Goal: Task Accomplishment & Management: Use online tool/utility

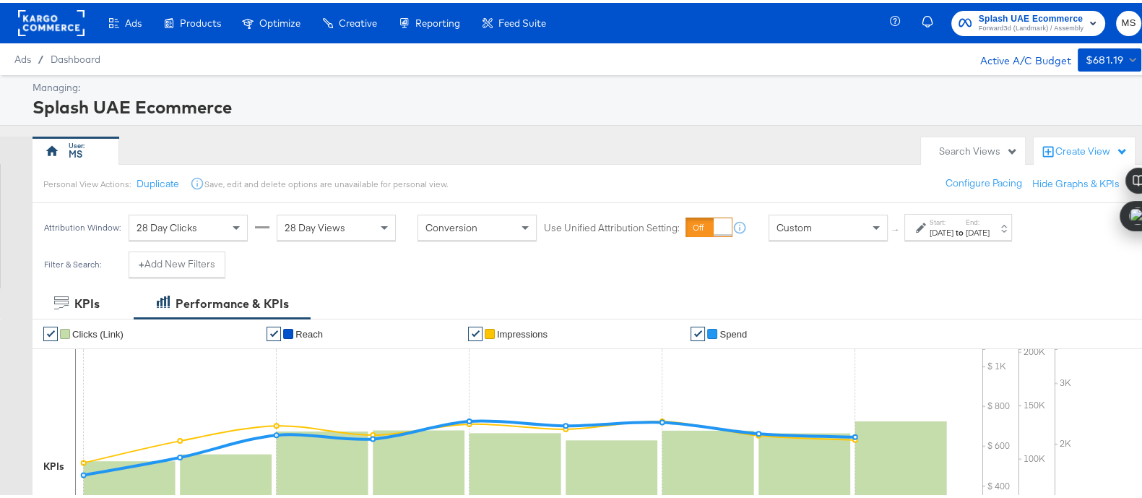
click at [52, 21] on rect at bounding box center [51, 20] width 66 height 26
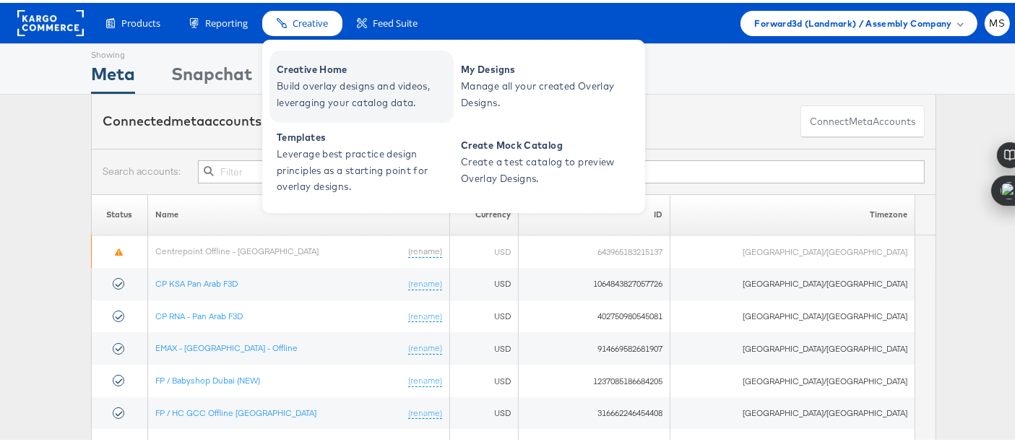
click at [451, 69] on link "Creative Home Build overlay designs and videos, leveraging your catalog data." at bounding box center [361, 84] width 184 height 72
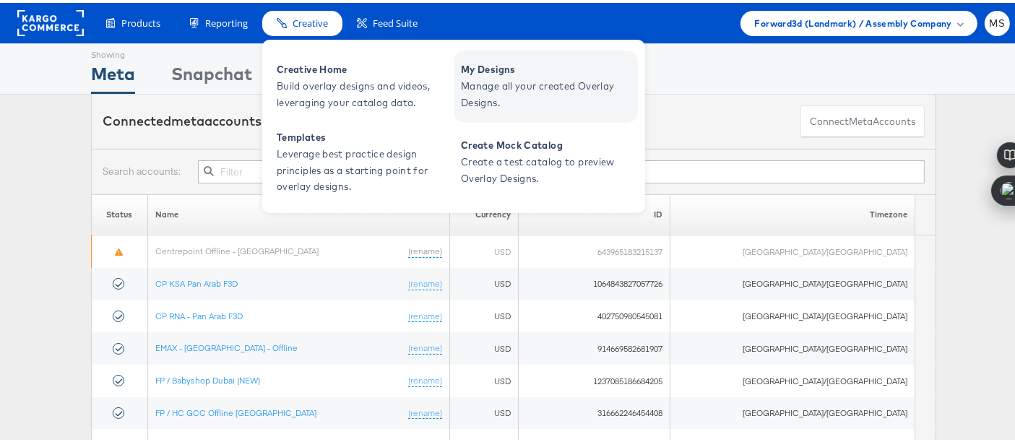
click at [480, 71] on span "My Designs" at bounding box center [547, 67] width 173 height 17
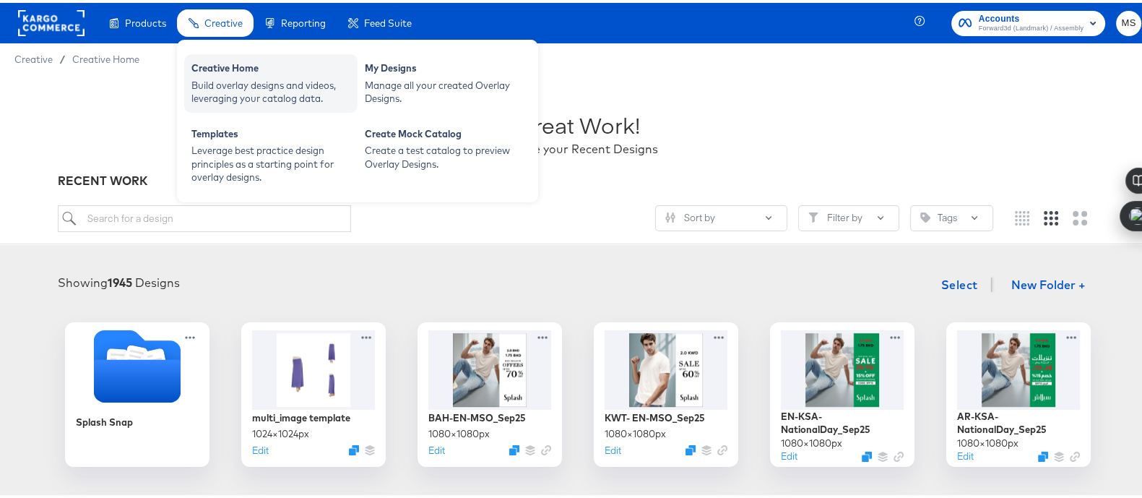
click at [231, 59] on div "Creative Home" at bounding box center [270, 67] width 159 height 17
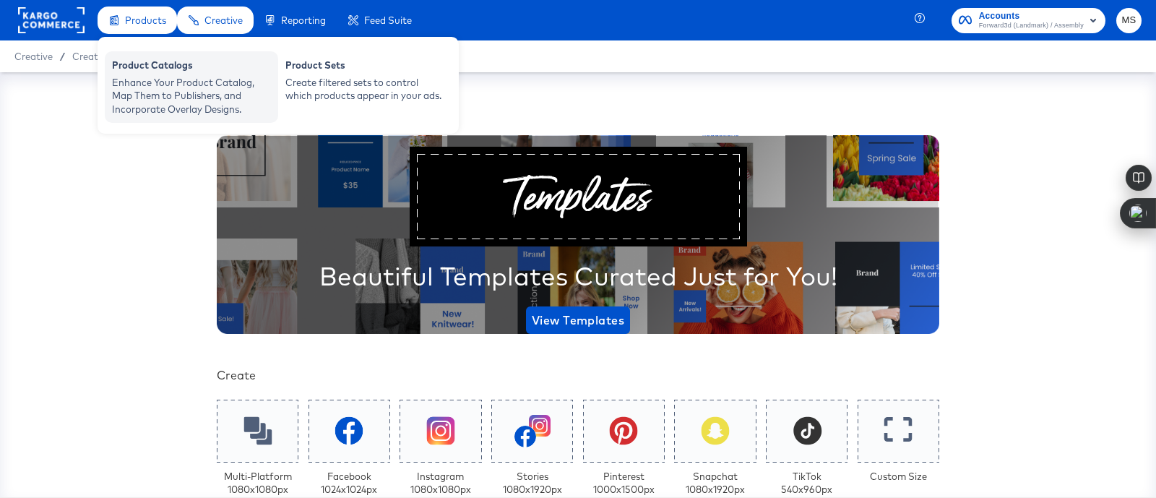
click at [163, 94] on div "Enhance Your Product Catalog, Map Them to Publishers, and Incorporate Overlay D…" at bounding box center [191, 96] width 159 height 40
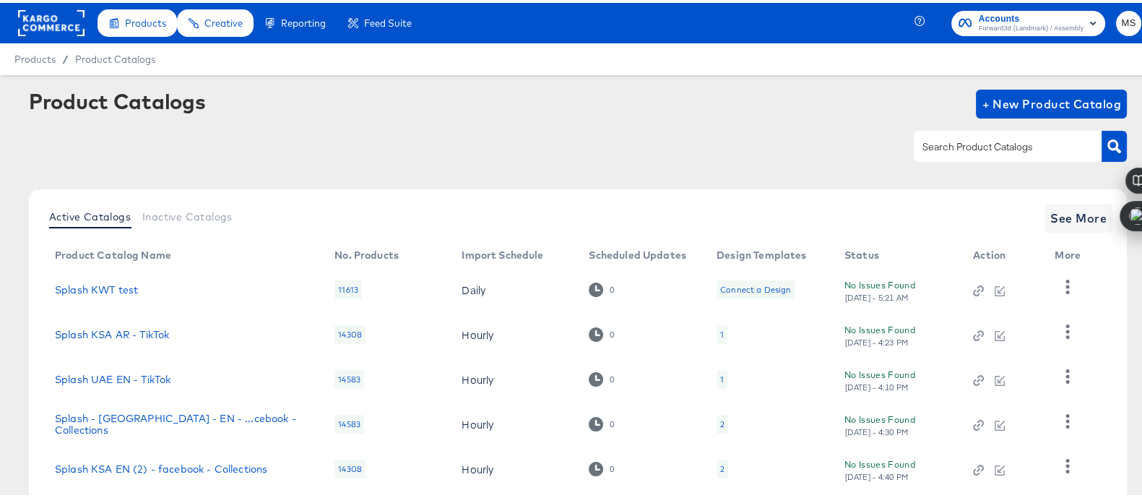
click at [1018, 140] on input "text" at bounding box center [996, 144] width 154 height 17
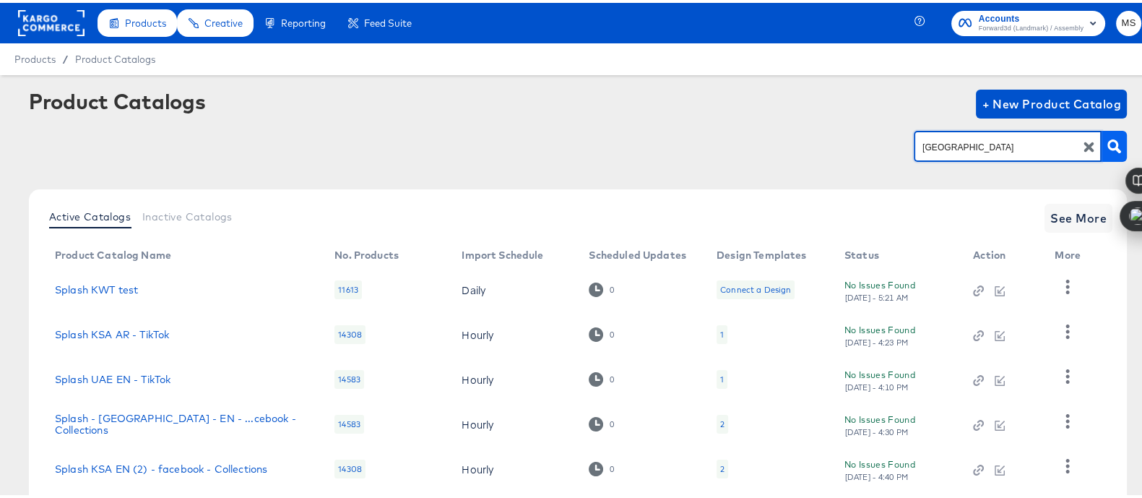
type input "[GEOGRAPHIC_DATA]"
click at [1101, 139] on button "button" at bounding box center [1113, 143] width 25 height 31
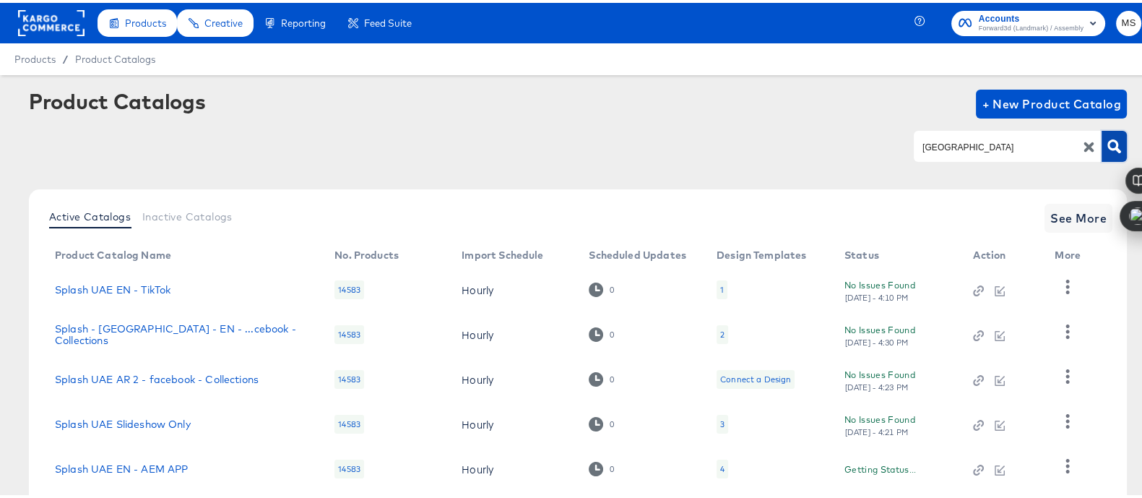
scroll to position [85, 0]
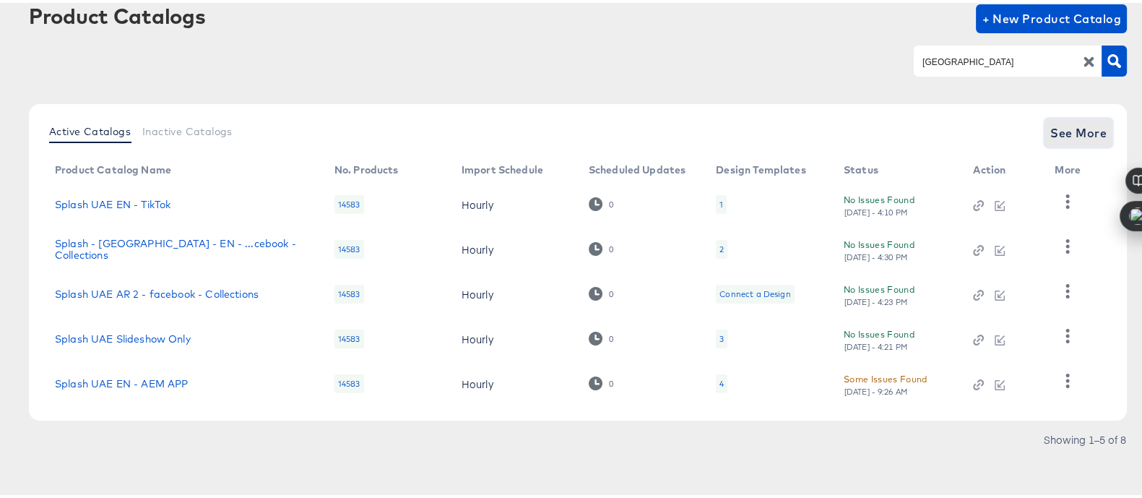
click at [1054, 134] on span "See More" at bounding box center [1078, 130] width 56 height 20
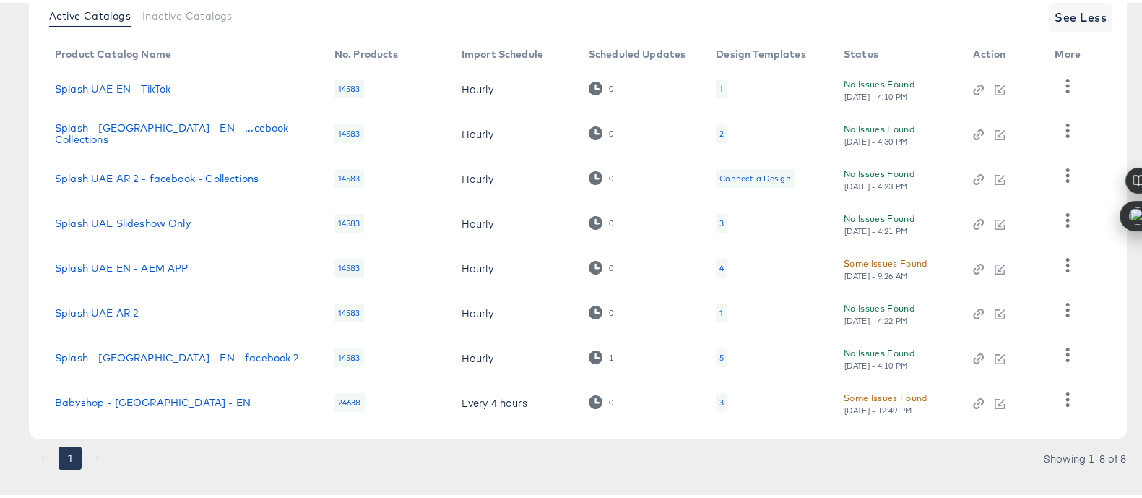
scroll to position [220, 0]
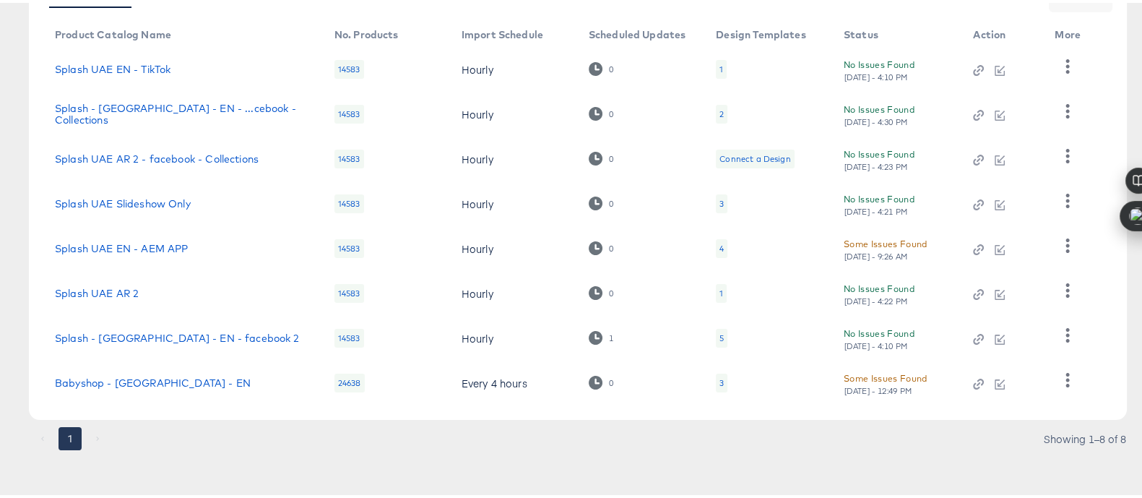
click at [717, 335] on div "5" at bounding box center [722, 335] width 12 height 19
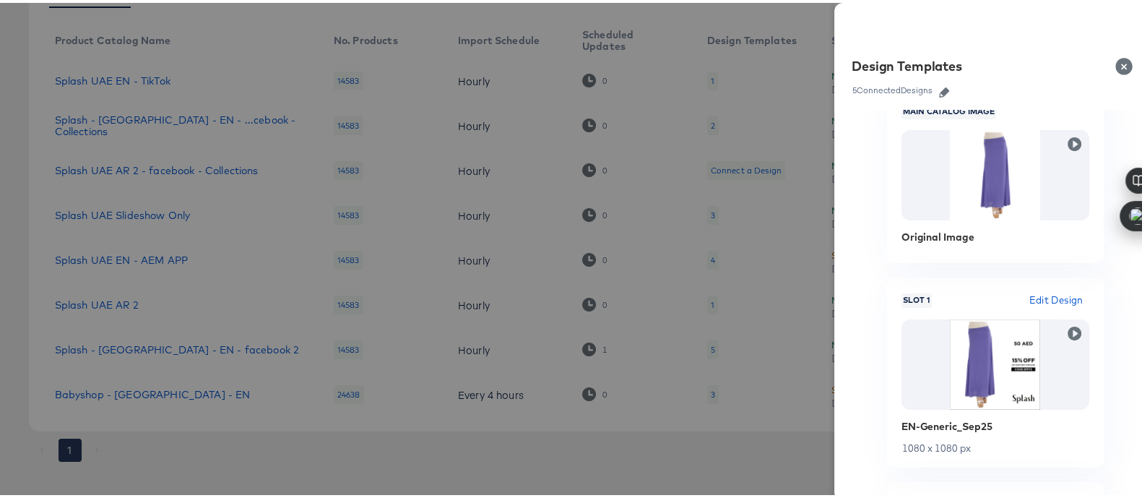
scroll to position [47, 0]
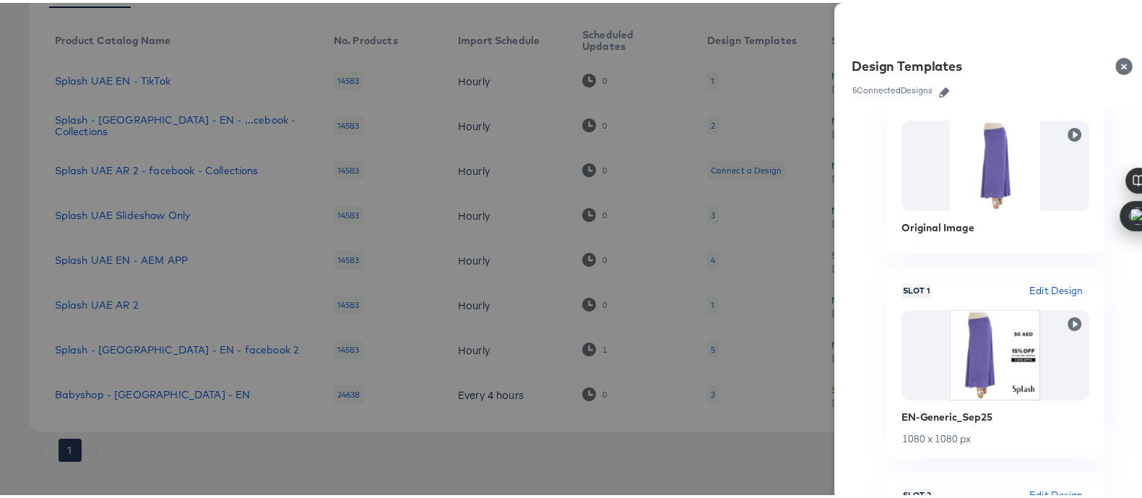
click at [939, 88] on icon "button" at bounding box center [944, 90] width 10 height 10
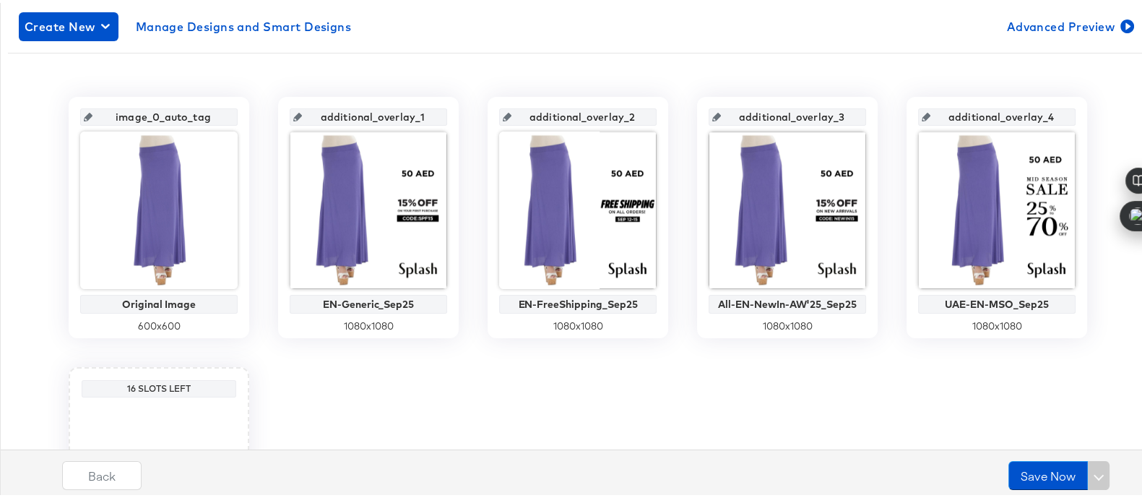
scroll to position [271, 0]
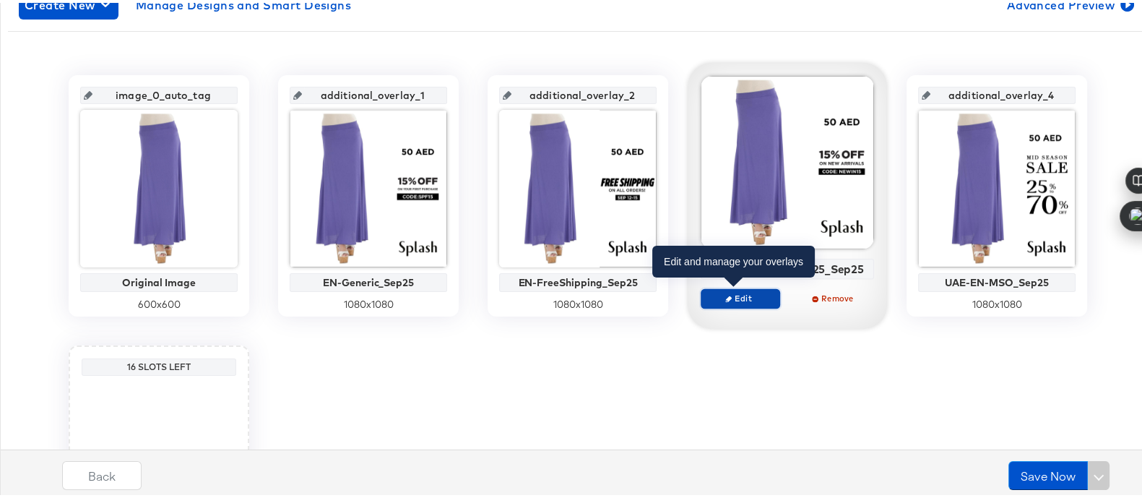
click at [739, 296] on span "Edit" at bounding box center [740, 295] width 66 height 11
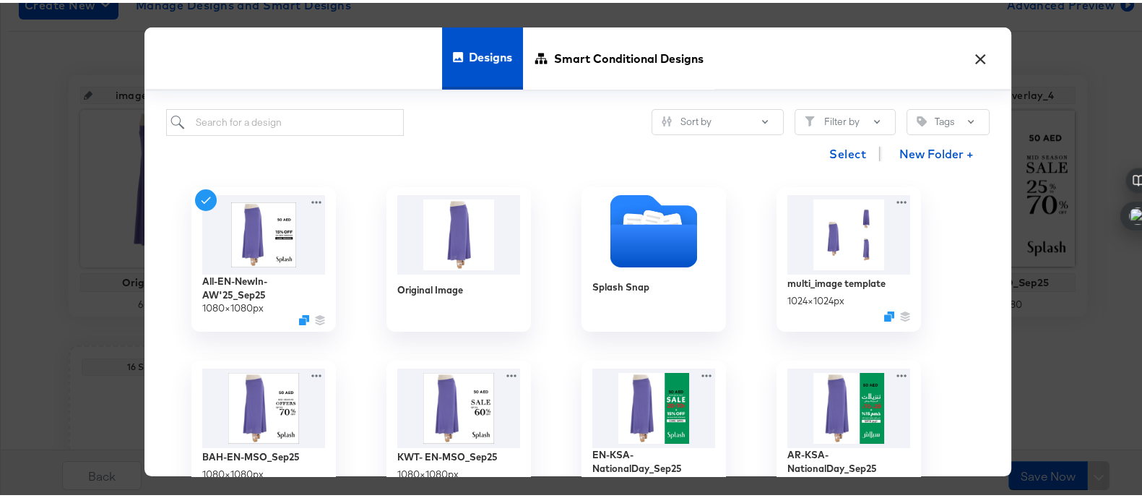
click at [974, 59] on button "×" at bounding box center [980, 52] width 26 height 26
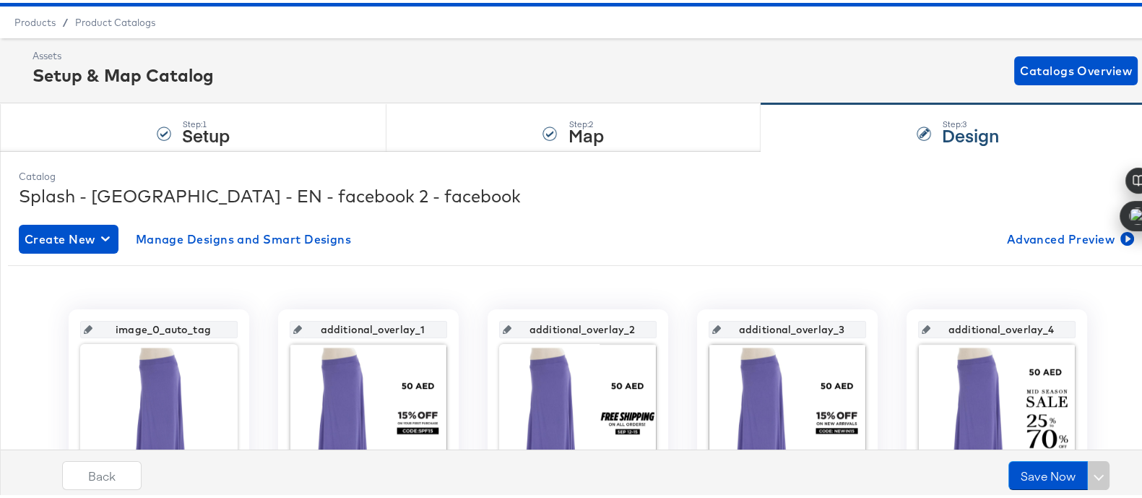
scroll to position [0, 0]
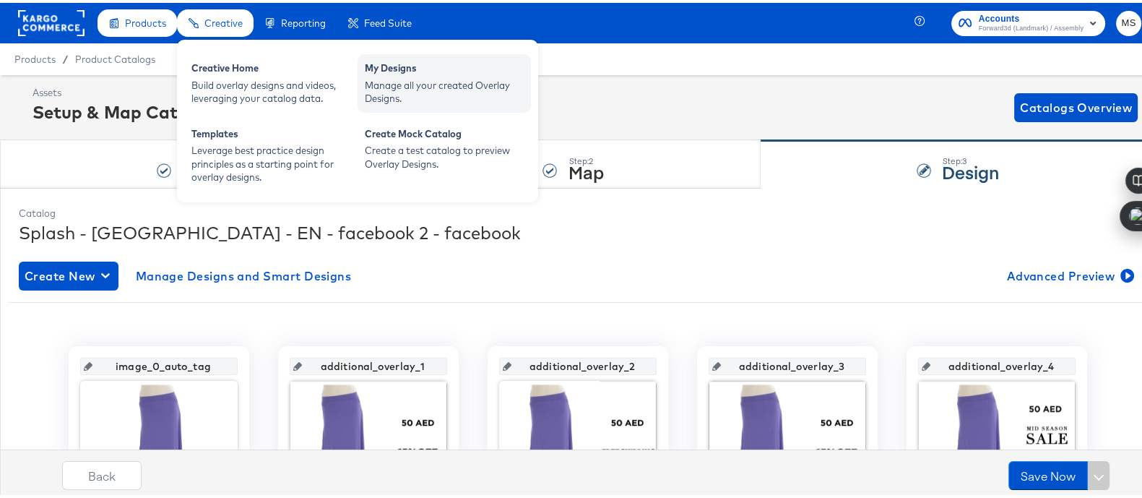
click at [432, 85] on div "Manage all your created Overlay Designs." at bounding box center [444, 89] width 159 height 27
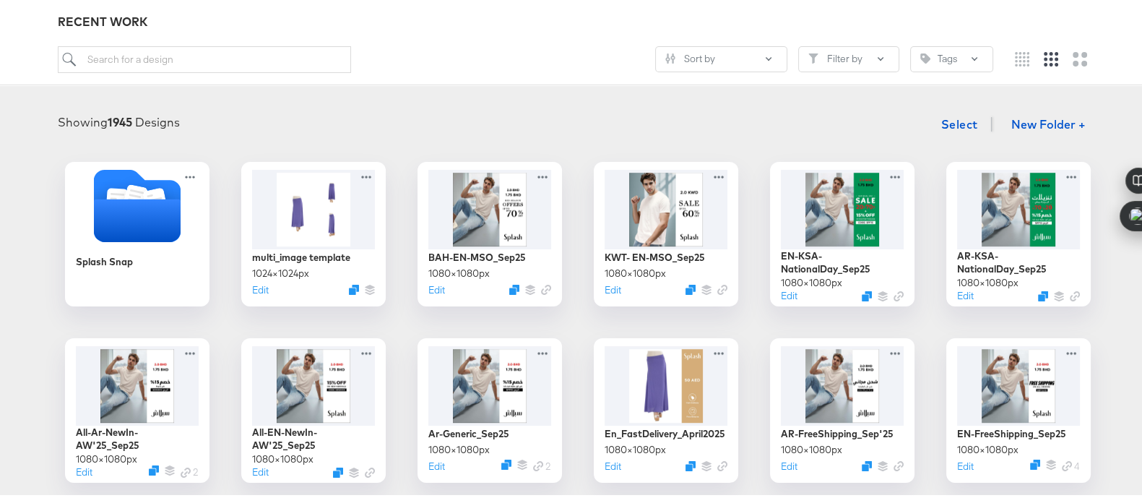
scroll to position [180, 0]
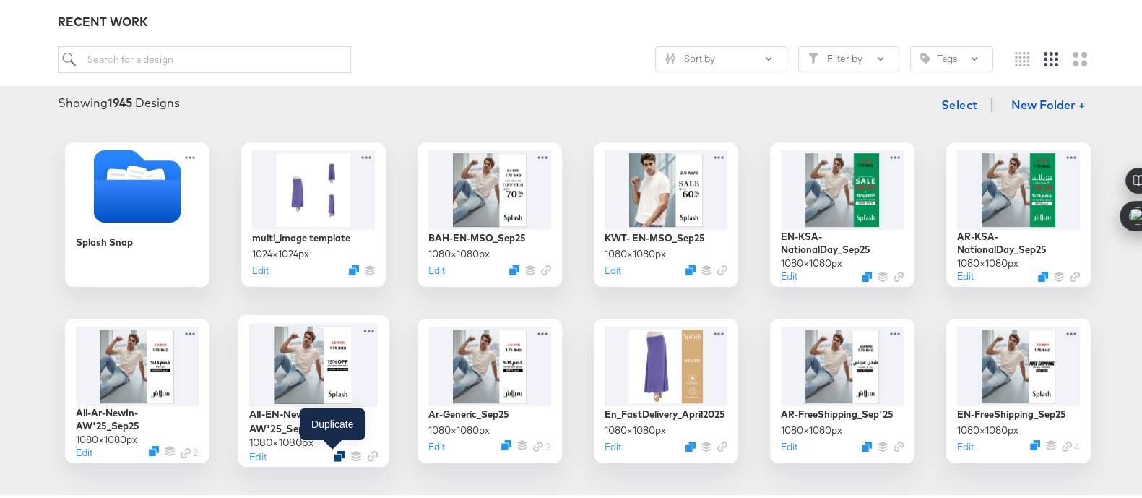
click at [337, 455] on icon "Duplicate" at bounding box center [339, 453] width 11 height 11
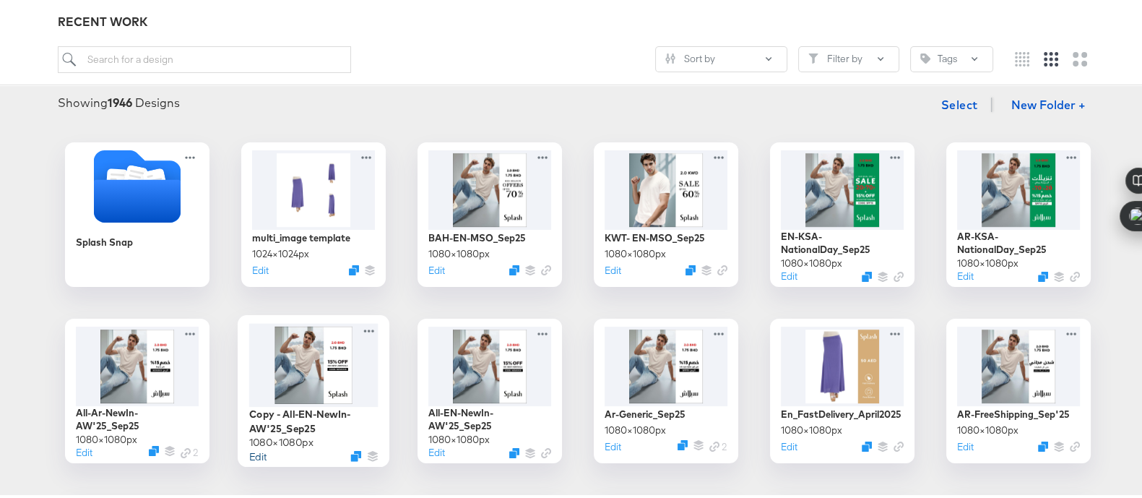
click at [257, 453] on button "Edit" at bounding box center [257, 453] width 17 height 14
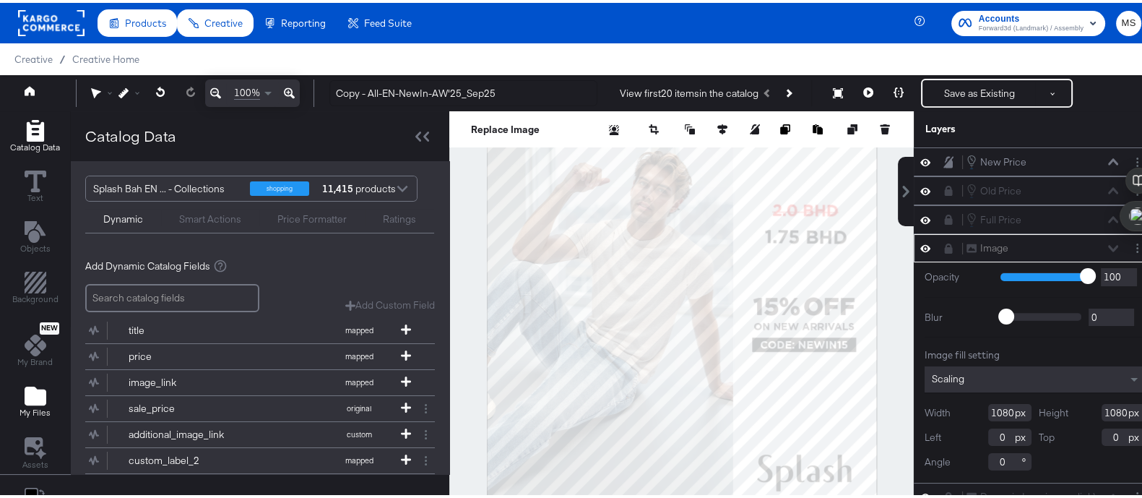
click at [46, 388] on div "My Files" at bounding box center [35, 398] width 31 height 33
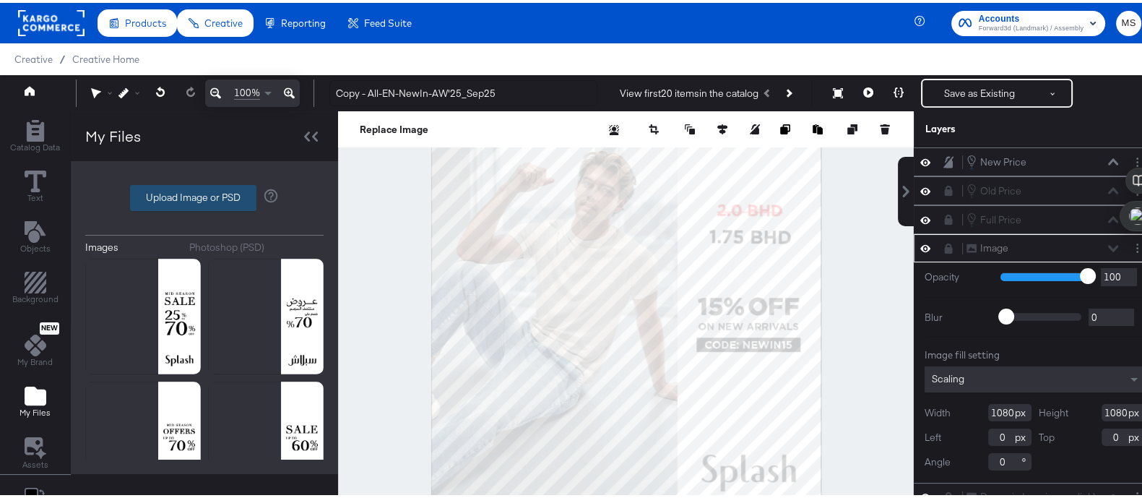
click at [224, 195] on label "Upload Image or PSD" at bounding box center [193, 195] width 125 height 25
click at [204, 195] on input "Upload Image or PSD" at bounding box center [204, 195] width 0 height 0
type input "C:\fakepath\DIT Temp_Free Shipping_11Sep-04_eng.png"
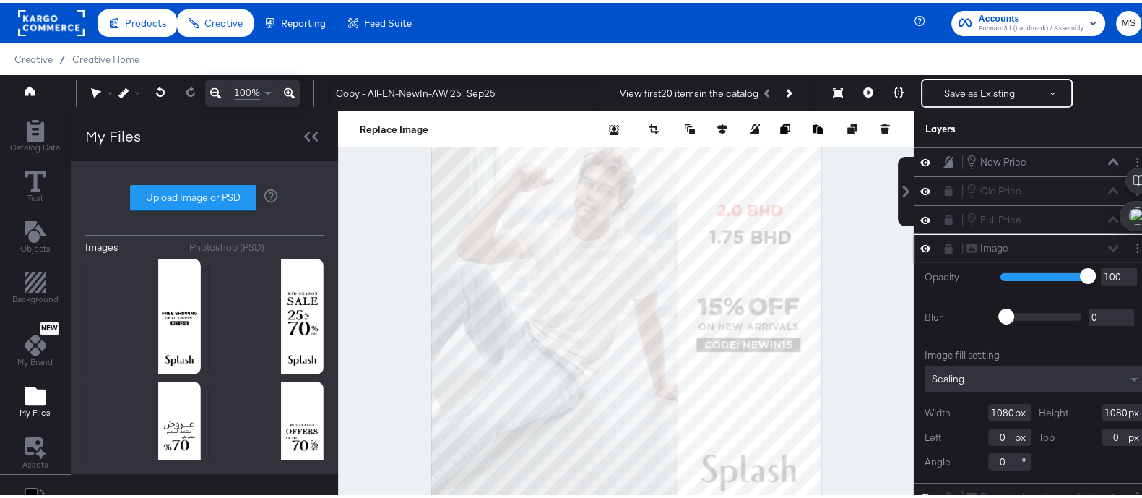
click at [920, 243] on icon at bounding box center [925, 245] width 10 height 7
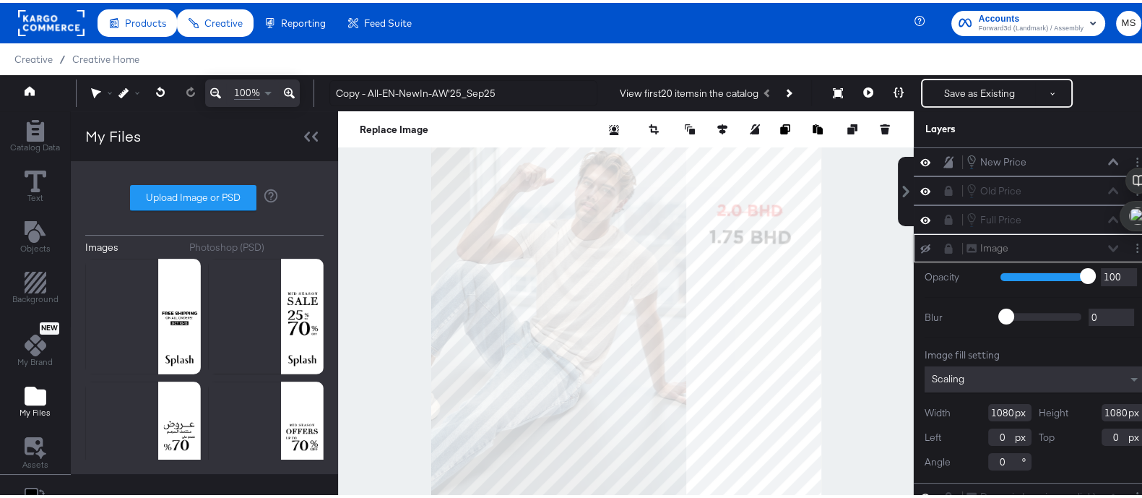
click at [920, 243] on icon at bounding box center [925, 245] width 10 height 9
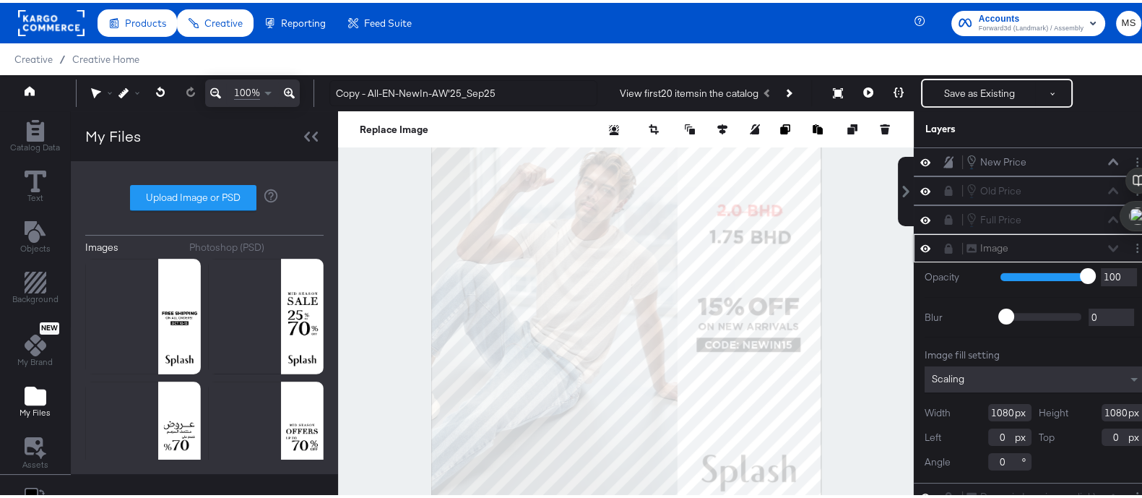
click at [920, 243] on icon at bounding box center [925, 245] width 10 height 7
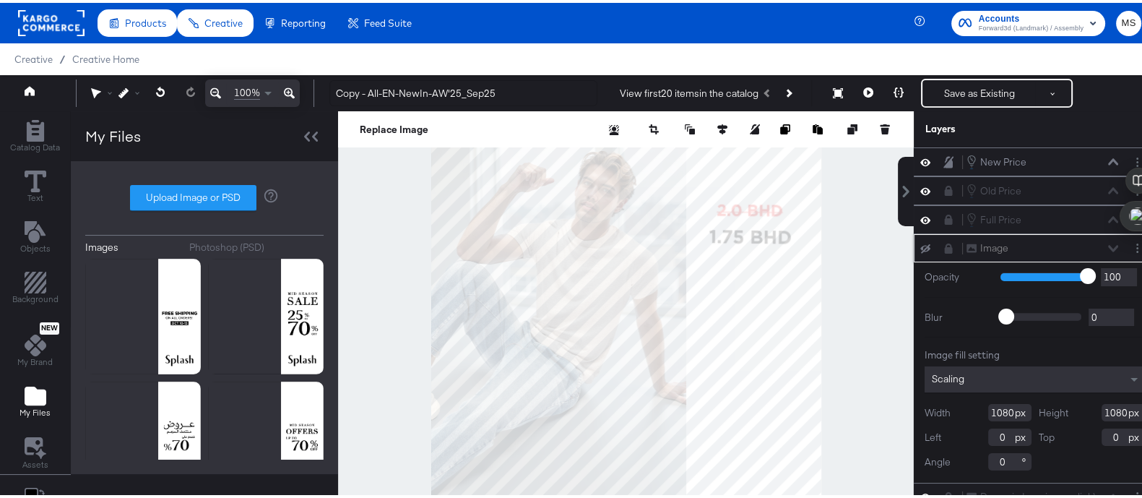
click at [920, 243] on icon at bounding box center [925, 245] width 10 height 9
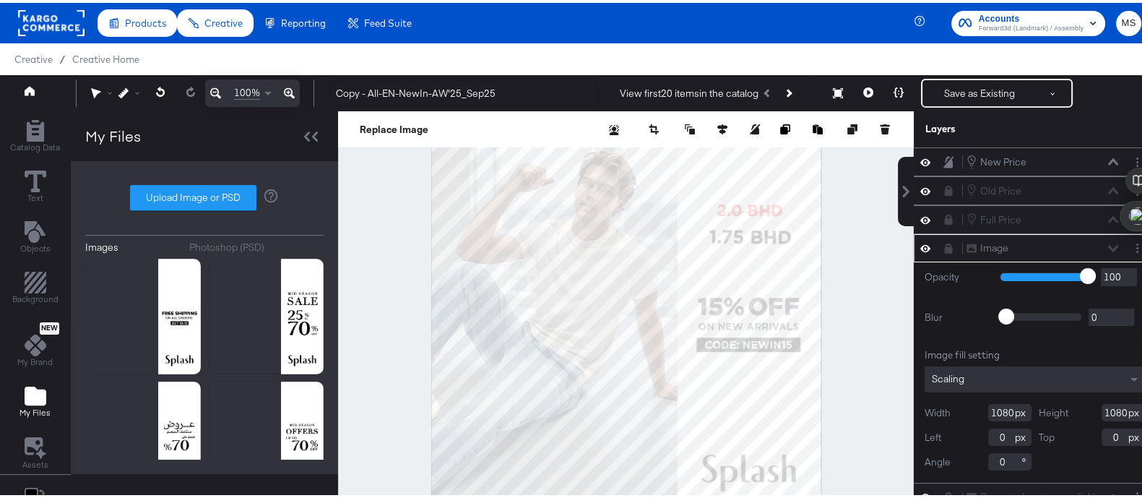
click at [966, 243] on div "Image Image" at bounding box center [1042, 245] width 153 height 15
click at [1096, 245] on div "Image Image" at bounding box center [1042, 245] width 153 height 15
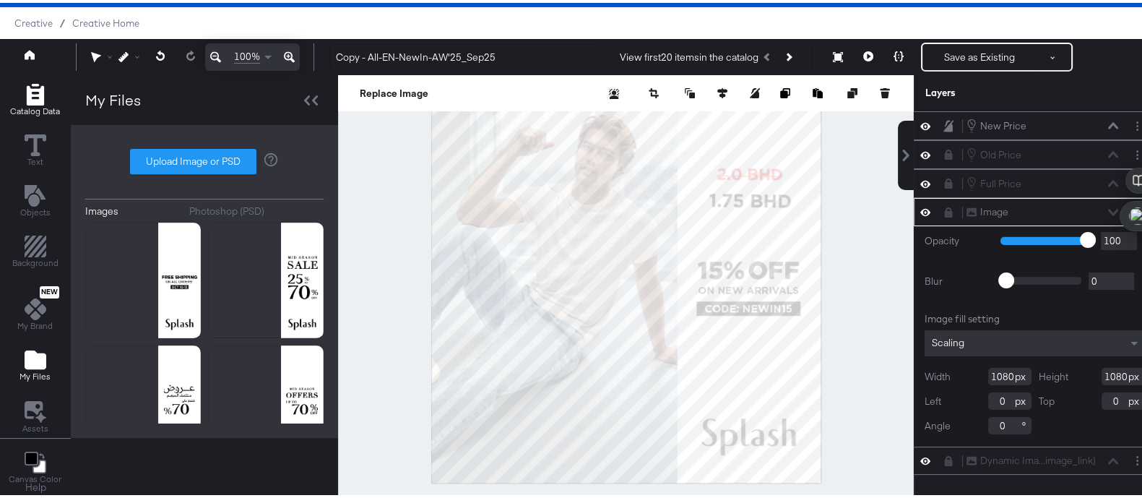
click at [30, 95] on icon "Add Rectangle" at bounding box center [34, 92] width 17 height 22
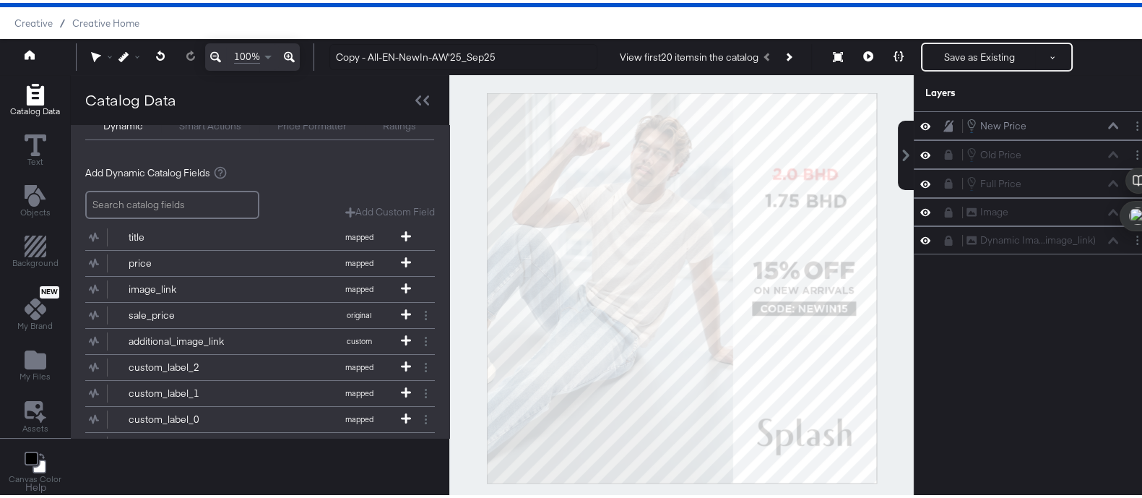
scroll to position [76, 0]
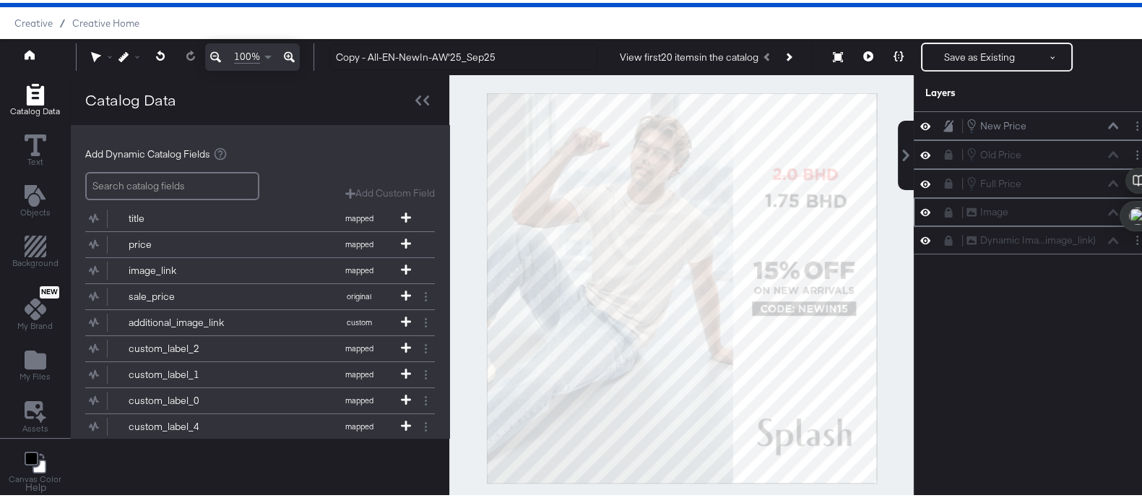
click at [990, 209] on div "Image Image" at bounding box center [1042, 209] width 153 height 15
drag, startPoint x: 1138, startPoint y: 208, endPoint x: 1155, endPoint y: 461, distance: 253.4
click at [1155, 461] on html "Products Creative Reporting Feed Suite Accounts Forward3d (Landmark) / Assembly…" at bounding box center [578, 213] width 1156 height 498
click at [920, 211] on icon at bounding box center [925, 209] width 10 height 12
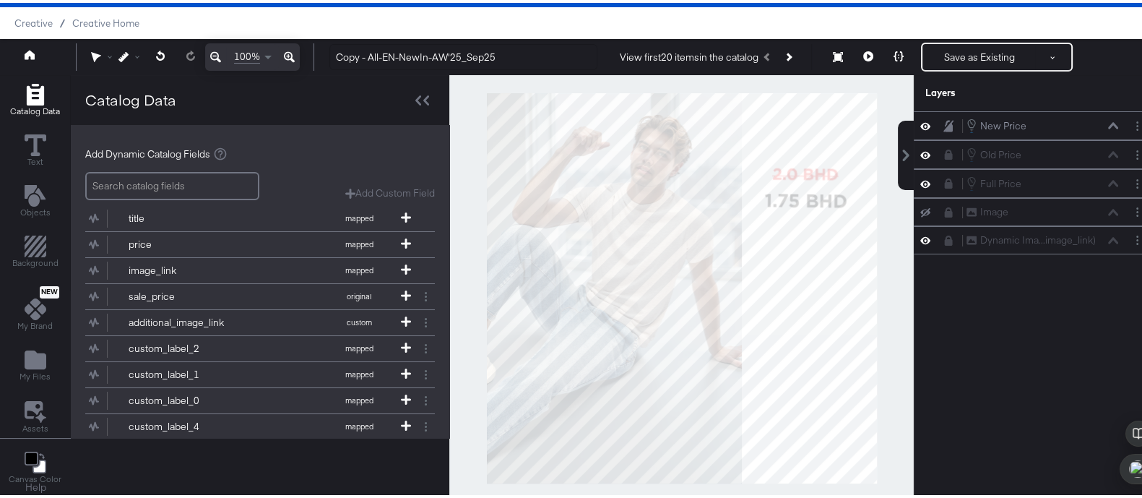
click at [920, 211] on icon at bounding box center [925, 209] width 10 height 9
click at [1110, 215] on div "Image Image" at bounding box center [1035, 209] width 242 height 28
click at [934, 215] on div "Image Image" at bounding box center [1035, 209] width 242 height 28
click at [945, 207] on icon at bounding box center [949, 209] width 8 height 10
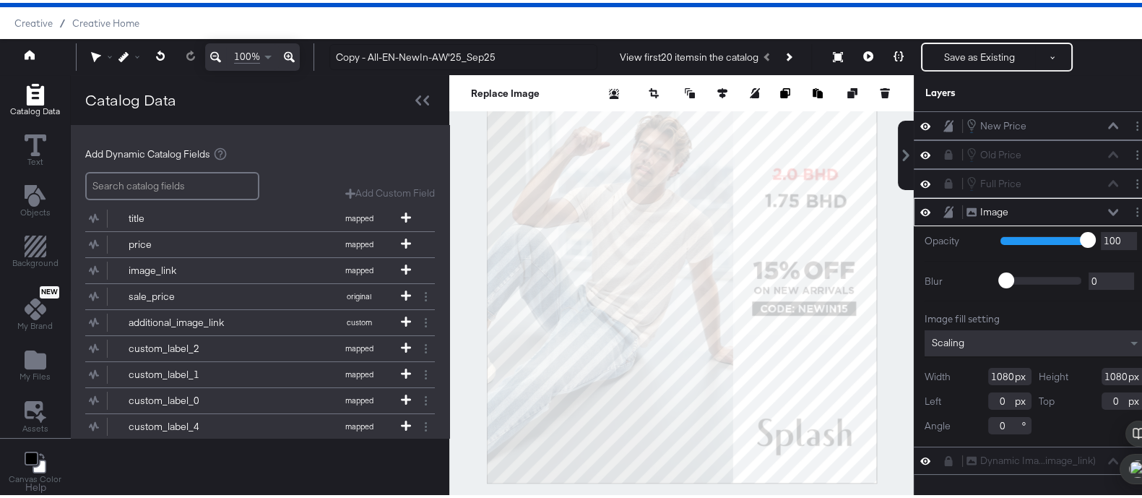
click at [919, 207] on div at bounding box center [929, 209] width 20 height 14
click at [920, 207] on icon at bounding box center [925, 209] width 10 height 7
click at [920, 207] on icon at bounding box center [925, 208] width 10 height 9
click at [1108, 206] on icon at bounding box center [1113, 209] width 10 height 7
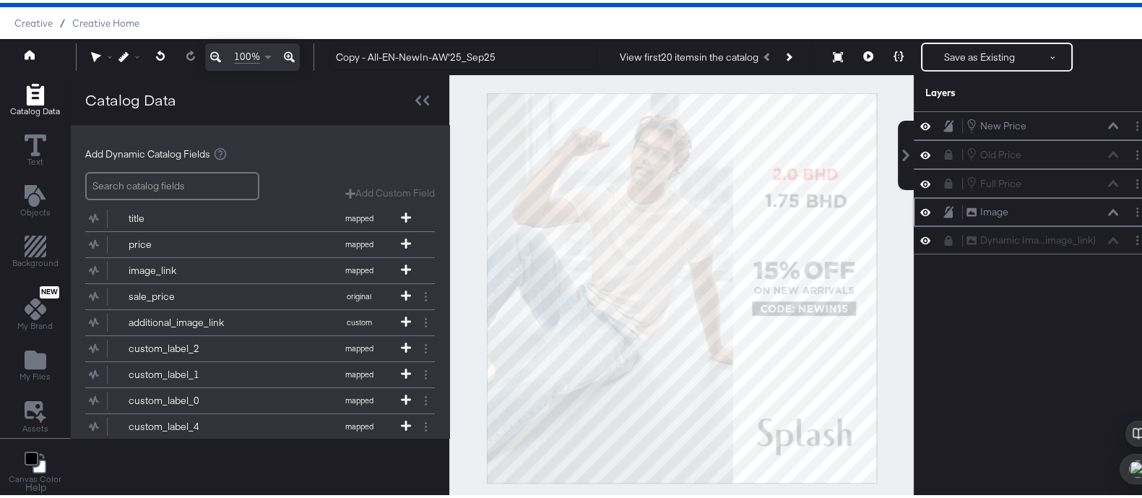
click at [1108, 206] on icon at bounding box center [1113, 209] width 10 height 7
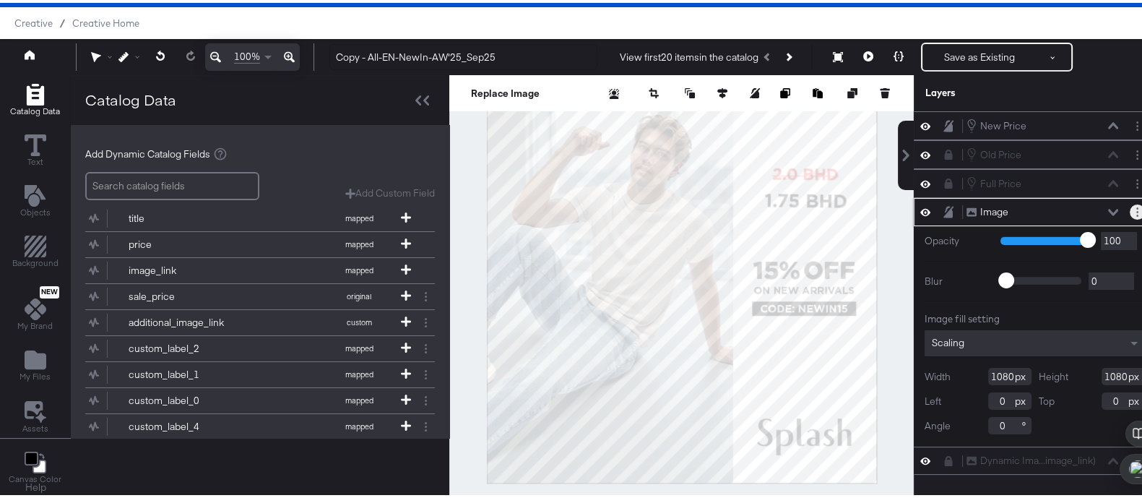
click at [1136, 204] on icon "Layer Options" at bounding box center [1137, 208] width 2 height 9
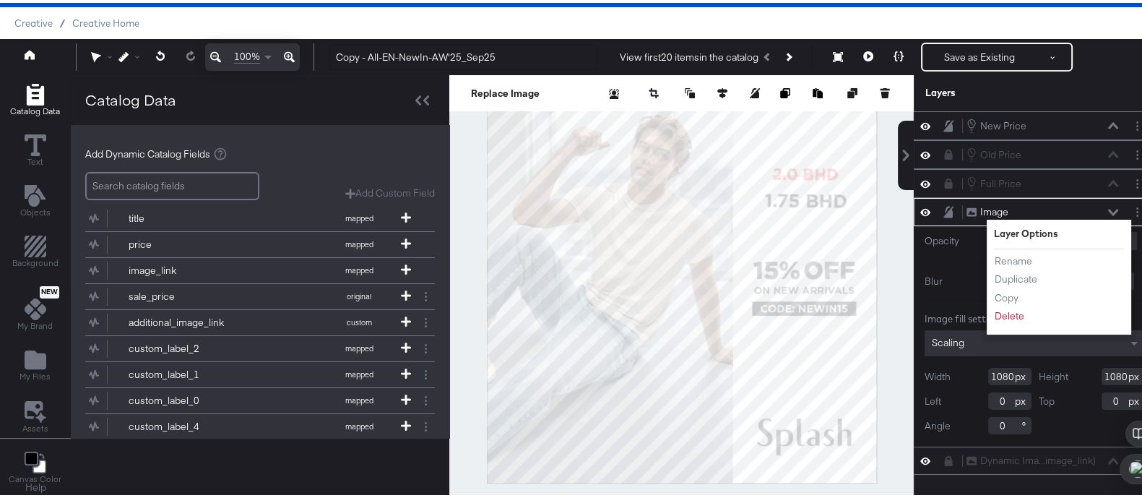
click at [995, 91] on div "Layers" at bounding box center [998, 90] width 147 height 14
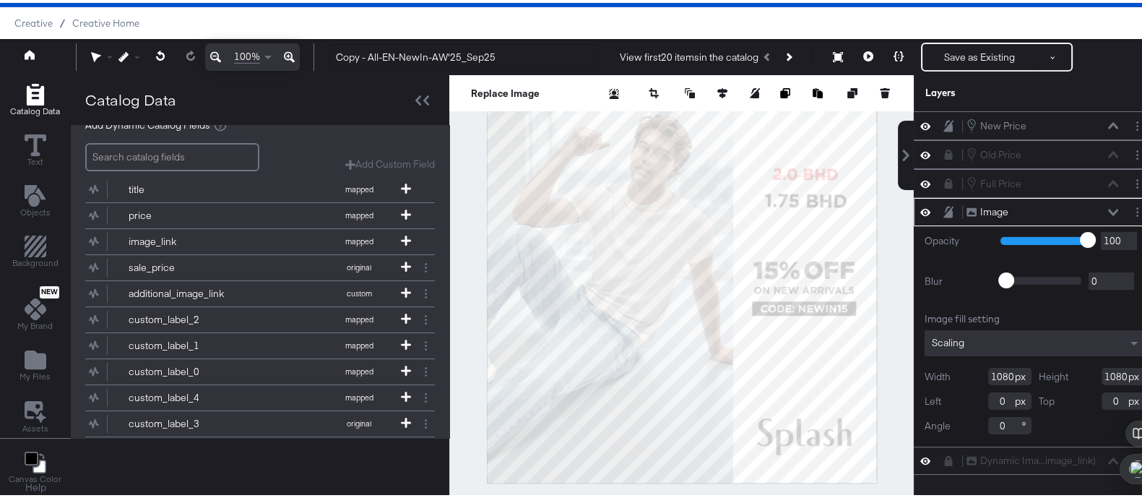
scroll to position [169, 0]
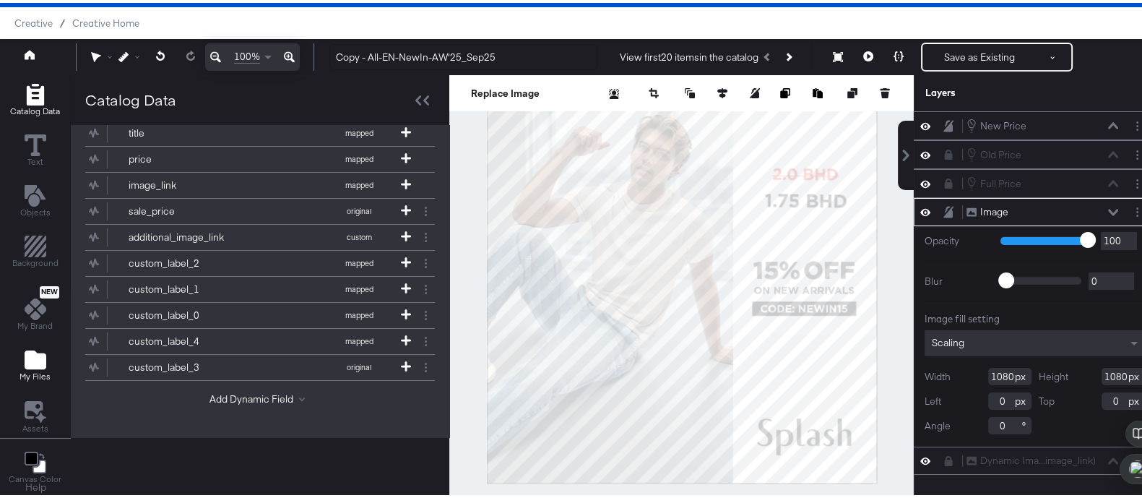
click at [43, 358] on icon "Add Files" at bounding box center [36, 356] width 22 height 19
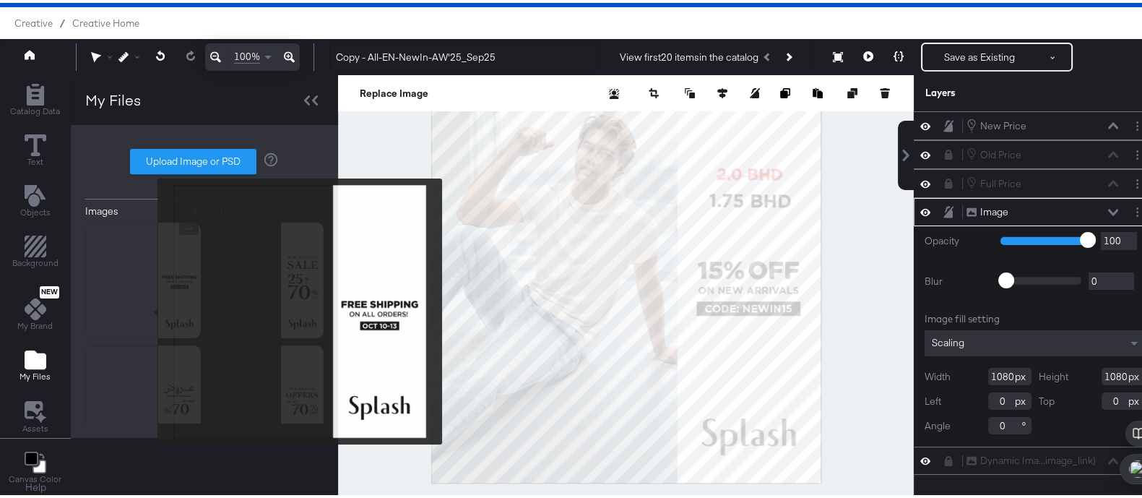
scroll to position [0, 0]
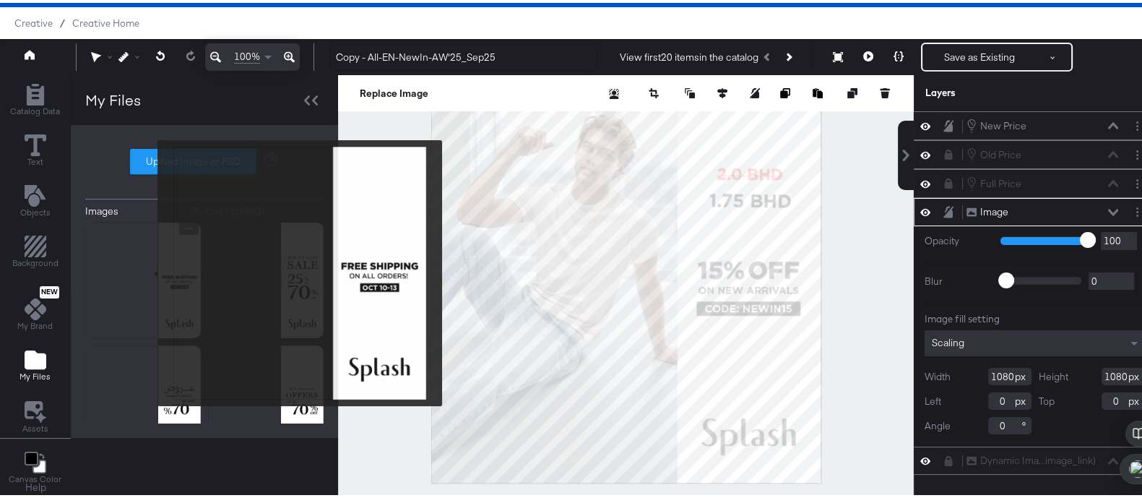
click at [148, 270] on img at bounding box center [143, 278] width 116 height 116
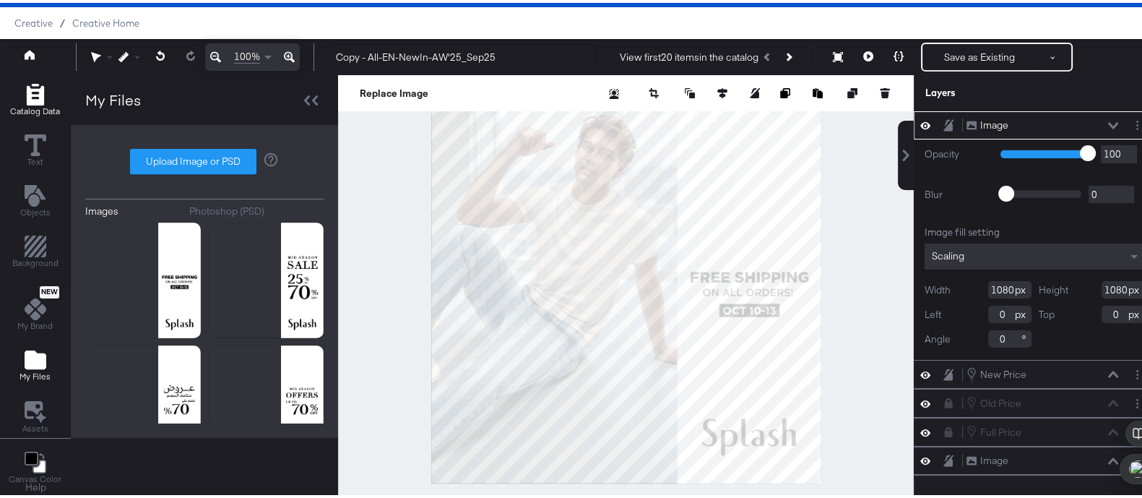
click at [34, 103] on span "Catalog Data" at bounding box center [35, 109] width 50 height 12
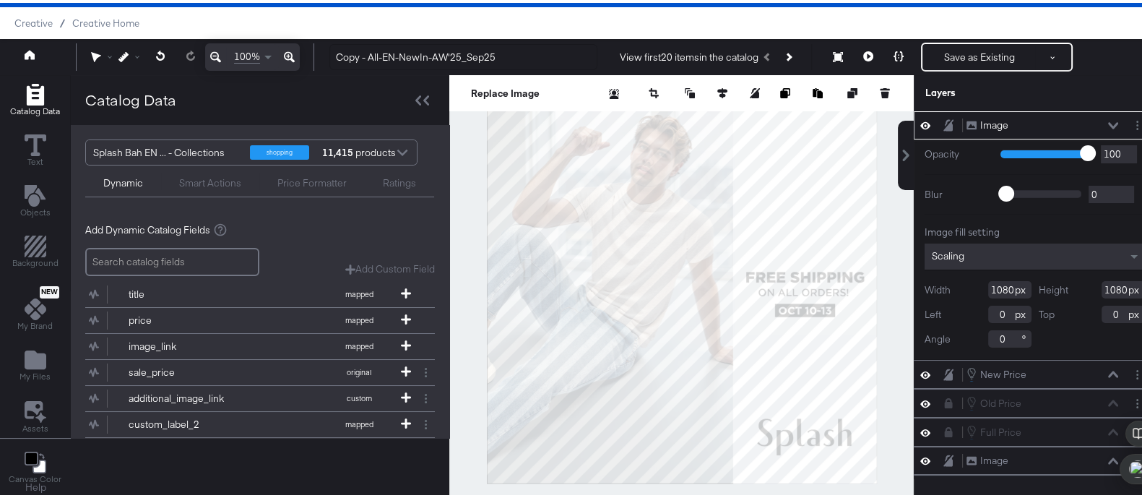
scroll to position [20, 0]
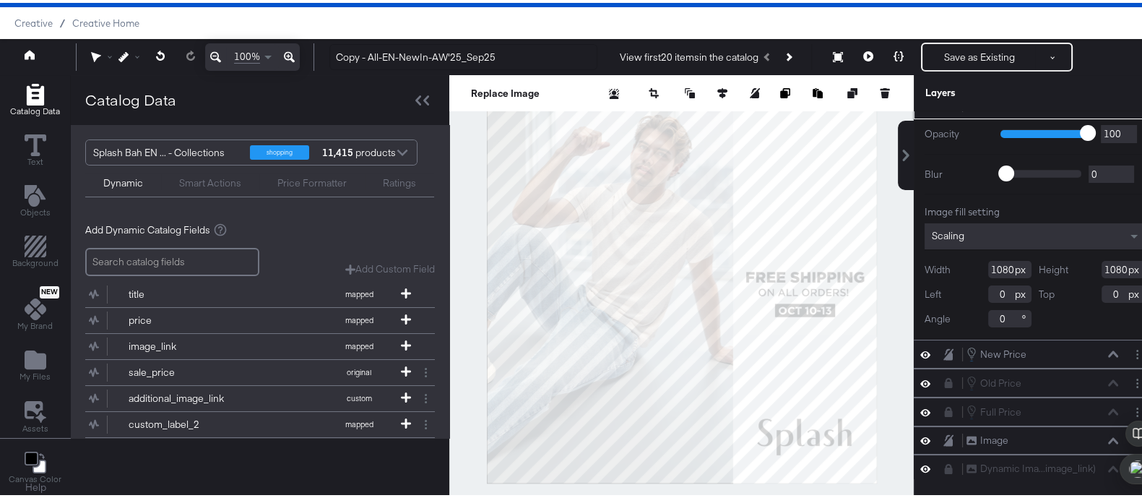
click at [920, 434] on icon at bounding box center [925, 437] width 10 height 7
click at [920, 433] on icon at bounding box center [925, 437] width 10 height 9
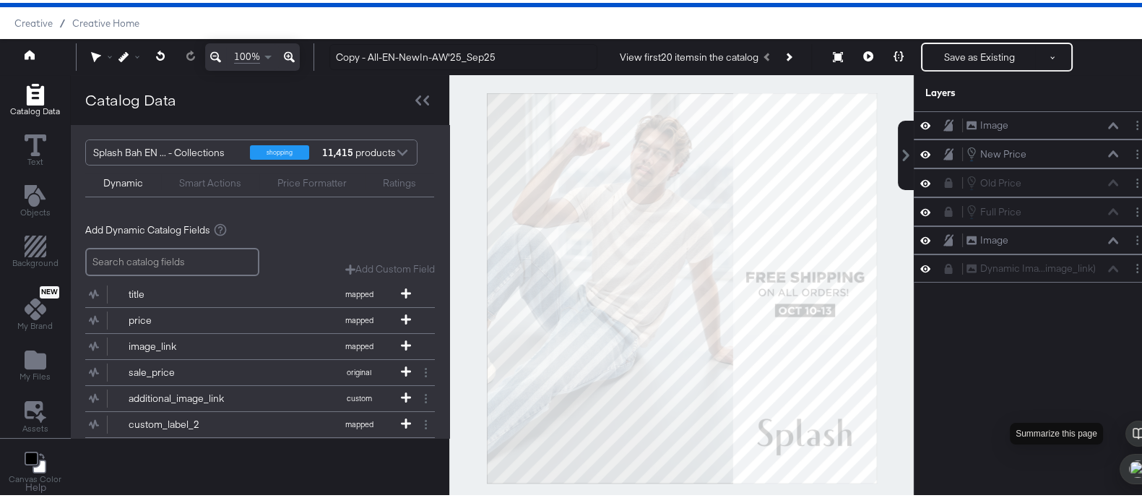
scroll to position [0, 0]
drag, startPoint x: 1128, startPoint y: 429, endPoint x: 1137, endPoint y: 356, distance: 73.5
click at [1137, 356] on body "Products Creative Reporting Feed Suite Accounts Forward3d (Landmark) / Assembly…" at bounding box center [578, 228] width 1156 height 529
click at [921, 129] on div "Image Image" at bounding box center [1035, 122] width 242 height 28
click at [920, 124] on icon at bounding box center [925, 122] width 10 height 7
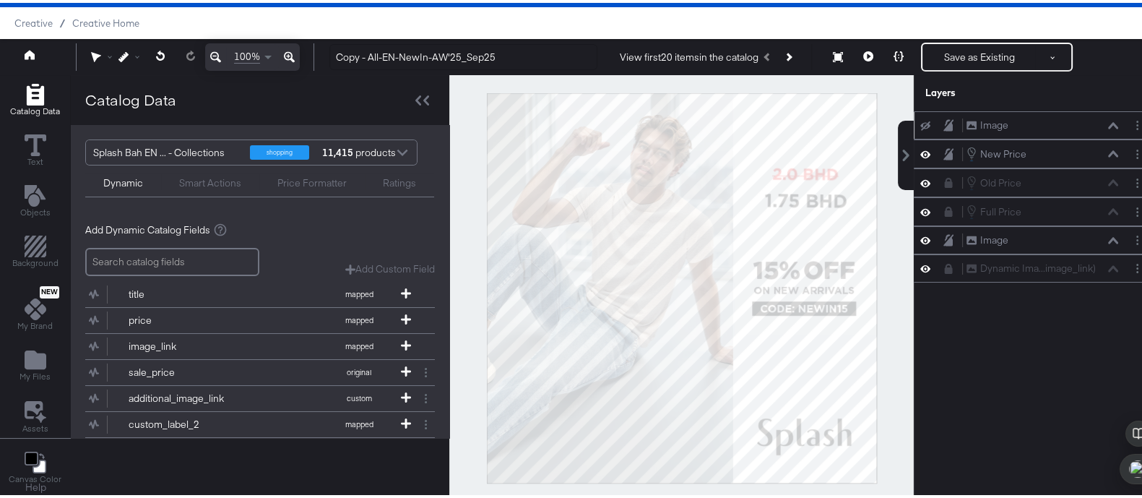
click at [920, 124] on icon at bounding box center [925, 122] width 10 height 9
drag, startPoint x: 1005, startPoint y: 128, endPoint x: 1004, endPoint y: 222, distance: 93.9
click at [1004, 222] on div "Image Image New Price New Price Old Price Old Price Full Price Full Price Image…" at bounding box center [1035, 193] width 242 height 171
click at [1136, 236] on icon "Layer Options" at bounding box center [1137, 237] width 2 height 9
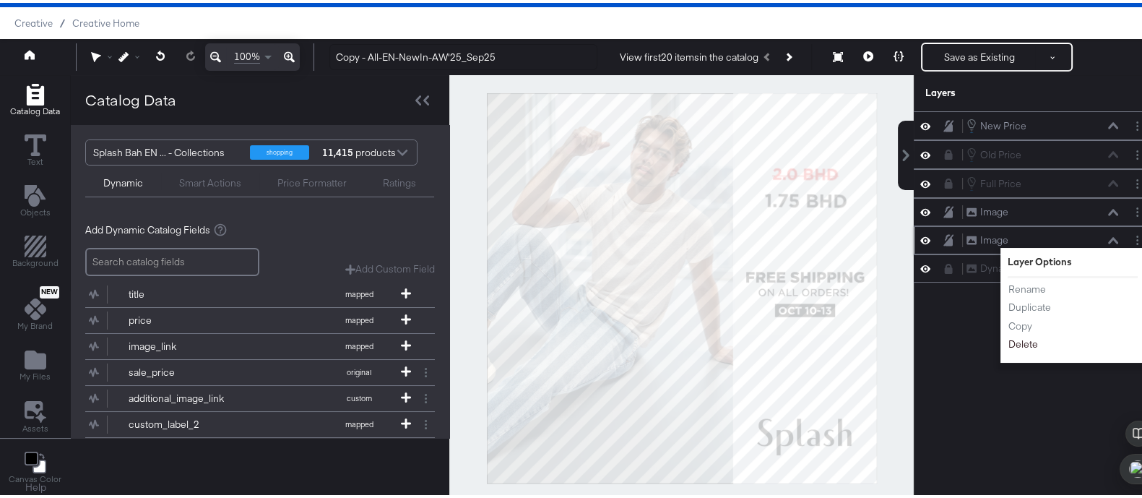
click at [1016, 340] on button "Delete" at bounding box center [1023, 341] width 31 height 15
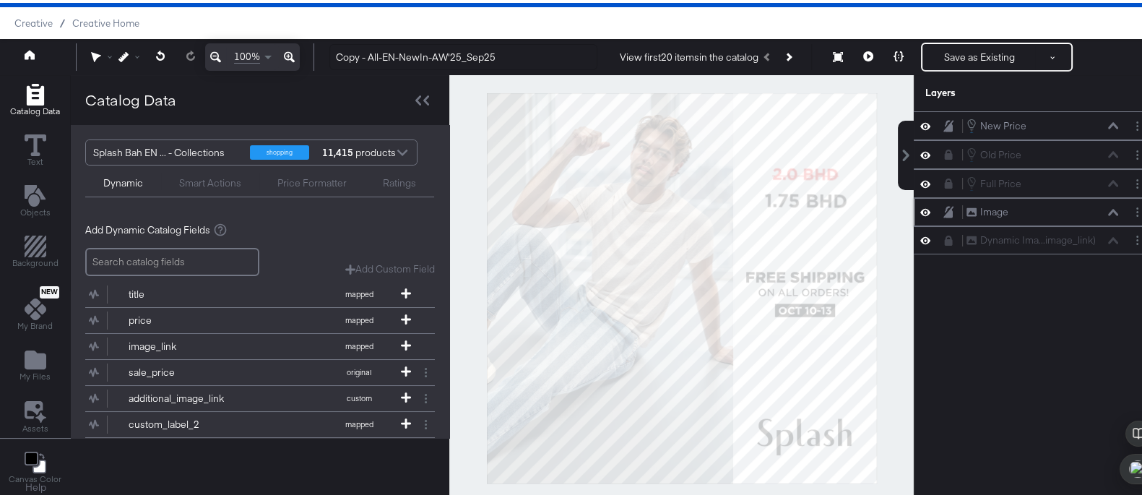
click at [920, 203] on icon at bounding box center [925, 209] width 10 height 12
click at [920, 205] on icon at bounding box center [925, 209] width 10 height 9
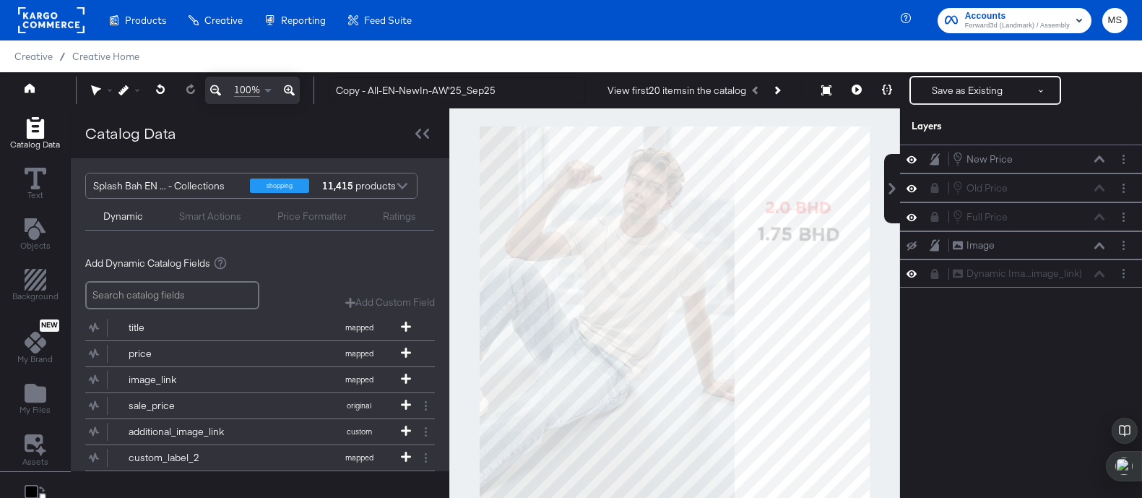
scroll to position [36, 0]
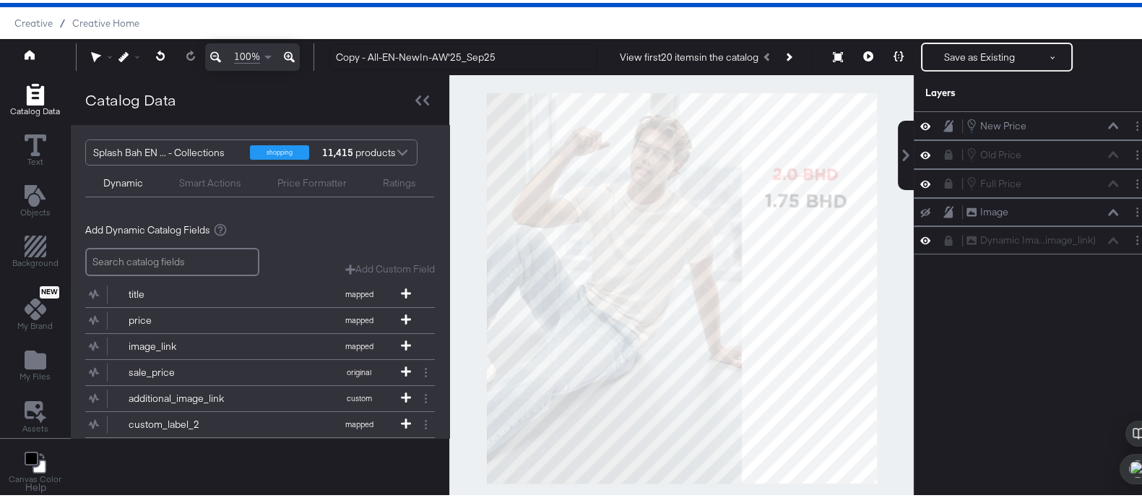
click at [920, 205] on icon at bounding box center [925, 209] width 10 height 9
click at [920, 203] on icon at bounding box center [925, 209] width 10 height 12
click at [920, 205] on icon at bounding box center [925, 209] width 10 height 9
click at [980, 240] on div "Image" at bounding box center [994, 237] width 28 height 14
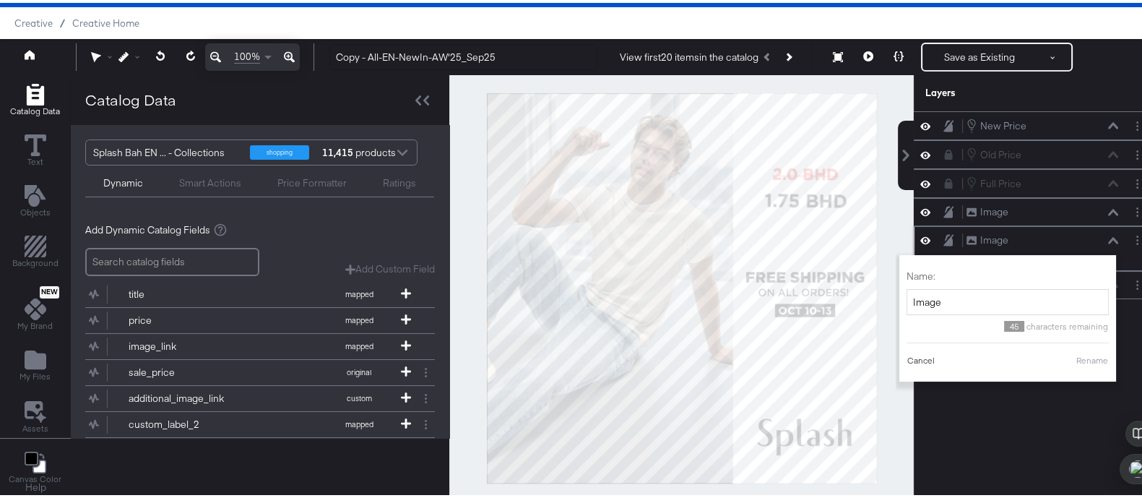
click at [906, 357] on button "Cancel" at bounding box center [920, 357] width 29 height 13
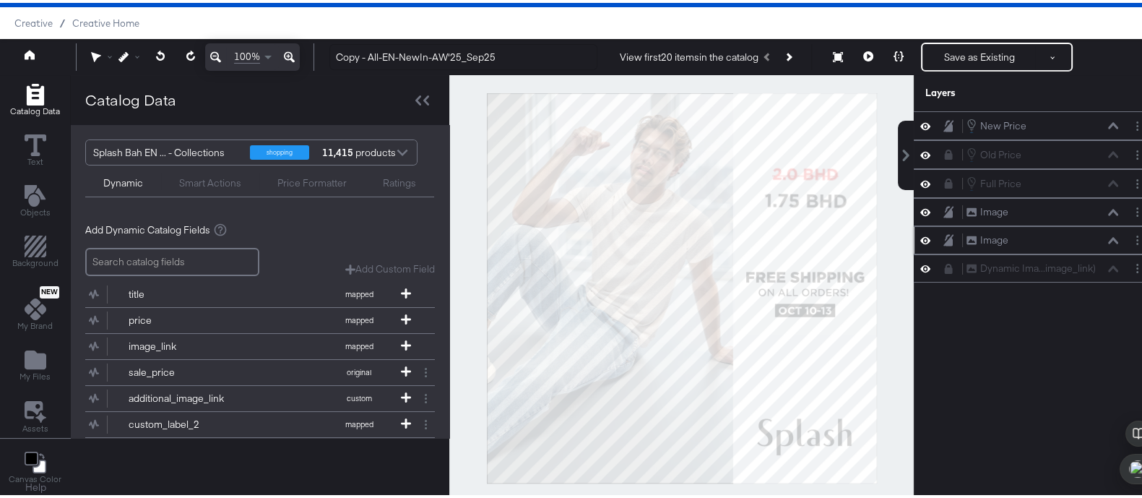
click at [1126, 244] on div "Image Image" at bounding box center [1035, 237] width 242 height 28
click at [1136, 238] on icon "Layer Options" at bounding box center [1137, 237] width 2 height 9
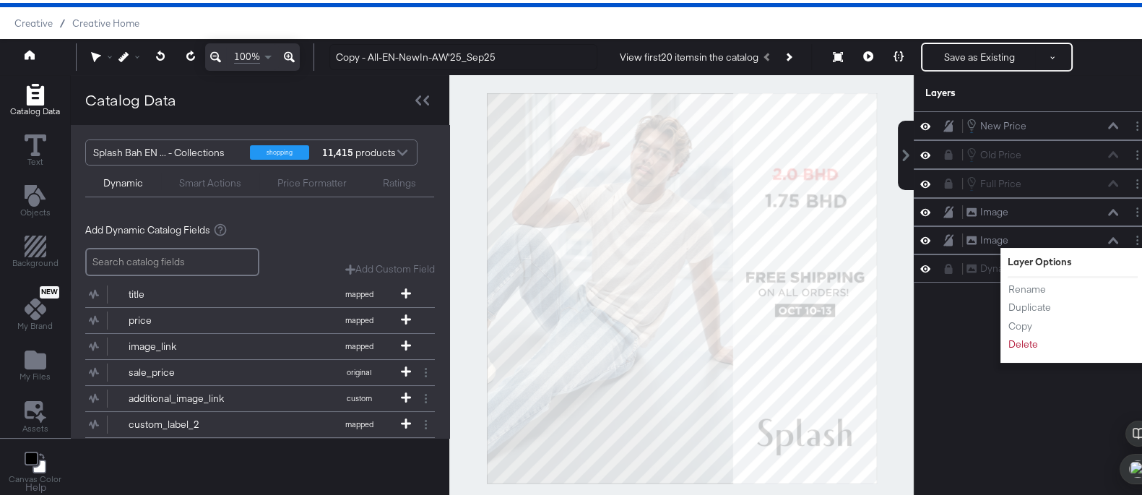
click at [961, 319] on div "New Price New Price Old Price Old Price Full Price Full Price Image Image Image…" at bounding box center [1026, 292] width 260 height 368
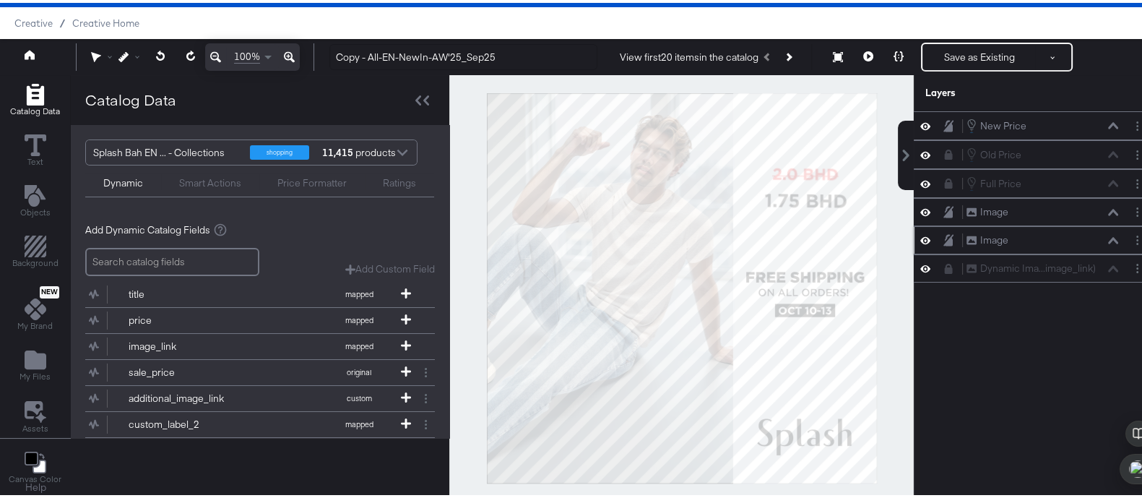
click at [1104, 243] on div "Image Image" at bounding box center [1035, 237] width 242 height 28
click at [1101, 240] on div "Image Image" at bounding box center [1042, 237] width 153 height 15
click at [920, 234] on icon at bounding box center [925, 237] width 10 height 7
click at [920, 233] on icon at bounding box center [925, 237] width 10 height 9
click at [914, 215] on div "Image Image" at bounding box center [1035, 209] width 242 height 28
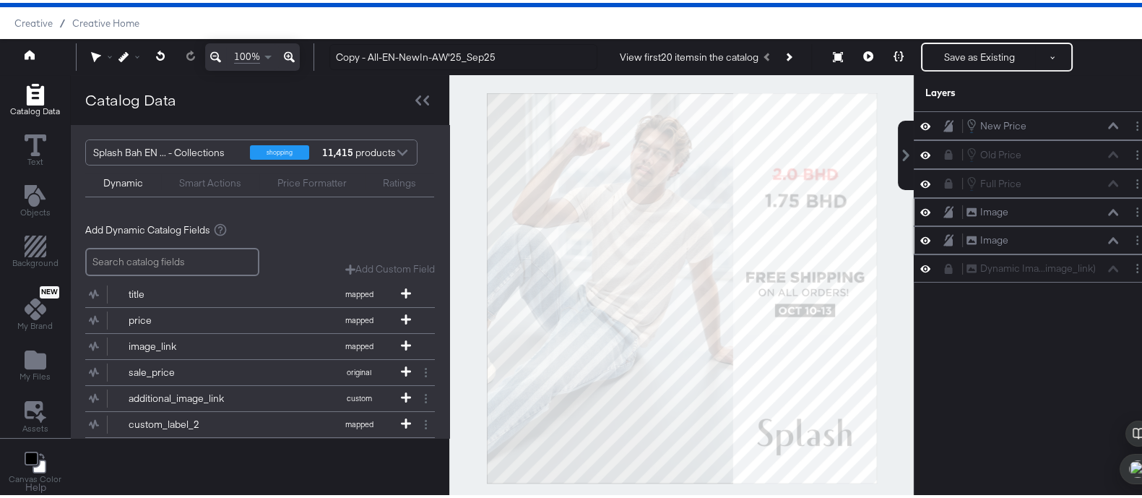
click at [920, 208] on icon at bounding box center [925, 209] width 10 height 12
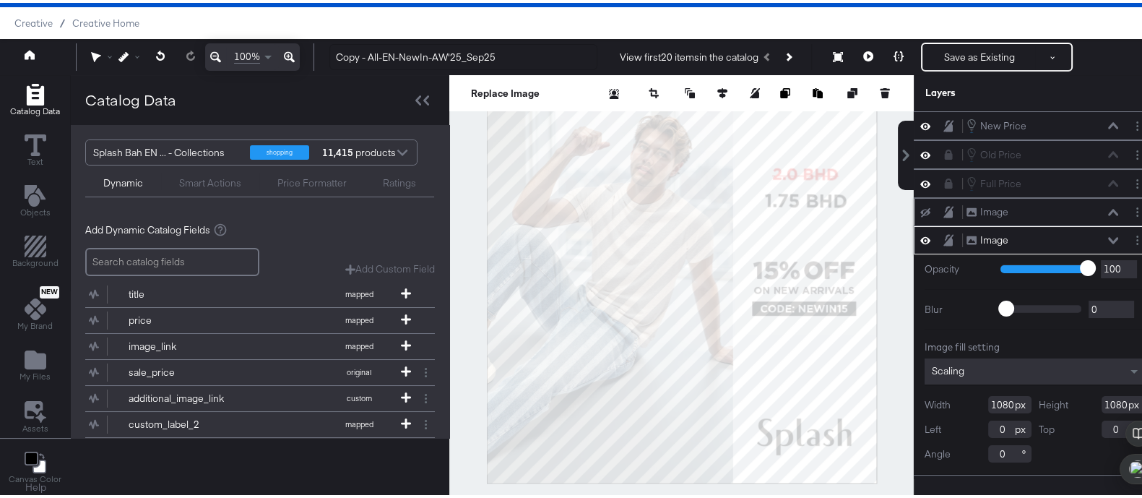
click at [920, 205] on icon at bounding box center [925, 209] width 10 height 9
click at [920, 234] on icon at bounding box center [925, 237] width 10 height 7
click at [1136, 235] on icon "Layer Options" at bounding box center [1137, 237] width 2 height 9
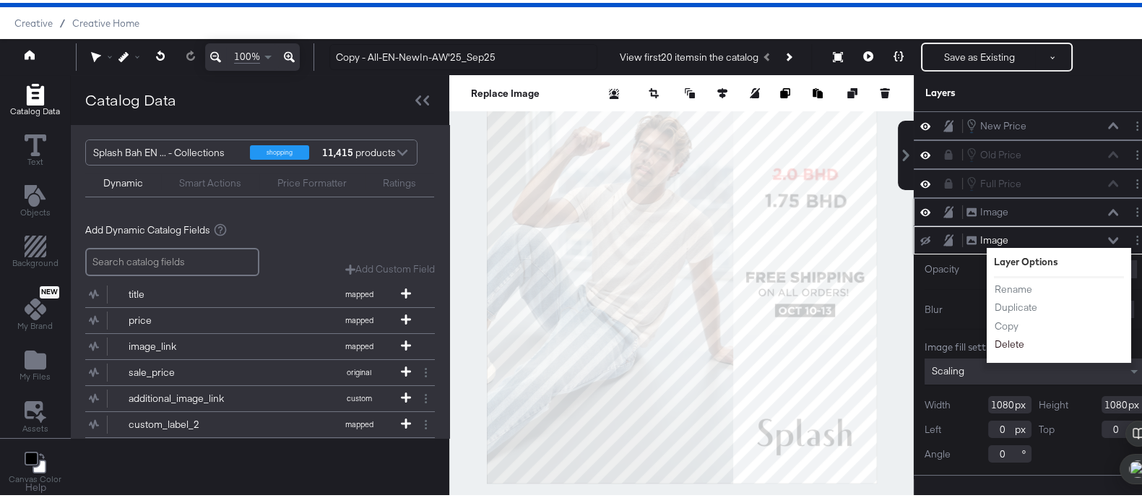
click at [1008, 336] on button "Delete" at bounding box center [1009, 341] width 31 height 15
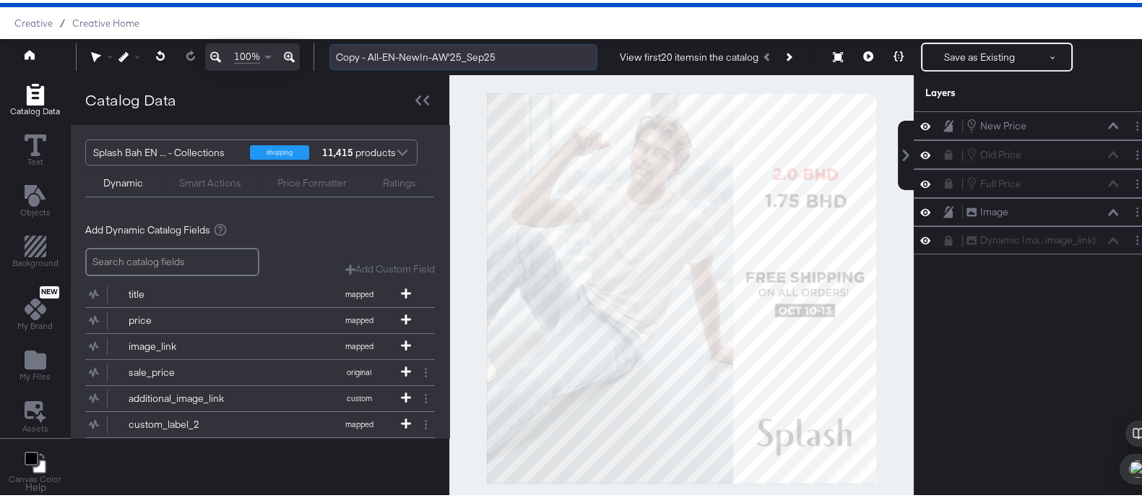
click at [371, 55] on input "Copy - All-EN-NewIn-AW'25_Sep25" at bounding box center [463, 54] width 268 height 27
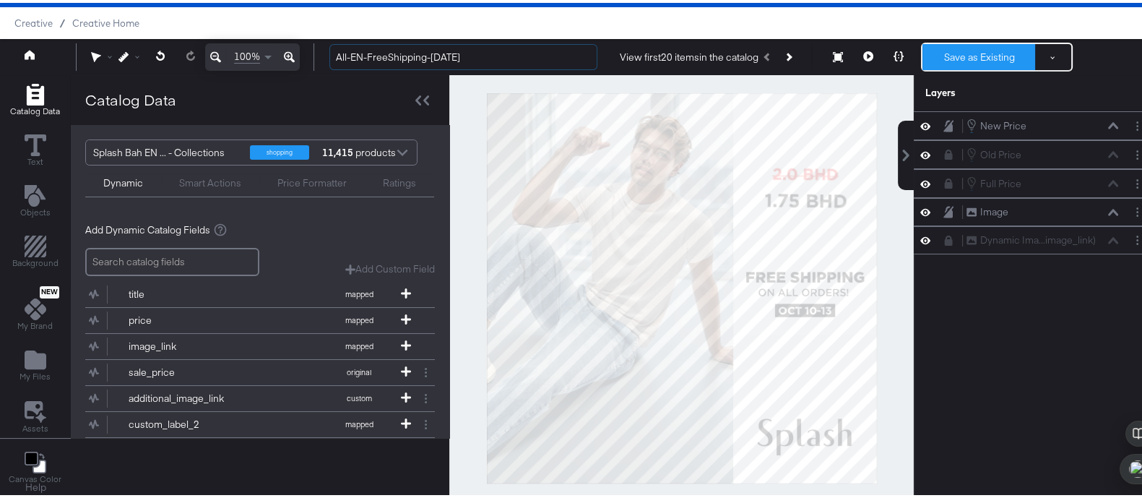
type input "All-EN-FreeShipping-[DATE]"
click at [968, 48] on button "Save as Existing" at bounding box center [978, 54] width 113 height 26
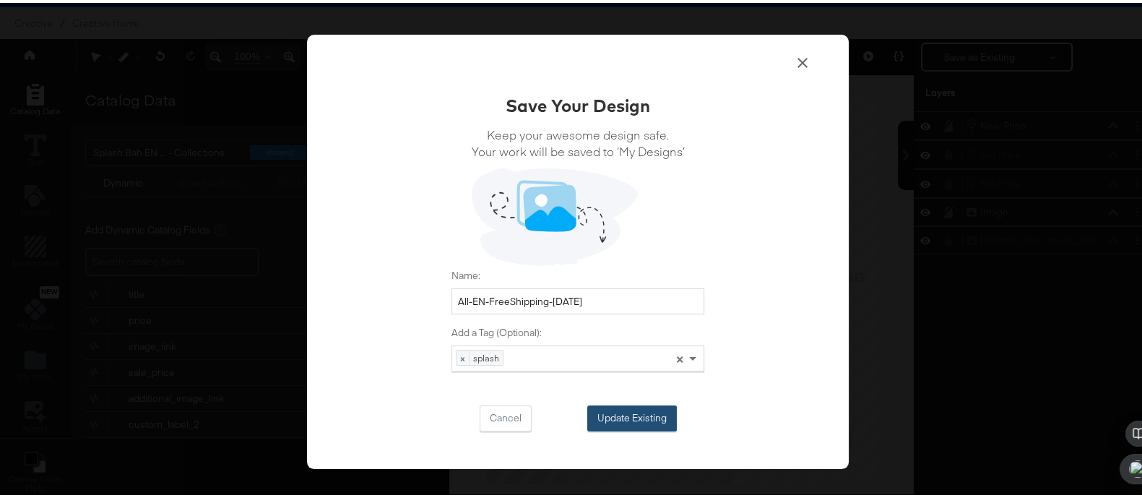
click at [624, 410] on button "Update Existing" at bounding box center [632, 415] width 90 height 26
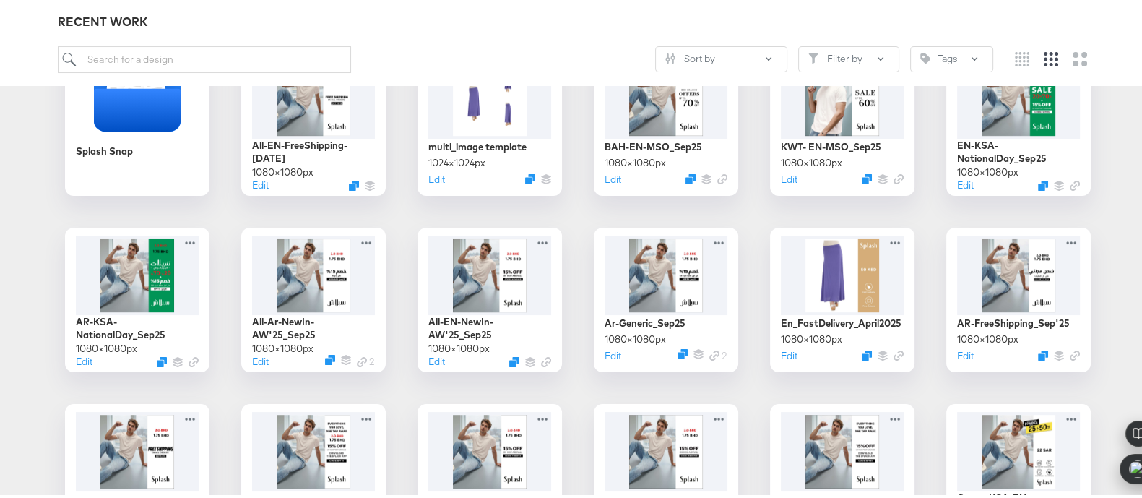
scroll to position [290, 0]
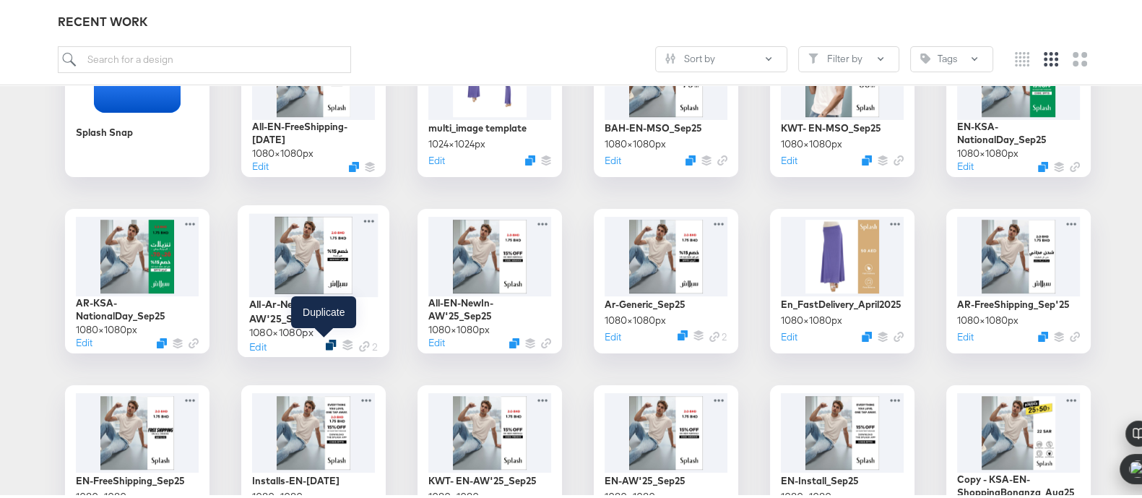
click at [326, 338] on icon "Duplicate" at bounding box center [331, 341] width 11 height 11
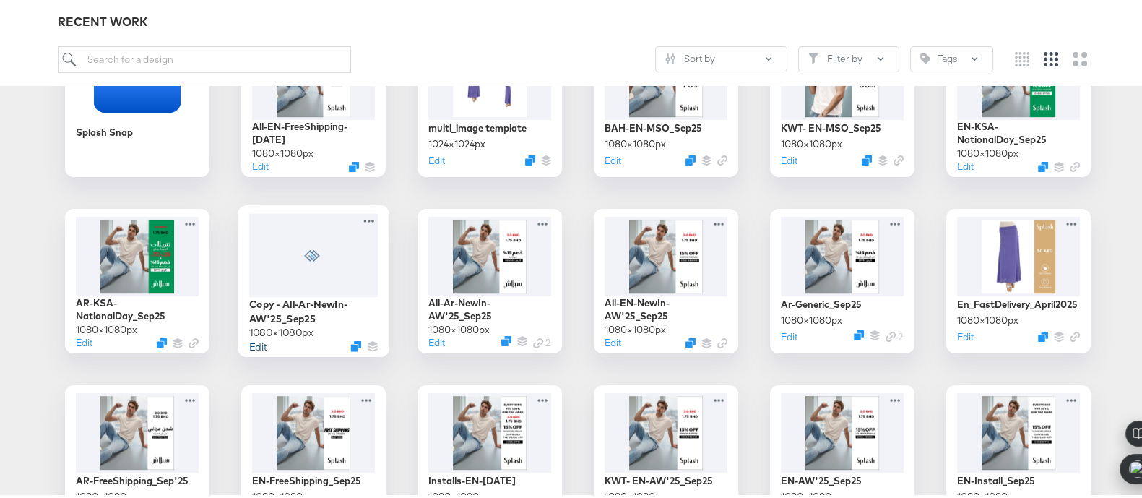
click at [260, 339] on button "Edit" at bounding box center [257, 343] width 17 height 14
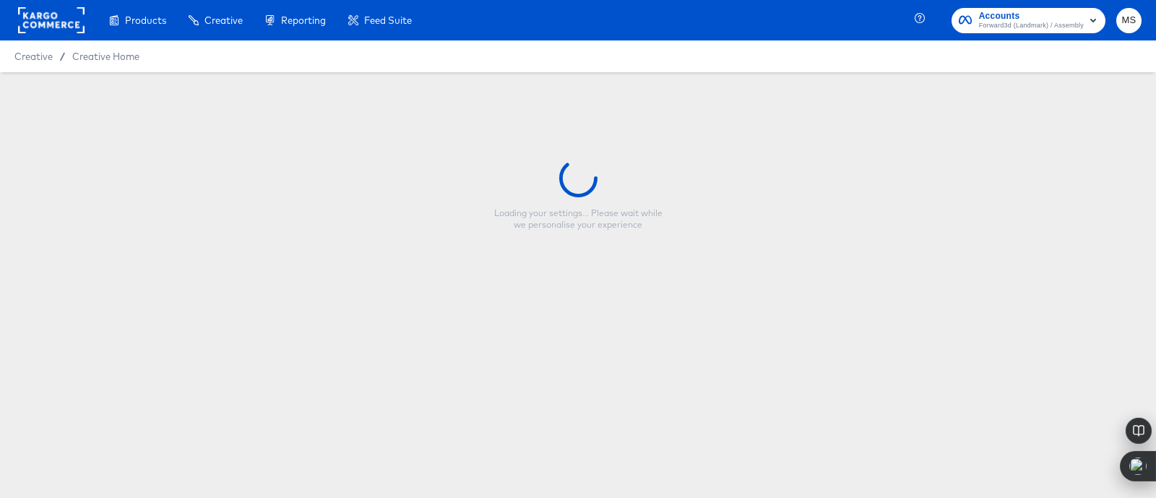
type input "Copy - All-Ar-NewIn-AW'25_Sep25"
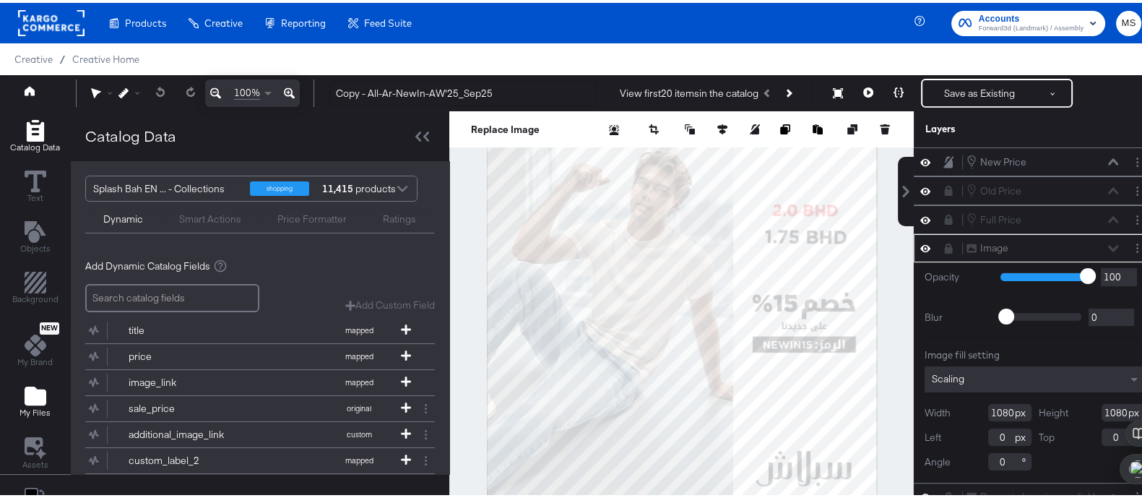
click at [39, 389] on icon "Add Files" at bounding box center [36, 393] width 22 height 19
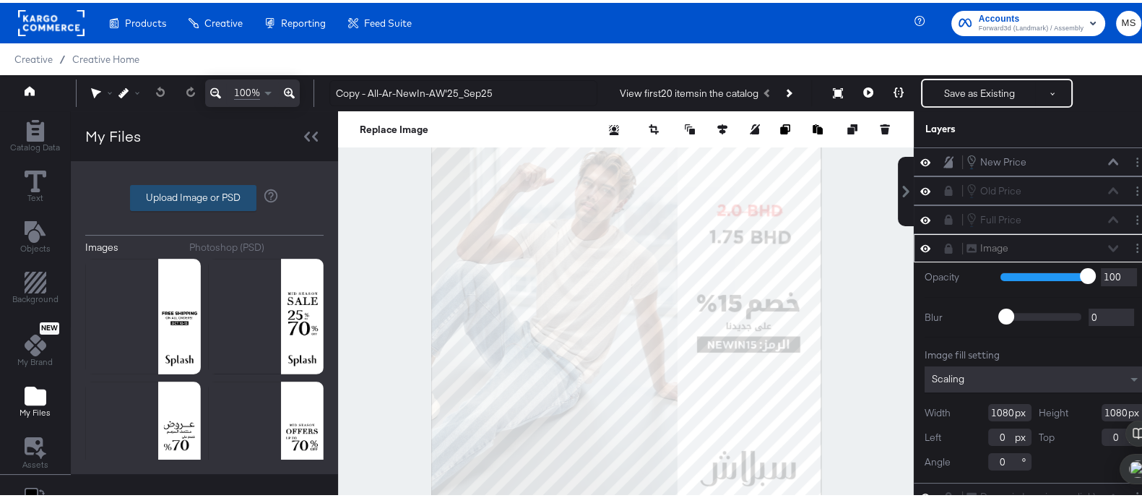
click at [207, 186] on label "Upload Image or PSD" at bounding box center [193, 195] width 125 height 25
click at [204, 195] on input "Upload Image or PSD" at bounding box center [204, 195] width 0 height 0
click at [200, 188] on label "Upload Image or PSD" at bounding box center [193, 195] width 125 height 25
click at [204, 195] on input "Upload Image or PSD" at bounding box center [204, 195] width 0 height 0
type input "C:\fakepath\DIT Temp_Free Shipping_11Sep-04_arb.png"
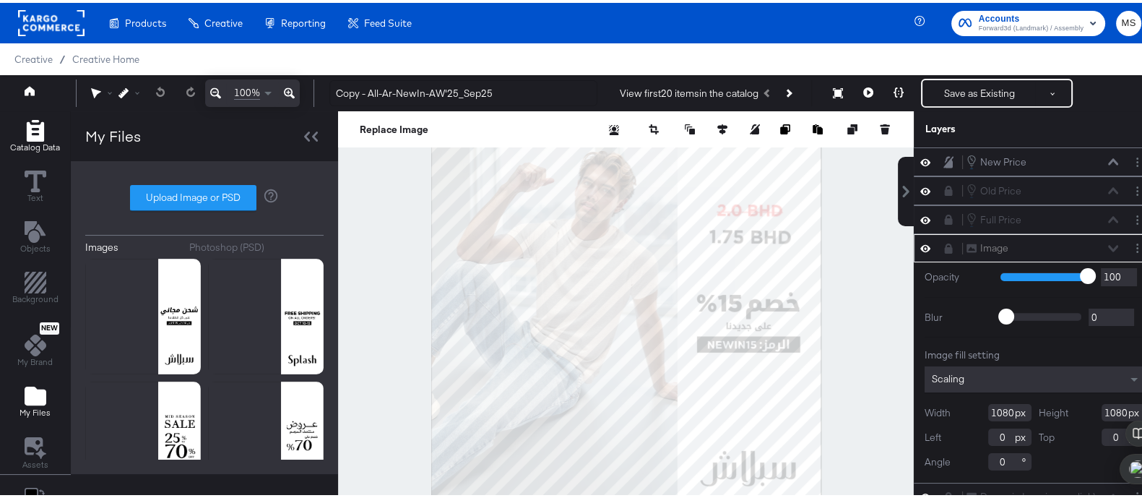
click at [35, 124] on icon "Add Rectangle" at bounding box center [34, 128] width 17 height 22
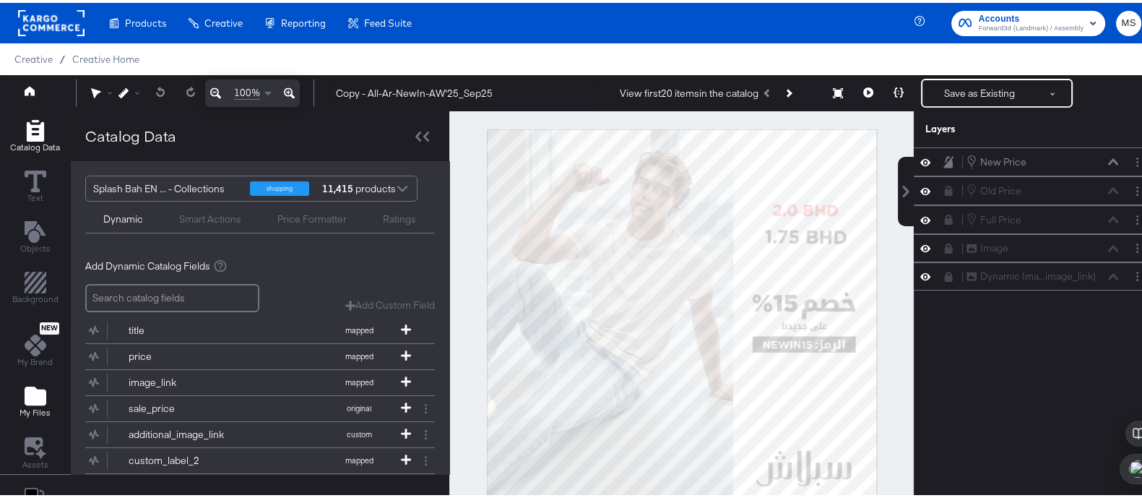
click at [32, 384] on icon "Add Files" at bounding box center [36, 393] width 22 height 19
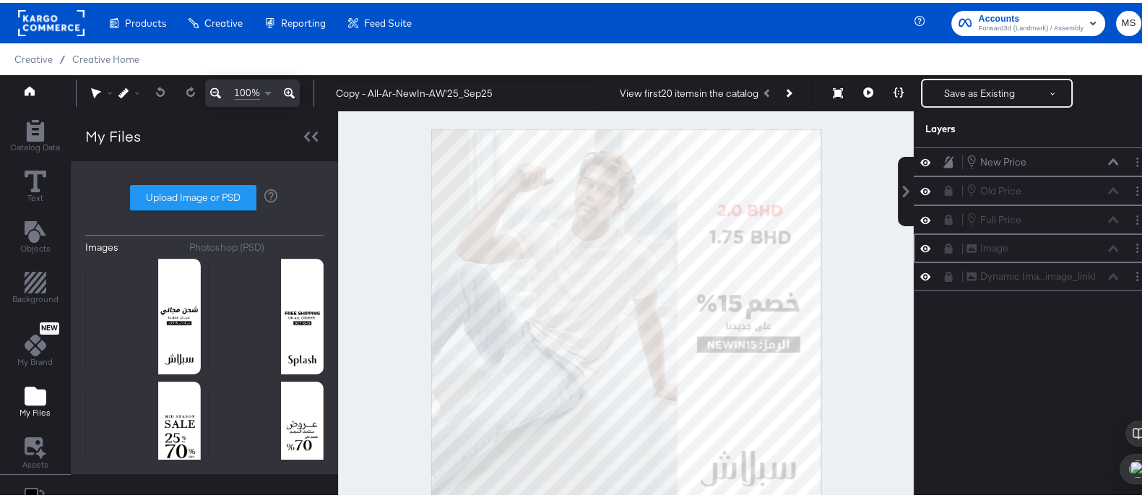
click at [920, 246] on icon at bounding box center [925, 245] width 10 height 12
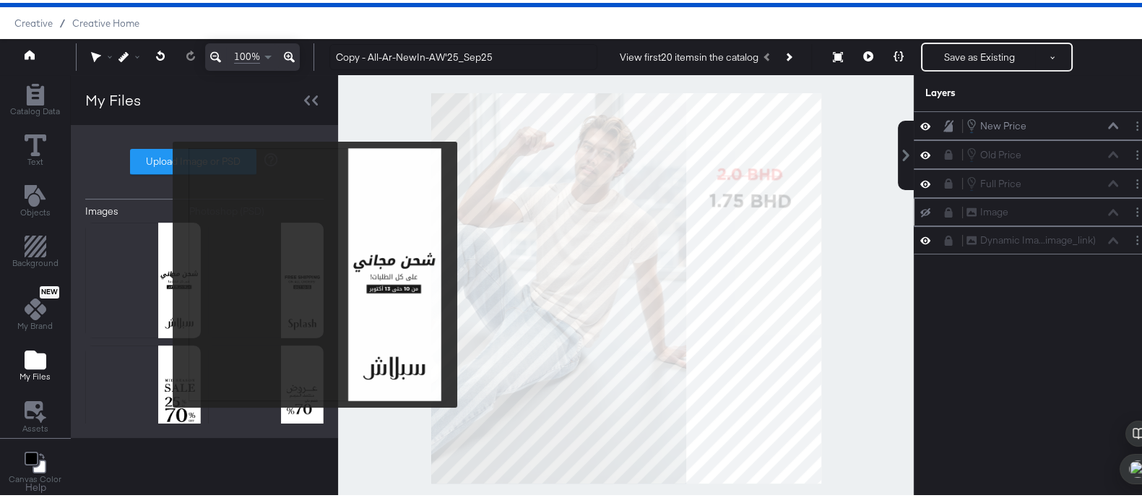
drag, startPoint x: 163, startPoint y: 272, endPoint x: 986, endPoint y: 294, distance: 822.9
click at [986, 294] on div "New Price New Price Old Price Old Price Full Price Full Price Image Image Dynam…" at bounding box center [1035, 292] width 242 height 368
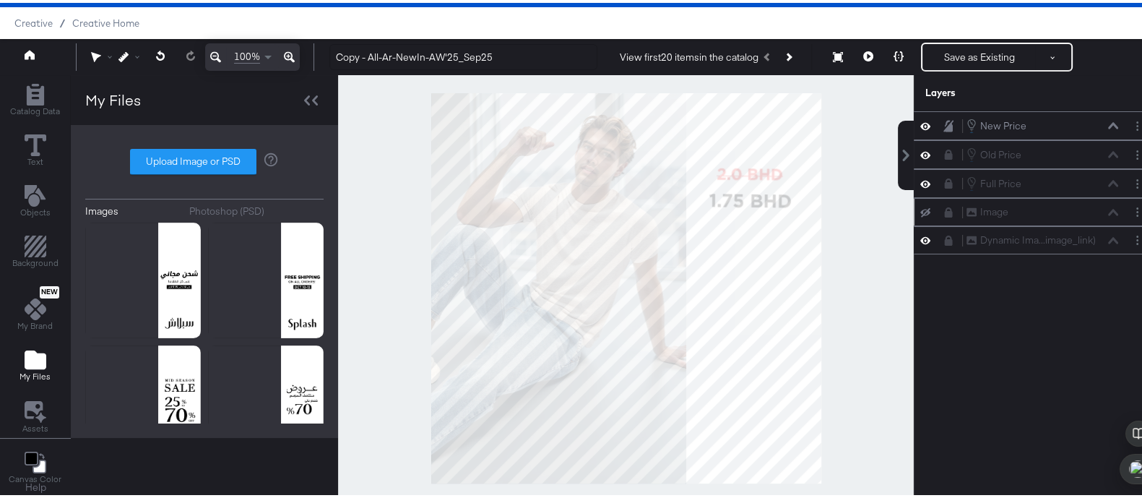
click at [1111, 270] on div "New Price New Price Old Price Old Price Full Price Full Price Image Image Dynam…" at bounding box center [1035, 292] width 242 height 368
click at [40, 189] on icon "Add Text" at bounding box center [34, 193] width 21 height 22
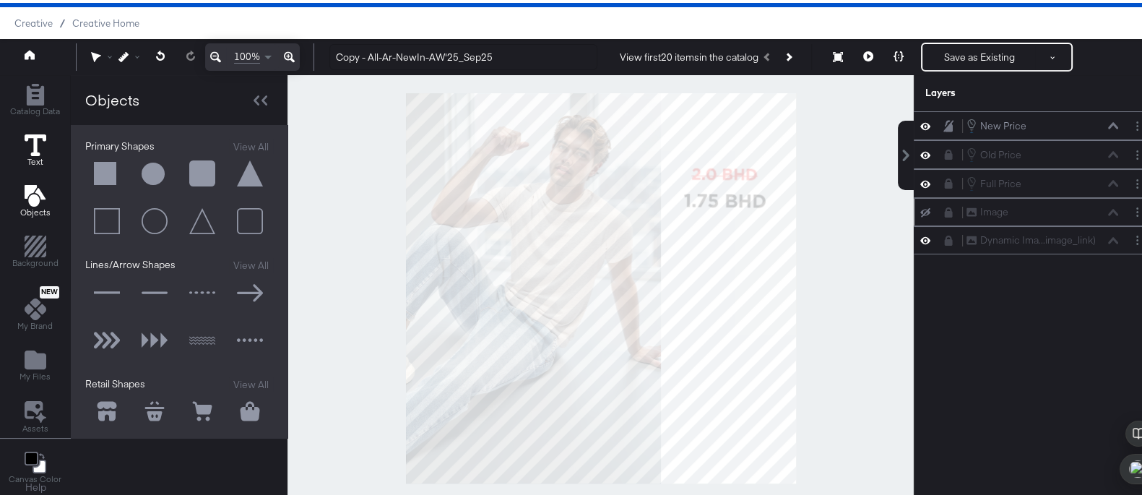
click at [35, 147] on icon at bounding box center [36, 142] width 22 height 22
click at [38, 98] on icon "Add Rectangle" at bounding box center [34, 92] width 17 height 22
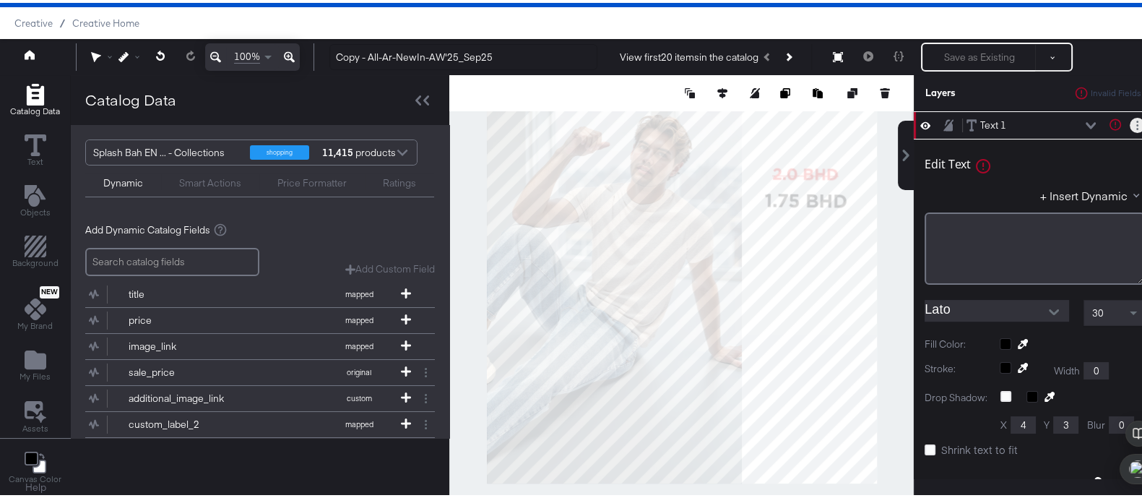
click at [1130, 123] on button "Layer Options" at bounding box center [1137, 122] width 15 height 15
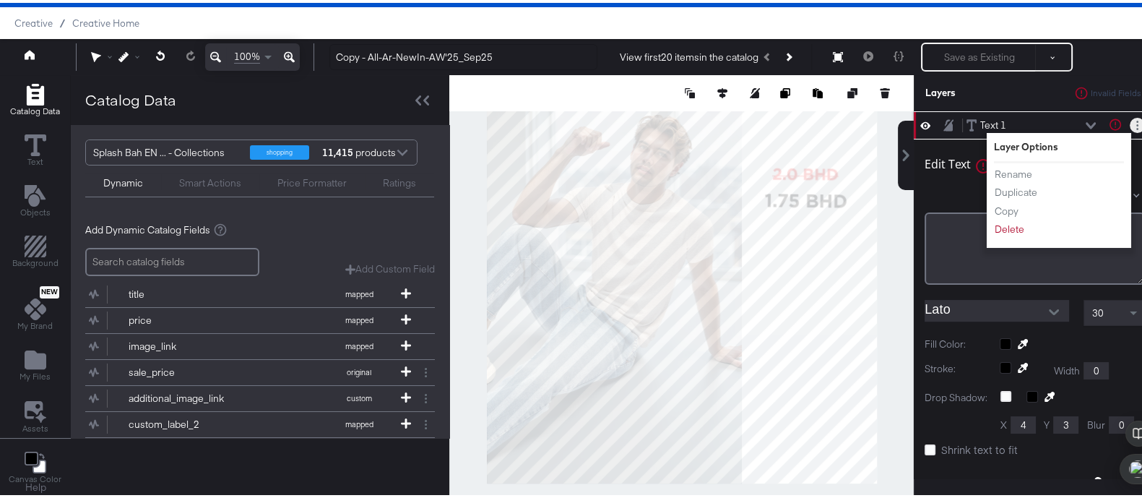
click at [1130, 123] on button "Layer Options" at bounding box center [1137, 122] width 15 height 15
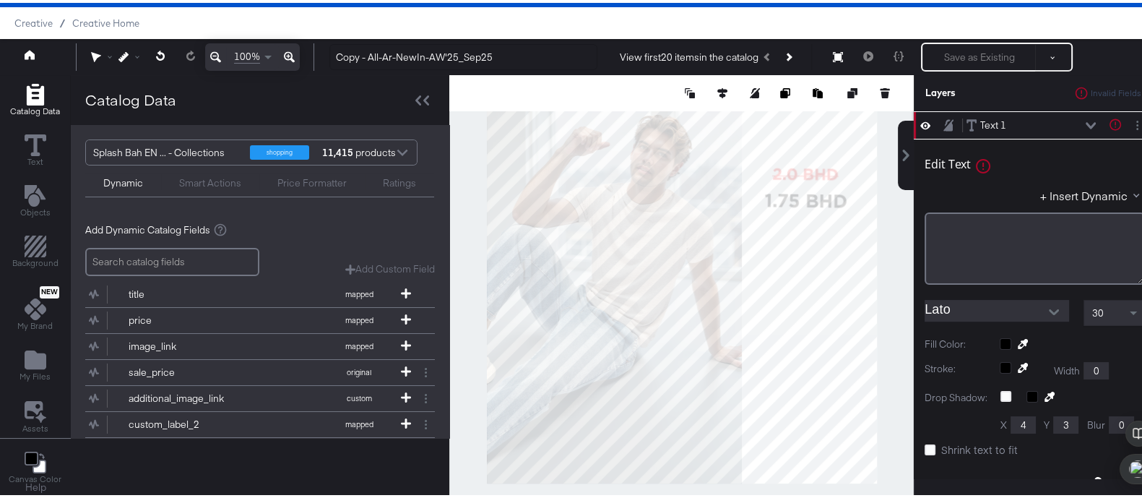
click at [1085, 118] on button at bounding box center [1091, 122] width 12 height 9
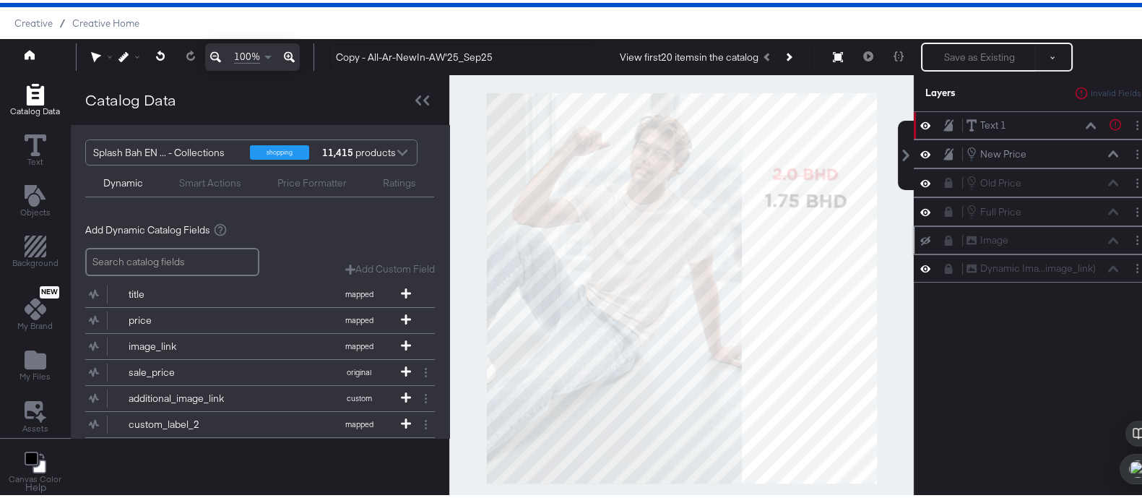
click at [1122, 245] on div "Image Image" at bounding box center [1035, 237] width 242 height 28
click at [1130, 235] on button "Layer Options" at bounding box center [1137, 237] width 15 height 15
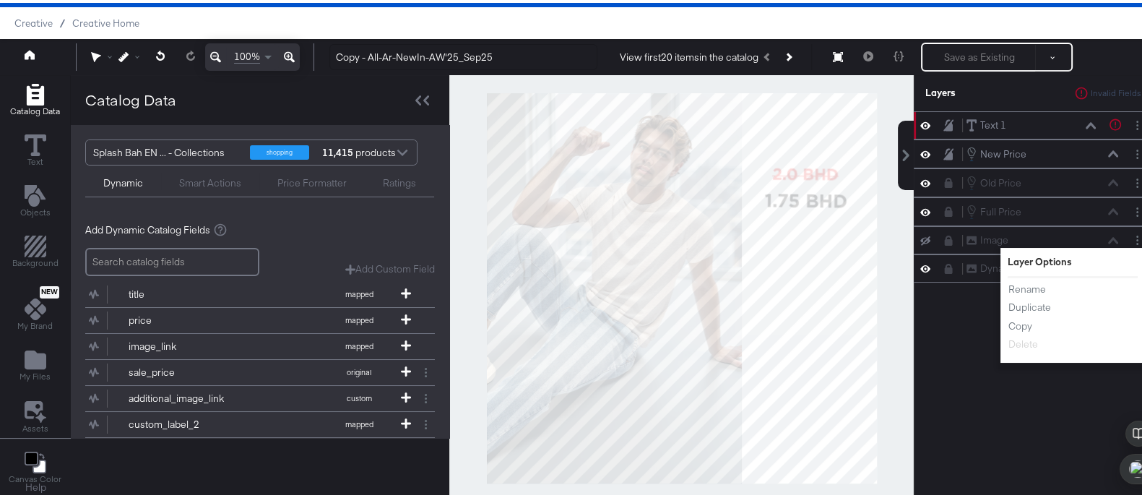
click at [935, 301] on div "Text 1 Text 1 Text is too short (minimum is 1 characters) New Price New Price O…" at bounding box center [1035, 292] width 242 height 368
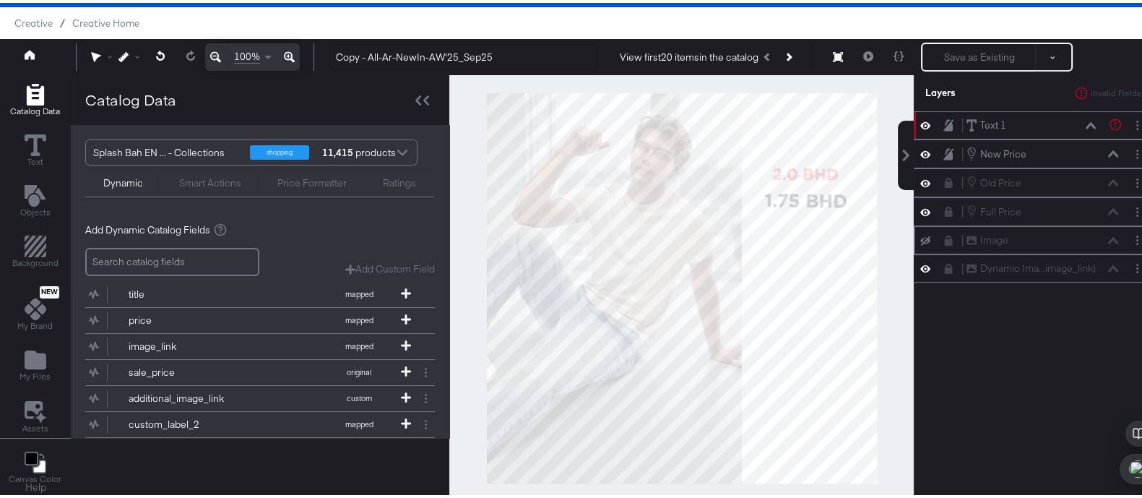
click at [914, 242] on div "Image Image" at bounding box center [1035, 237] width 242 height 28
click at [920, 236] on icon at bounding box center [925, 237] width 10 height 9
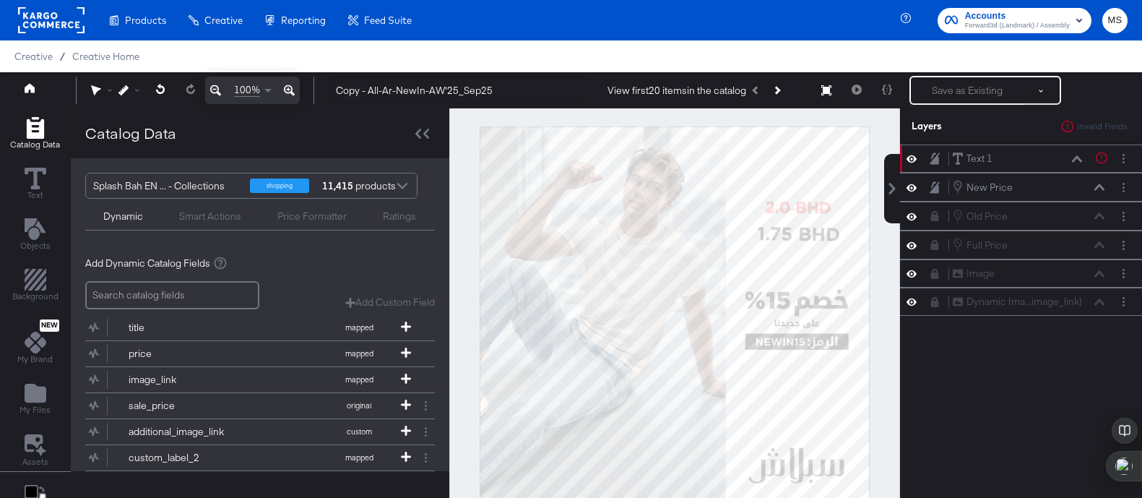
scroll to position [36, 0]
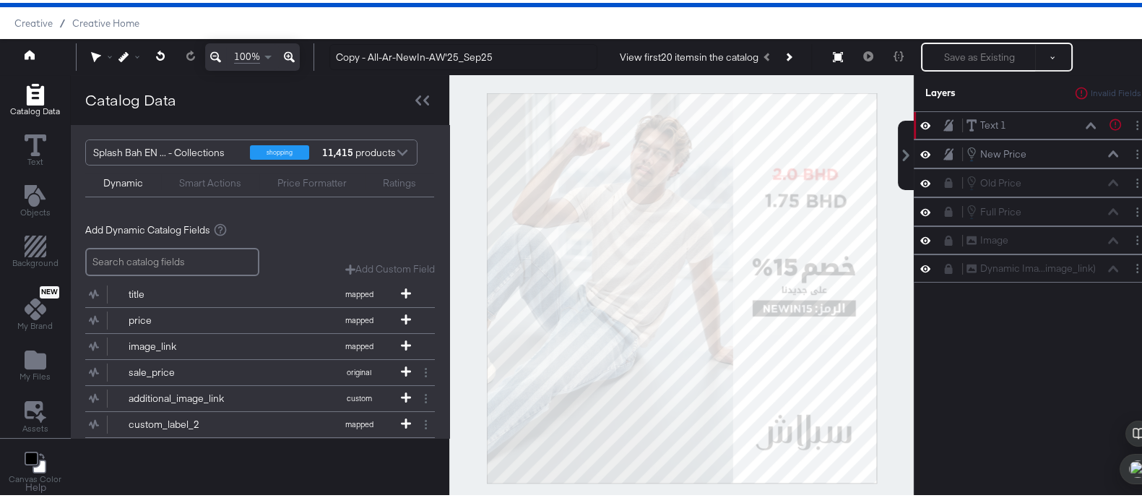
click at [920, 236] on icon at bounding box center [925, 237] width 10 height 12
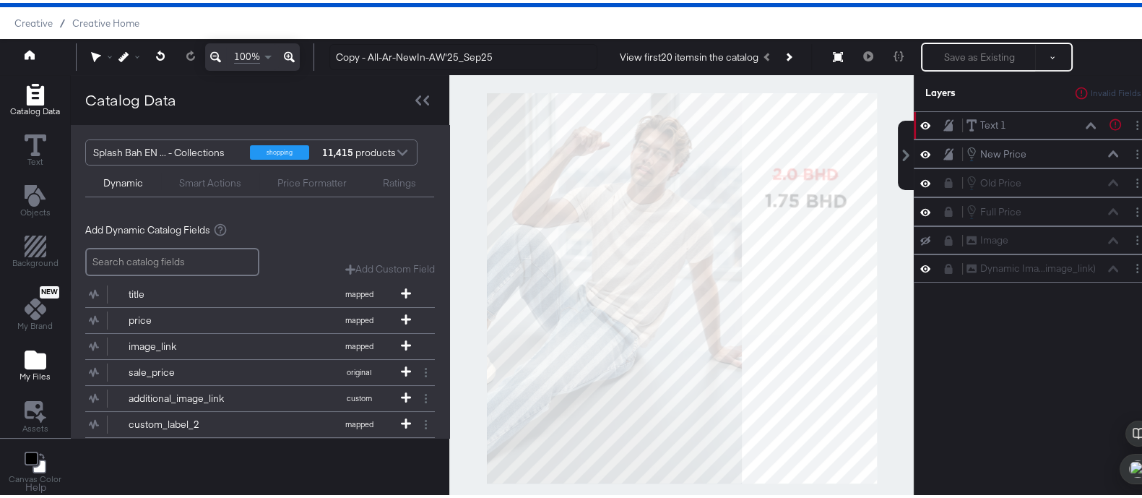
click at [38, 364] on icon "Add Files" at bounding box center [36, 356] width 22 height 19
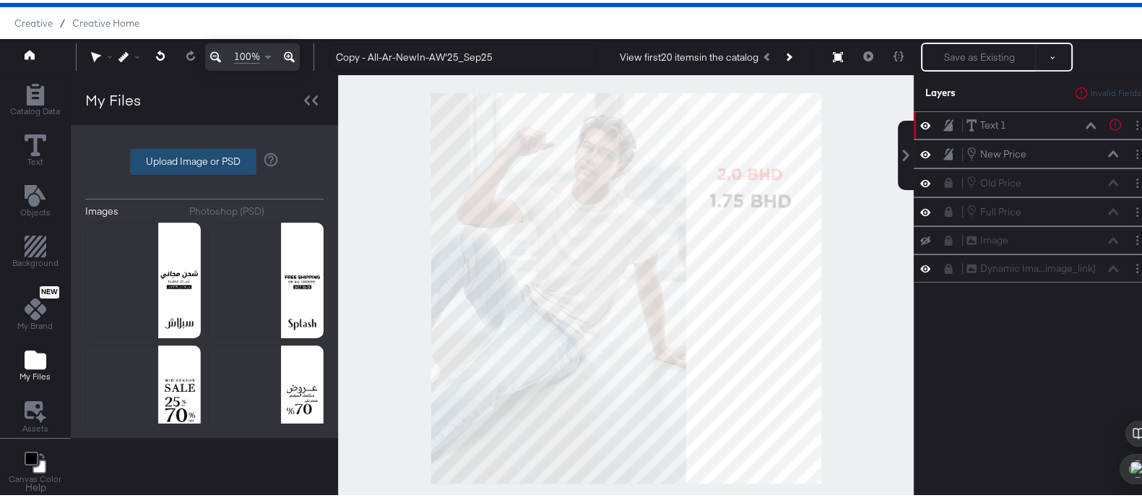
click at [166, 151] on label "Upload Image or PSD" at bounding box center [193, 159] width 125 height 25
click at [204, 159] on input "Upload Image or PSD" at bounding box center [204, 159] width 0 height 0
click at [318, 92] on div at bounding box center [310, 97] width 25 height 21
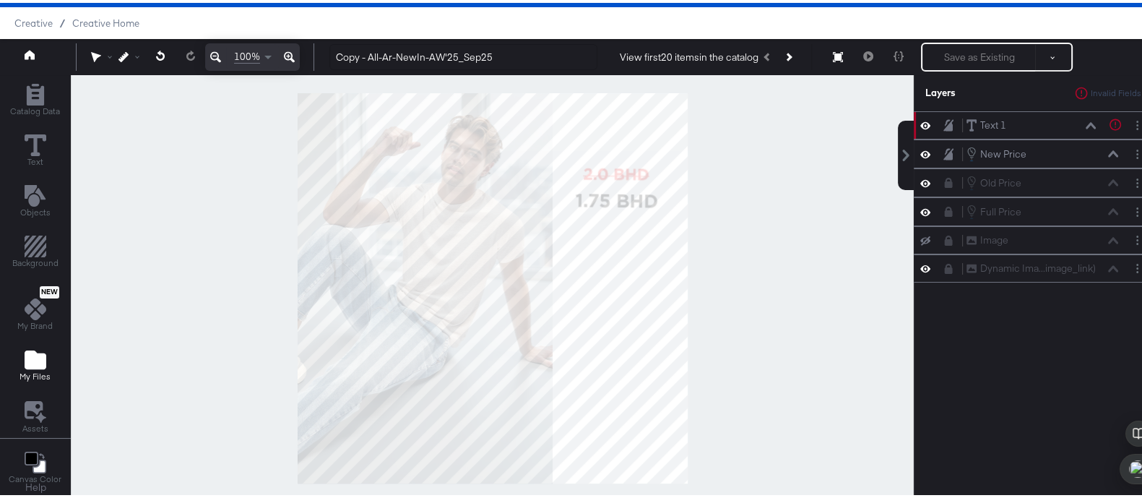
click at [32, 352] on icon "Add Files" at bounding box center [36, 356] width 22 height 19
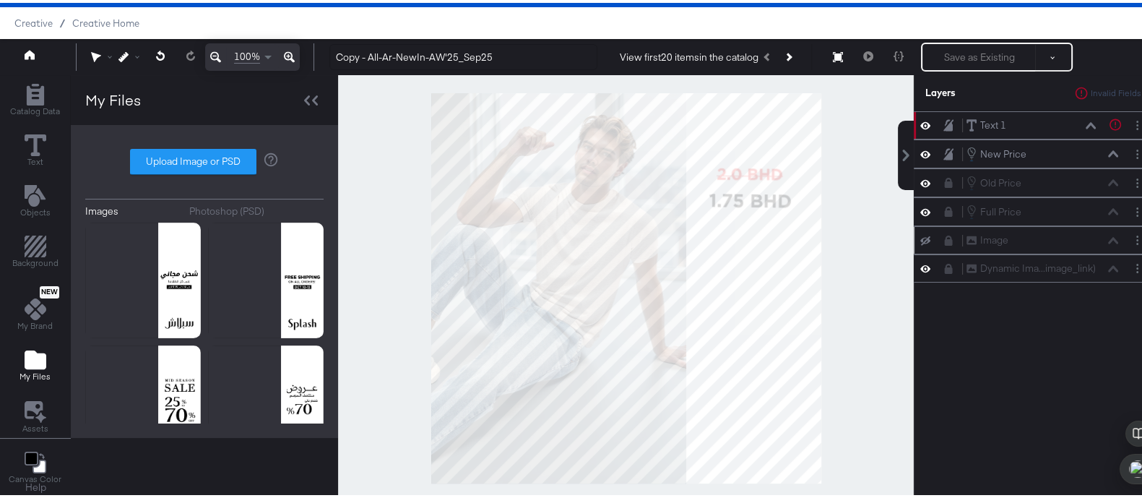
click at [1126, 243] on div "Image Image" at bounding box center [1035, 237] width 242 height 28
click at [920, 234] on icon at bounding box center [925, 237] width 10 height 9
click at [1102, 238] on div "Image Image" at bounding box center [1042, 237] width 153 height 15
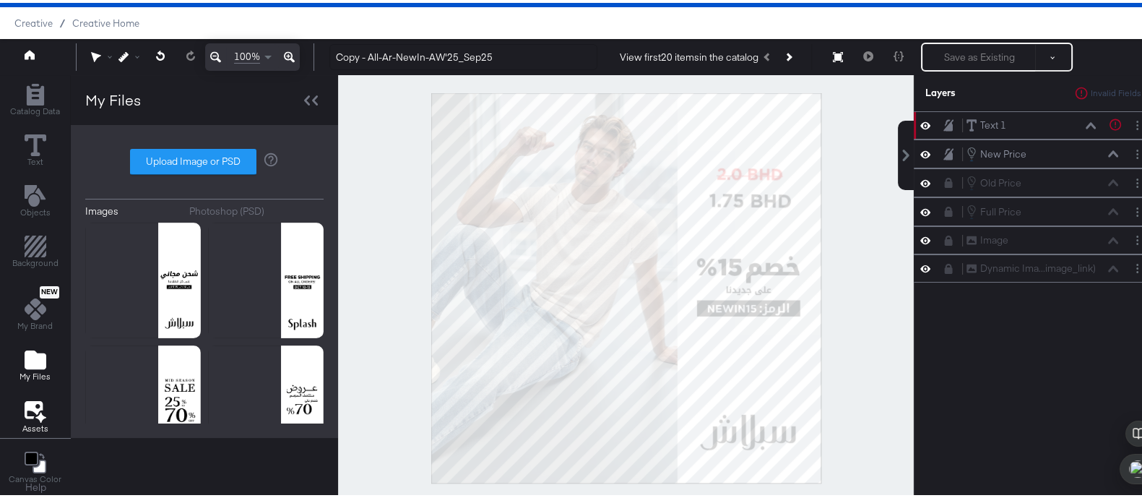
click at [27, 399] on icon at bounding box center [34, 406] width 18 height 17
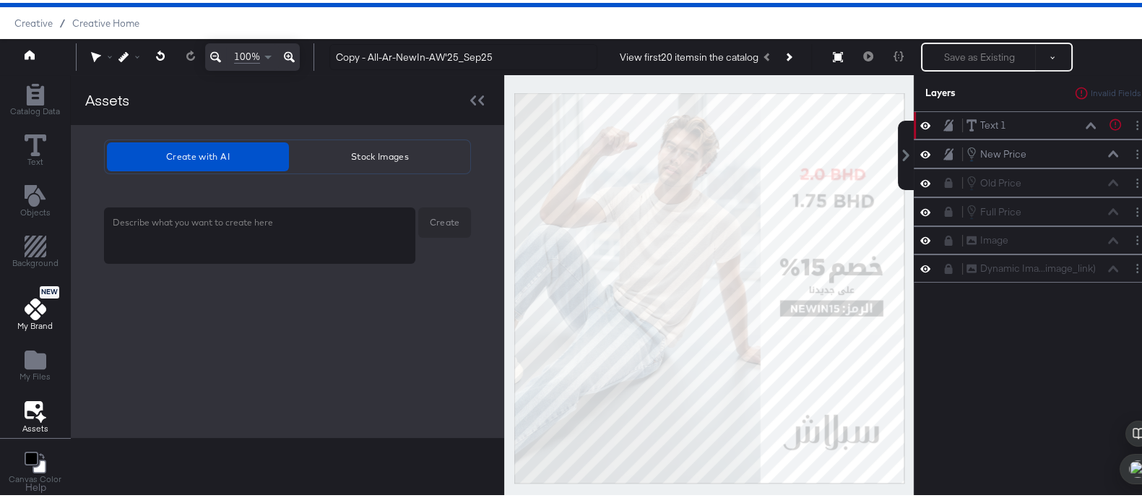
click at [39, 311] on icon at bounding box center [36, 306] width 22 height 22
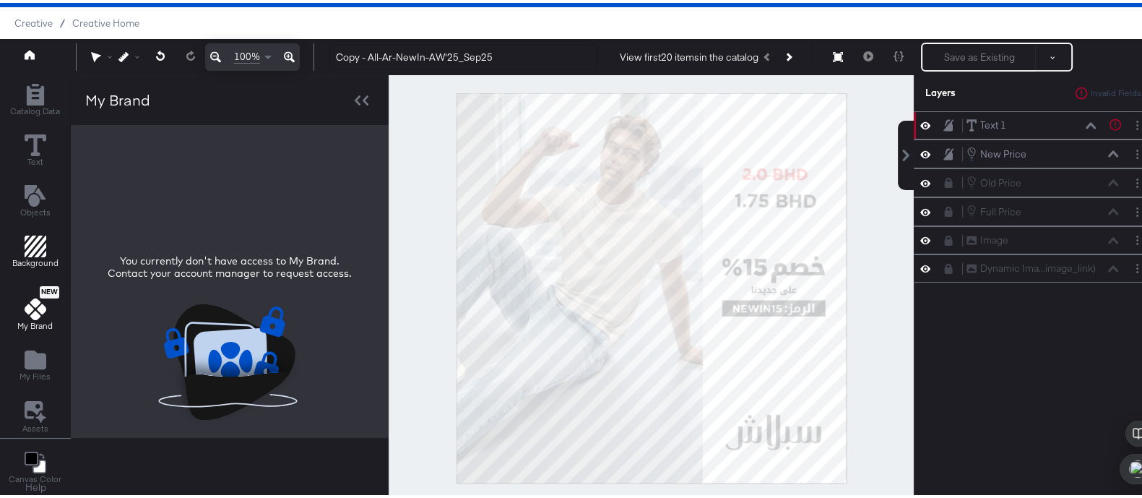
click at [39, 254] on span "Background" at bounding box center [35, 260] width 46 height 12
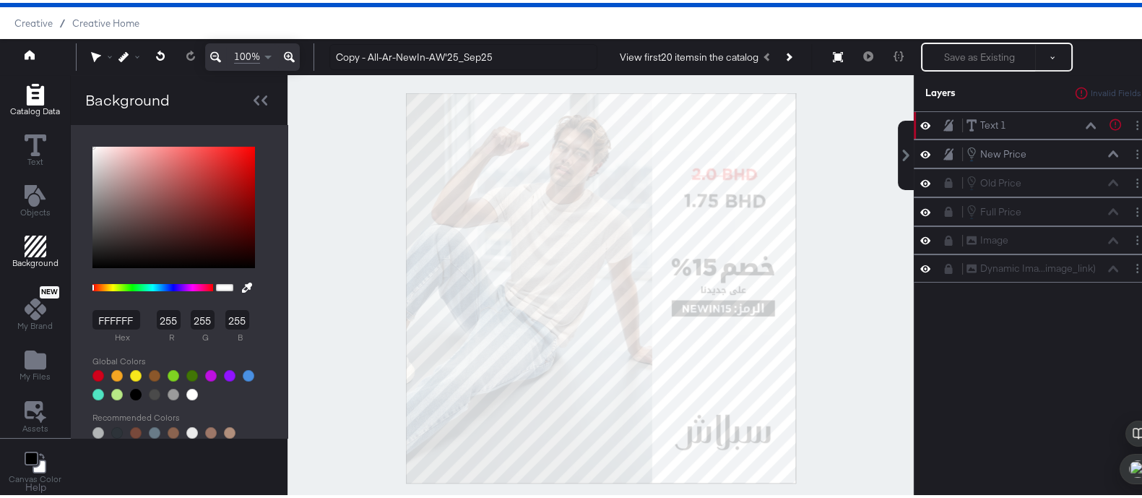
click at [38, 103] on span "Catalog Data" at bounding box center [35, 109] width 50 height 12
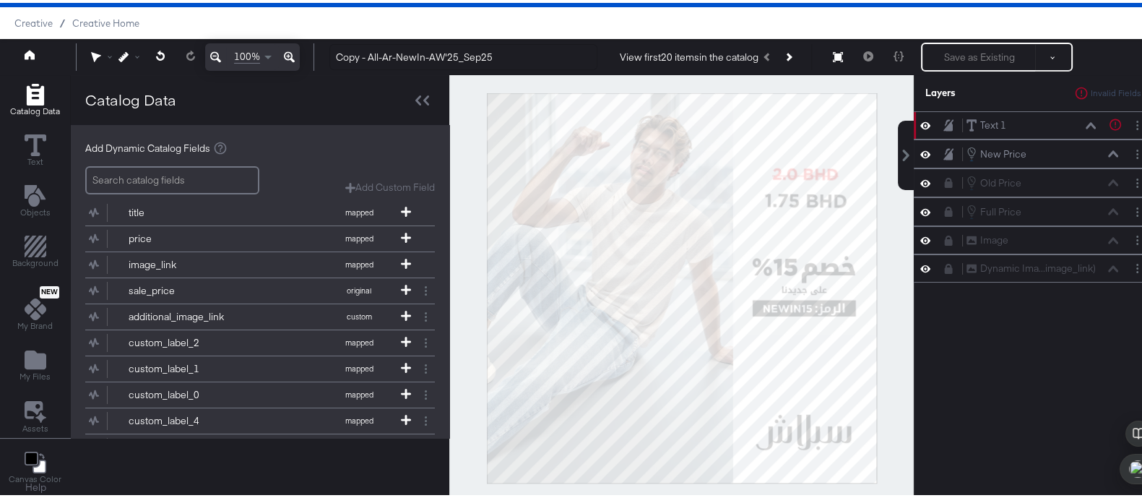
scroll to position [70, 0]
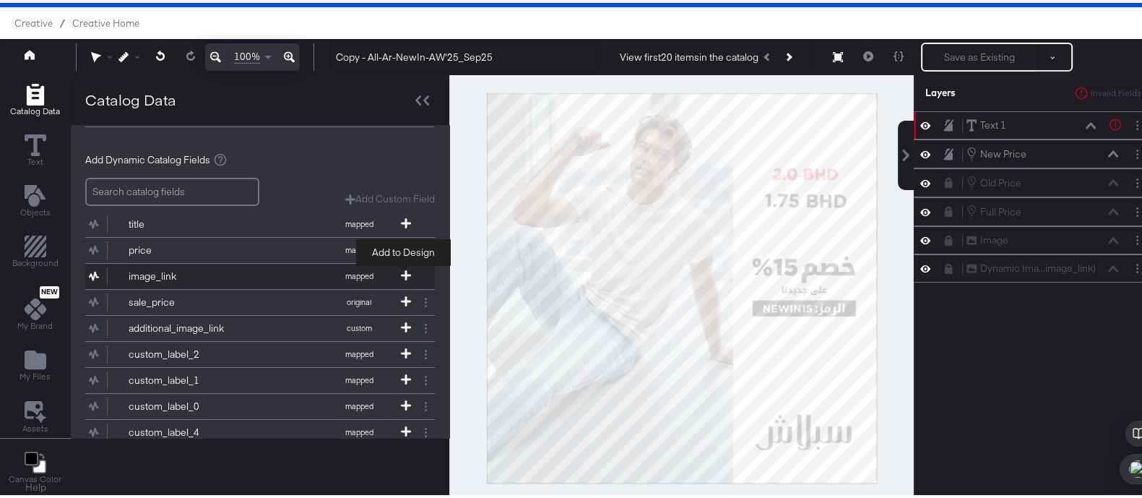
click at [405, 276] on span at bounding box center [406, 273] width 14 height 12
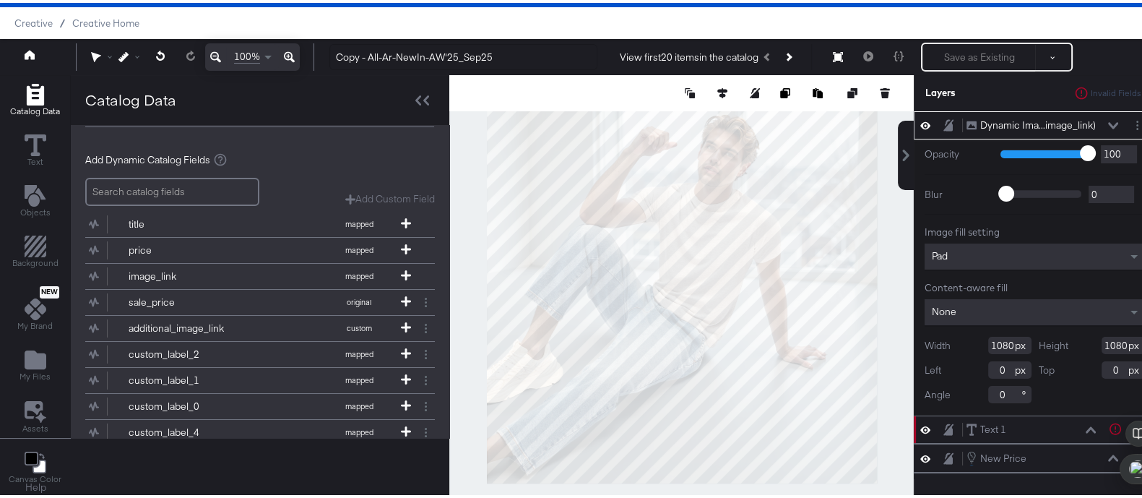
scroll to position [0, 0]
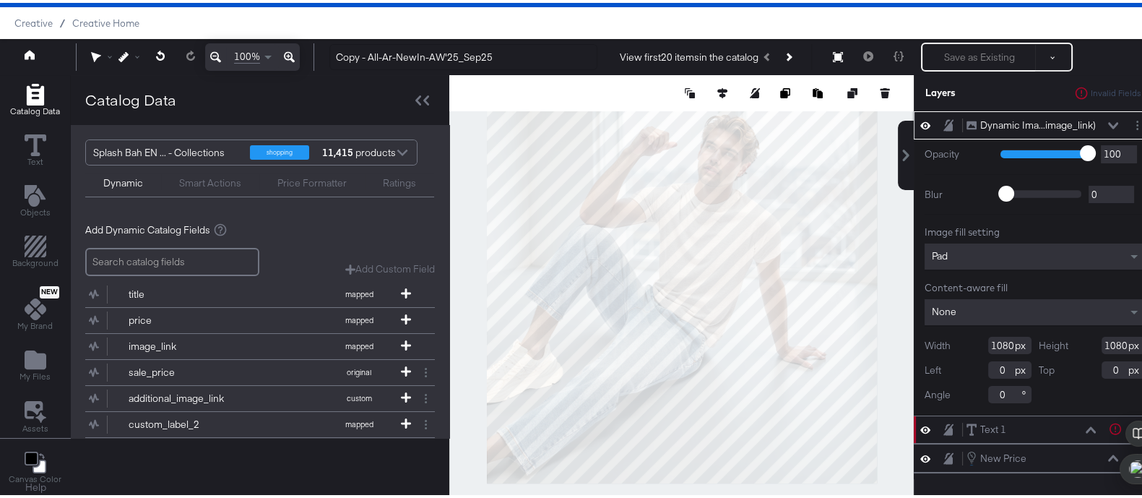
click at [1108, 123] on icon at bounding box center [1113, 122] width 10 height 7
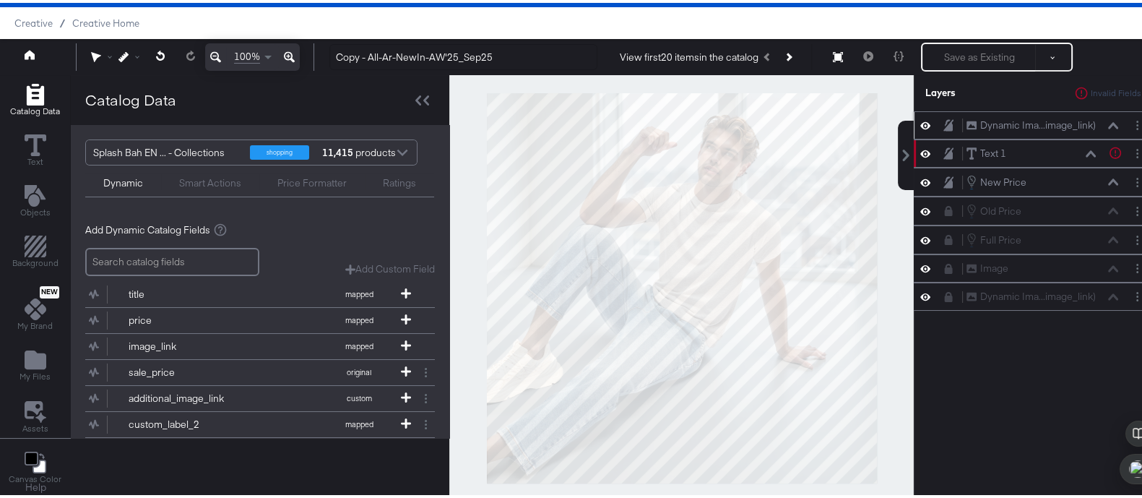
click at [1108, 124] on icon at bounding box center [1113, 122] width 10 height 7
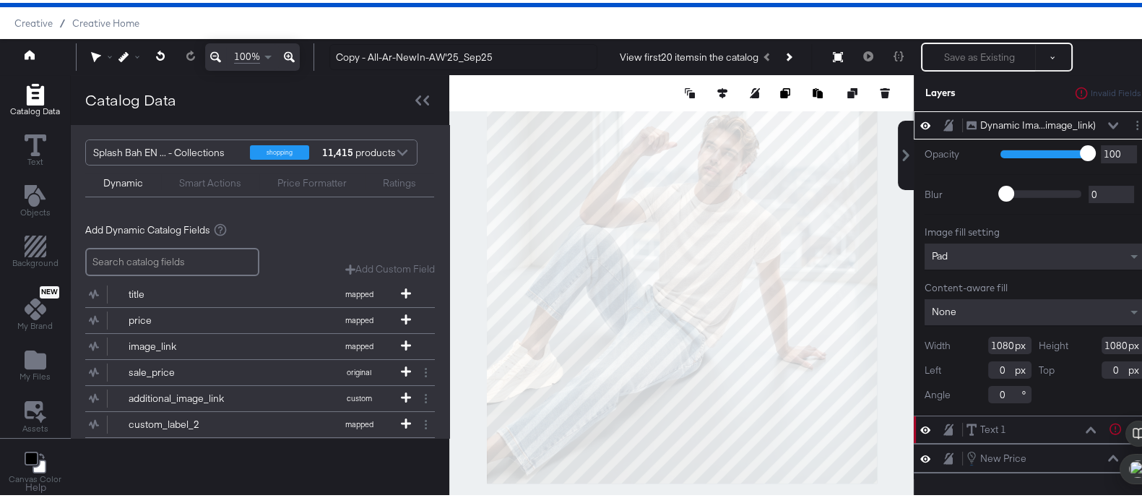
click at [1108, 124] on icon at bounding box center [1113, 122] width 10 height 7
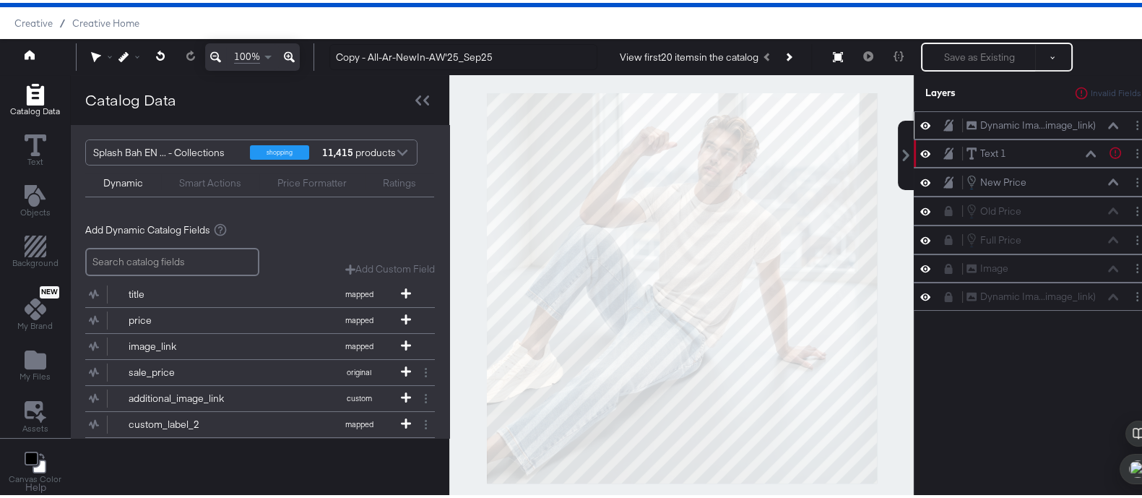
click at [1107, 125] on button at bounding box center [1113, 122] width 12 height 9
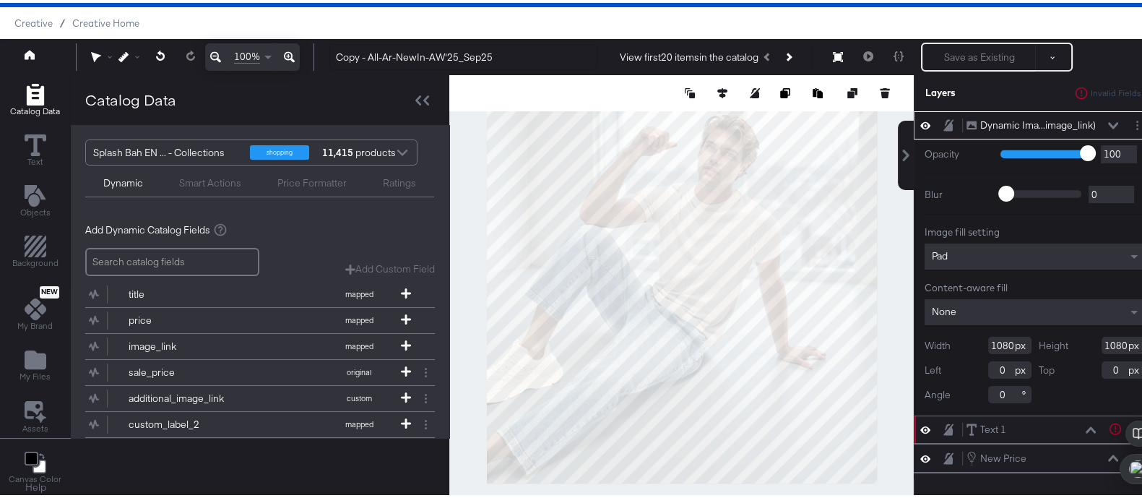
click at [880, 87] on div at bounding box center [681, 90] width 464 height 36
click at [880, 87] on icon at bounding box center [885, 90] width 10 height 10
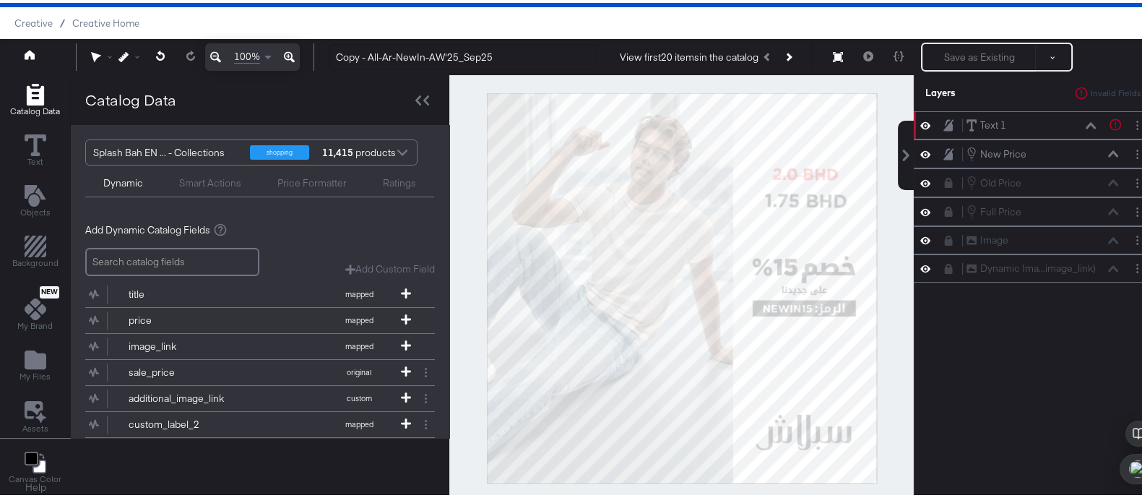
click at [989, 137] on div "New Price New Price" at bounding box center [1035, 151] width 242 height 29
click at [999, 129] on div "Text 1 Text 1 Text is too short (minimum is 1 characters)" at bounding box center [1035, 122] width 242 height 28
click at [1086, 122] on icon at bounding box center [1091, 122] width 10 height 7
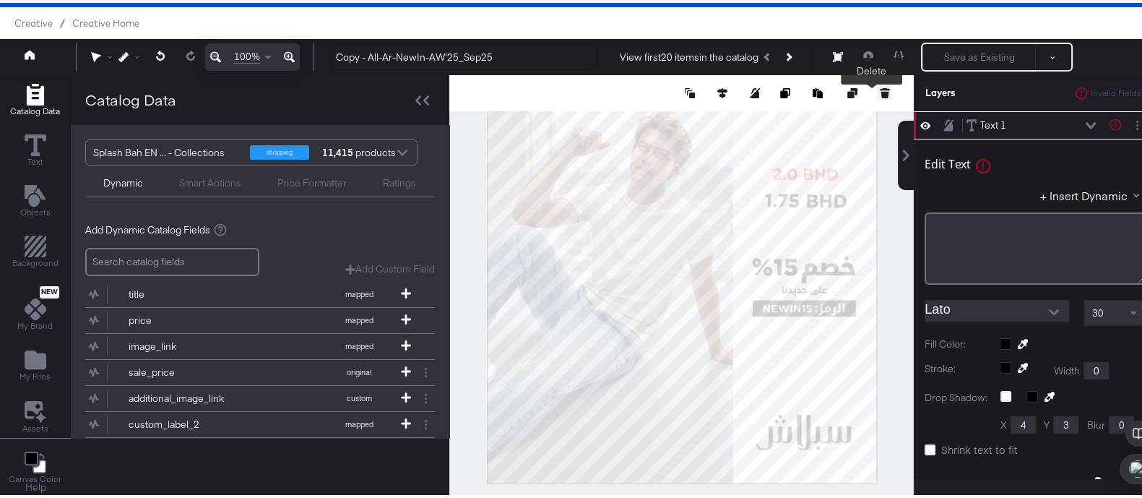
click at [881, 90] on icon at bounding box center [885, 92] width 8 height 7
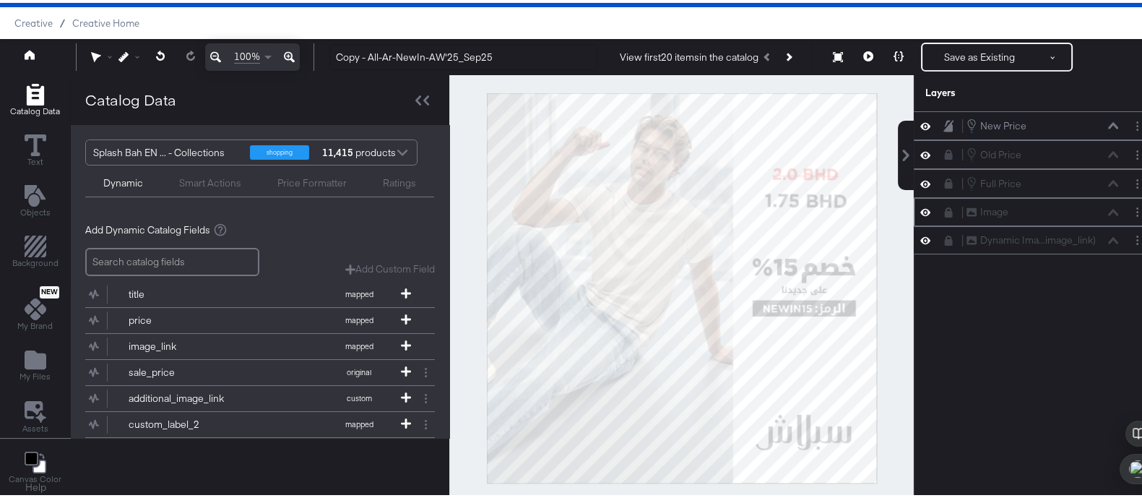
click at [989, 210] on div "Image Image" at bounding box center [1042, 209] width 153 height 15
click at [29, 352] on icon "Add Files" at bounding box center [36, 356] width 22 height 19
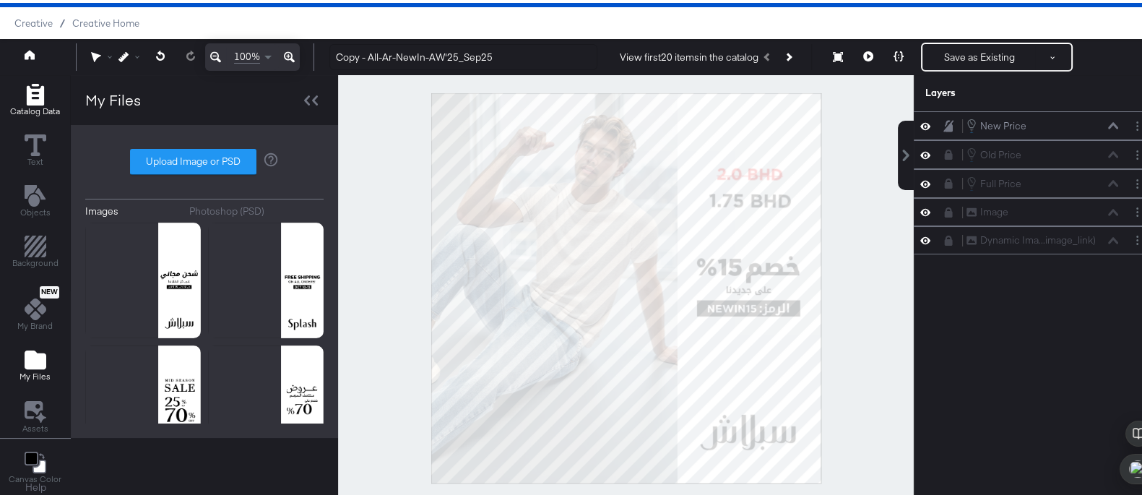
click at [40, 90] on icon "Add Rectangle" at bounding box center [34, 92] width 17 height 22
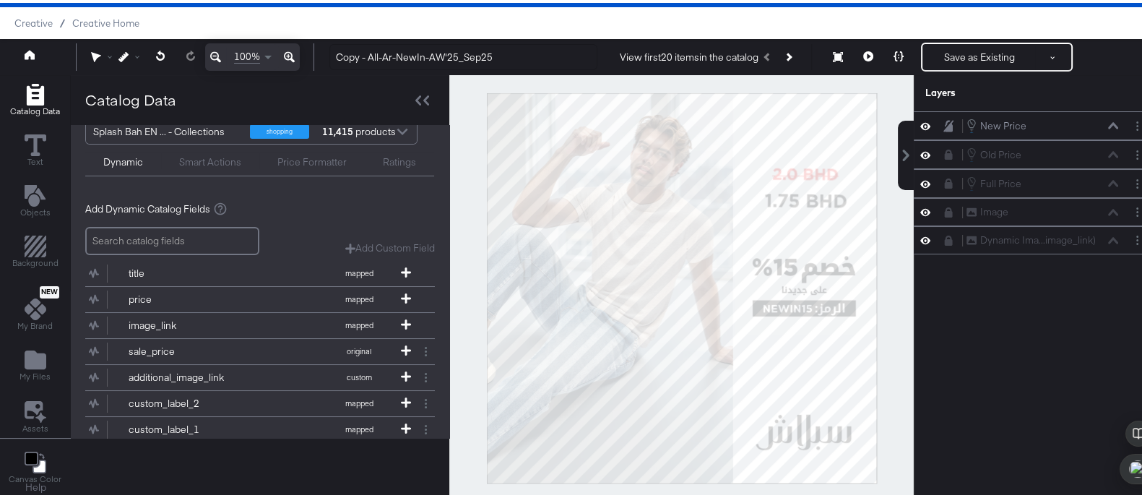
scroll to position [12, 0]
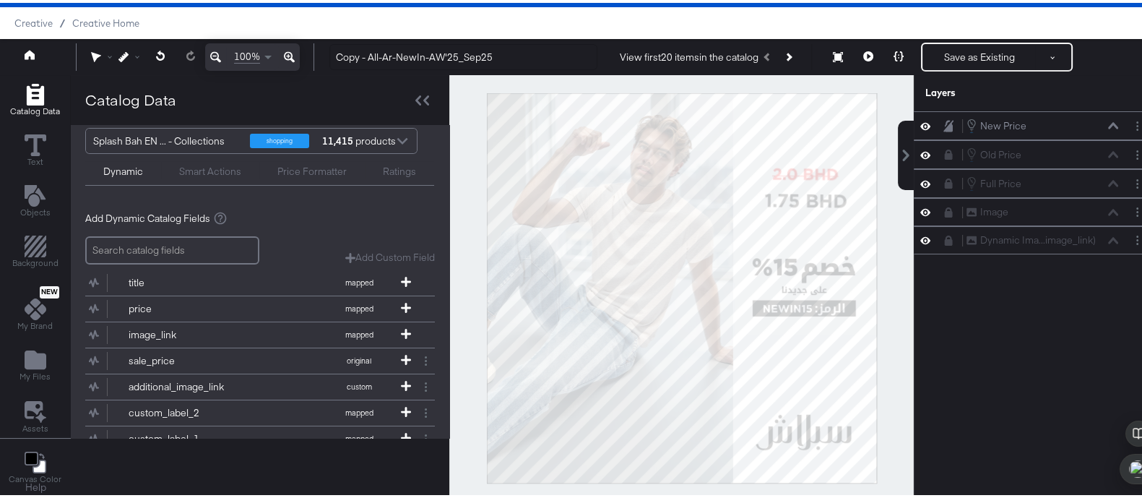
click at [220, 166] on div "Smart Actions" at bounding box center [210, 169] width 62 height 14
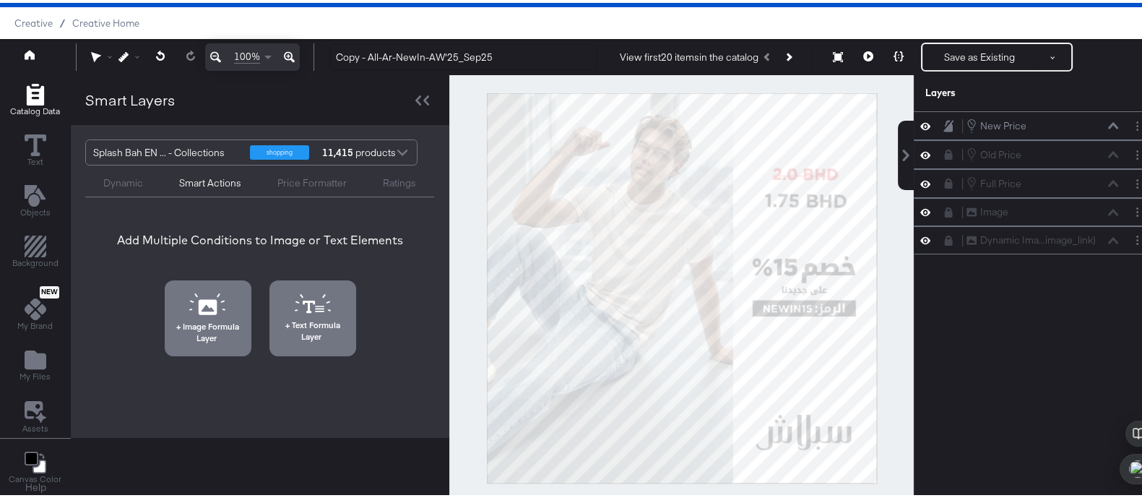
click at [271, 184] on div "Price Formatter" at bounding box center [311, 178] width 105 height 17
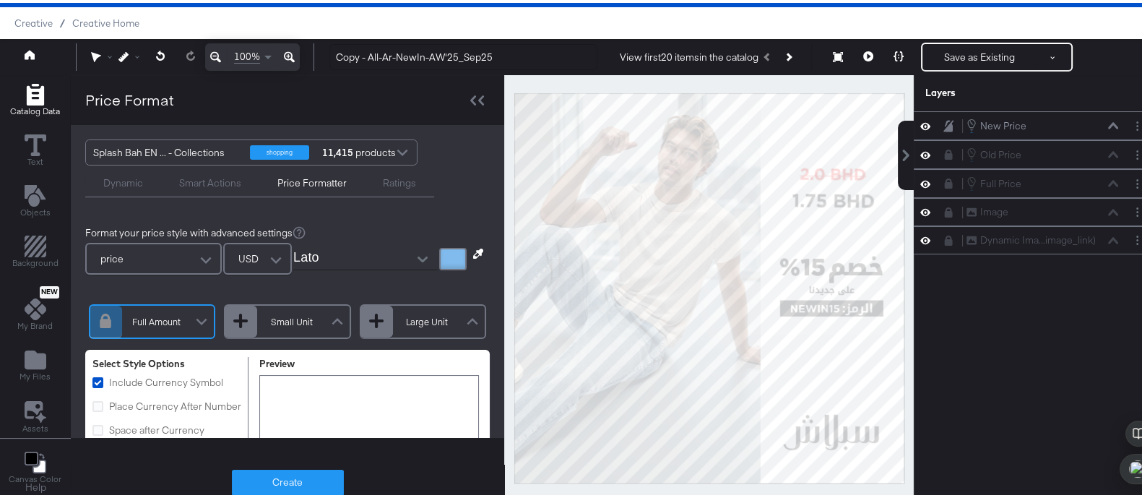
click at [365, 183] on div "Ratings" at bounding box center [399, 178] width 69 height 17
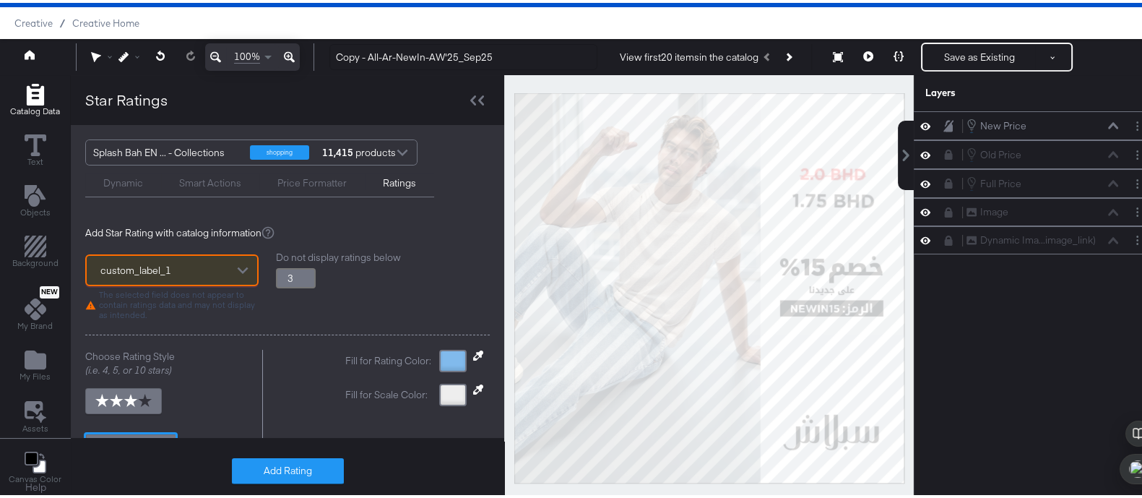
click at [107, 183] on div "Dynamic" at bounding box center [123, 180] width 40 height 14
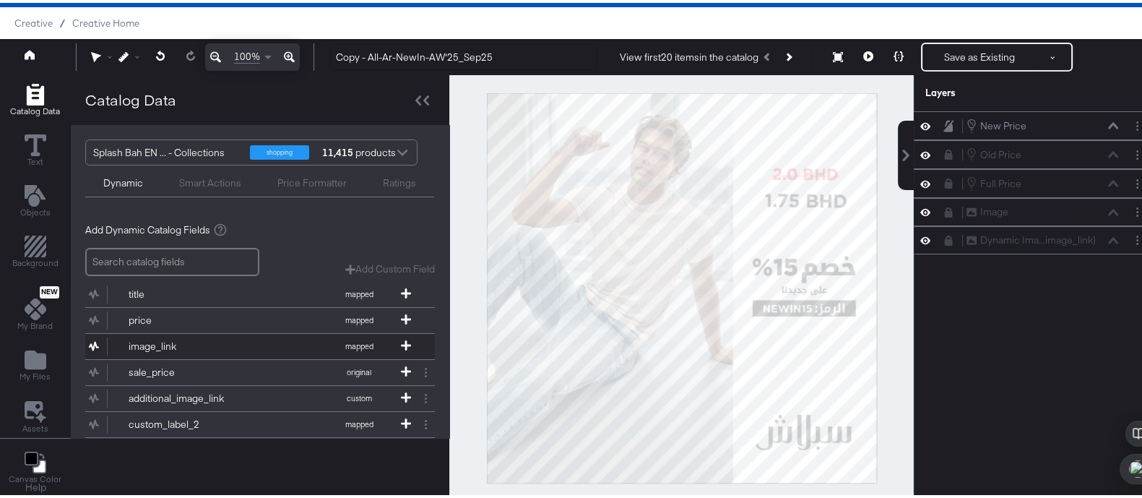
click at [159, 342] on div "image_link" at bounding box center [181, 344] width 105 height 14
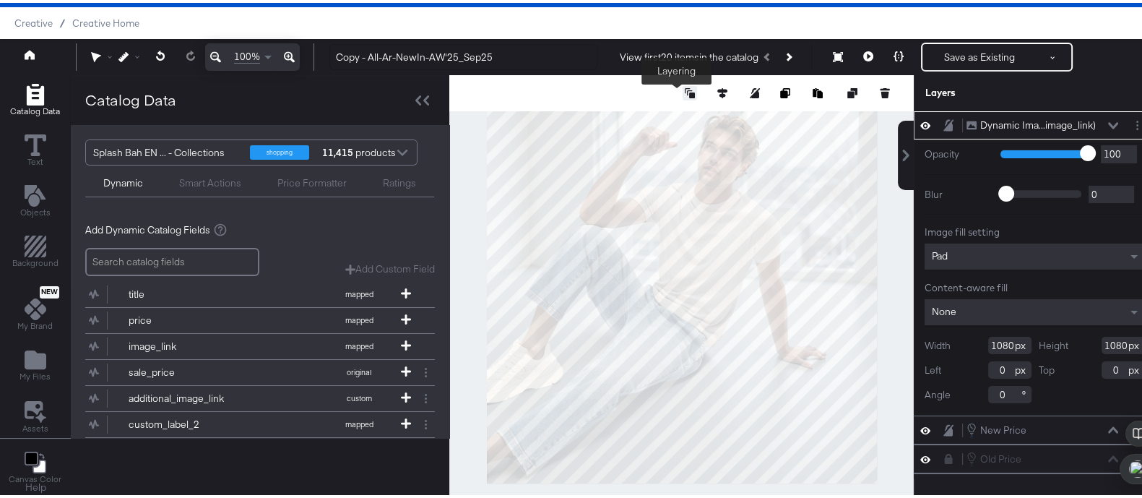
click at [685, 88] on icon at bounding box center [690, 90] width 10 height 10
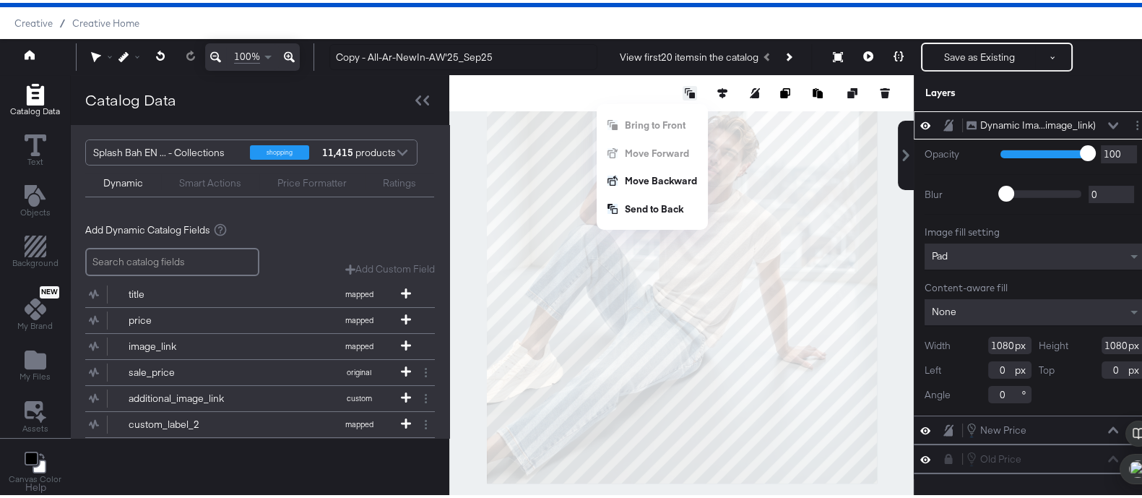
click at [685, 88] on icon at bounding box center [690, 90] width 10 height 10
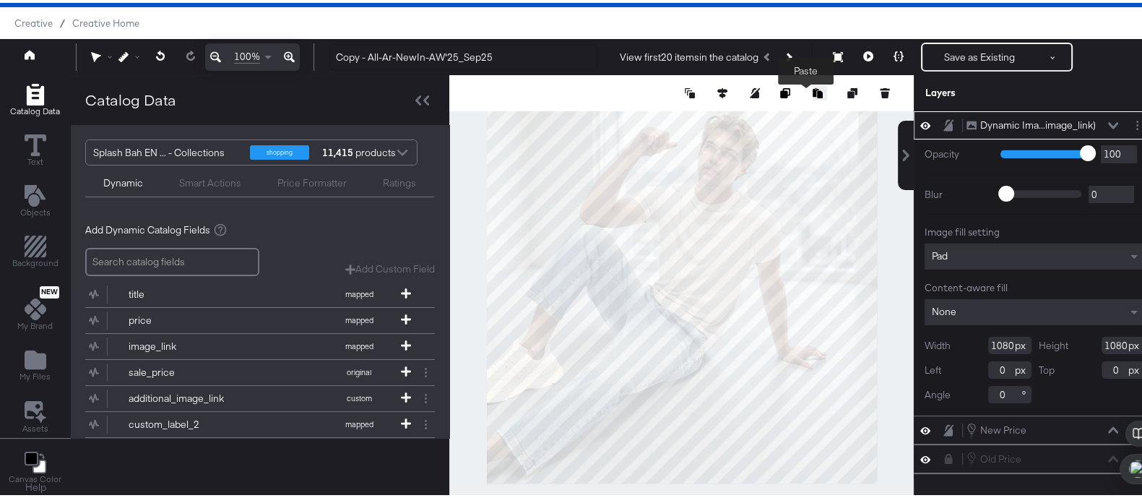
click at [813, 91] on icon "Paste image" at bounding box center [818, 90] width 10 height 10
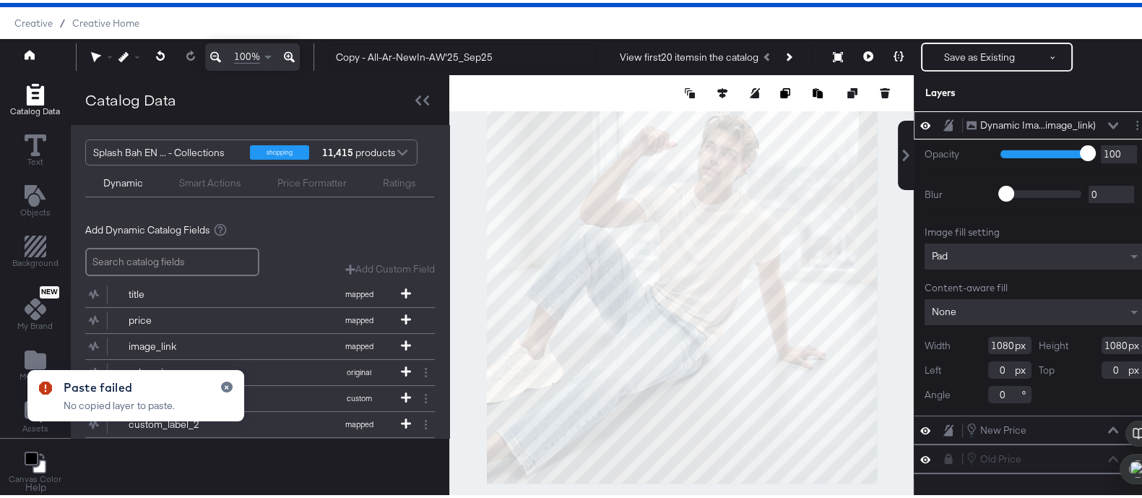
click at [30, 355] on div "Paste failed No copied layer to paste." at bounding box center [136, 392] width 246 height 80
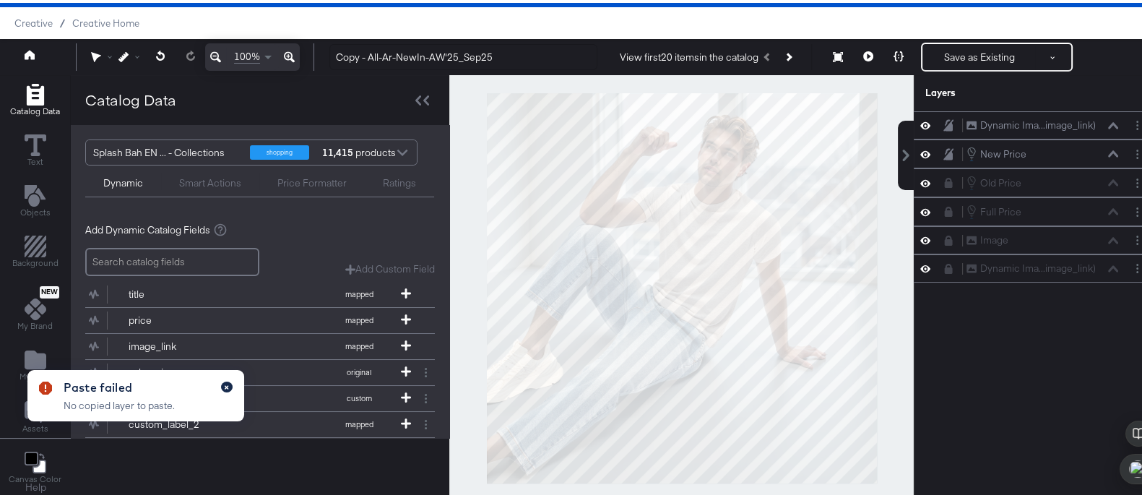
click at [224, 382] on icon "button" at bounding box center [227, 385] width 6 height 8
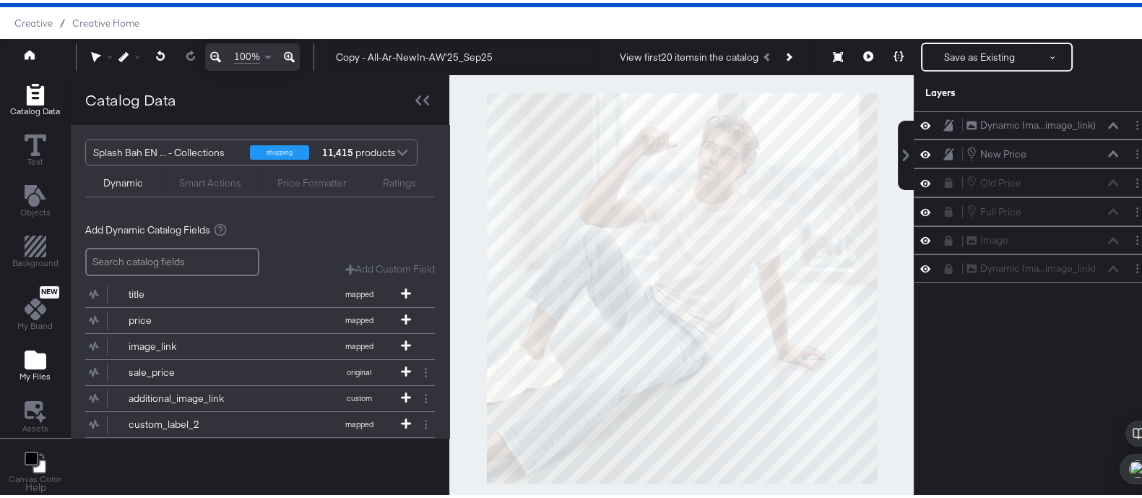
click at [46, 364] on div "My Files" at bounding box center [35, 362] width 31 height 33
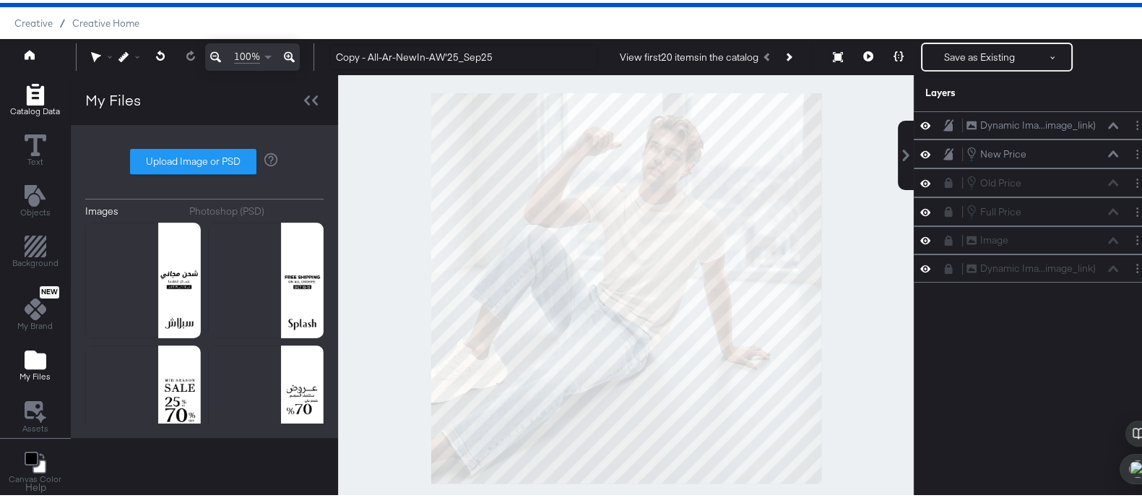
click at [35, 86] on icon "Add Rectangle" at bounding box center [34, 92] width 17 height 22
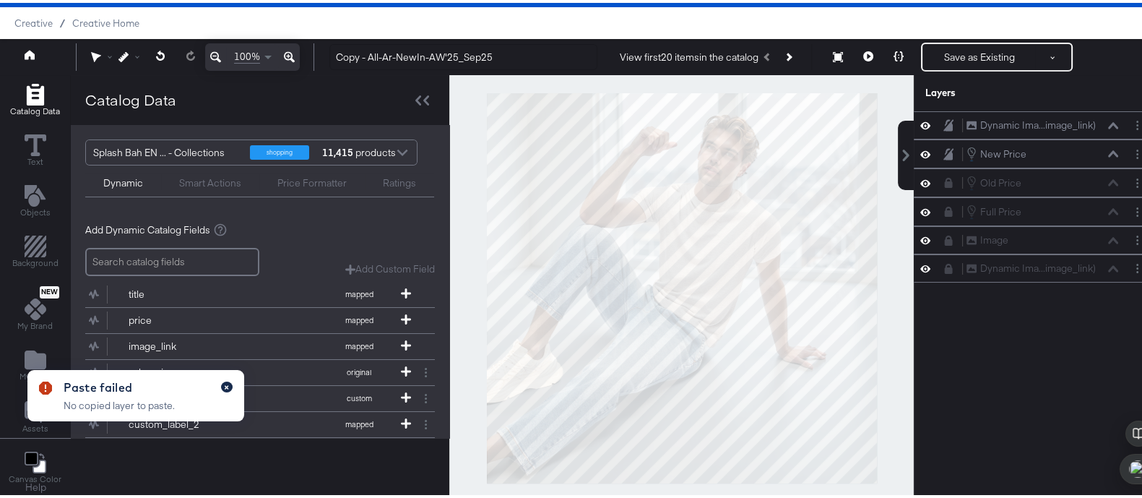
click at [225, 381] on icon "button" at bounding box center [227, 385] width 6 height 8
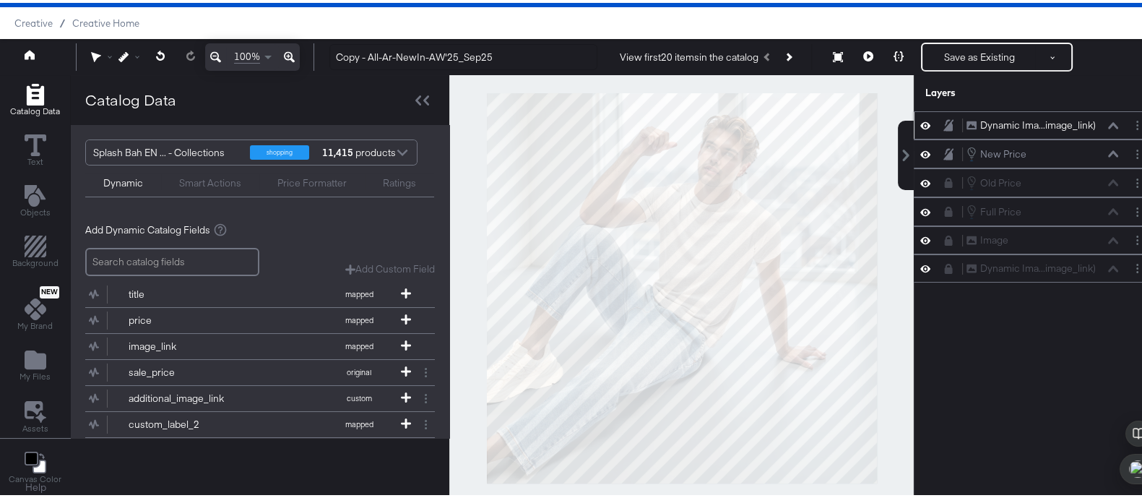
click at [1080, 127] on div "Dynamic Ima...image_link)" at bounding box center [1038, 123] width 116 height 14
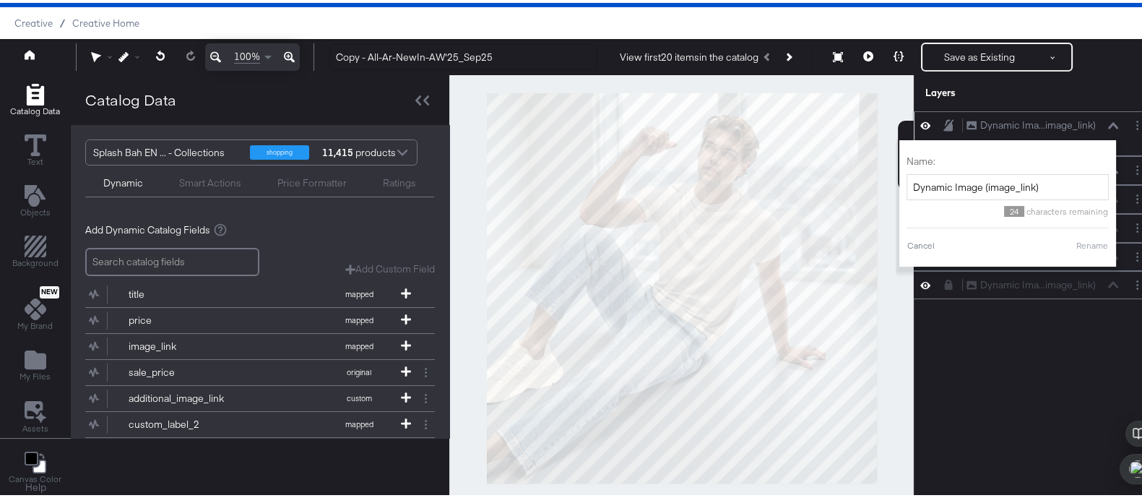
click at [922, 244] on div "Cancel Rename" at bounding box center [1007, 242] width 202 height 13
click at [906, 243] on button "Cancel" at bounding box center [920, 242] width 29 height 13
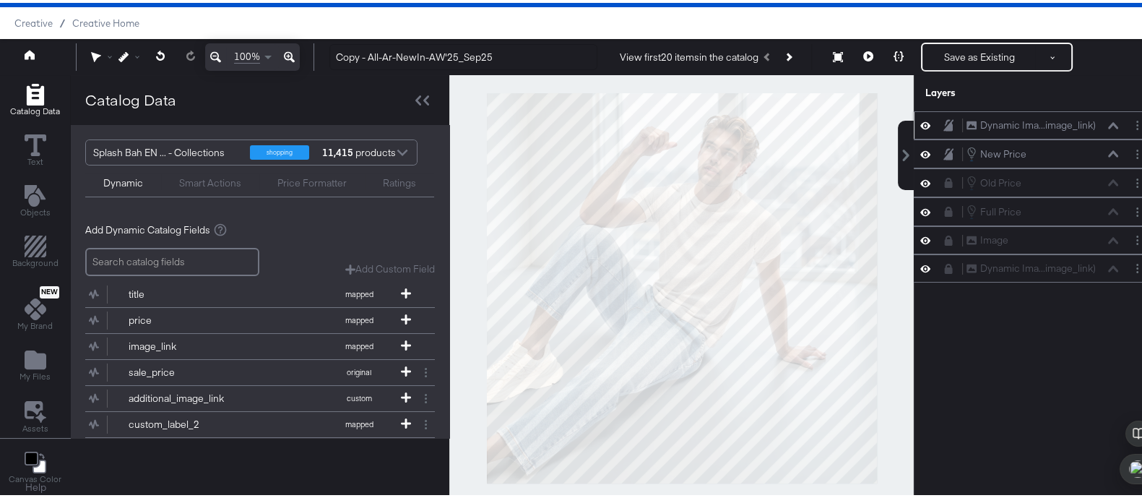
click at [1108, 119] on icon at bounding box center [1113, 122] width 10 height 7
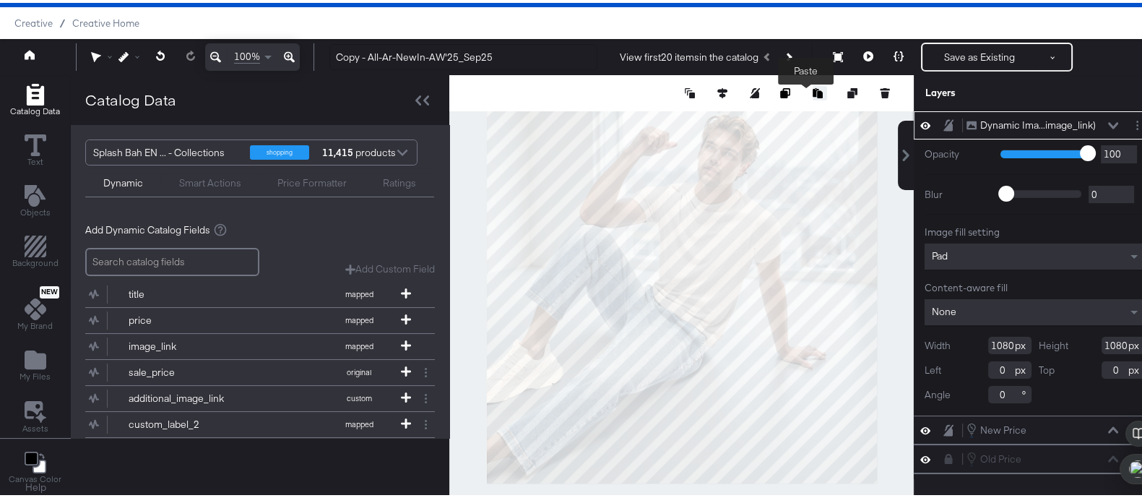
click at [813, 90] on icon "Paste image" at bounding box center [818, 90] width 10 height 10
click at [1130, 121] on button "Layer Options" at bounding box center [1137, 122] width 15 height 15
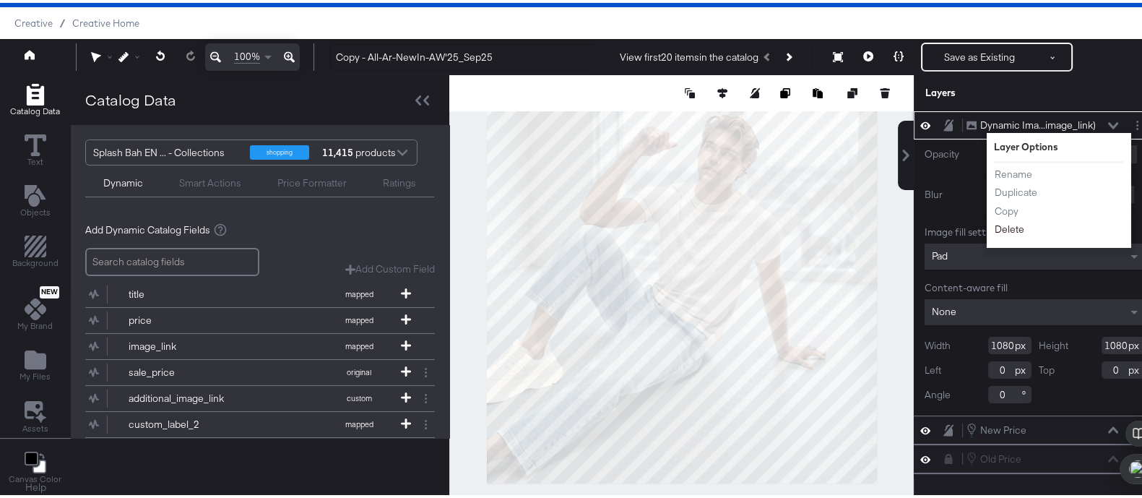
click at [996, 223] on button "Delete" at bounding box center [1009, 226] width 31 height 15
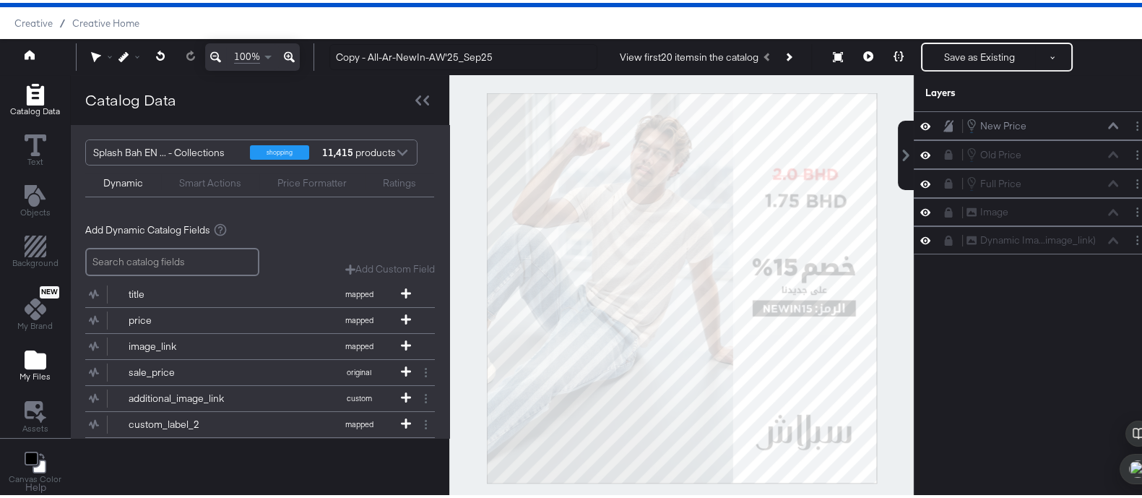
click at [25, 355] on icon "Add Files" at bounding box center [36, 356] width 22 height 19
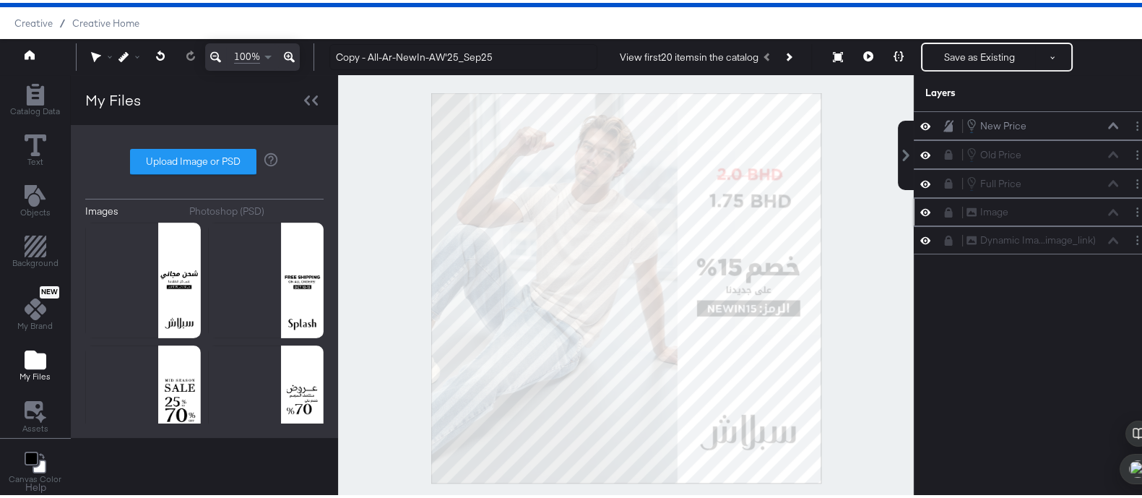
click at [919, 214] on div "Image Image" at bounding box center [1034, 209] width 230 height 15
click at [920, 207] on icon at bounding box center [925, 209] width 10 height 7
click at [920, 211] on icon at bounding box center [925, 209] width 10 height 9
click at [1130, 212] on button "Layer Options" at bounding box center [1137, 209] width 15 height 15
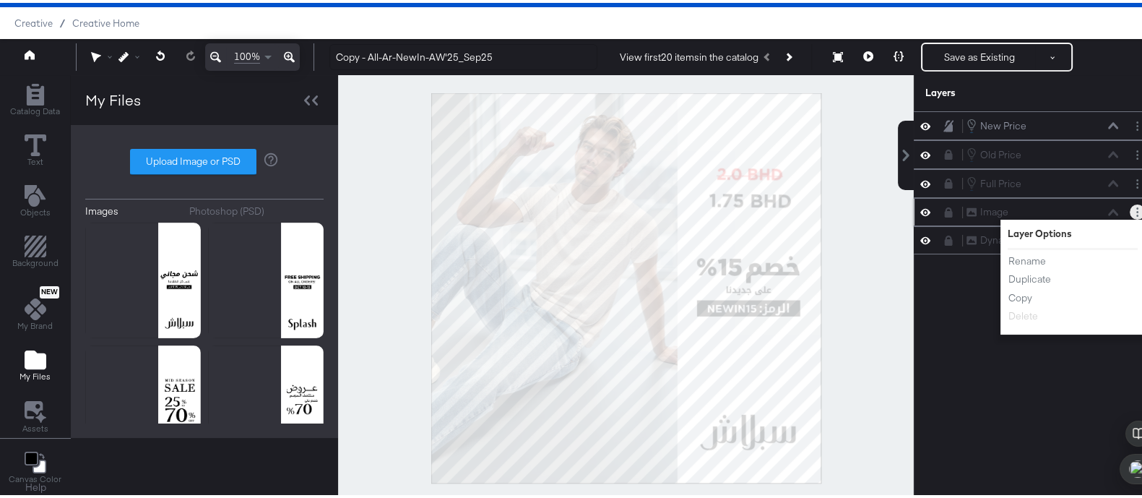
click at [966, 211] on div "Image Image" at bounding box center [1042, 209] width 153 height 15
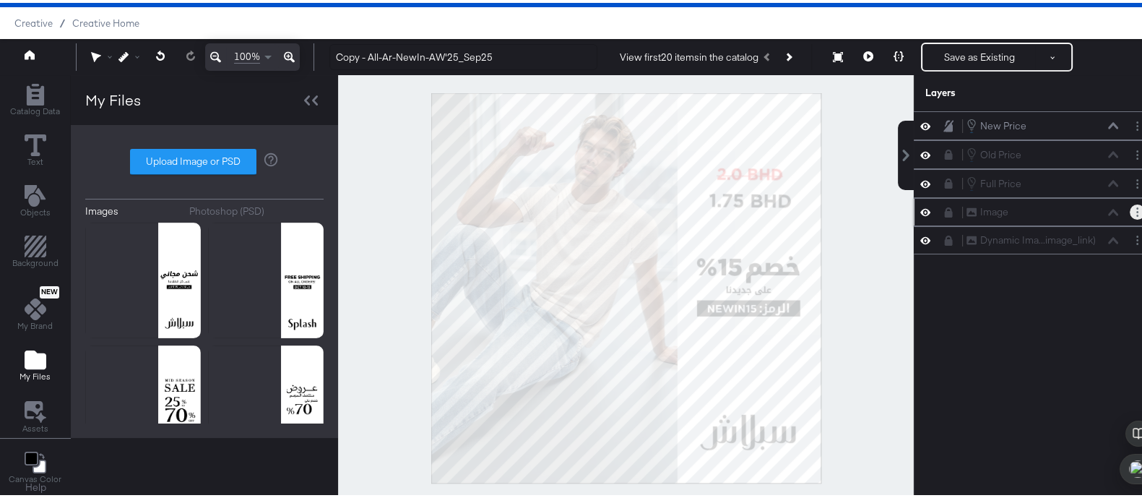
click at [945, 209] on icon at bounding box center [949, 209] width 8 height 10
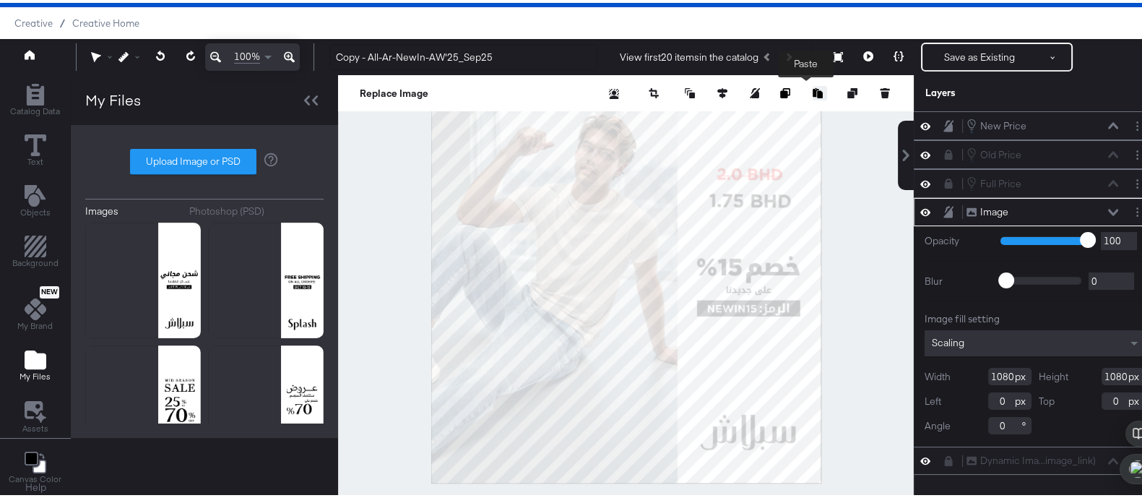
click at [813, 90] on icon "Paste image" at bounding box center [818, 90] width 10 height 10
click at [762, 25] on div "Creative / Creative Home" at bounding box center [578, 20] width 1156 height 32
click at [813, 93] on icon "Paste image" at bounding box center [818, 90] width 10 height 10
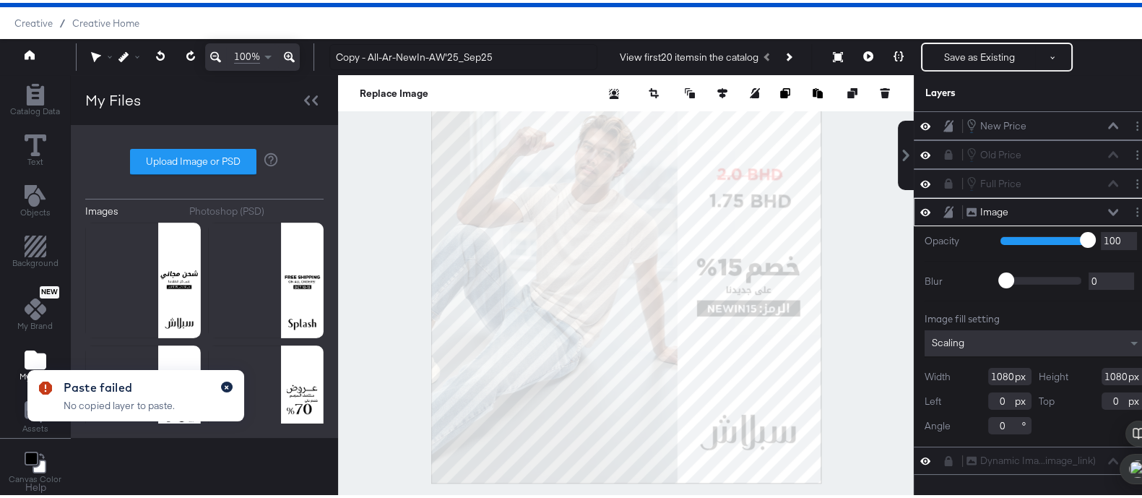
click at [230, 383] on button "button" at bounding box center [227, 383] width 12 height 11
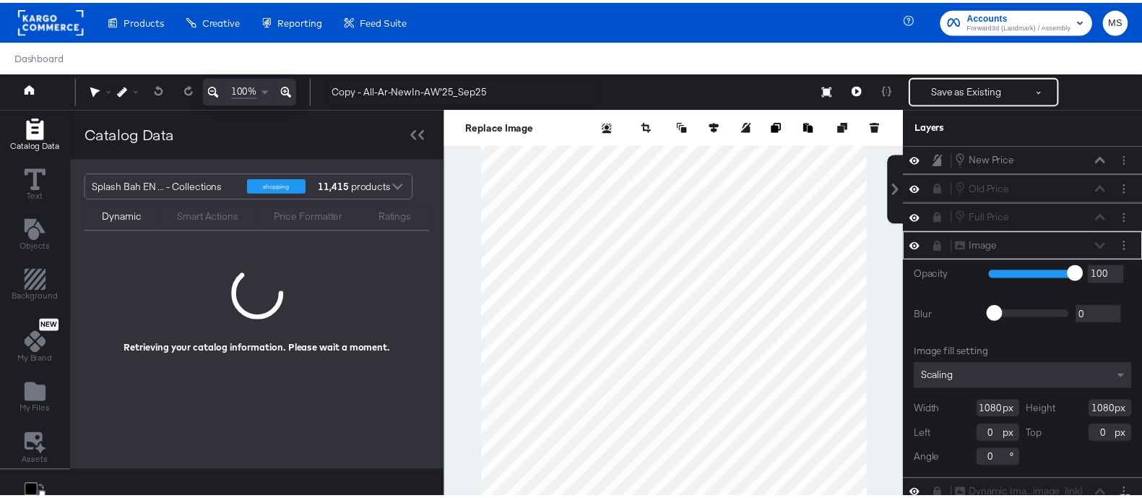
scroll to position [36, 0]
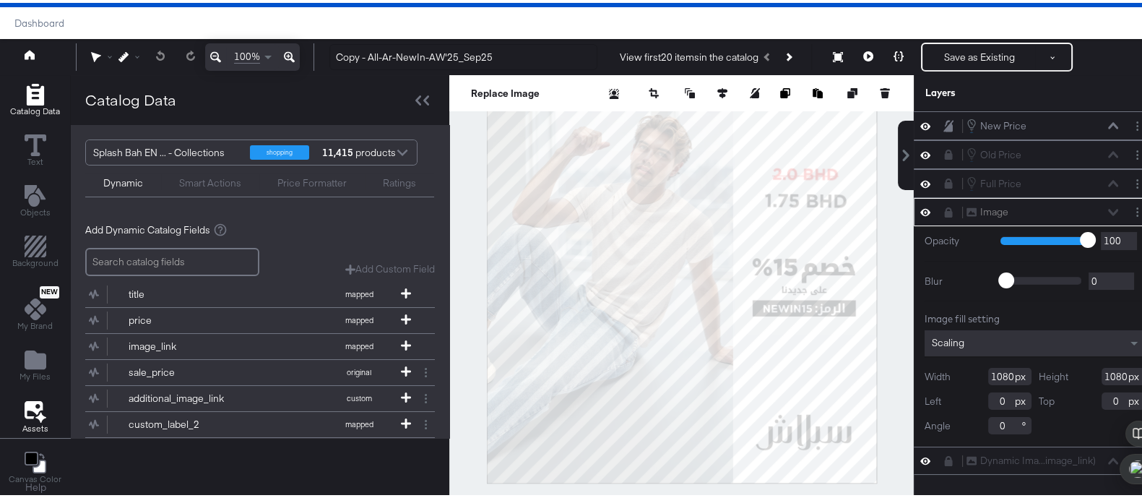
click at [28, 407] on icon at bounding box center [36, 408] width 22 height 22
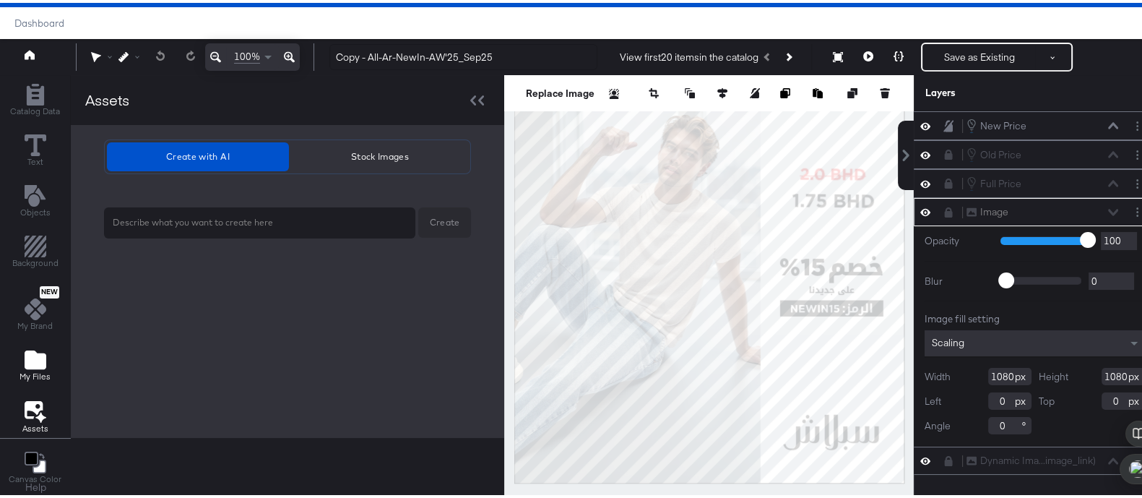
click at [23, 365] on div "My Files" at bounding box center [35, 362] width 31 height 33
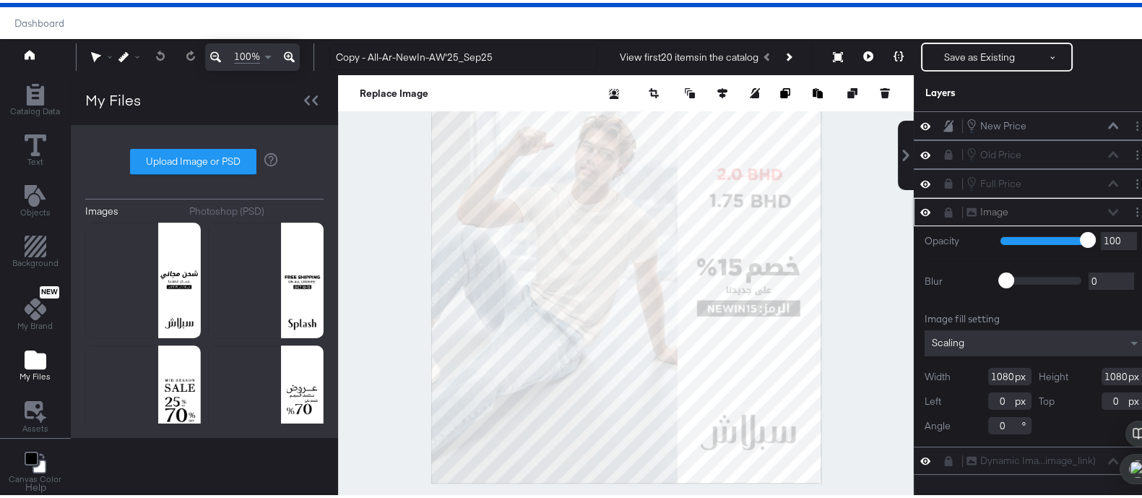
click at [945, 206] on icon at bounding box center [949, 209] width 8 height 10
click at [685, 90] on icon at bounding box center [690, 90] width 10 height 10
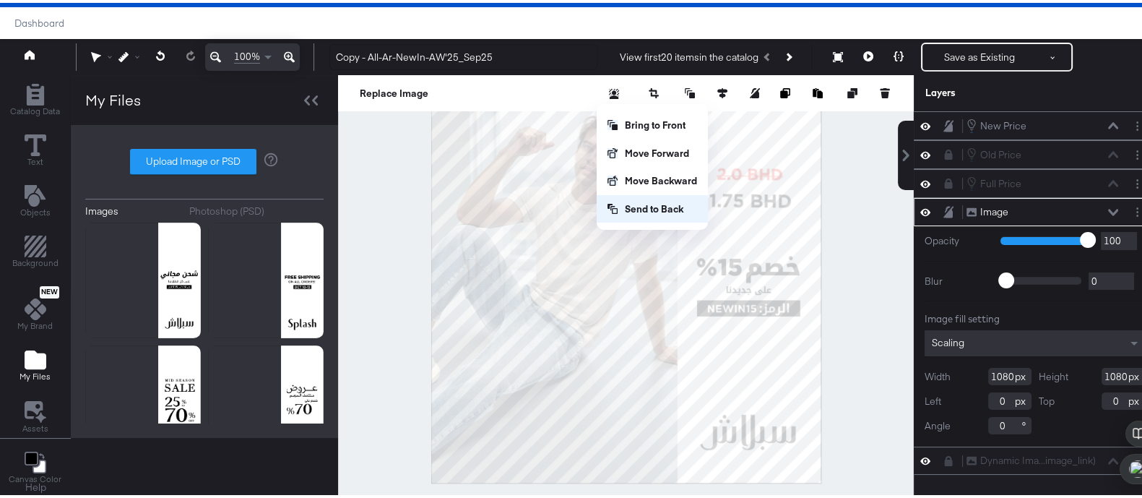
click at [669, 207] on button "Send to Back" at bounding box center [652, 206] width 111 height 28
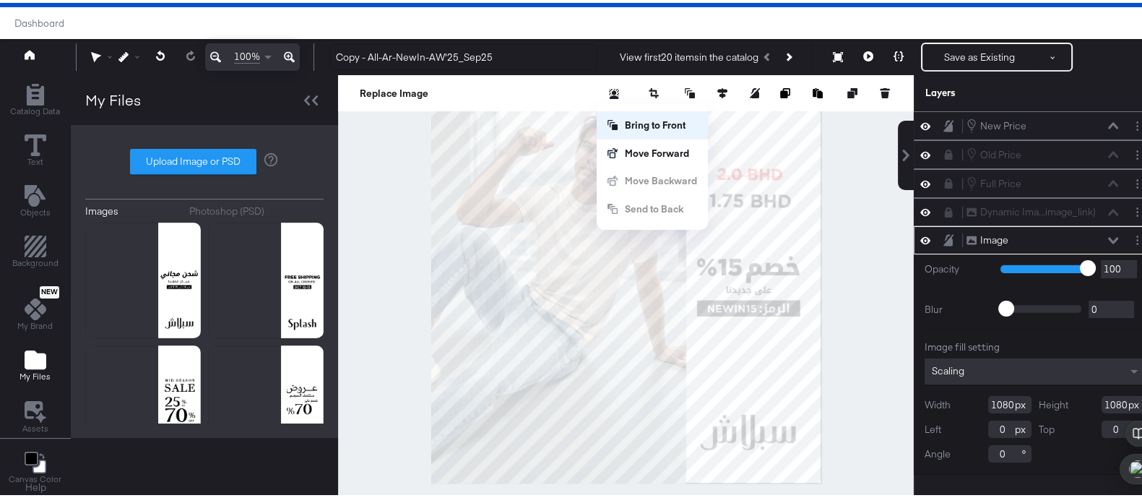
click at [661, 123] on button "Bring to Front" at bounding box center [652, 122] width 111 height 28
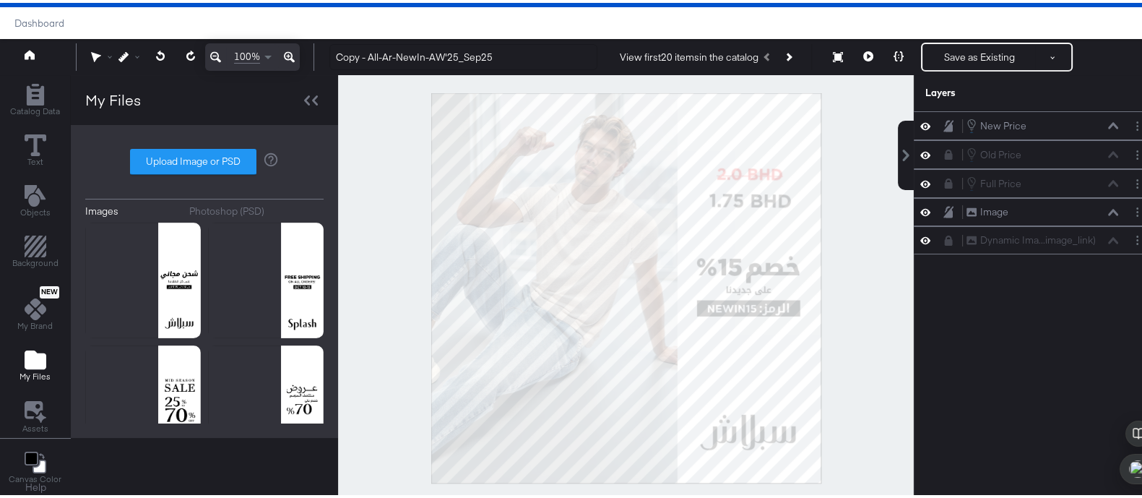
click at [846, 280] on div at bounding box center [626, 285] width 576 height 426
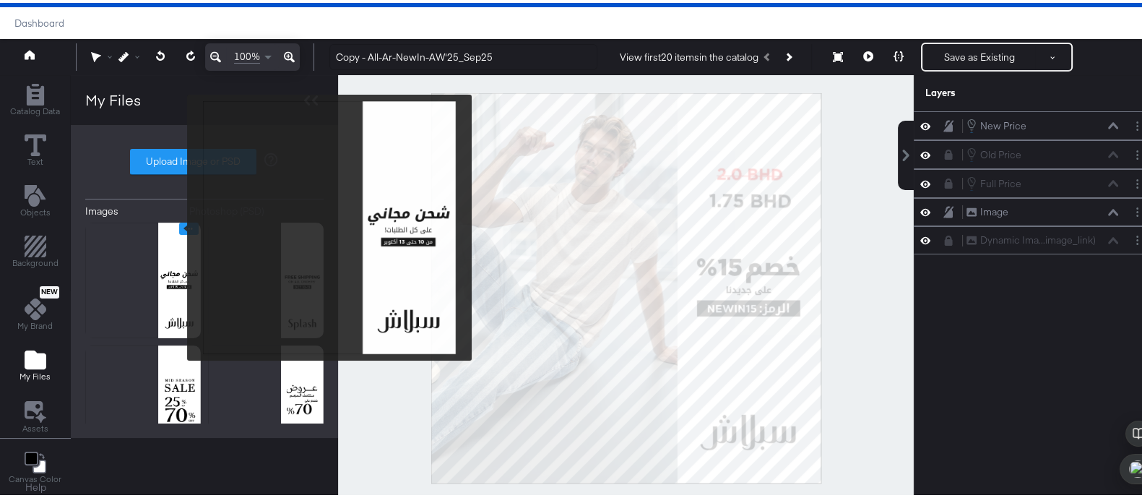
click at [183, 223] on icon "Image Options" at bounding box center [188, 225] width 11 height 11
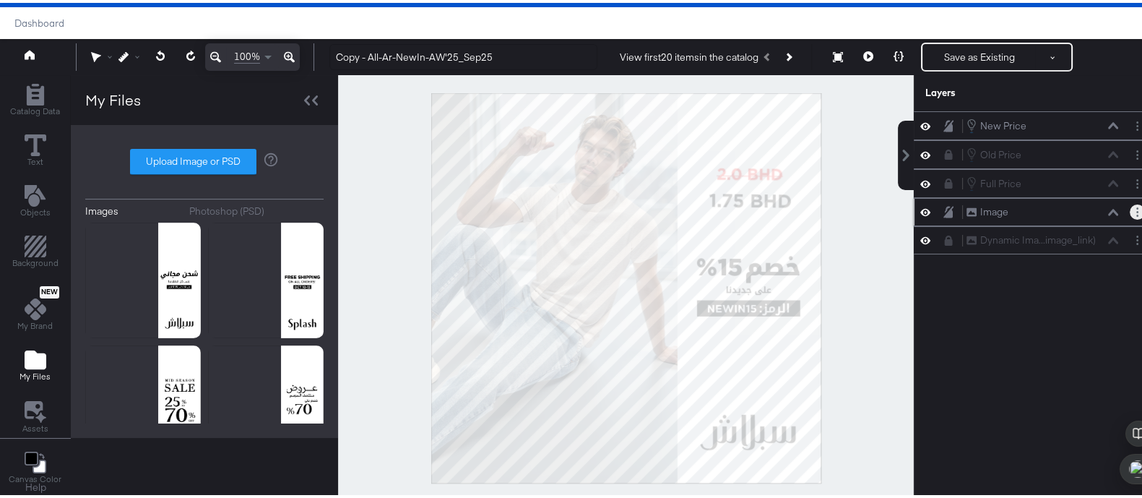
click at [1130, 211] on button "Layer Options" at bounding box center [1137, 209] width 15 height 15
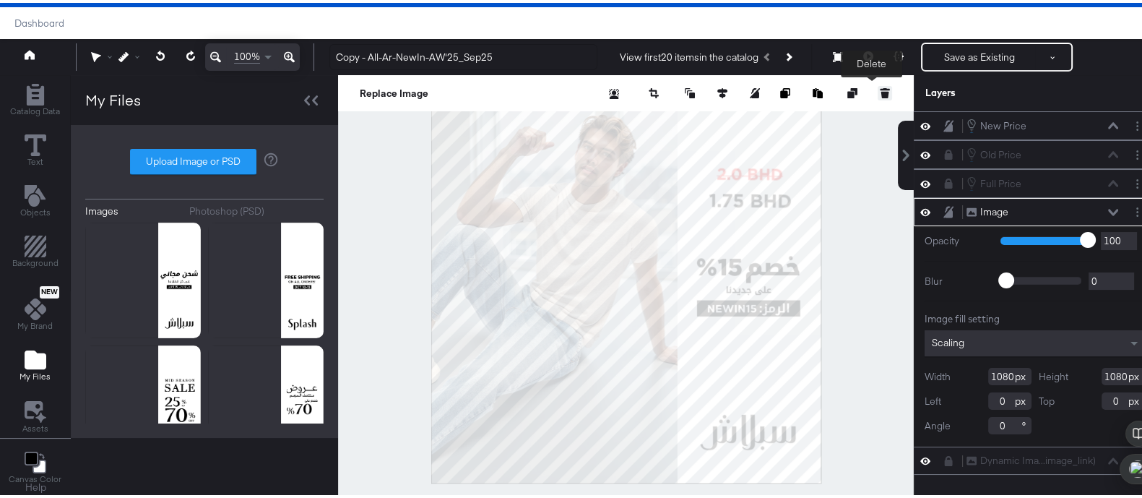
click at [878, 95] on button at bounding box center [885, 90] width 14 height 14
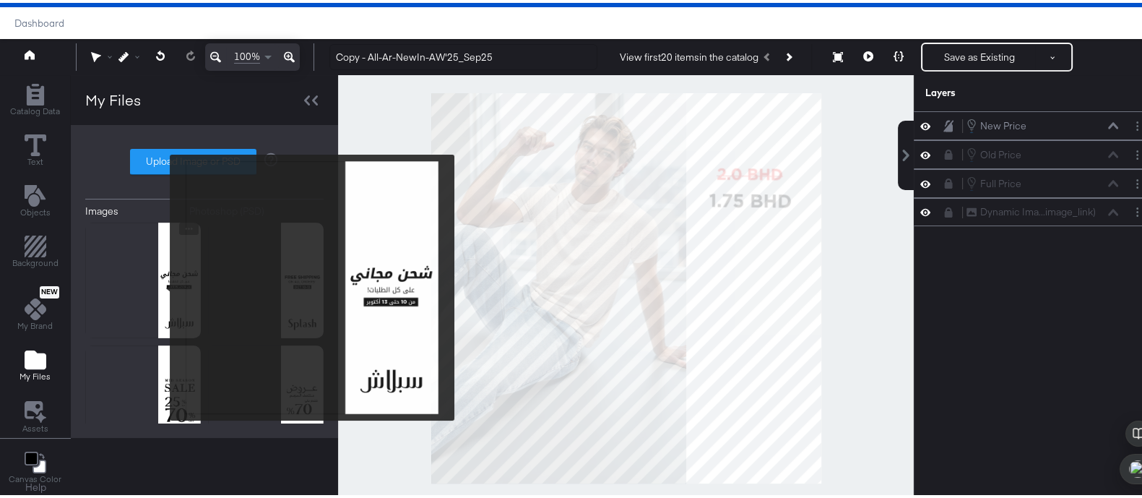
click at [161, 285] on img at bounding box center [143, 278] width 116 height 116
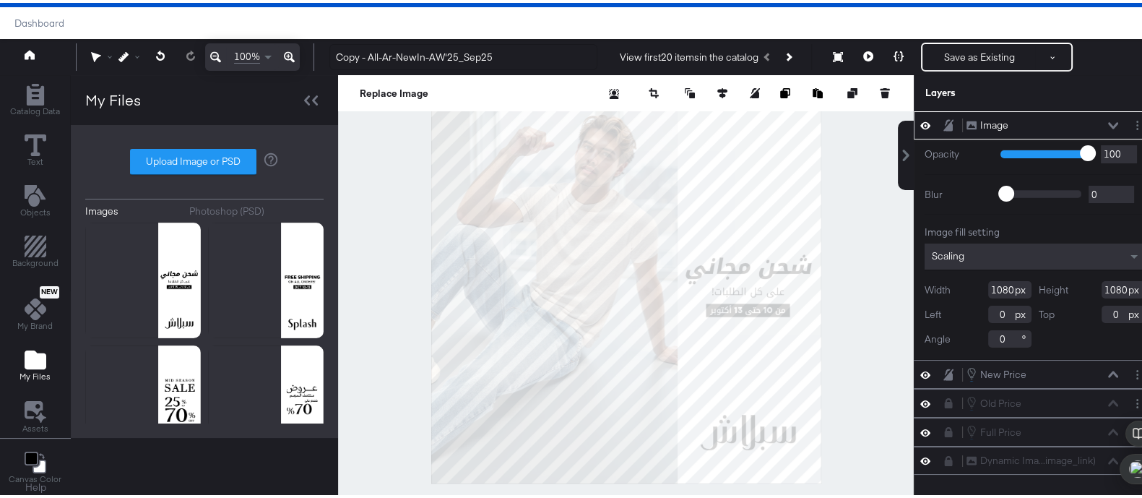
click at [1105, 118] on div "Image Image" at bounding box center [1046, 122] width 161 height 15
click at [1108, 119] on icon at bounding box center [1113, 122] width 10 height 7
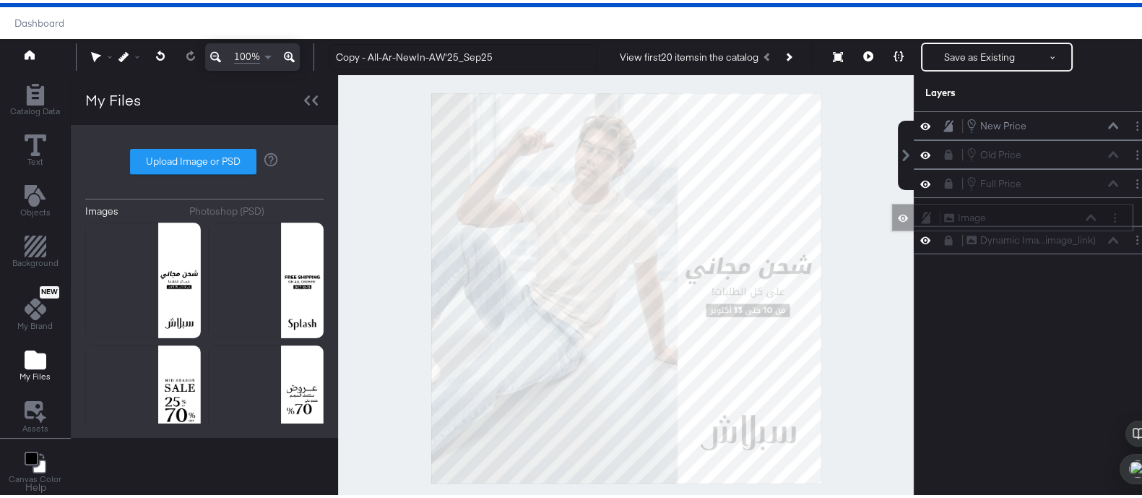
drag, startPoint x: 1035, startPoint y: 122, endPoint x: 1026, endPoint y: 219, distance: 97.2
click at [1026, 219] on div "Image Image" at bounding box center [1019, 214] width 153 height 15
click at [1108, 209] on icon at bounding box center [1113, 209] width 10 height 7
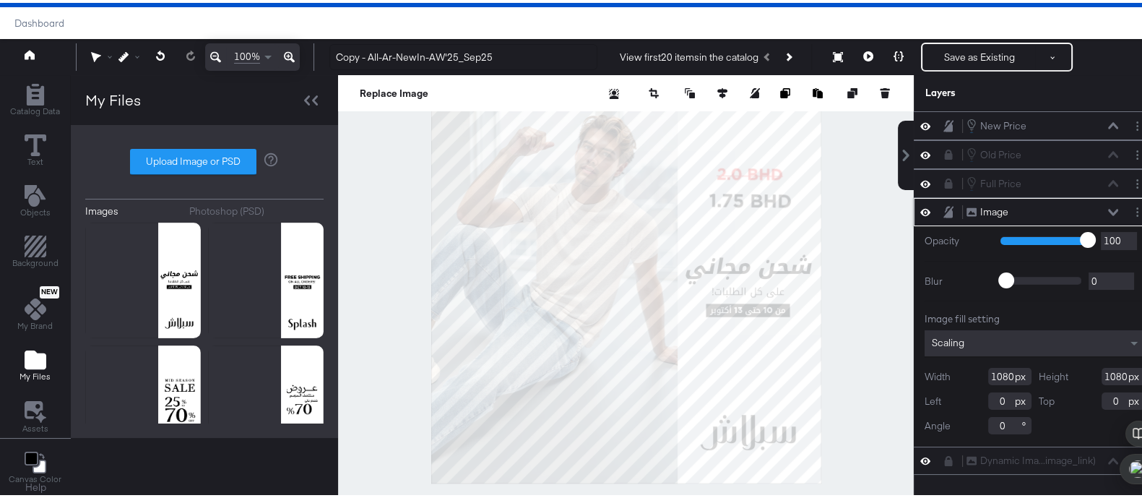
click at [1108, 209] on icon at bounding box center [1113, 209] width 10 height 7
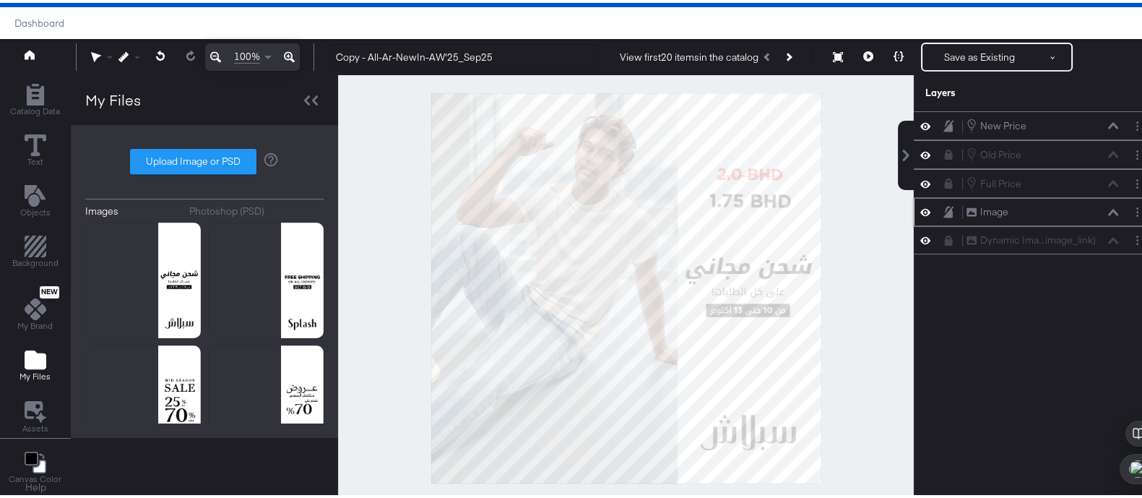
click at [939, 216] on div "Image Image" at bounding box center [1035, 209] width 242 height 28
click at [943, 211] on icon at bounding box center [948, 209] width 10 height 12
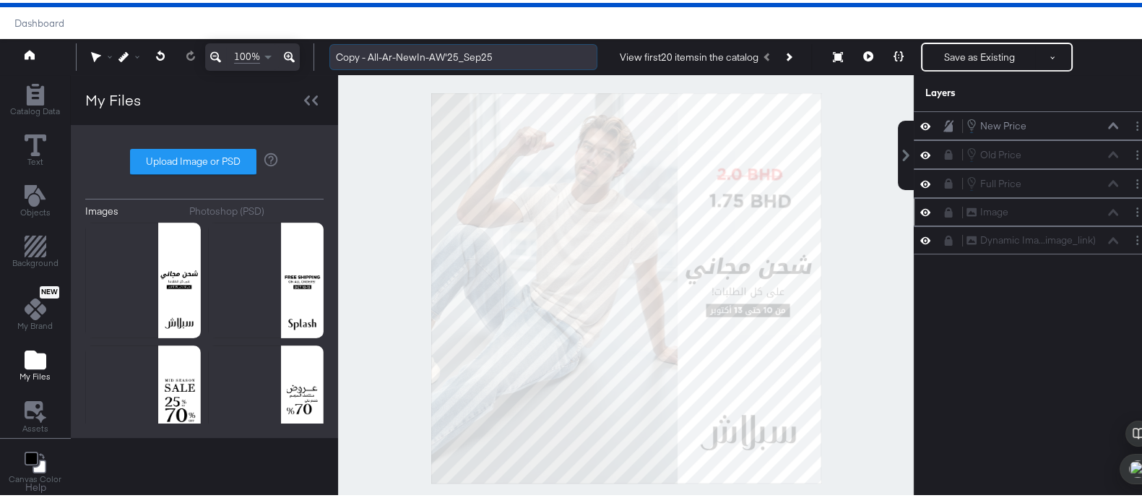
click at [371, 53] on input "Copy - All-Ar-NewIn-AW'25_Sep25" at bounding box center [463, 54] width 268 height 27
click at [368, 53] on input "Copy - All-Ar-NewIn-AW'25_Sep25" at bounding box center [463, 54] width 268 height 27
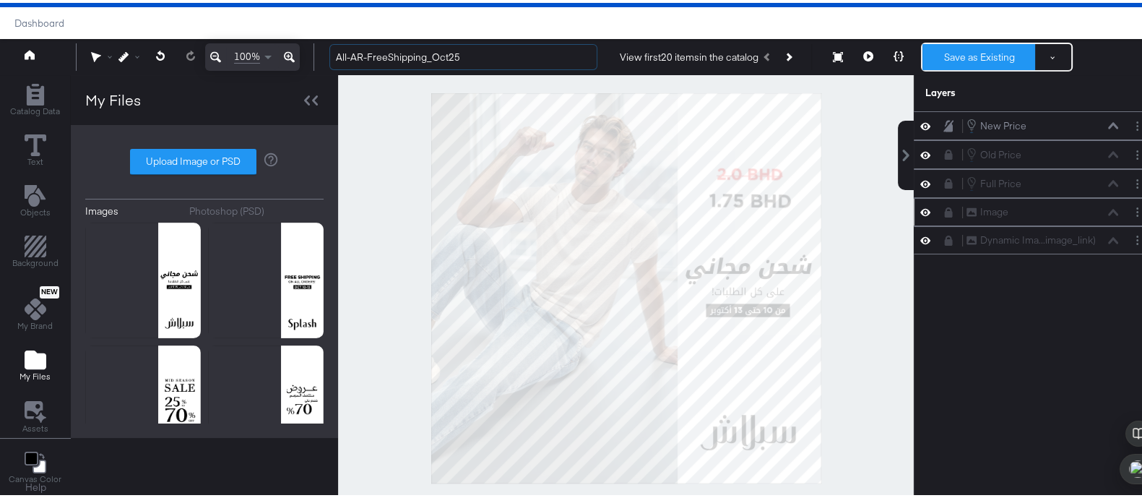
type input "All-AR-FreeShipping_Oct25"
click at [953, 50] on button "Save as Existing" at bounding box center [978, 54] width 113 height 26
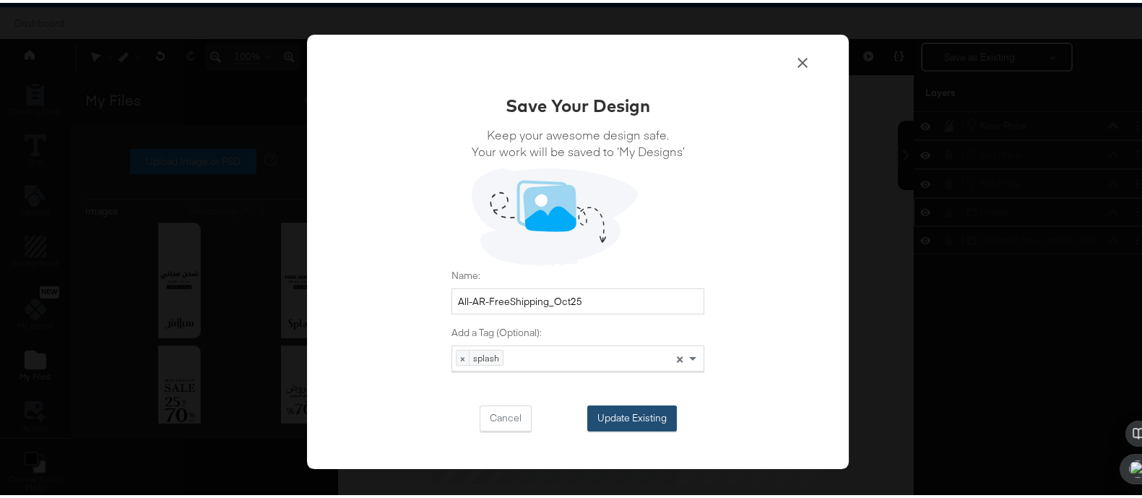
click at [616, 408] on button "Update Existing" at bounding box center [632, 415] width 90 height 26
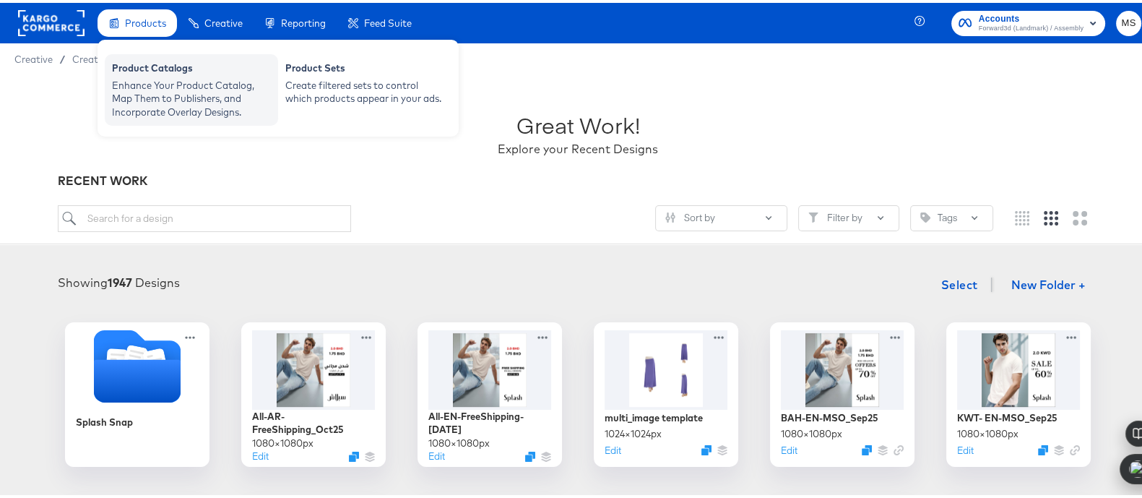
click at [208, 82] on div "Enhance Your Product Catalog, Map Them to Publishers, and Incorporate Overlay D…" at bounding box center [191, 96] width 159 height 40
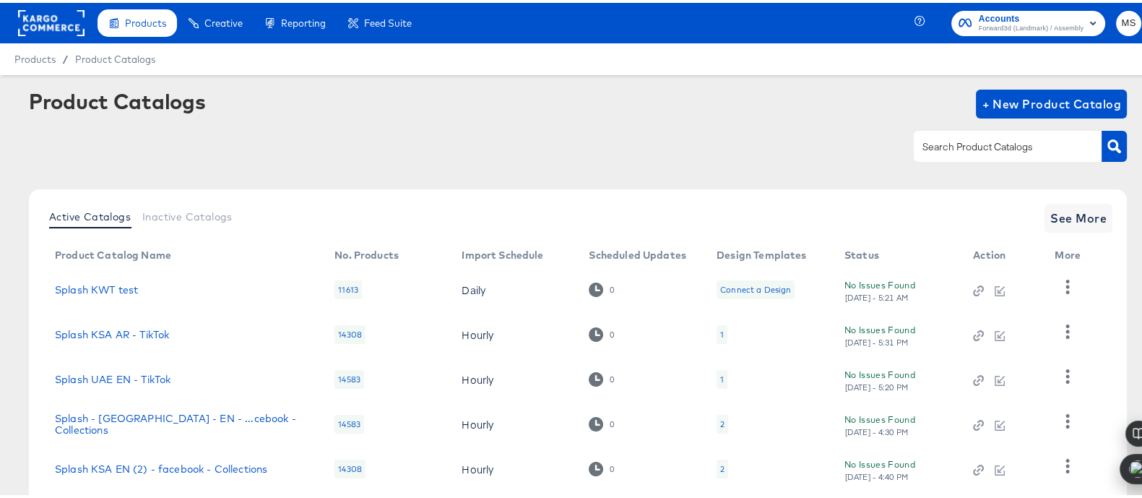
click at [961, 136] on input "text" at bounding box center [996, 144] width 154 height 17
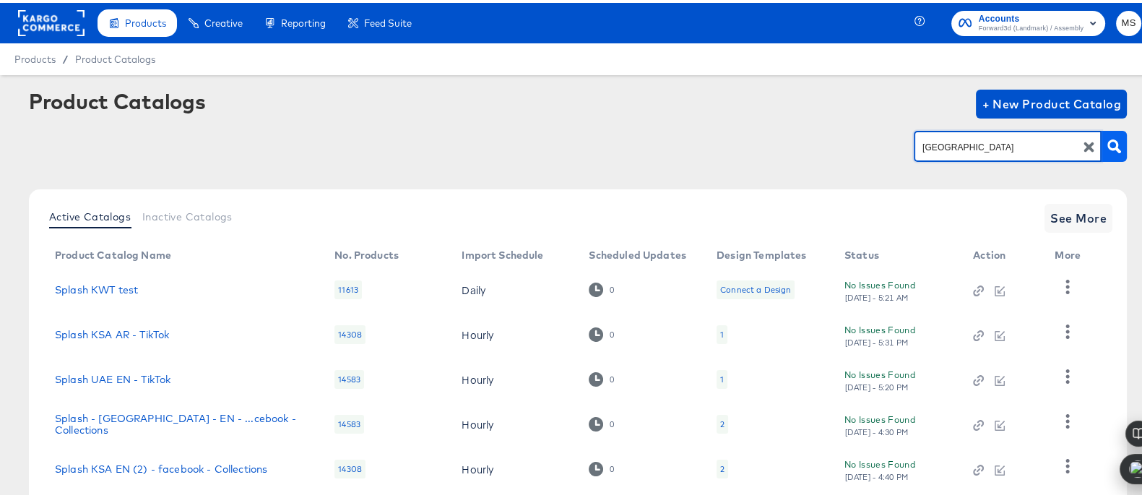
type input "[GEOGRAPHIC_DATA]"
click at [1107, 142] on icon "button" at bounding box center [1114, 144] width 14 height 14
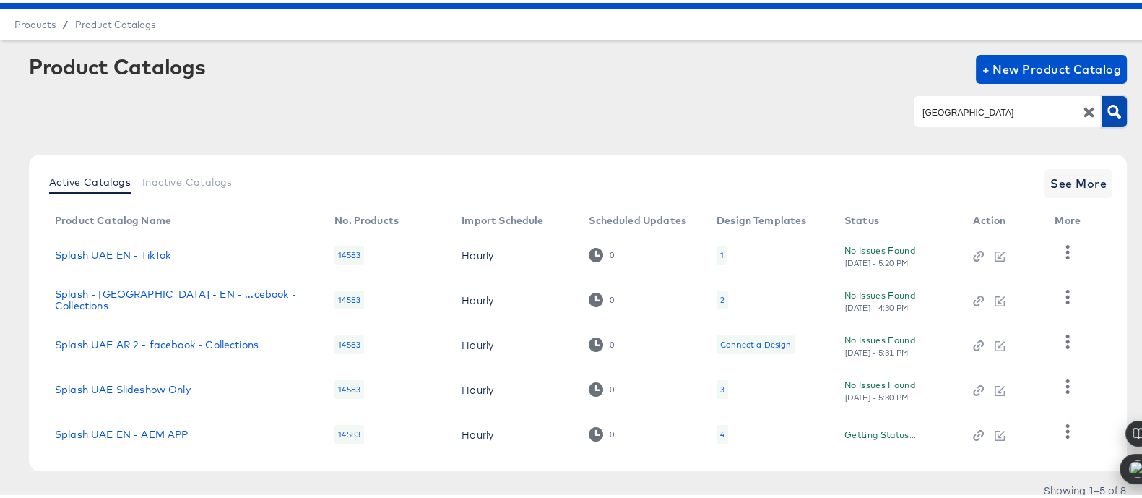
scroll to position [85, 0]
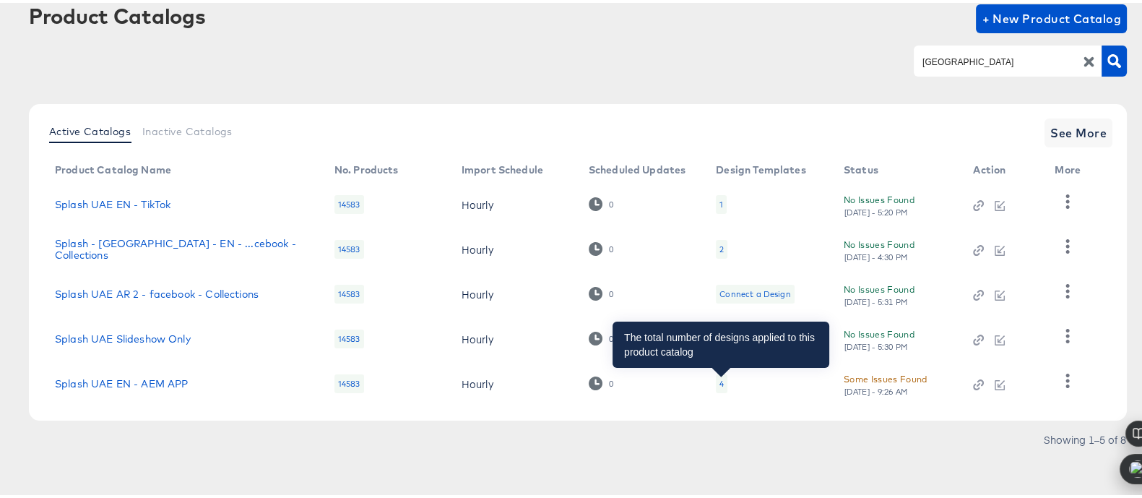
click at [722, 384] on div "4" at bounding box center [721, 381] width 4 height 12
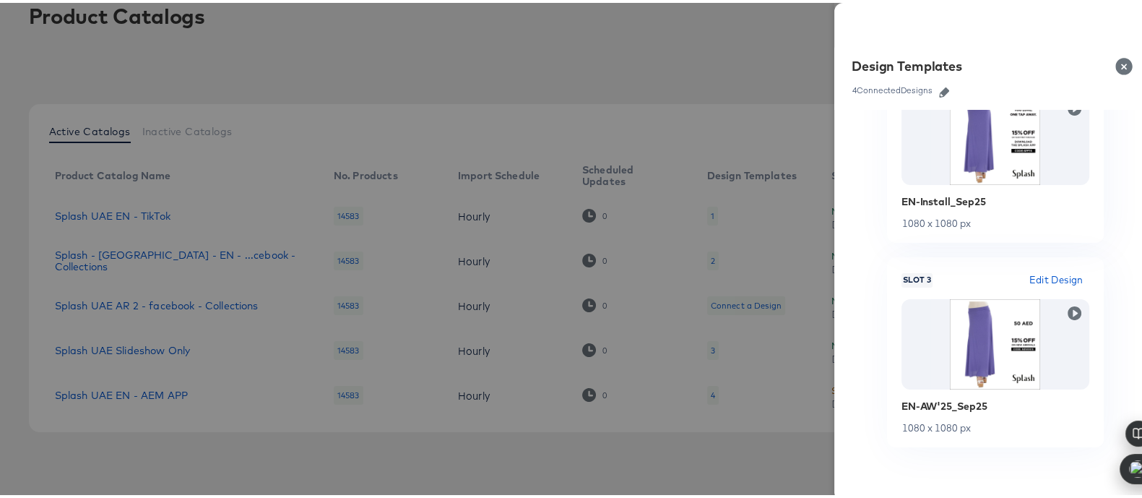
scroll to position [488, 0]
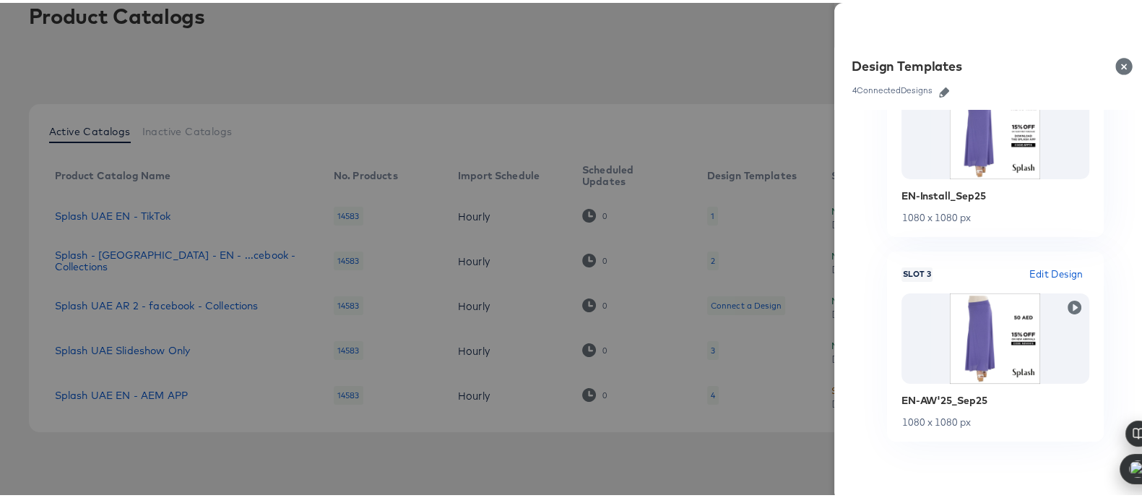
click at [1033, 268] on span "Edit Design" at bounding box center [1055, 271] width 54 height 17
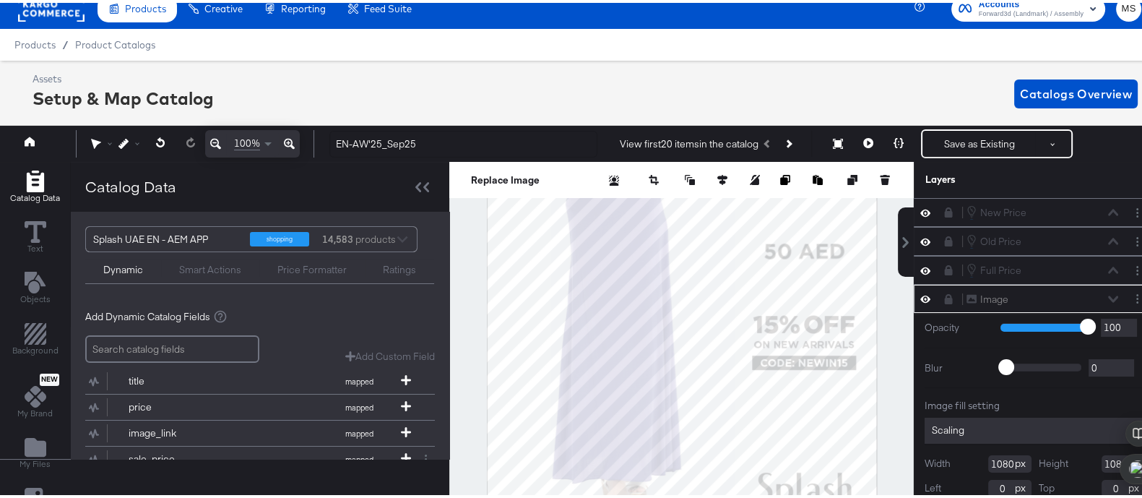
scroll to position [0, 0]
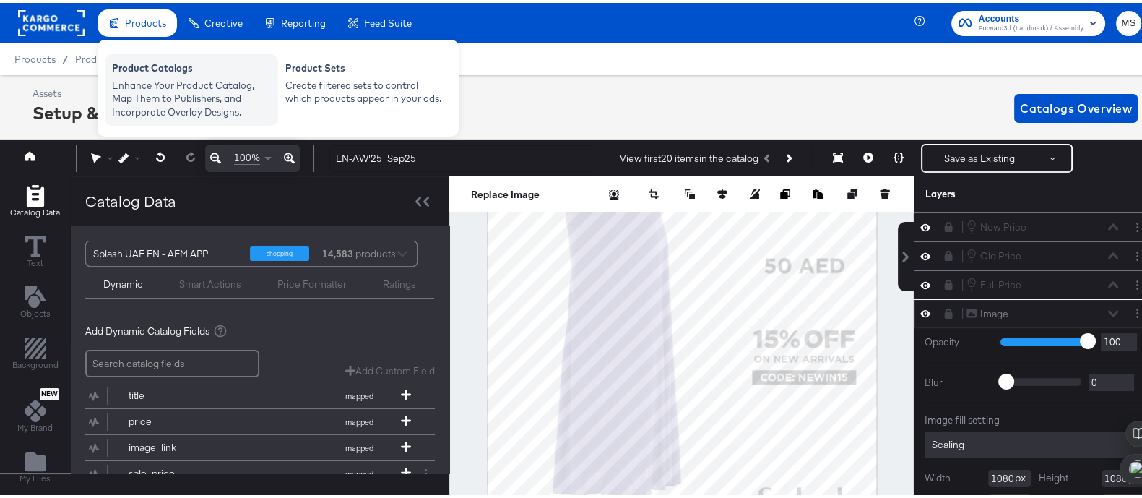
click at [166, 71] on div "Product Catalogs" at bounding box center [191, 67] width 159 height 17
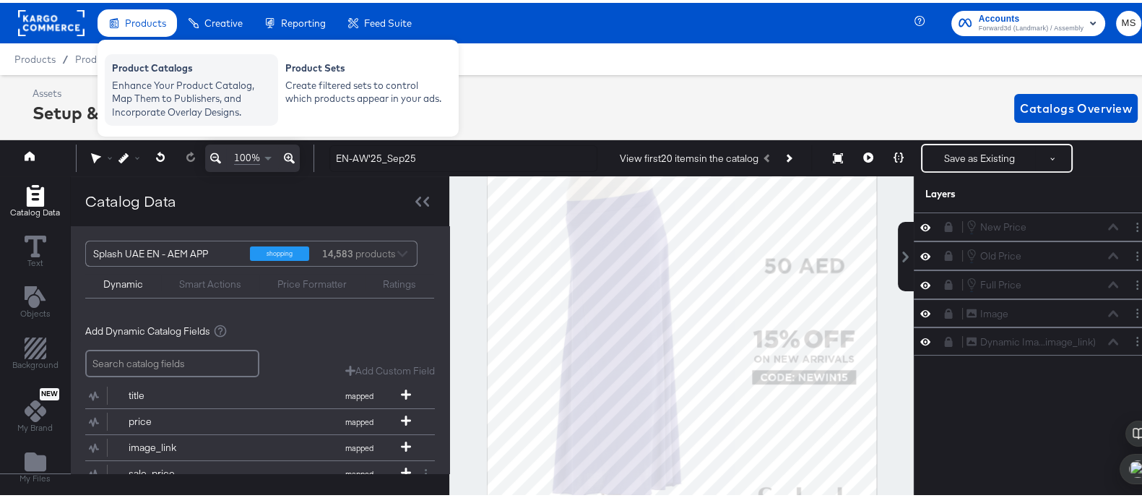
click at [143, 79] on div "Enhance Your Product Catalog, Map Them to Publishers, and Incorporate Overlay D…" at bounding box center [191, 96] width 159 height 40
click at [148, 72] on div "Product Catalogs" at bounding box center [191, 67] width 159 height 17
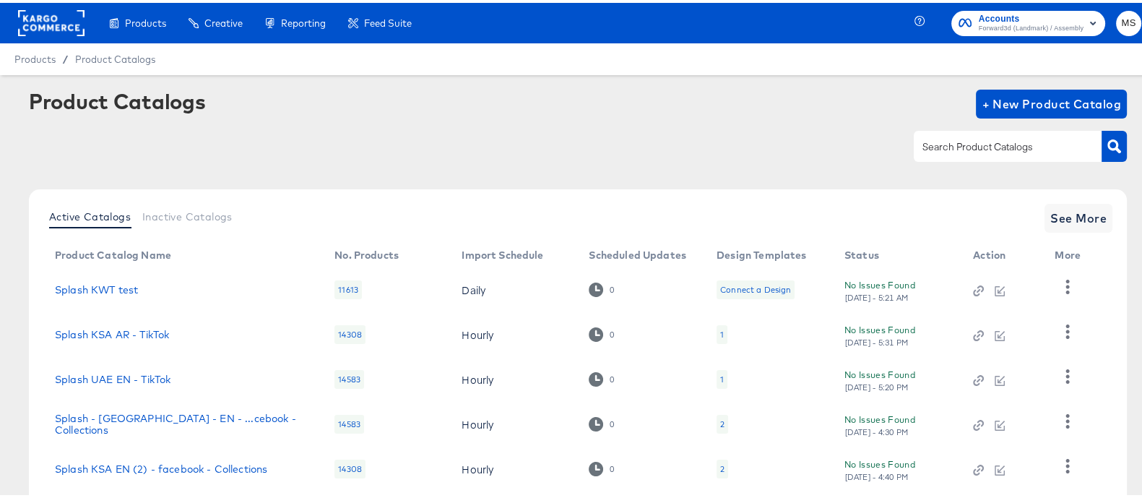
click at [979, 148] on input "text" at bounding box center [996, 144] width 154 height 17
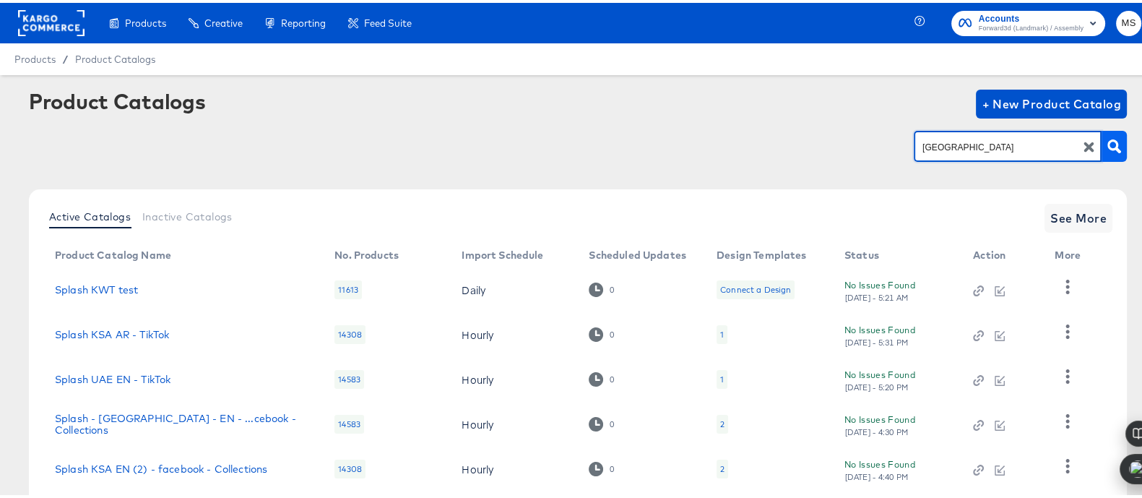
type input "[GEOGRAPHIC_DATA]"
click at [1107, 139] on icon "button" at bounding box center [1114, 144] width 14 height 14
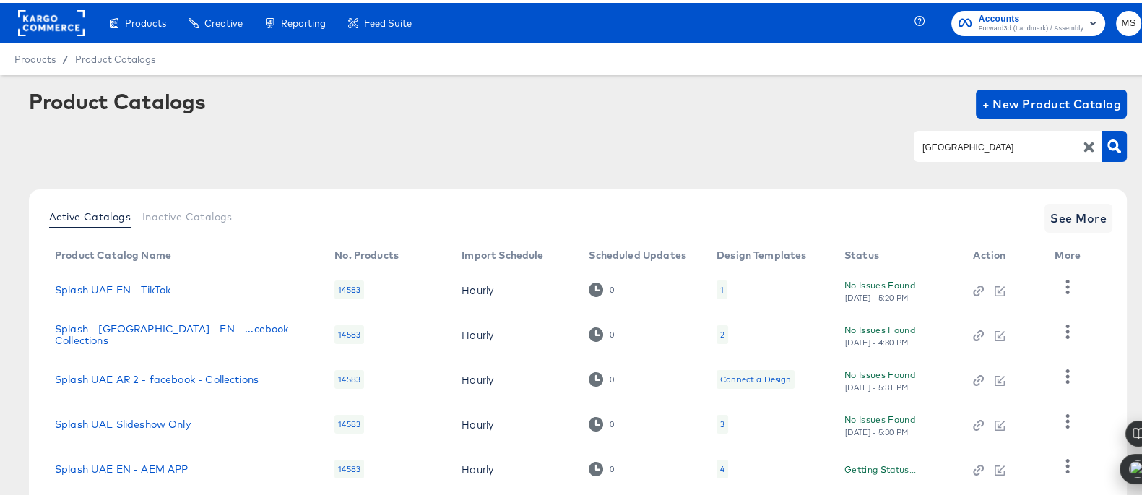
drag, startPoint x: 1141, startPoint y: 161, endPoint x: 1155, endPoint y: 312, distance: 151.6
click at [1155, 312] on html "Products Creative Reporting Feed Suite Accounts Forward3d (Landmark) / Assembly…" at bounding box center [578, 249] width 1156 height 498
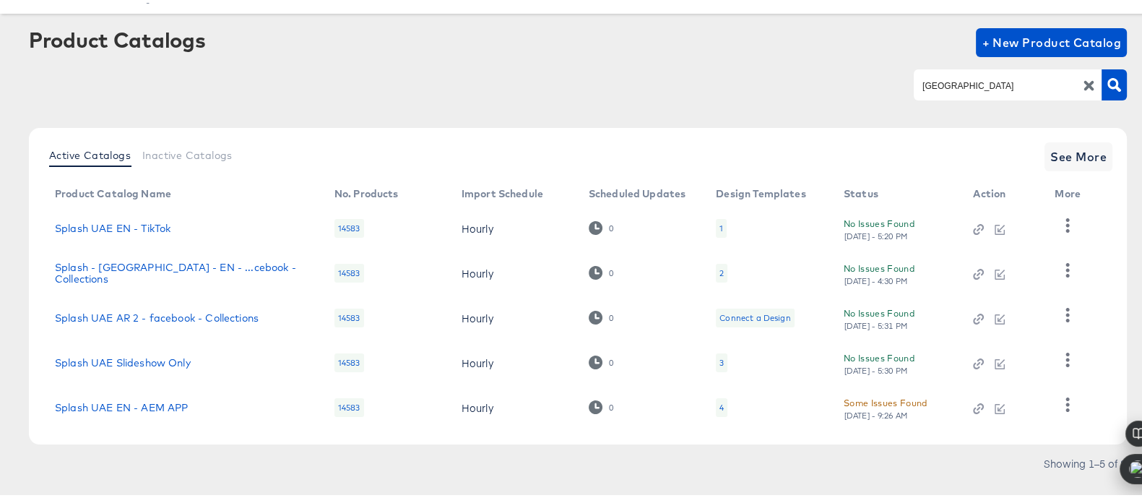
scroll to position [85, 0]
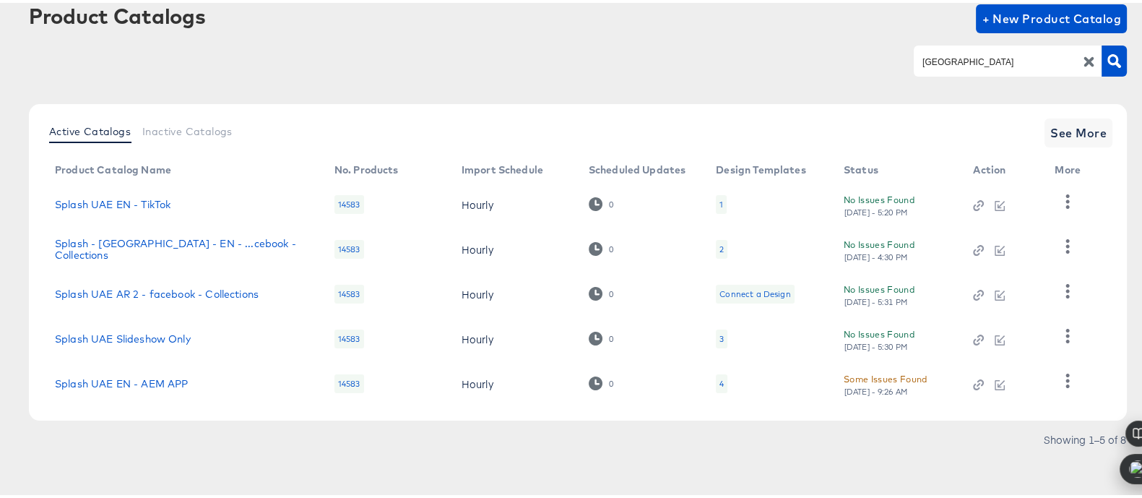
click at [765, 64] on div "[GEOGRAPHIC_DATA]" at bounding box center [578, 58] width 1098 height 33
click at [1071, 120] on span "See More" at bounding box center [1078, 130] width 56 height 20
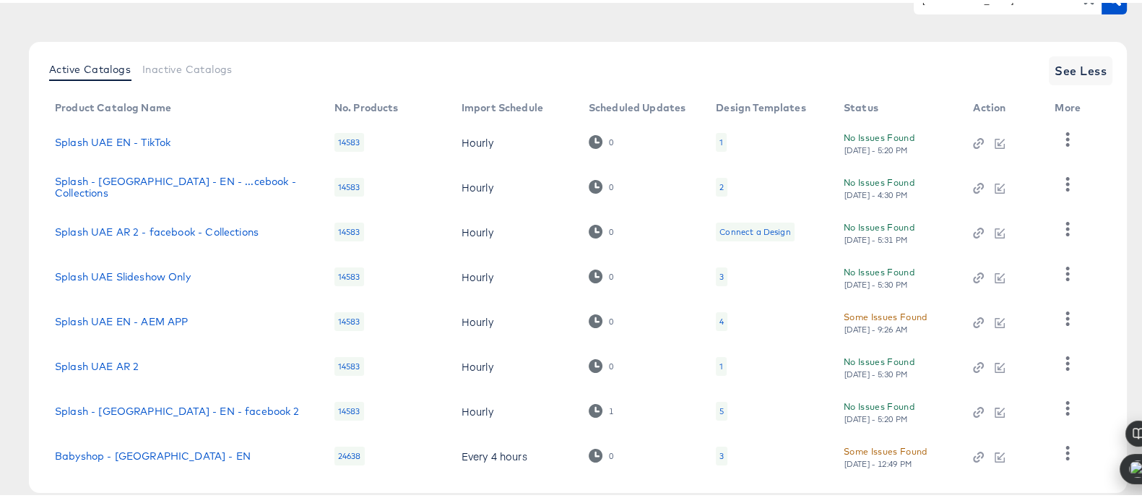
scroll to position [220, 0]
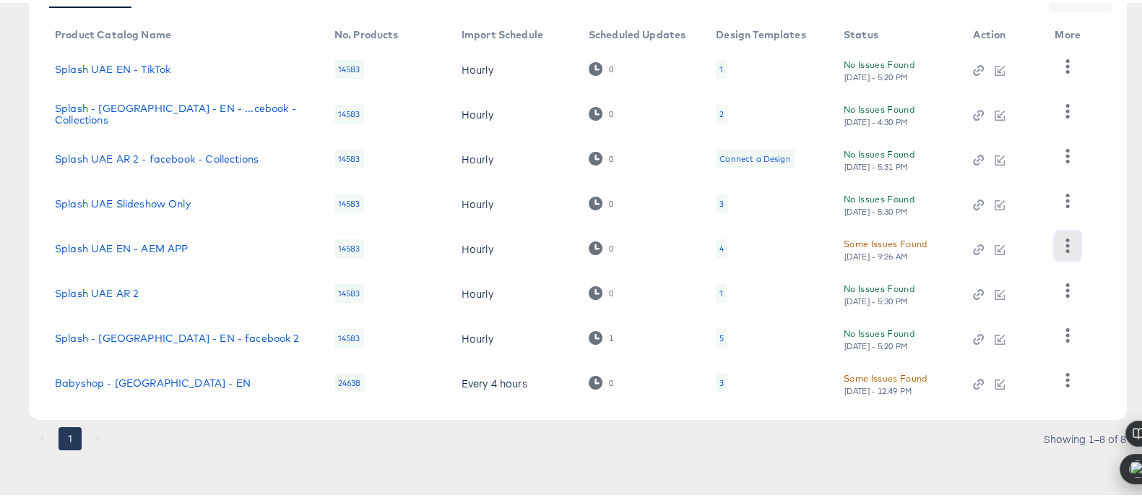
click at [1069, 240] on icon "button" at bounding box center [1067, 242] width 14 height 14
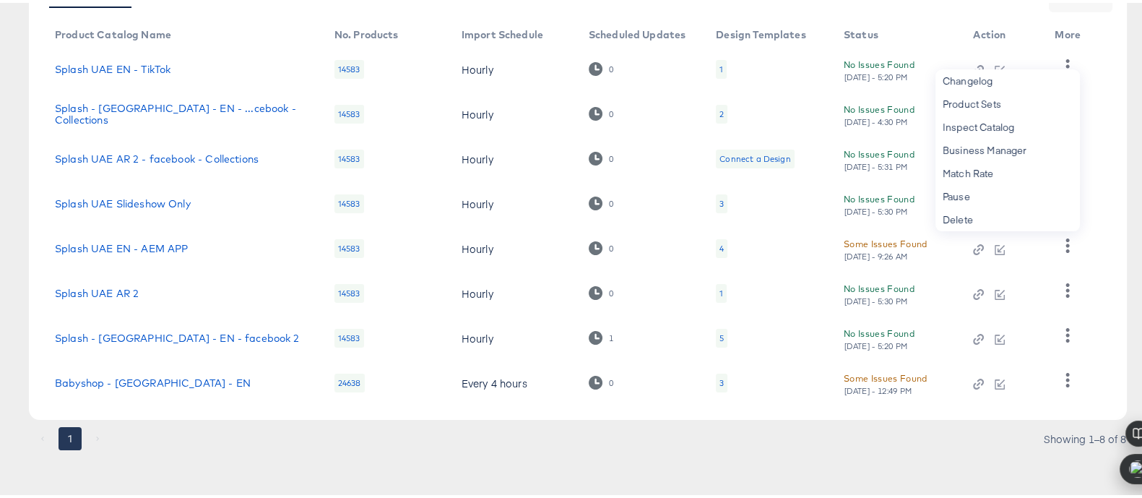
click at [723, 246] on div "4" at bounding box center [722, 245] width 12 height 19
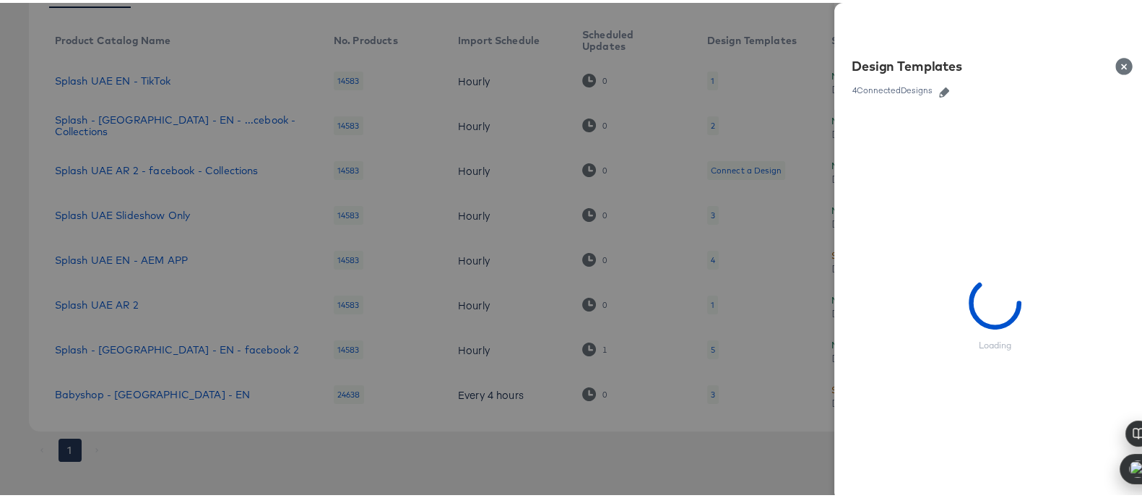
click at [939, 87] on icon "button" at bounding box center [944, 90] width 10 height 10
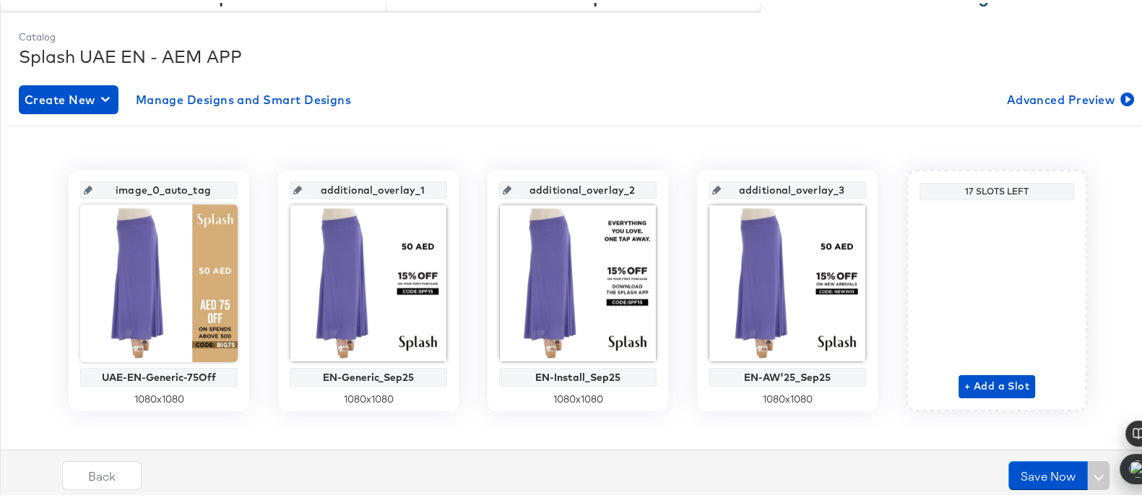
scroll to position [191, 0]
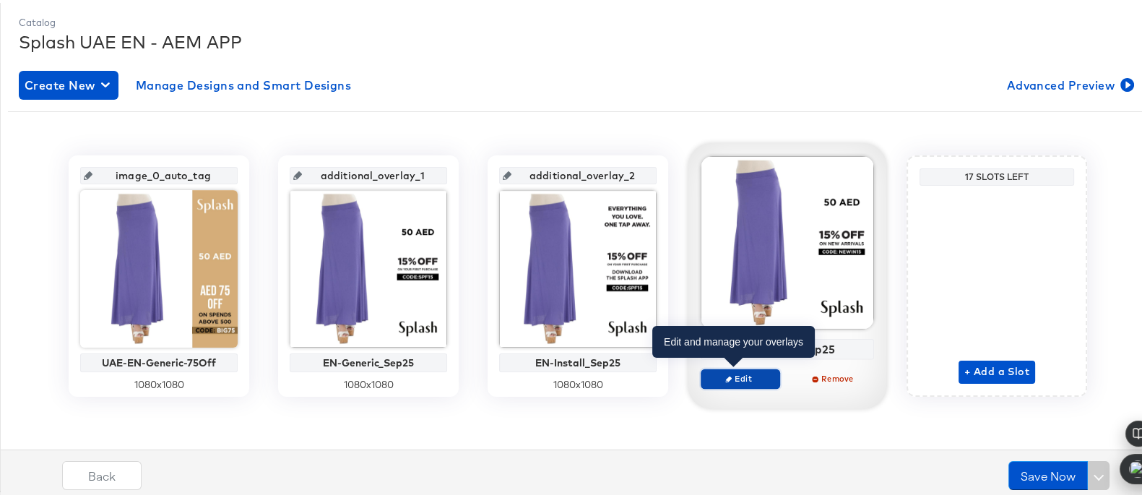
click at [756, 368] on button "Edit" at bounding box center [740, 375] width 79 height 20
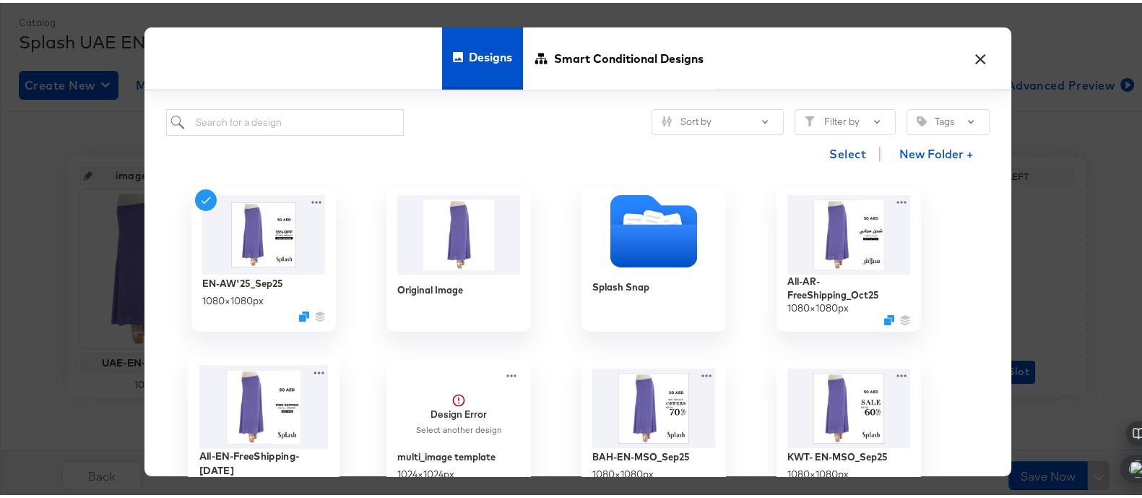
click at [285, 397] on img at bounding box center [263, 403] width 129 height 83
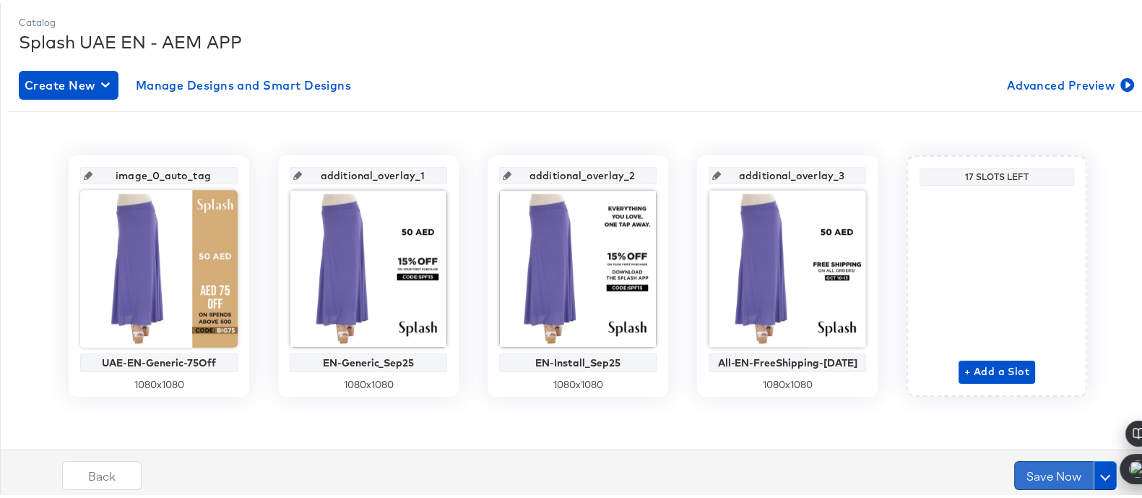
click at [1036, 467] on button "Save Now" at bounding box center [1053, 472] width 79 height 29
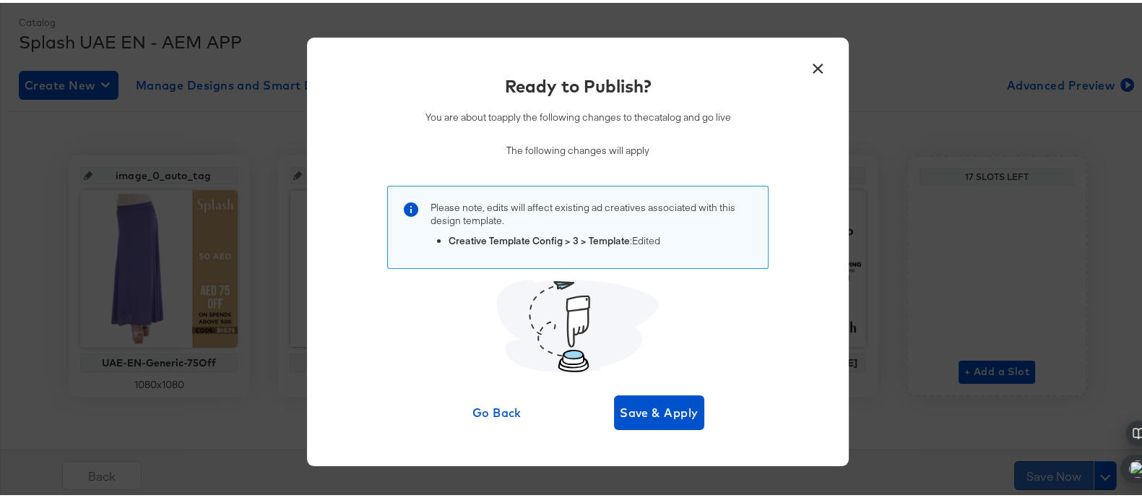
scroll to position [0, 0]
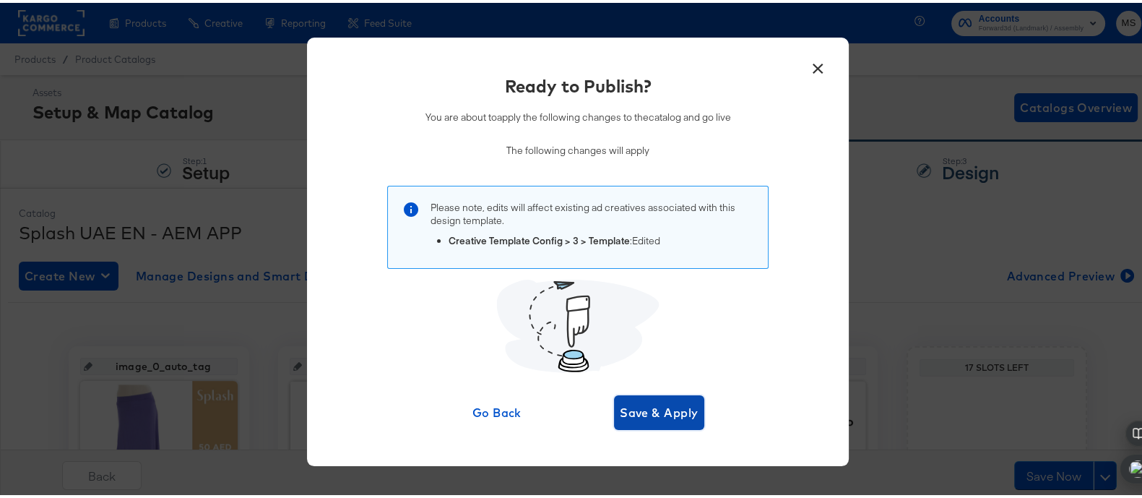
click at [645, 407] on span "Save & Apply" at bounding box center [659, 409] width 79 height 20
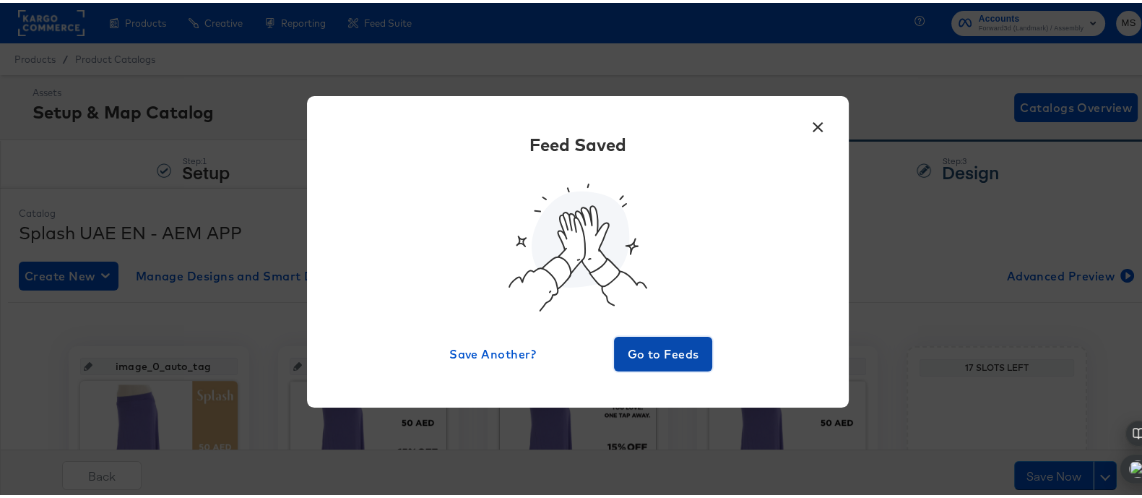
click at [679, 341] on span "Go to Feeds" at bounding box center [663, 351] width 87 height 20
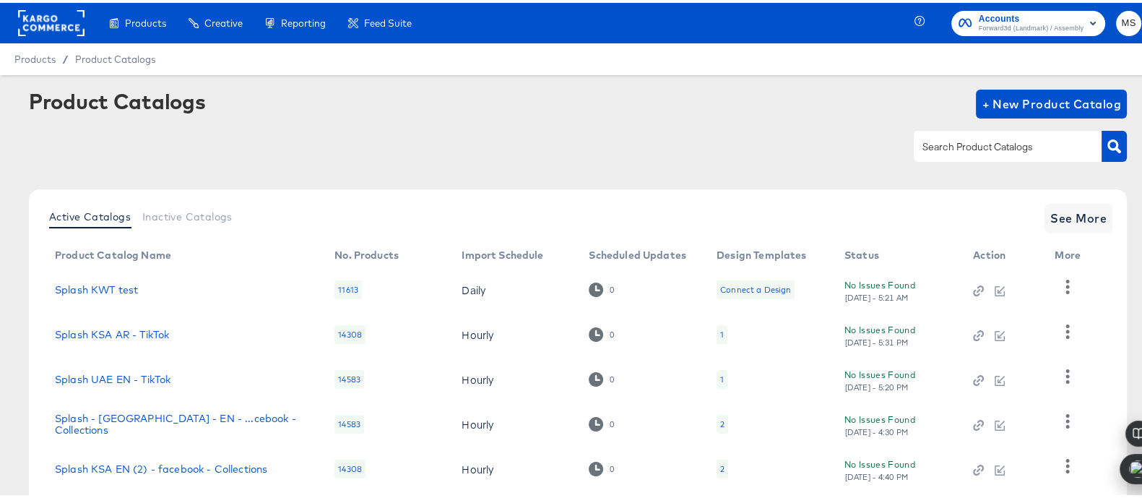
click at [982, 131] on div at bounding box center [1008, 143] width 188 height 30
type input "[GEOGRAPHIC_DATA]"
click at [1114, 140] on article "Product Catalogs + New Product Catalog uae Active Catalogs Inactive Catalogs Se…" at bounding box center [578, 327] width 1156 height 511
click at [1107, 144] on icon "button" at bounding box center [1114, 144] width 14 height 14
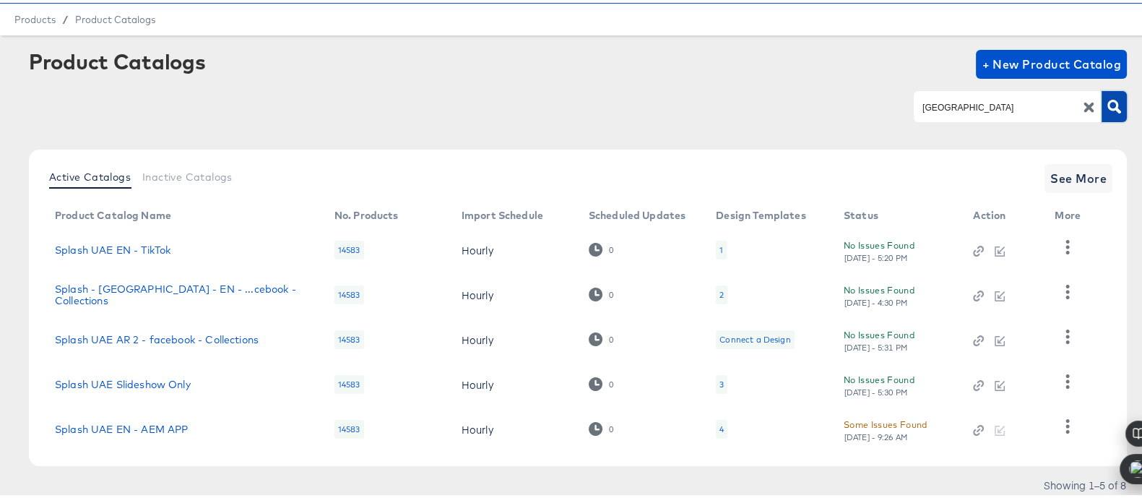
scroll to position [85, 0]
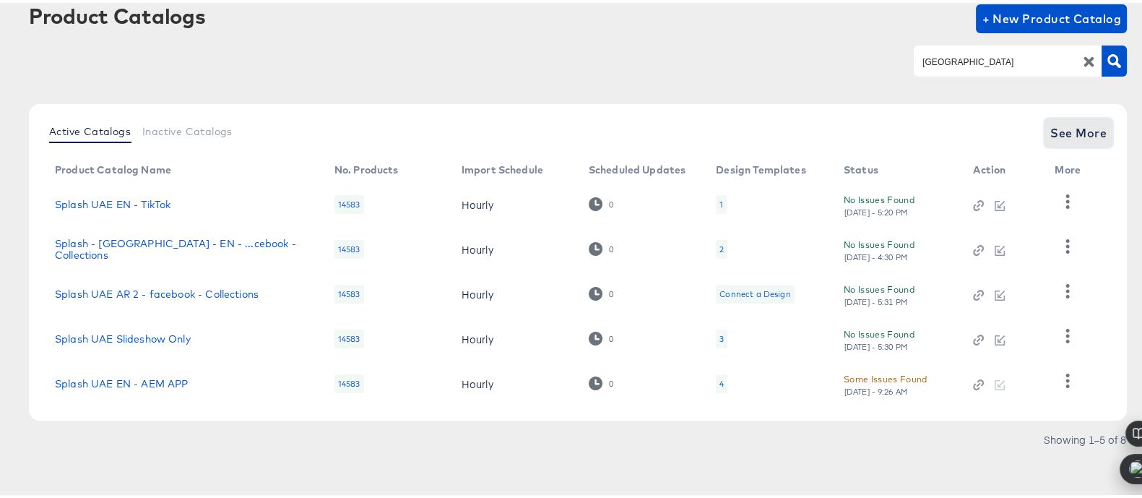
click at [1054, 127] on span "See More" at bounding box center [1078, 130] width 56 height 20
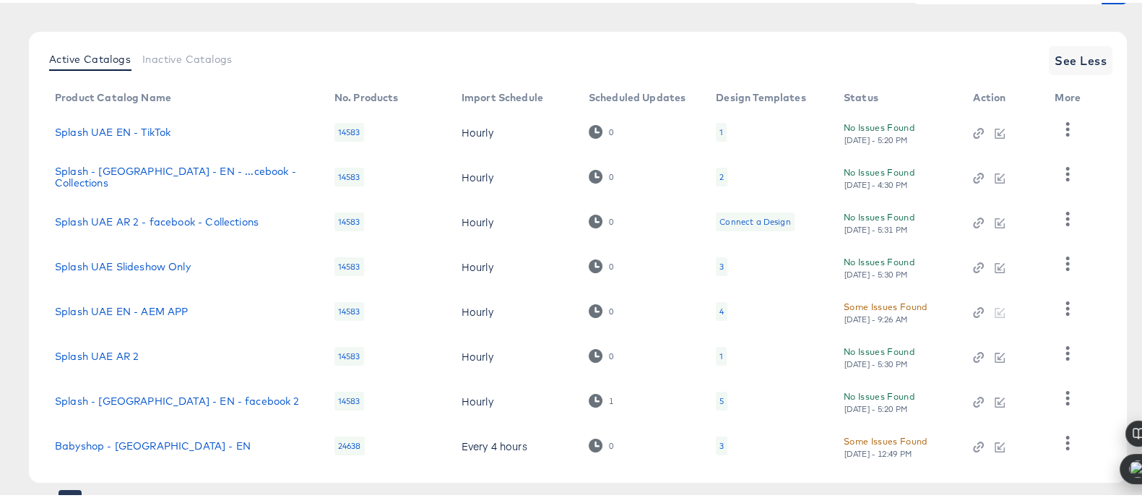
scroll to position [220, 0]
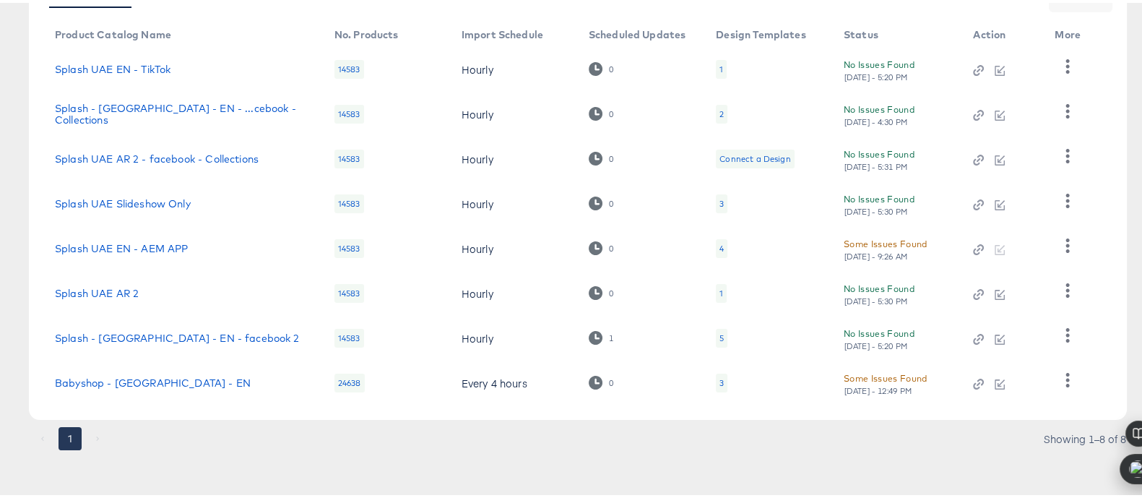
click at [723, 334] on div "5" at bounding box center [722, 335] width 12 height 19
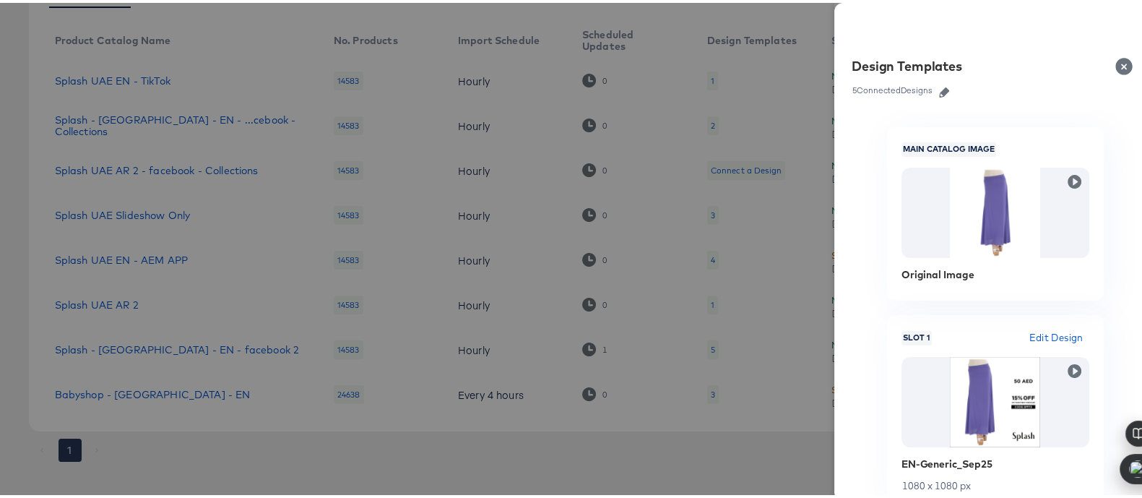
click at [939, 85] on icon "button" at bounding box center [944, 90] width 10 height 10
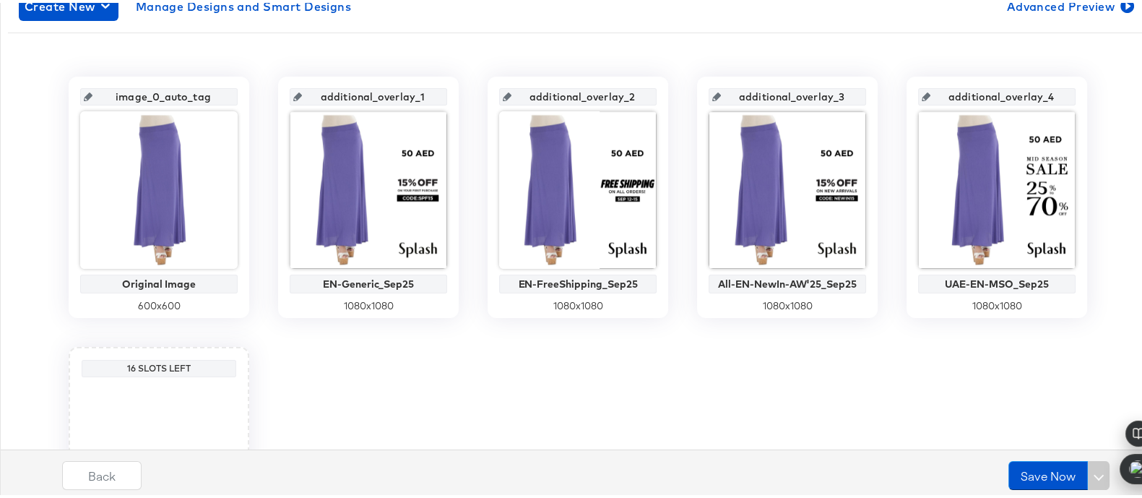
scroll to position [281, 0]
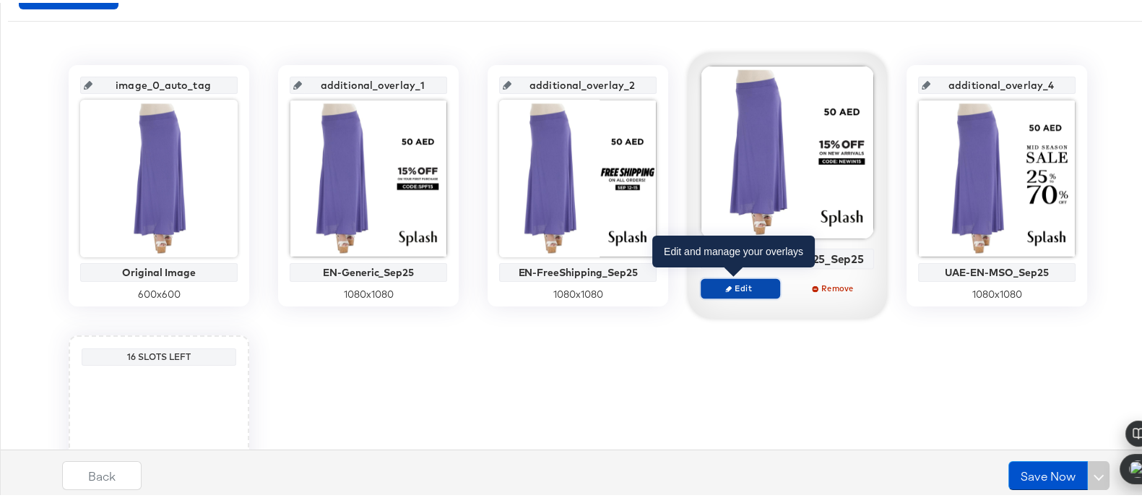
click at [755, 280] on span "Edit" at bounding box center [740, 285] width 66 height 11
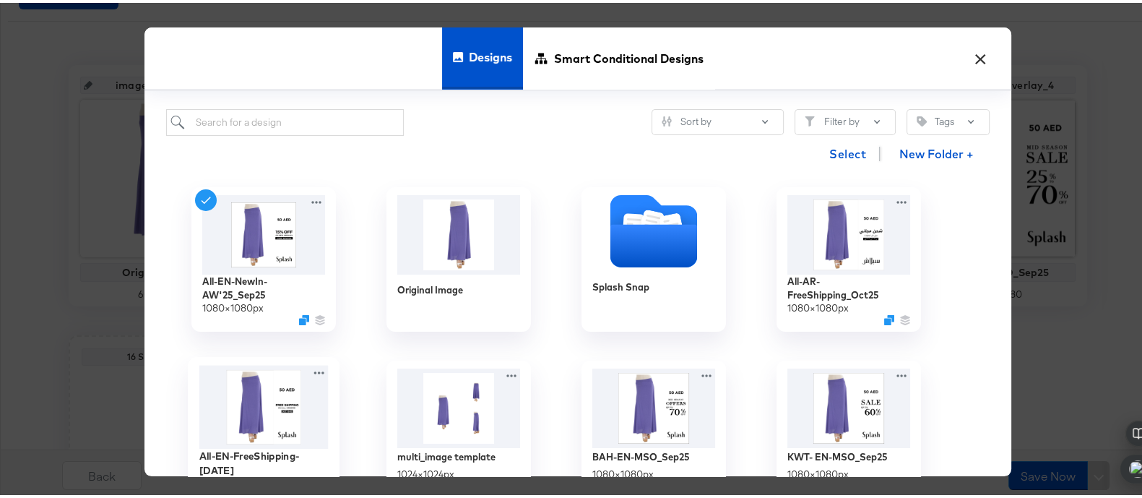
click at [285, 384] on img at bounding box center [263, 403] width 129 height 83
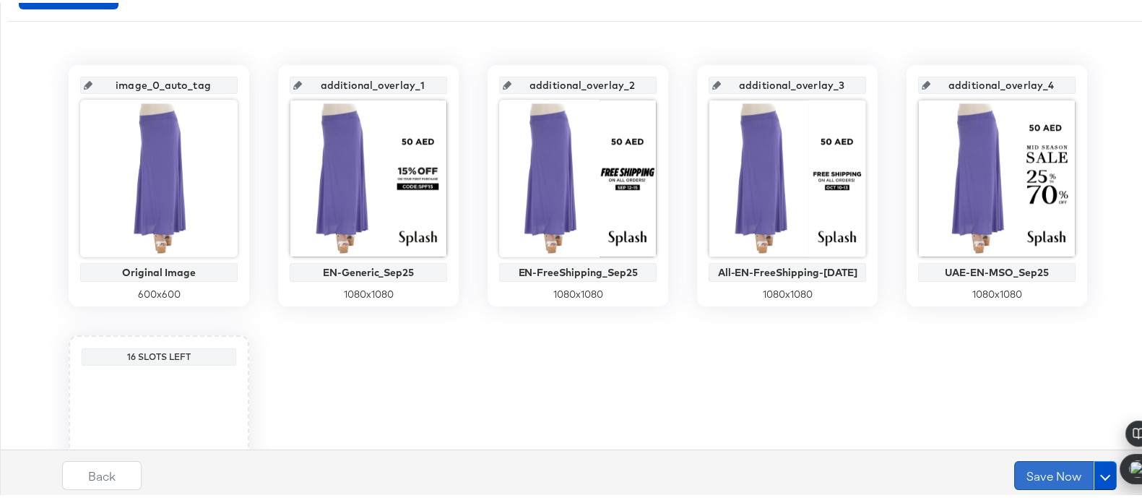
click at [1025, 464] on button "Save Now" at bounding box center [1053, 472] width 79 height 29
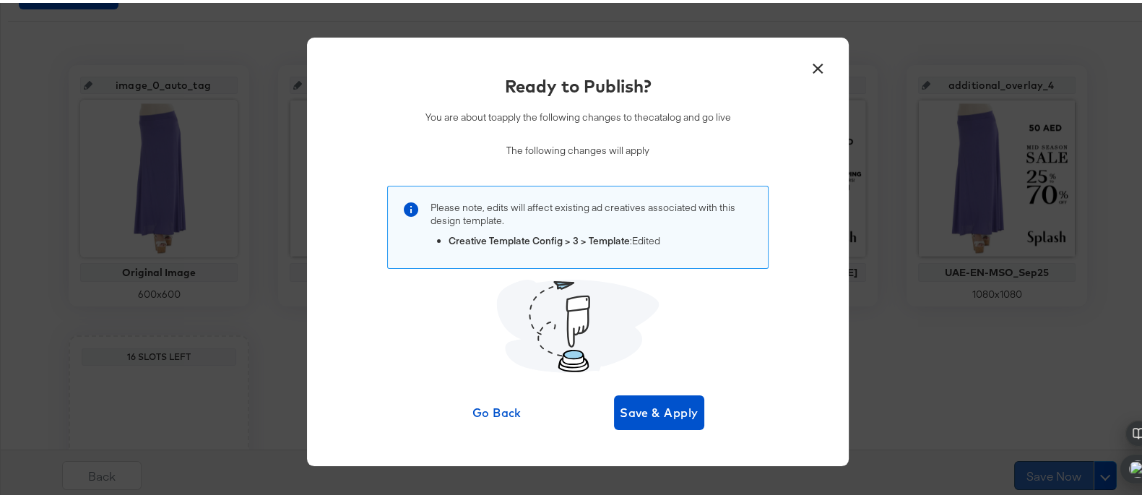
scroll to position [0, 0]
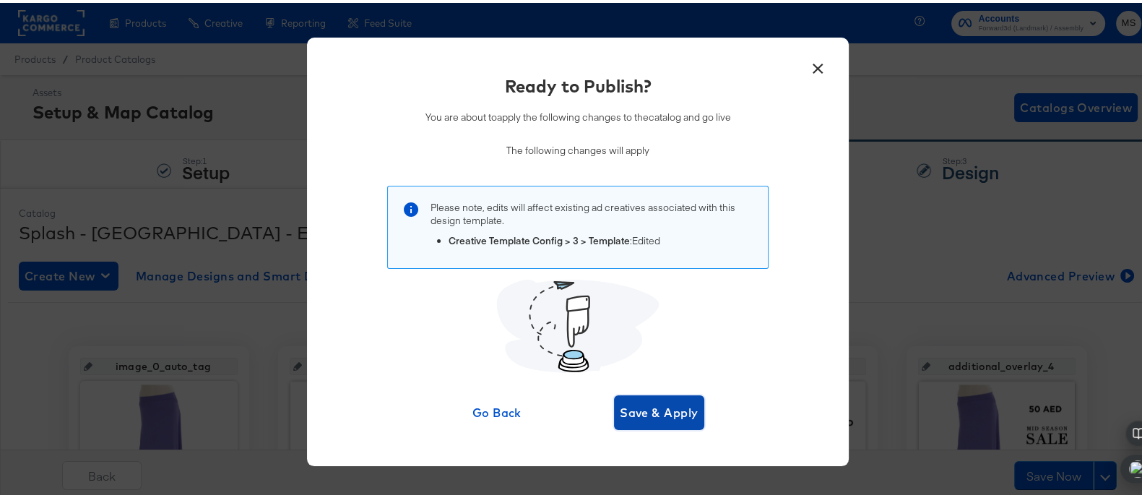
click at [632, 408] on span "Save & Apply" at bounding box center [659, 409] width 79 height 20
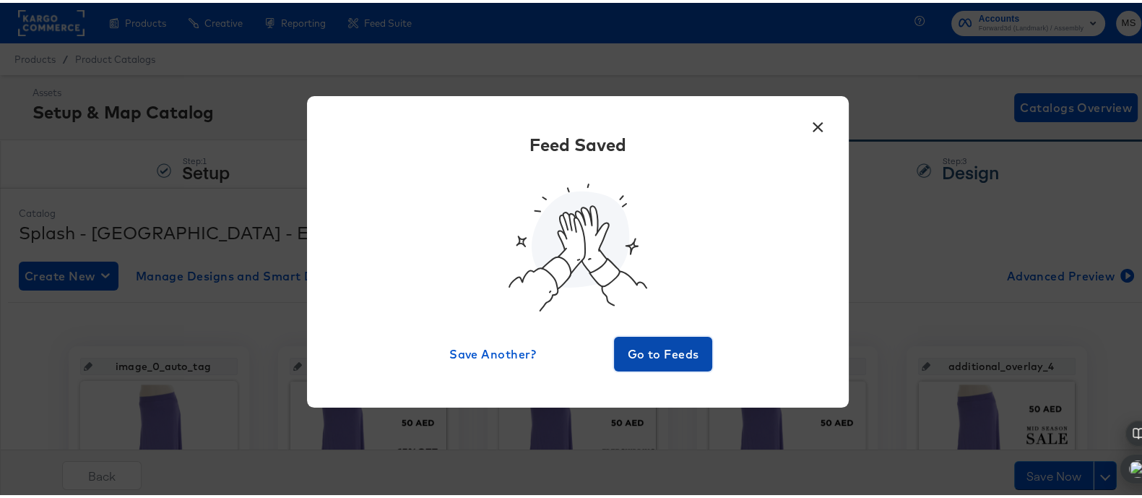
click at [643, 360] on span "Go to Feeds" at bounding box center [663, 351] width 87 height 20
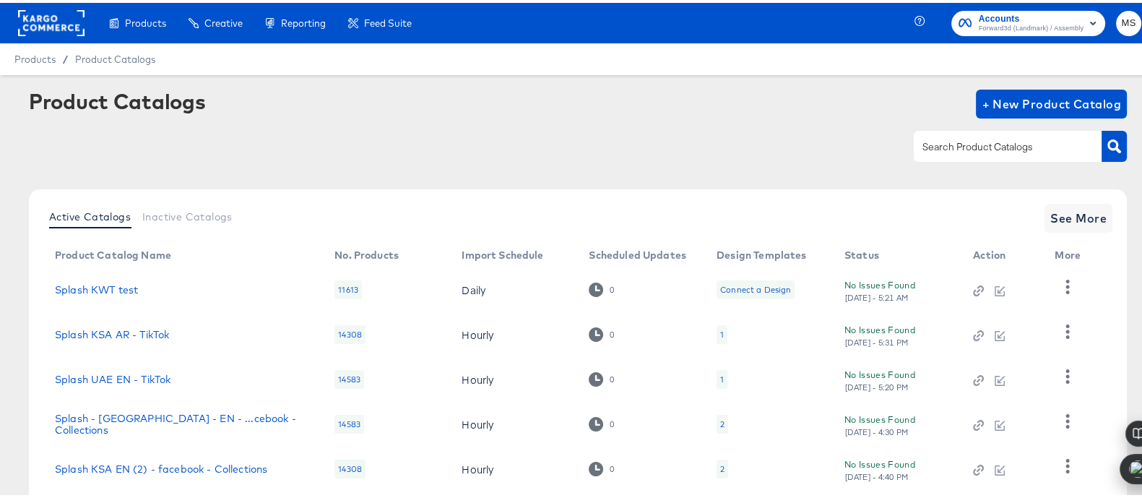
click at [943, 149] on input "text" at bounding box center [996, 144] width 154 height 17
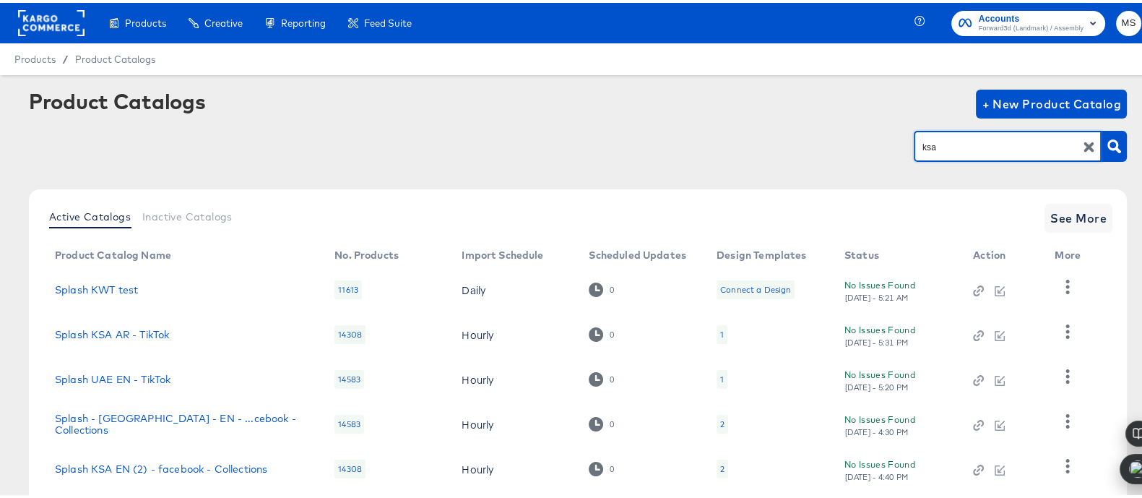
click at [947, 149] on input "ksa" at bounding box center [996, 144] width 154 height 17
type input "ksa"
click at [1107, 141] on icon "button" at bounding box center [1114, 144] width 14 height 14
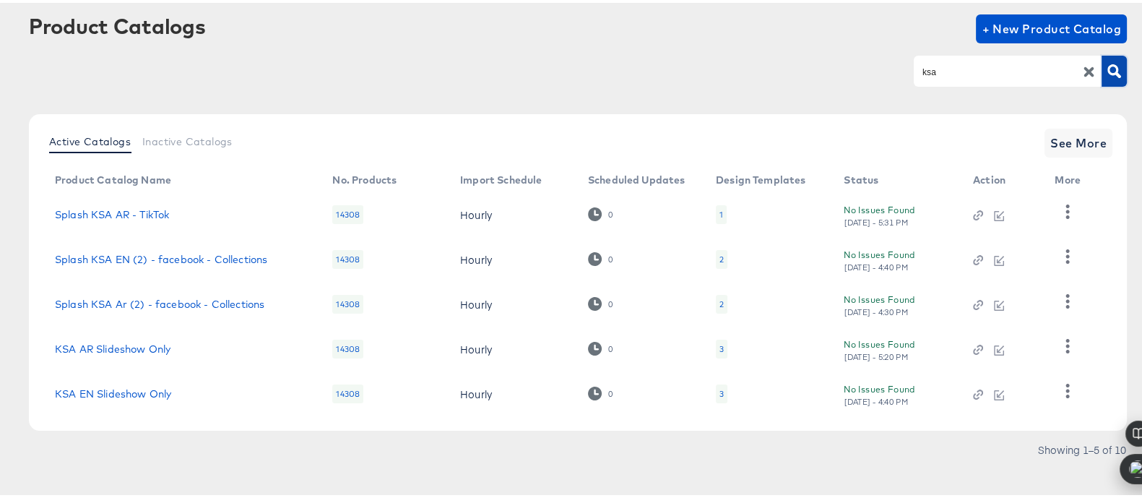
scroll to position [77, 0]
click at [716, 254] on div "2" at bounding box center [722, 255] width 12 height 19
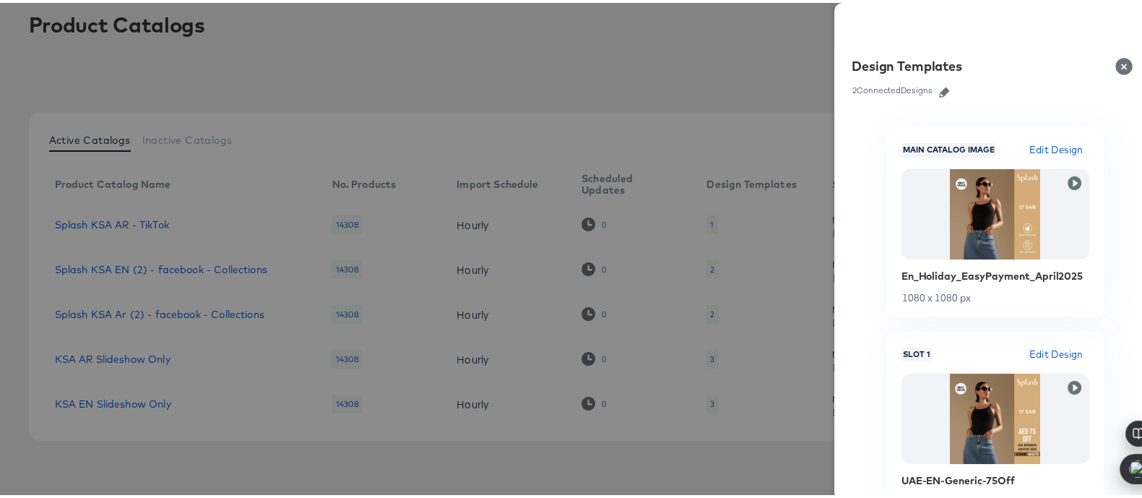
click at [1106, 64] on button "Close" at bounding box center [1126, 63] width 40 height 40
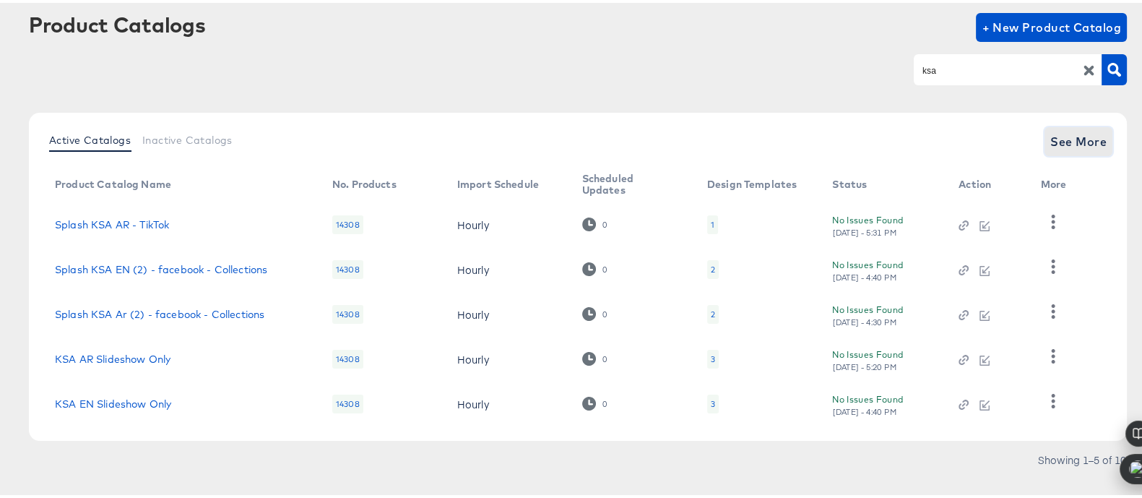
click at [1067, 139] on span "See More" at bounding box center [1078, 139] width 56 height 20
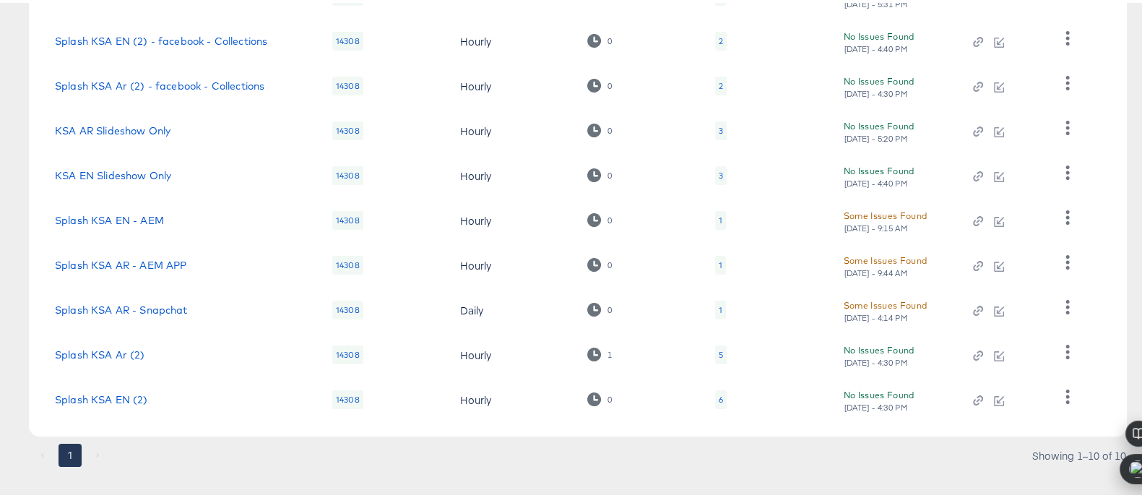
scroll to position [300, 0]
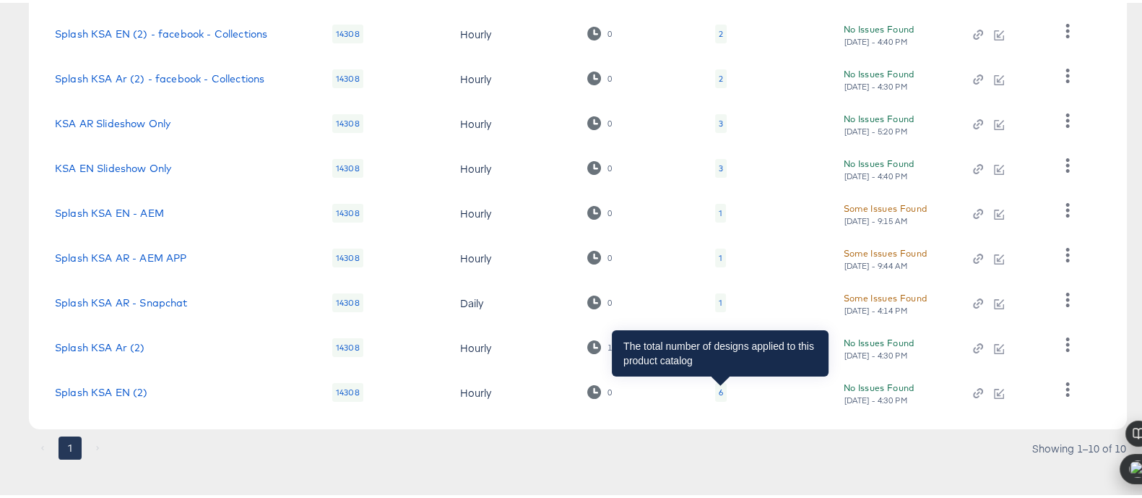
click at [719, 388] on div "6" at bounding box center [721, 390] width 4 height 12
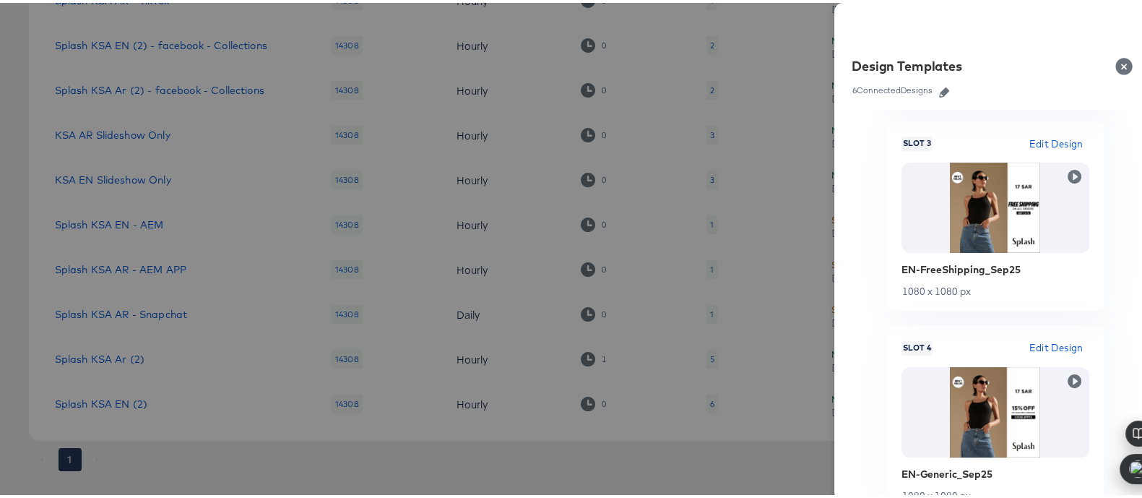
scroll to position [547, 0]
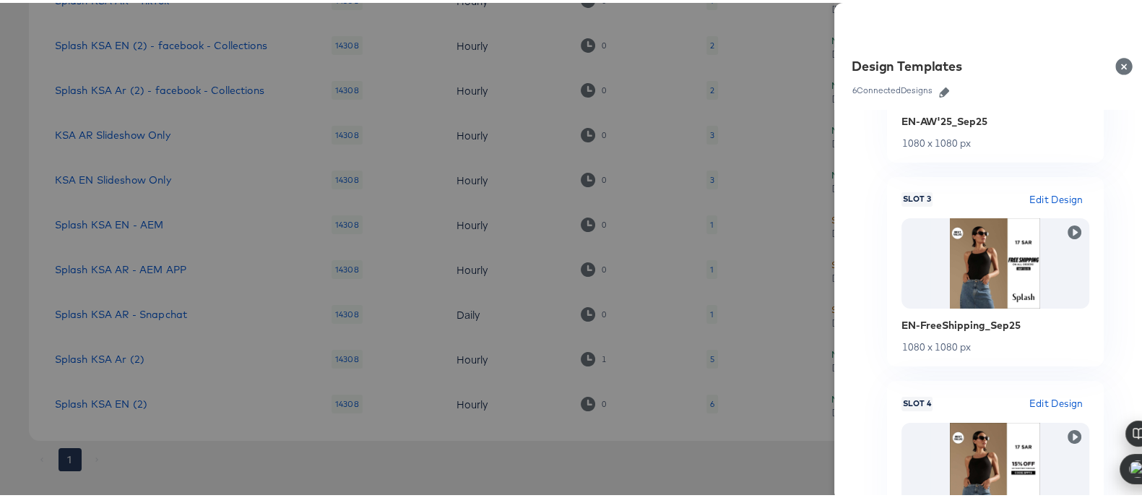
click at [1108, 64] on button "Close" at bounding box center [1126, 63] width 40 height 40
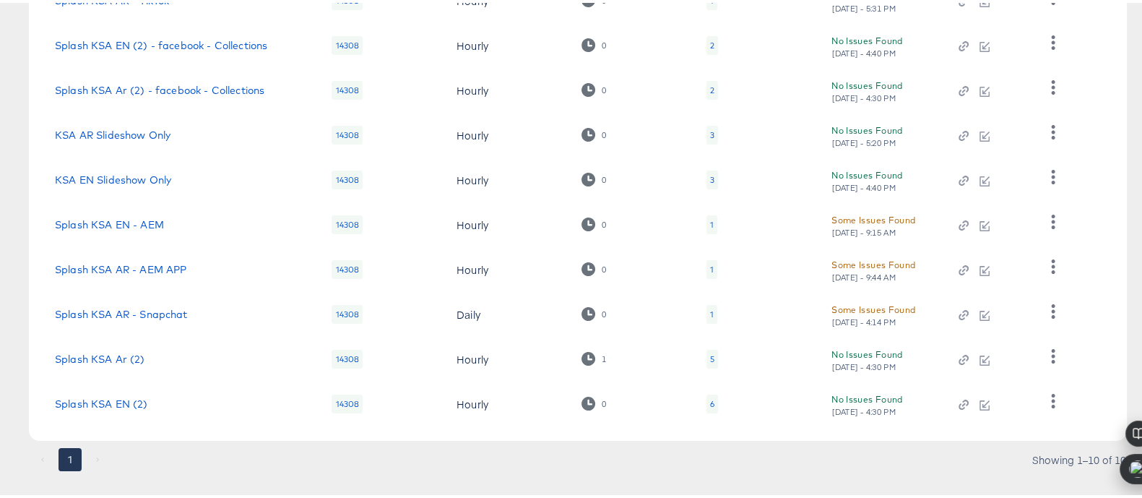
click at [708, 355] on div "5" at bounding box center [712, 356] width 12 height 19
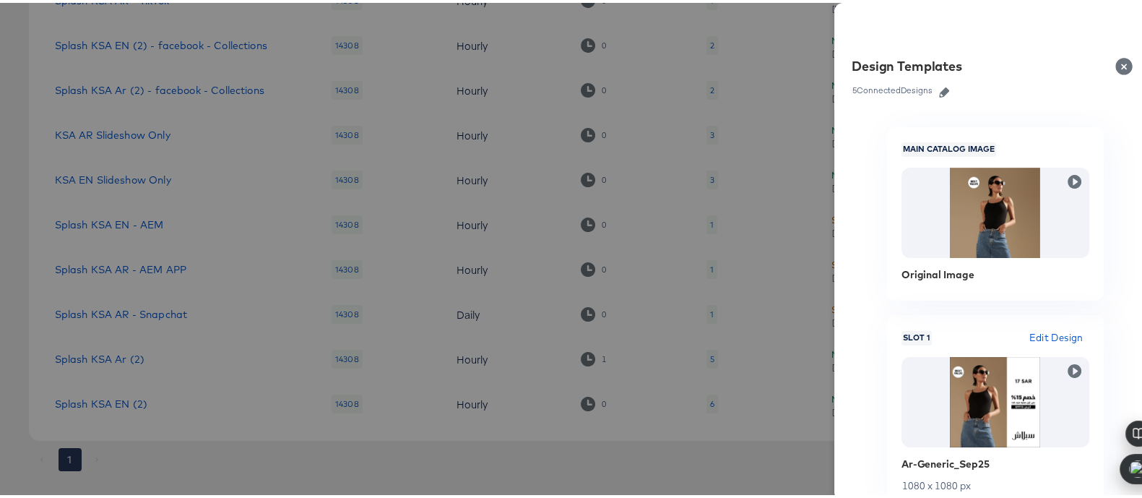
click at [939, 87] on icon "button" at bounding box center [944, 90] width 10 height 10
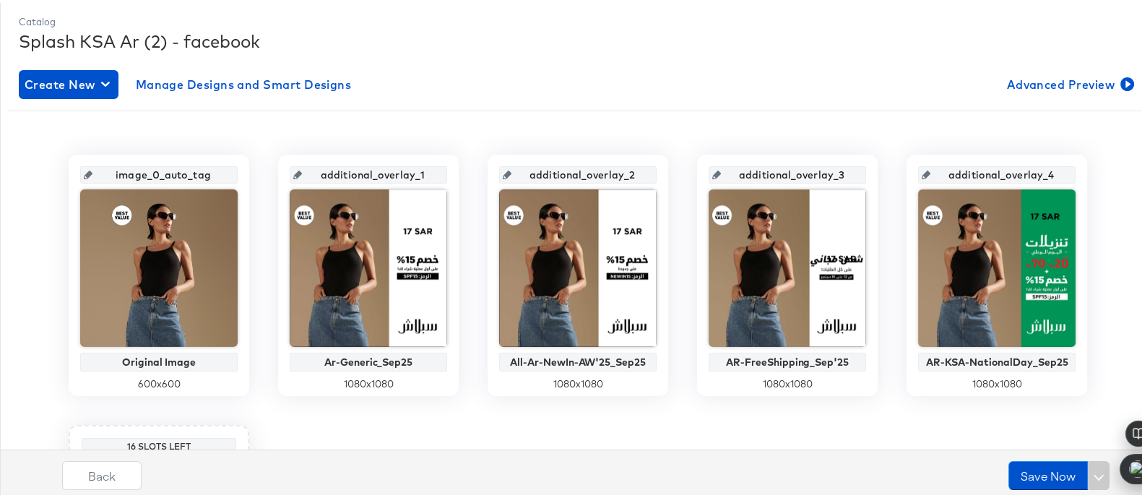
scroll to position [209, 0]
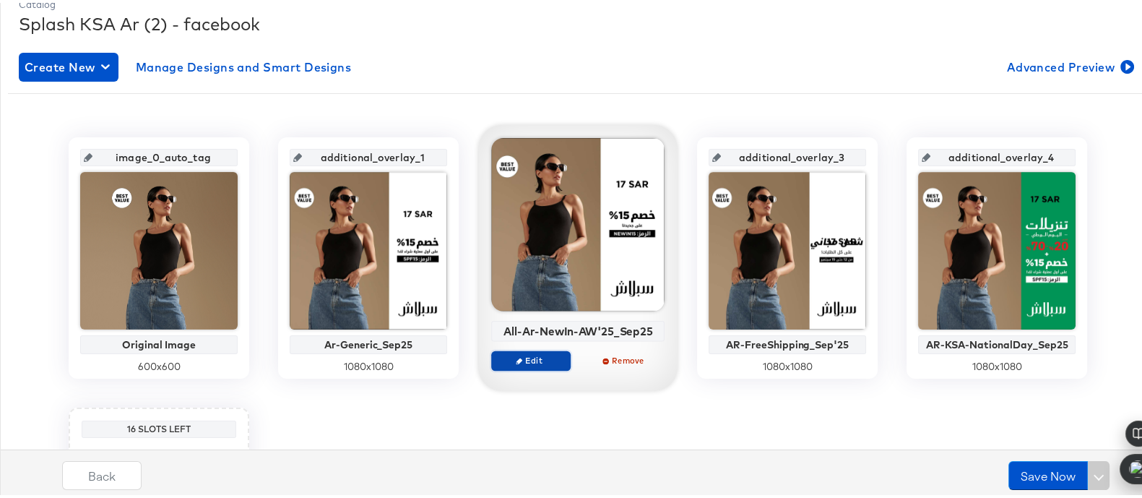
click at [533, 350] on button "Edit" at bounding box center [530, 357] width 79 height 20
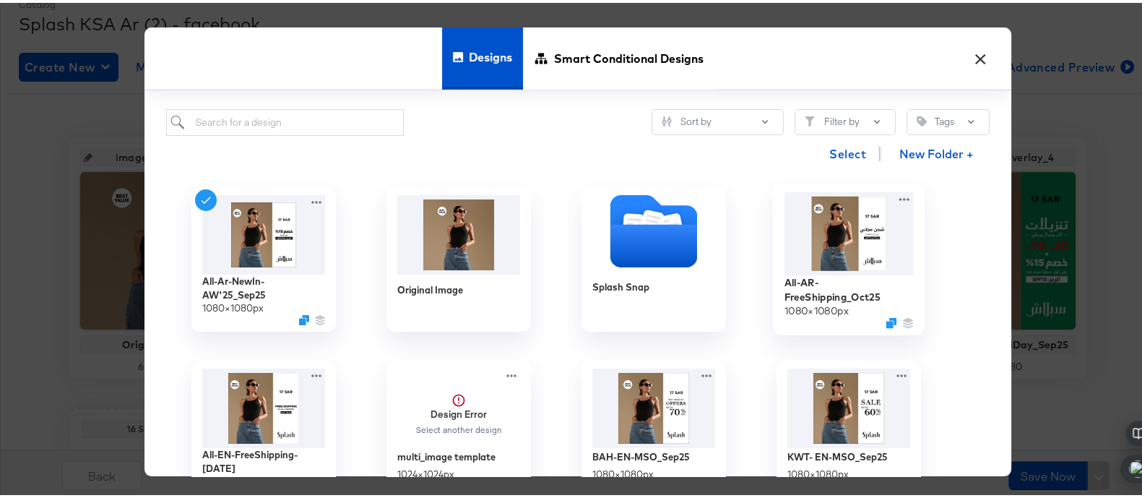
click at [816, 233] on img at bounding box center [848, 230] width 129 height 83
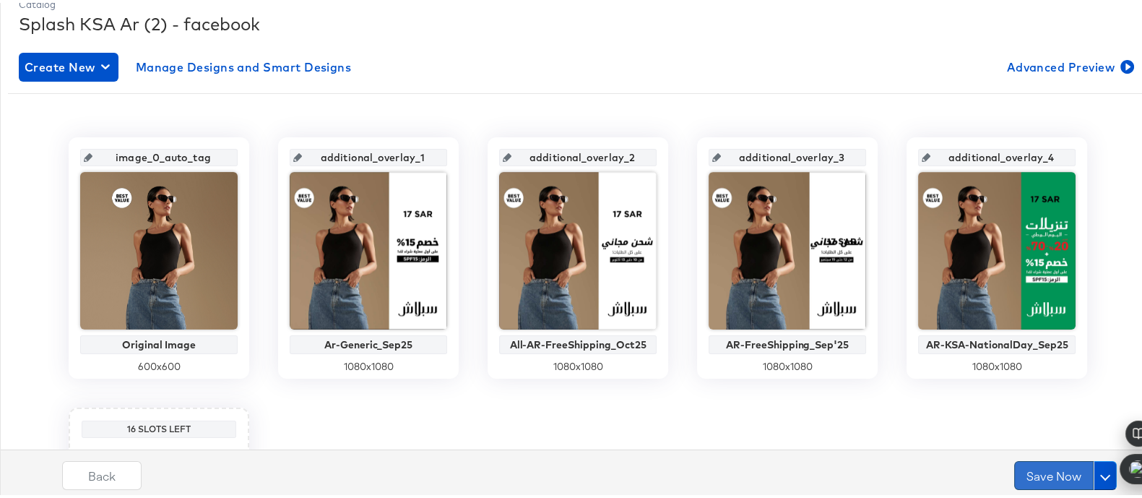
click at [1036, 469] on button "Save Now" at bounding box center [1053, 472] width 79 height 29
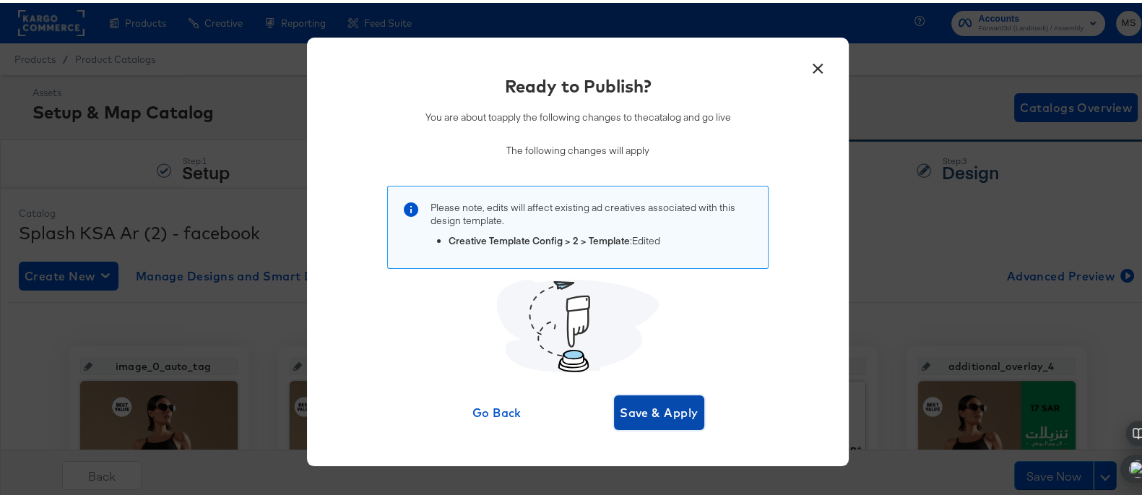
click at [680, 403] on span "Save & Apply" at bounding box center [659, 409] width 79 height 20
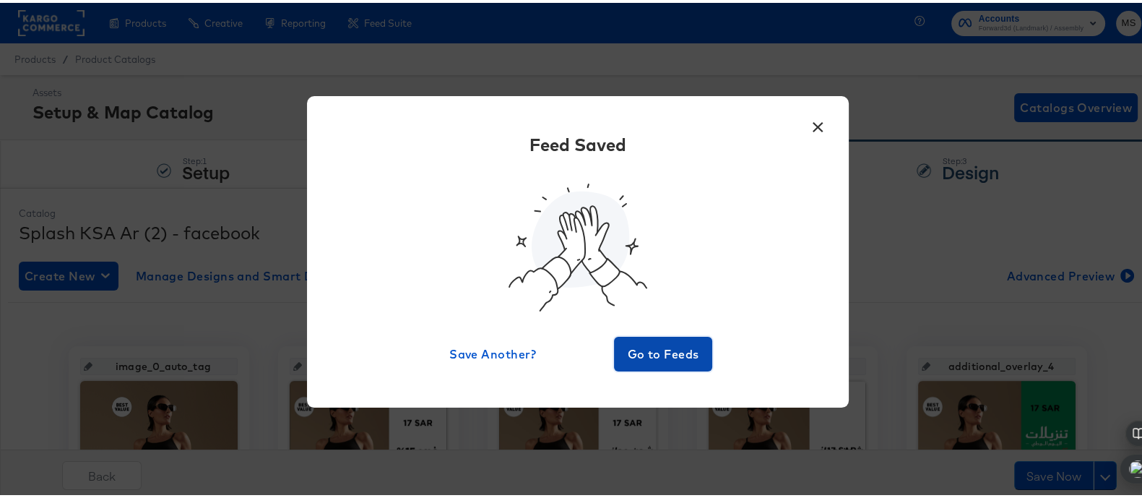
click at [659, 357] on span "Go to Feeds" at bounding box center [663, 351] width 87 height 20
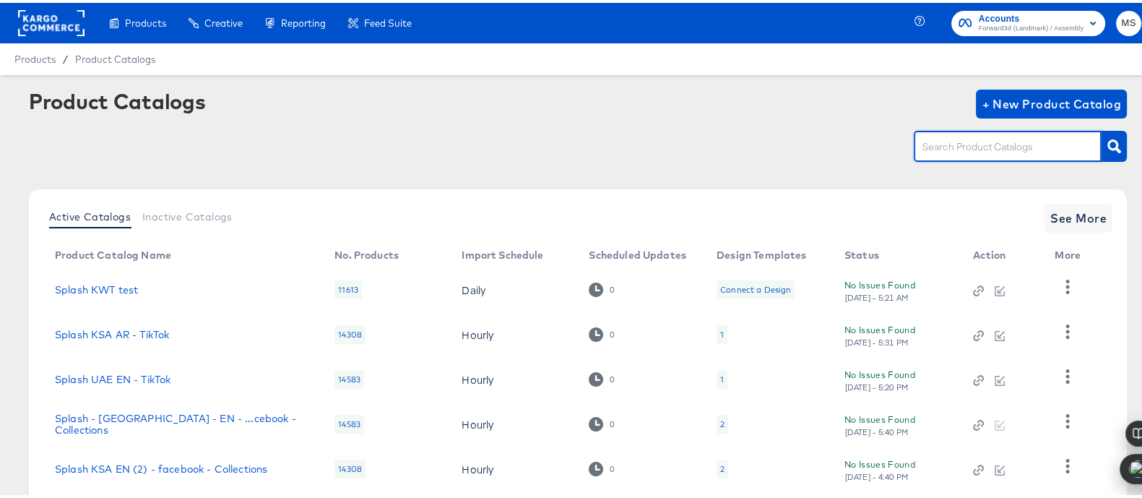
click at [958, 148] on input "text" at bounding box center [996, 144] width 154 height 17
type input "ksa"
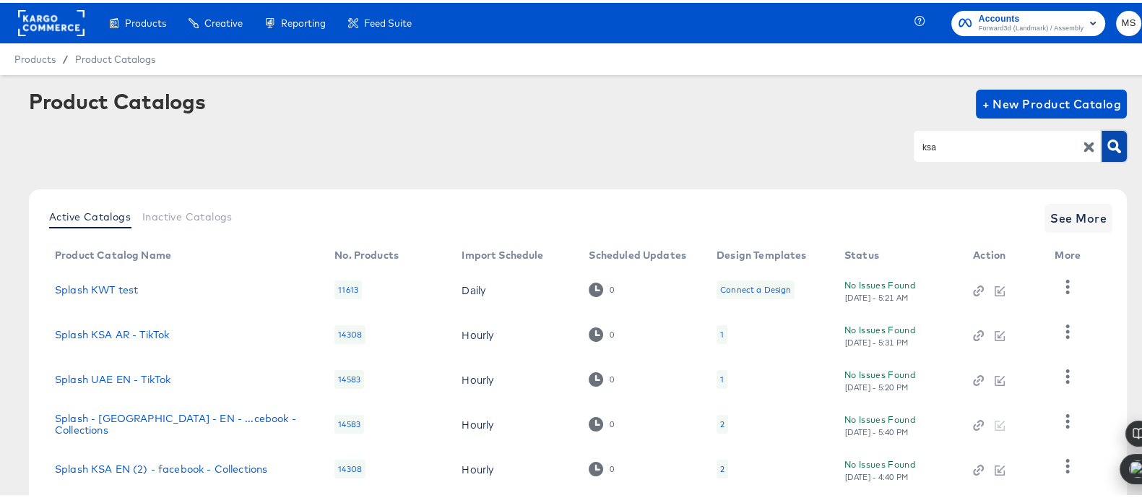
click at [1107, 147] on icon "button" at bounding box center [1114, 144] width 14 height 14
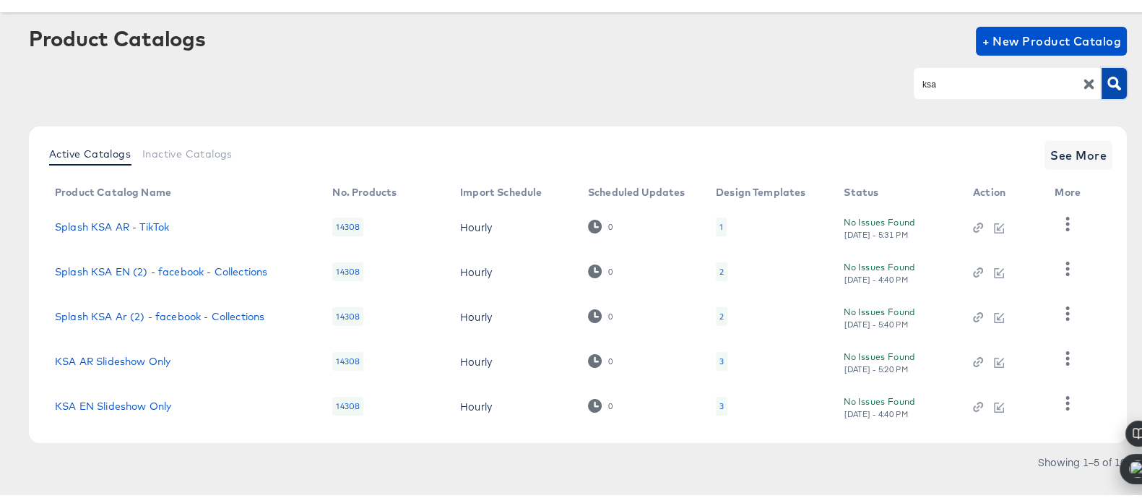
scroll to position [85, 0]
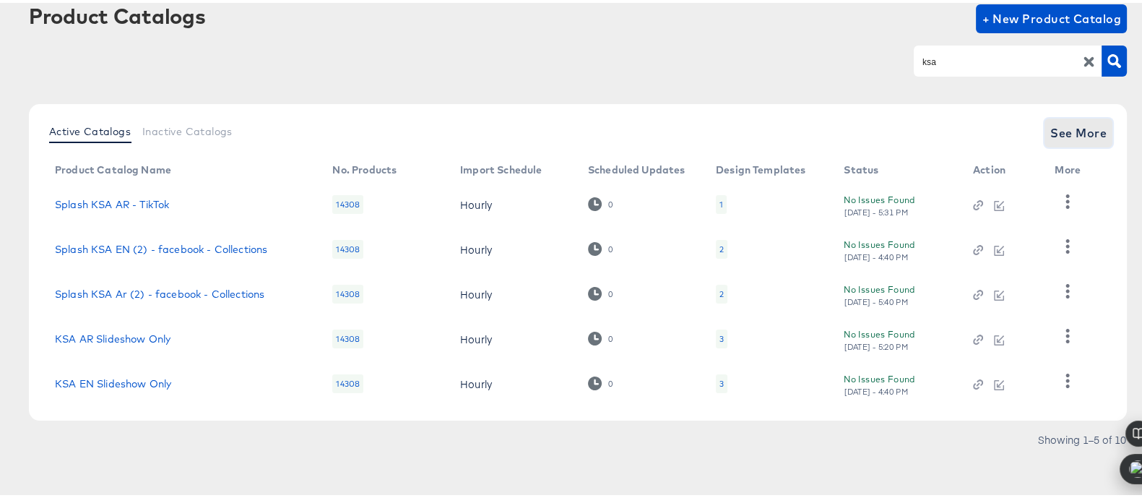
click at [1070, 137] on span "See More" at bounding box center [1078, 130] width 56 height 20
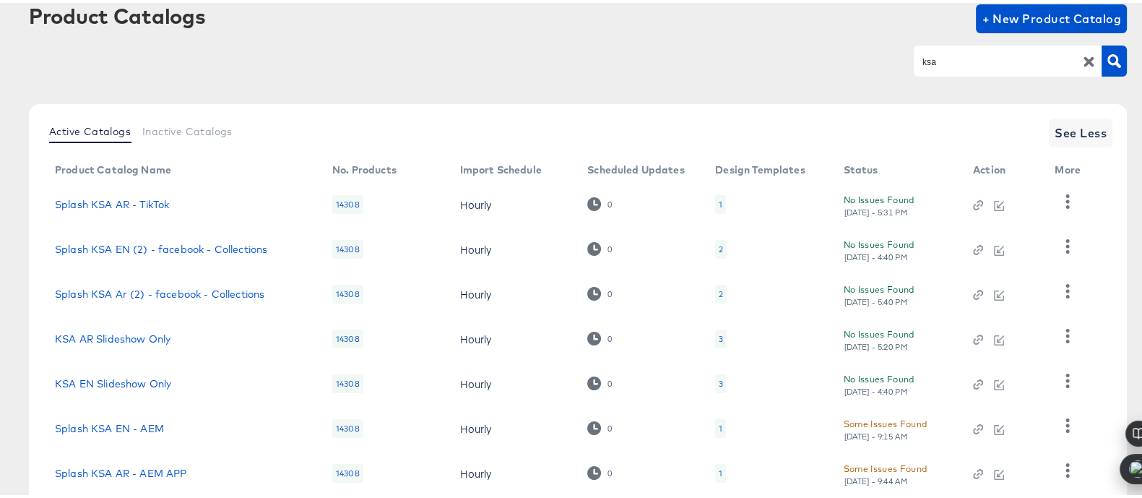
scroll to position [309, 0]
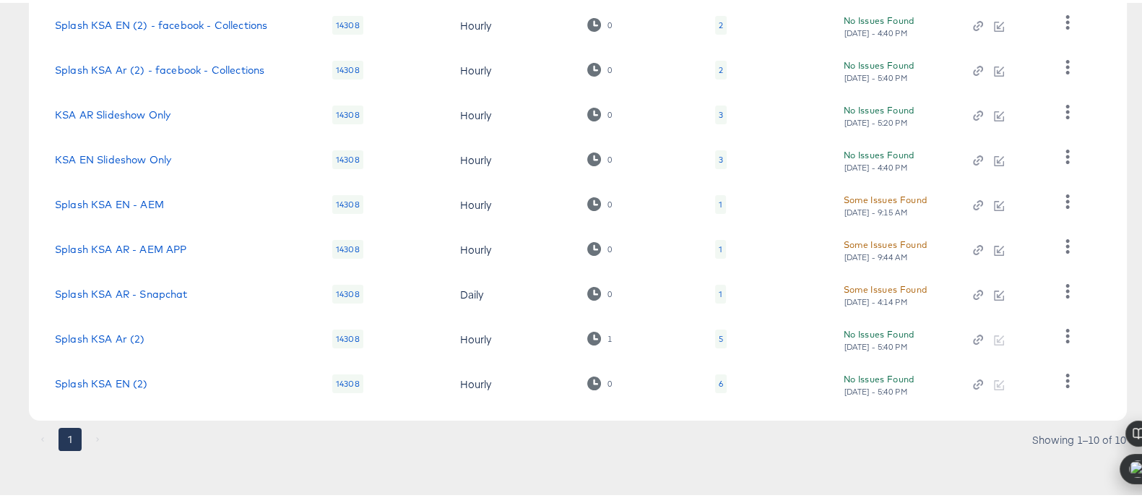
click at [722, 375] on div "6" at bounding box center [721, 381] width 4 height 12
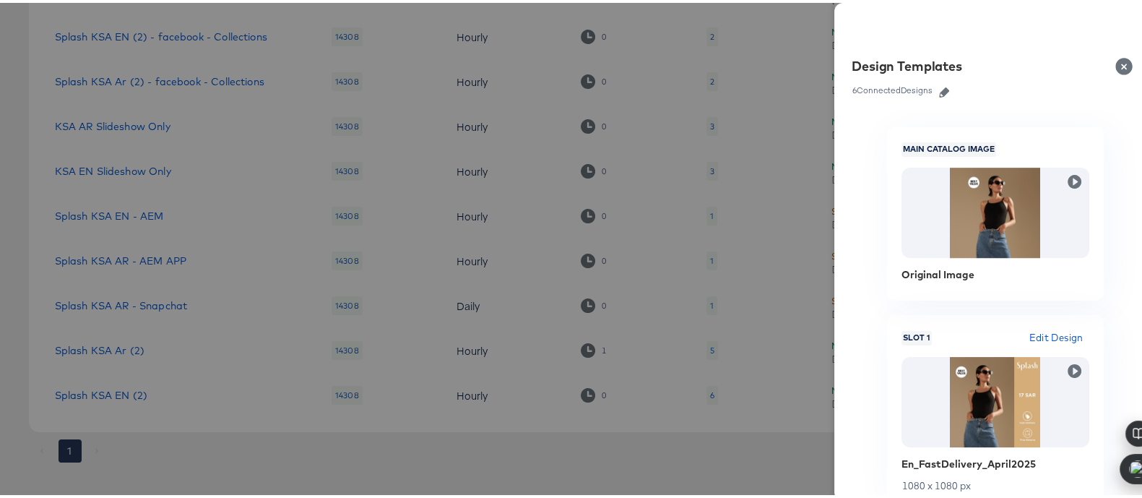
click at [939, 88] on icon "button" at bounding box center [944, 90] width 10 height 10
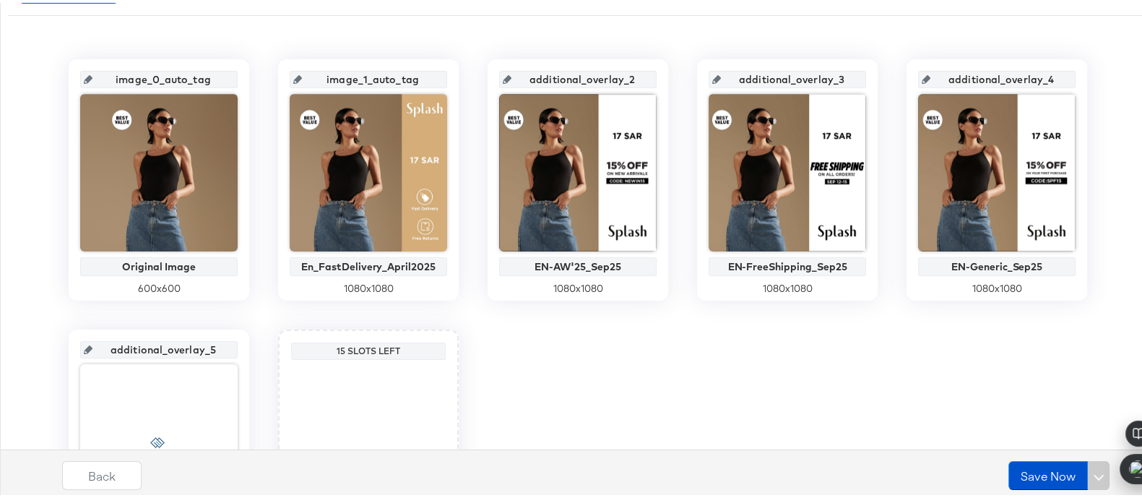
scroll to position [301, 0]
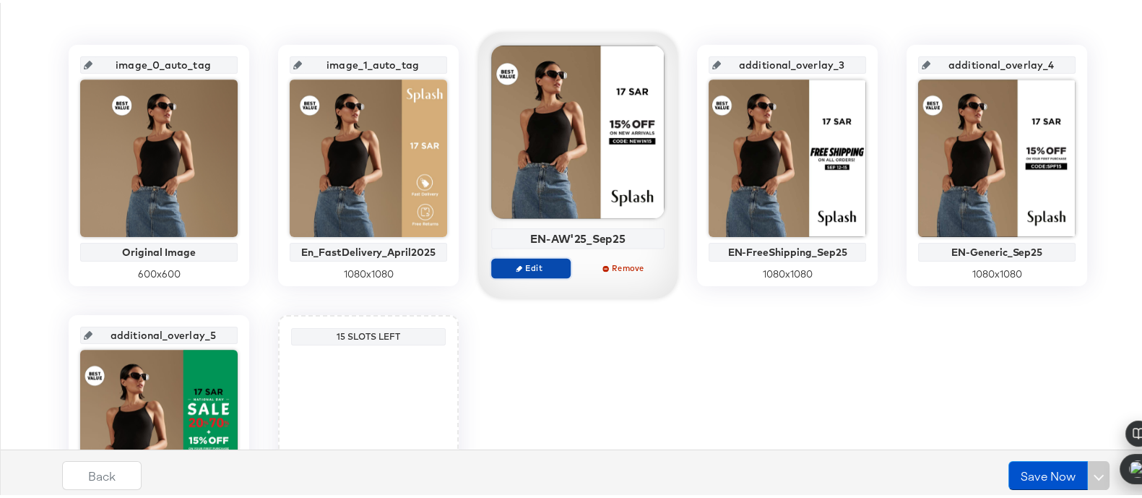
click at [555, 259] on span "Edit" at bounding box center [531, 264] width 66 height 11
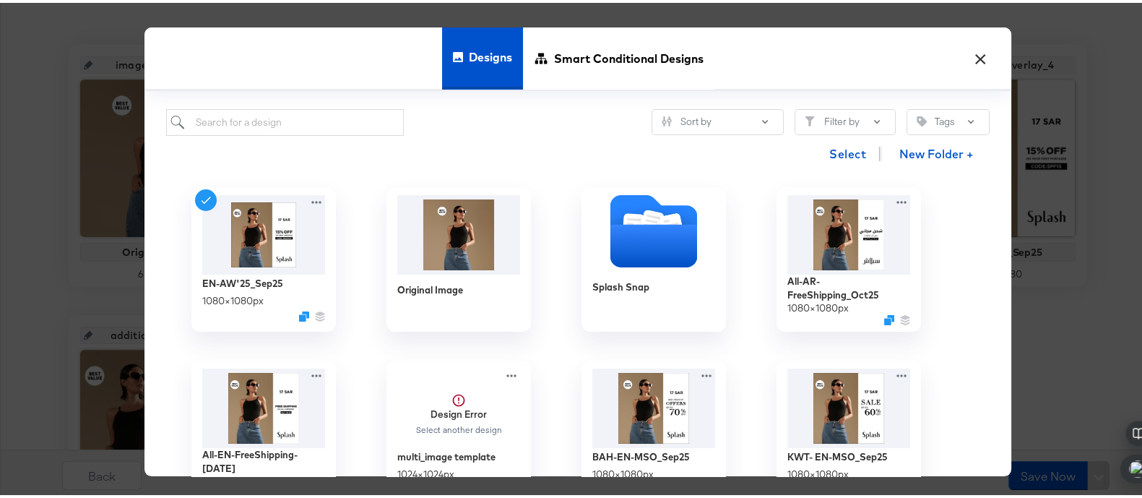
scroll to position [56, 0]
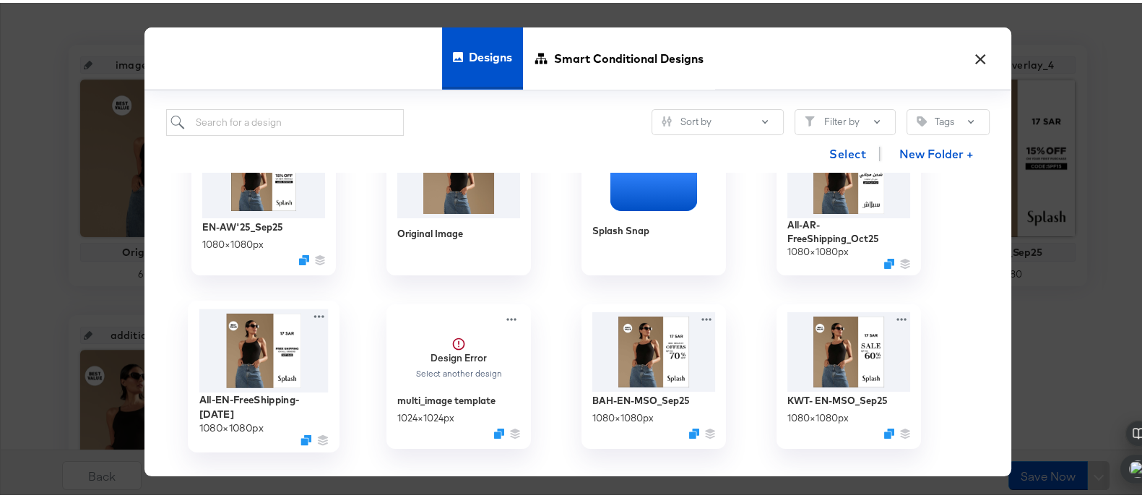
click at [256, 341] on img at bounding box center [263, 347] width 129 height 83
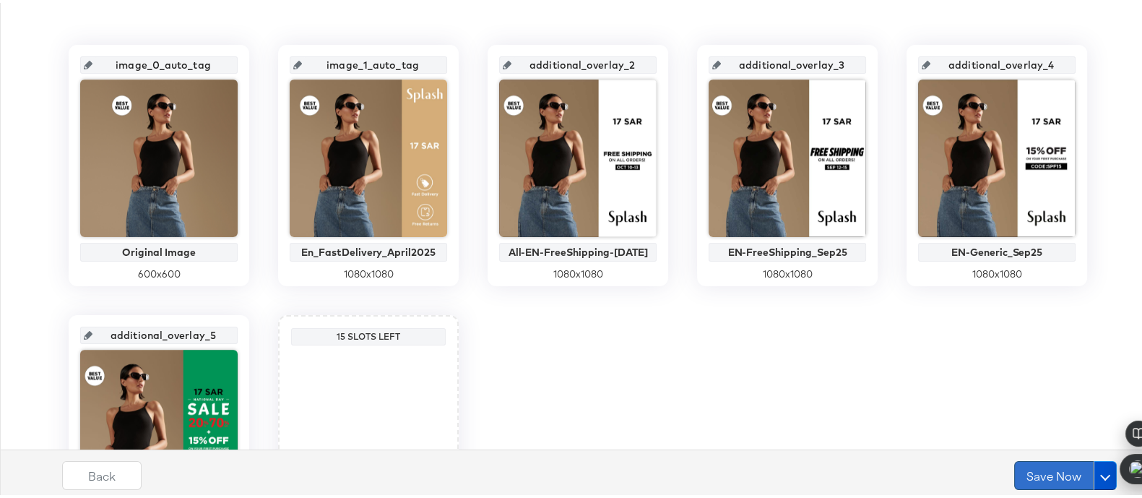
click at [1021, 471] on button "Save Now" at bounding box center [1053, 472] width 79 height 29
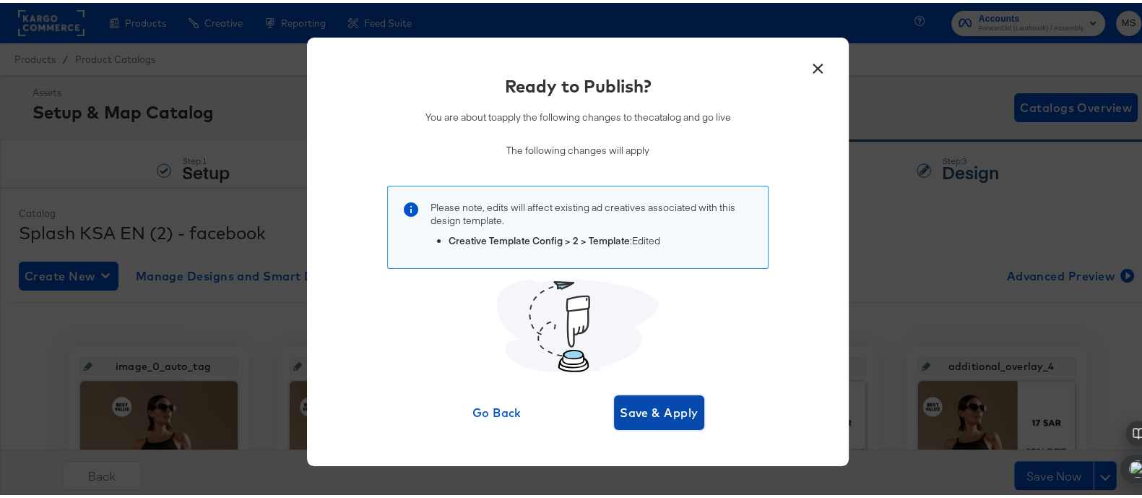
click at [679, 407] on span "Save & Apply" at bounding box center [659, 409] width 79 height 20
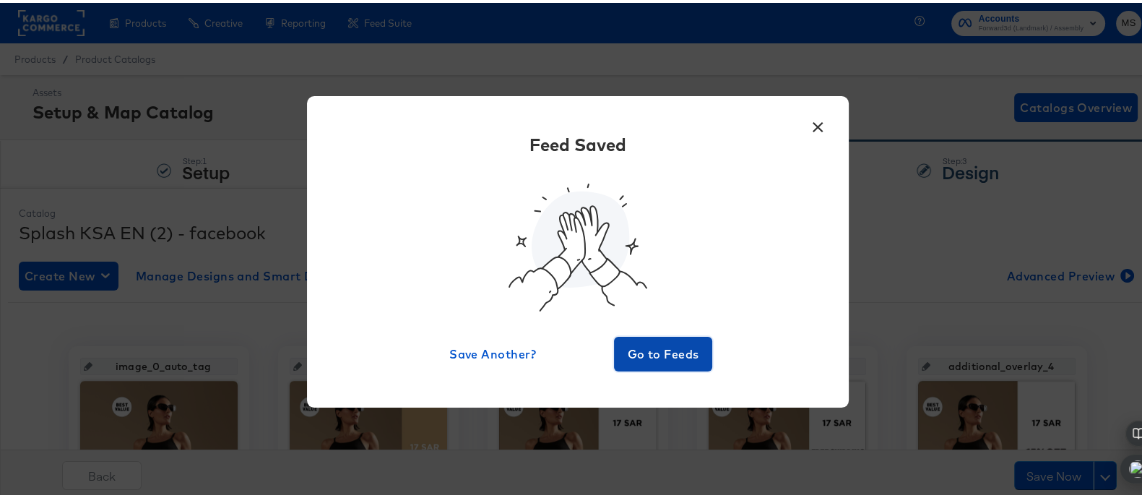
click at [647, 342] on span "Go to Feeds" at bounding box center [663, 351] width 87 height 20
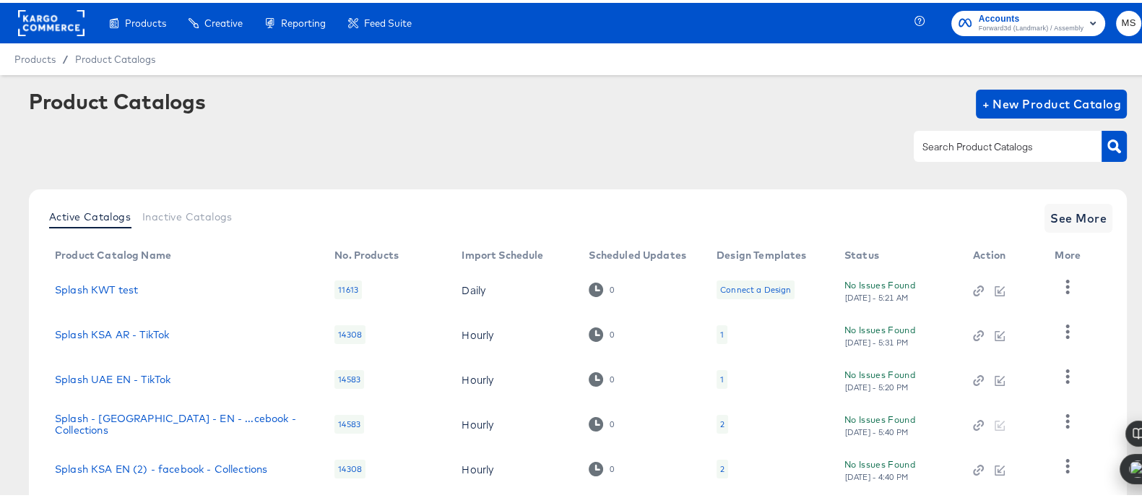
click at [961, 131] on div at bounding box center [1008, 143] width 188 height 30
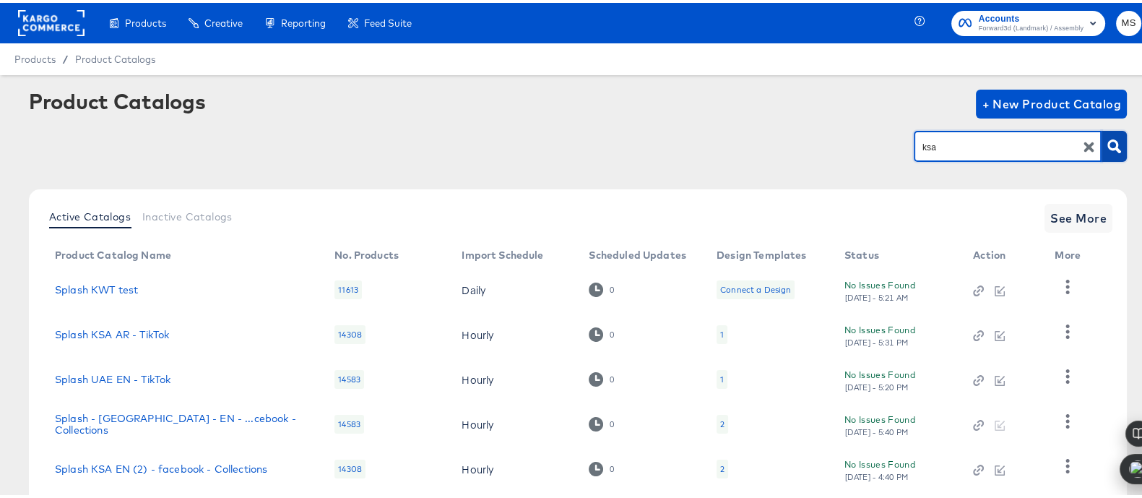
click at [1110, 157] on button "button" at bounding box center [1113, 143] width 25 height 31
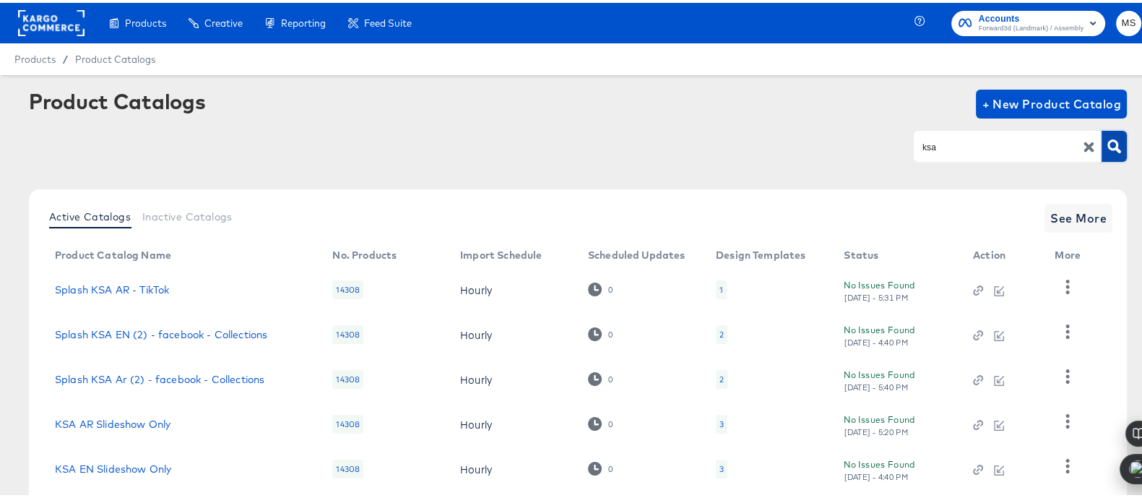
scroll to position [85, 0]
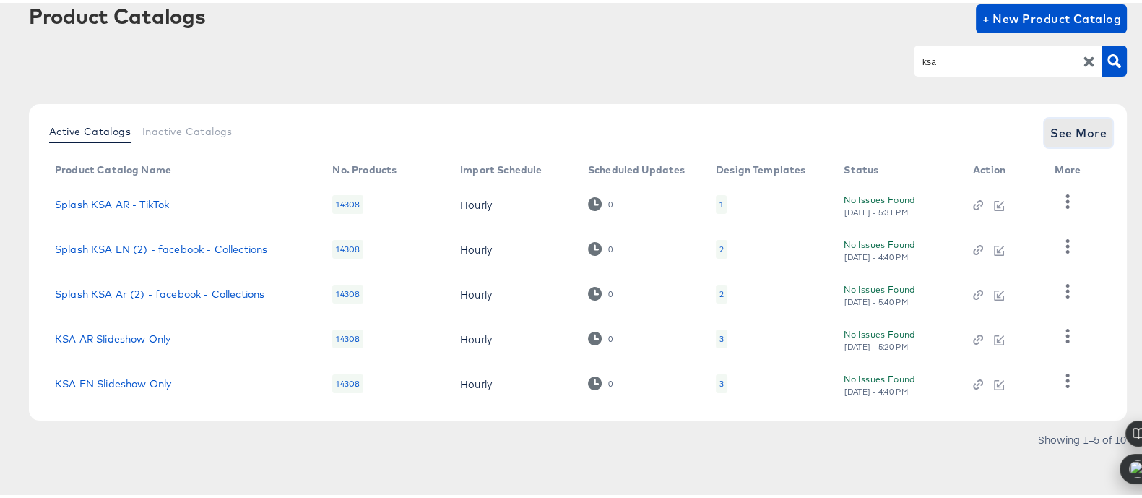
click at [1057, 132] on span "See More" at bounding box center [1078, 130] width 56 height 20
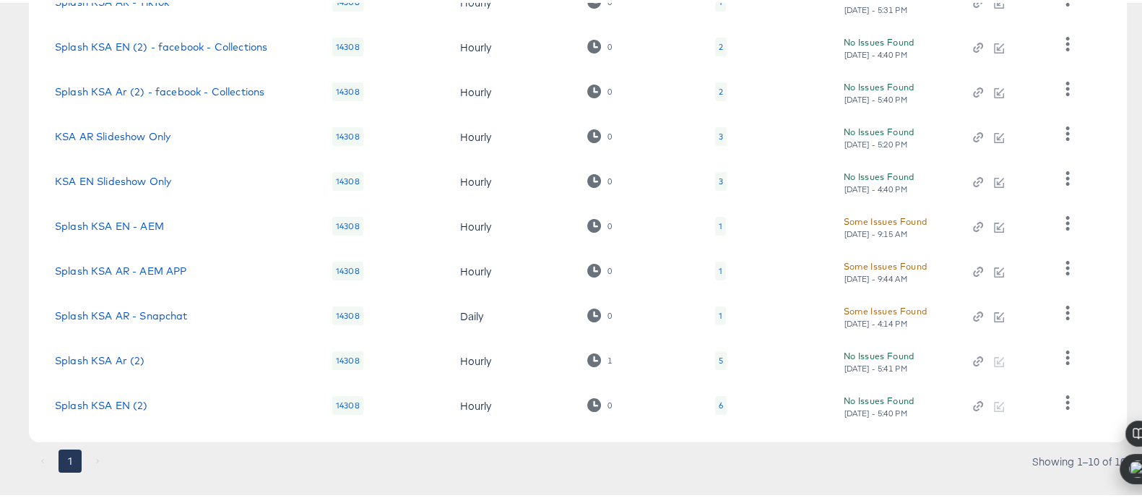
scroll to position [281, 0]
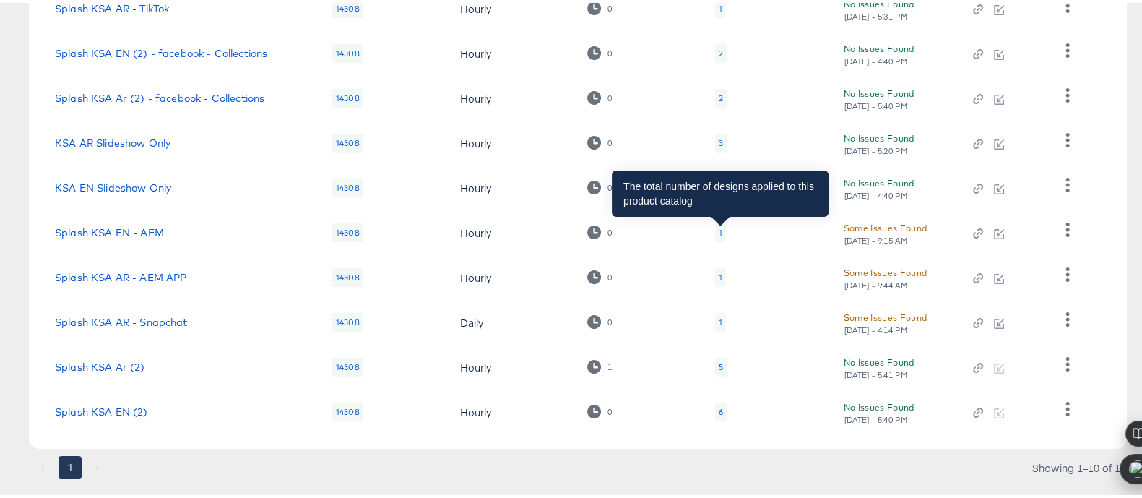
click at [720, 228] on div "1" at bounding box center [721, 230] width 4 height 12
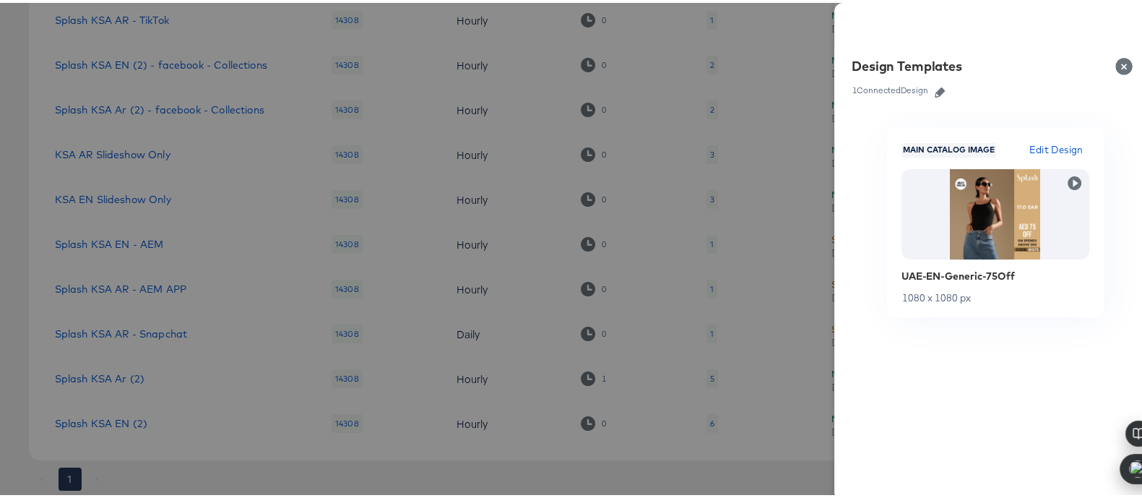
click at [1109, 63] on button "Close" at bounding box center [1126, 63] width 40 height 40
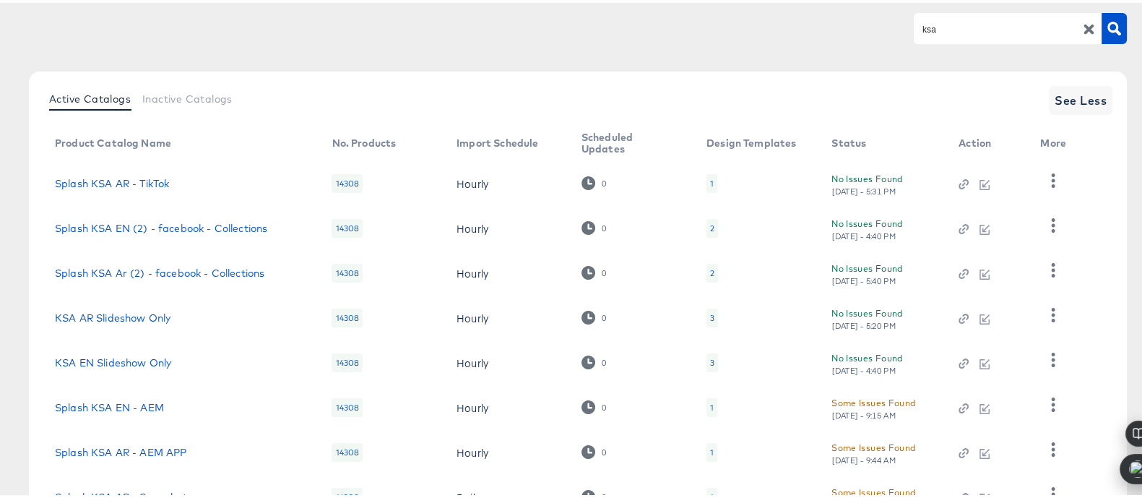
scroll to position [104, 0]
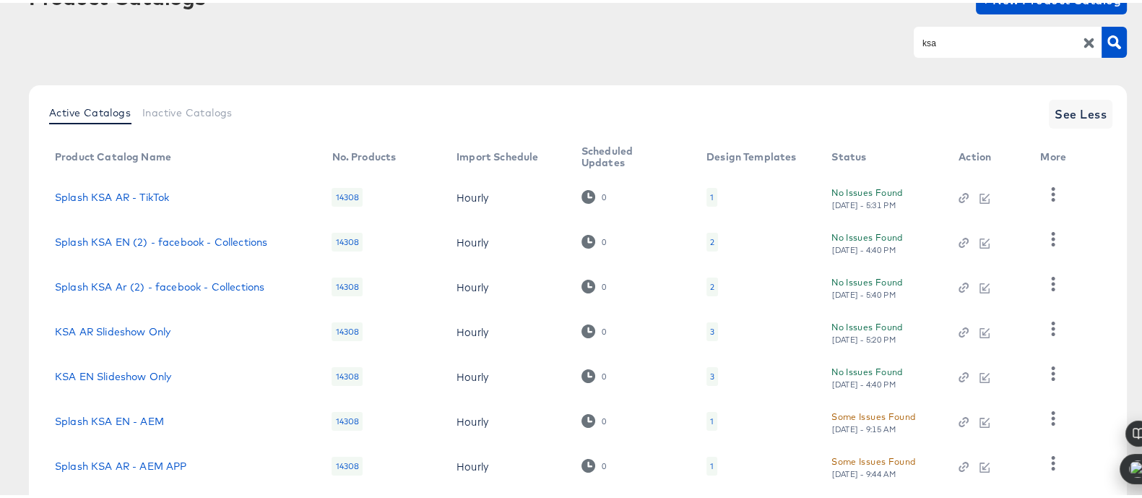
click at [980, 35] on input "ksa" at bounding box center [996, 40] width 154 height 17
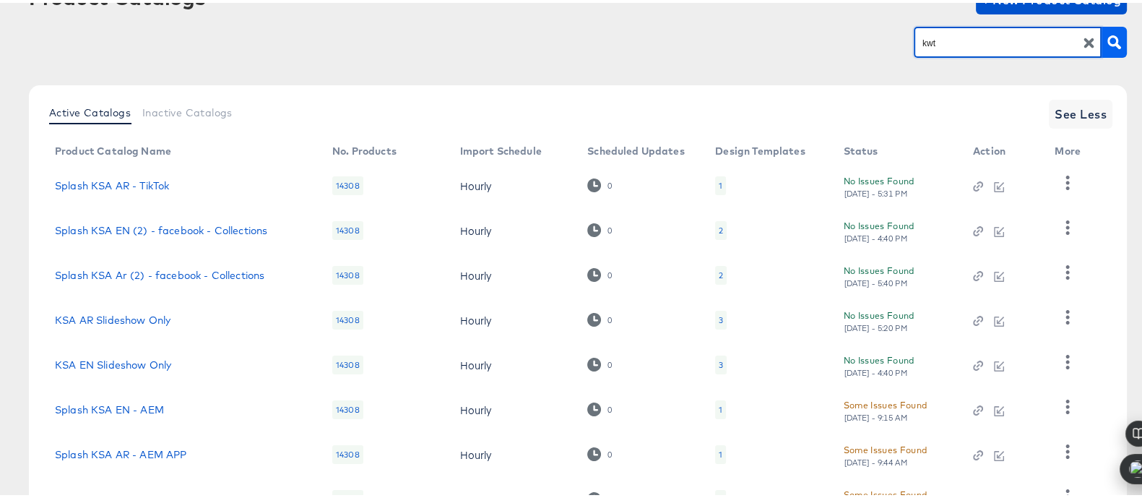
type input "kwt"
click at [1107, 39] on icon "button" at bounding box center [1114, 40] width 14 height 14
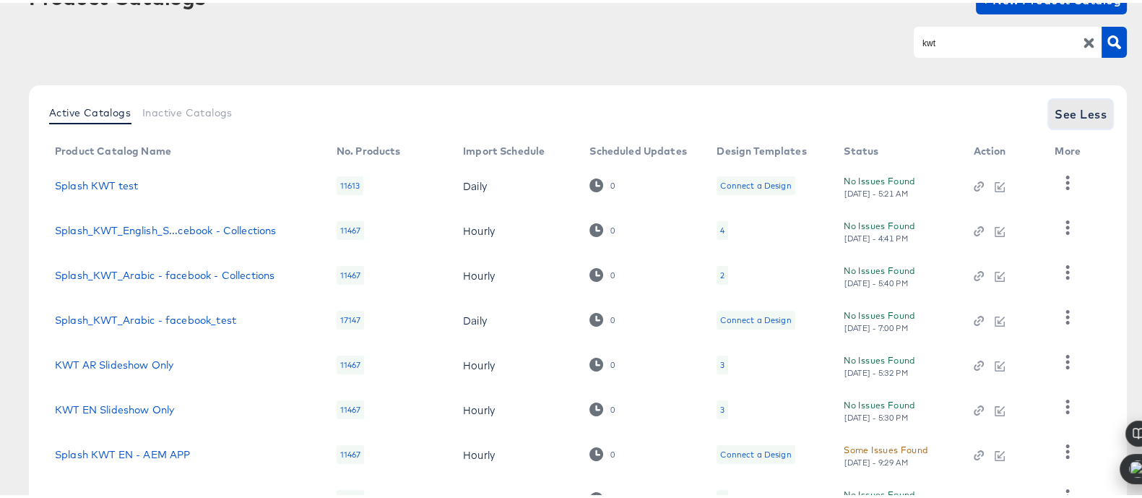
click at [1074, 112] on span "See Less" at bounding box center [1080, 111] width 52 height 20
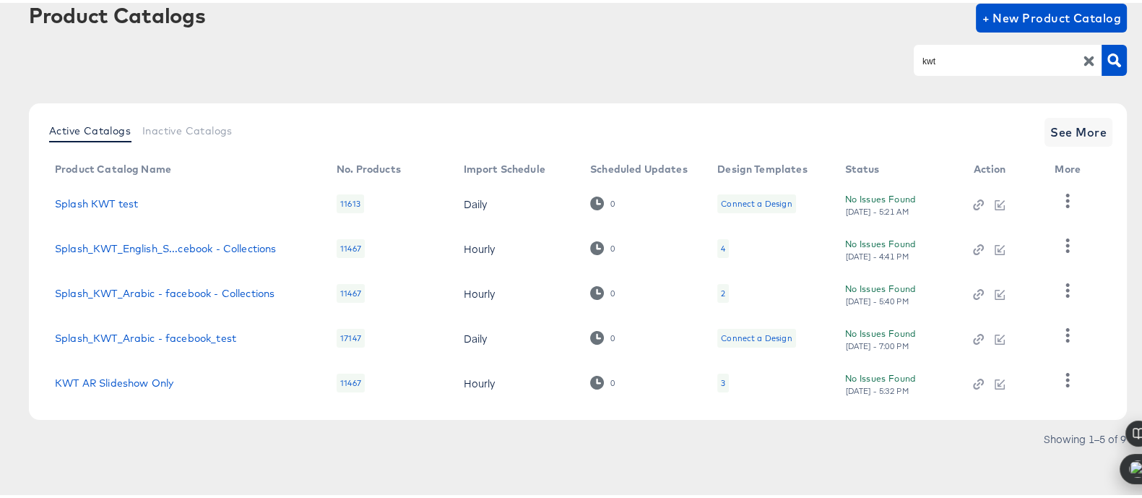
scroll to position [85, 0]
click at [1107, 54] on icon "button" at bounding box center [1114, 58] width 14 height 14
click at [1069, 125] on span "See More" at bounding box center [1078, 130] width 56 height 20
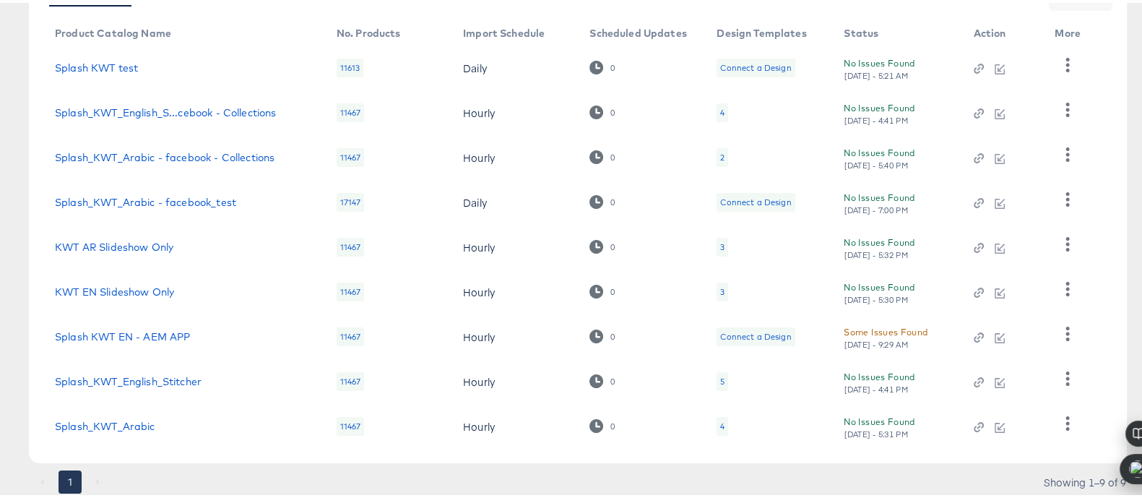
scroll to position [224, 0]
click at [720, 106] on div "4" at bounding box center [722, 108] width 4 height 12
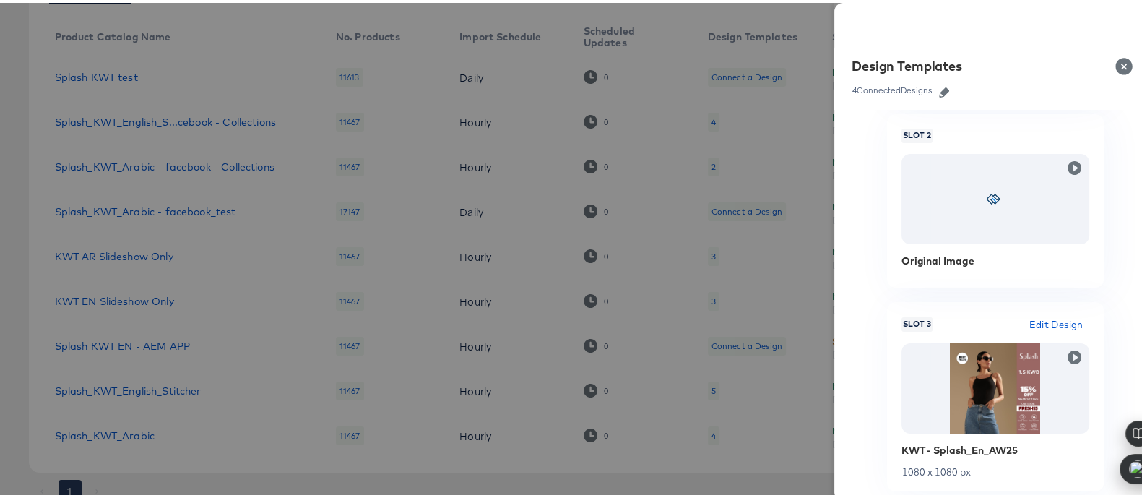
scroll to position [430, 0]
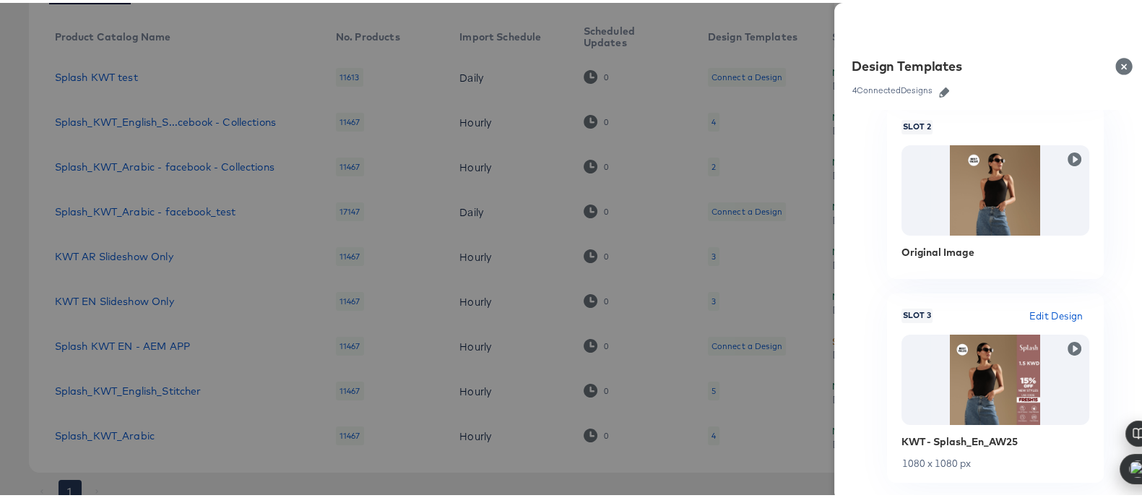
click at [1106, 61] on button "Close" at bounding box center [1126, 63] width 40 height 40
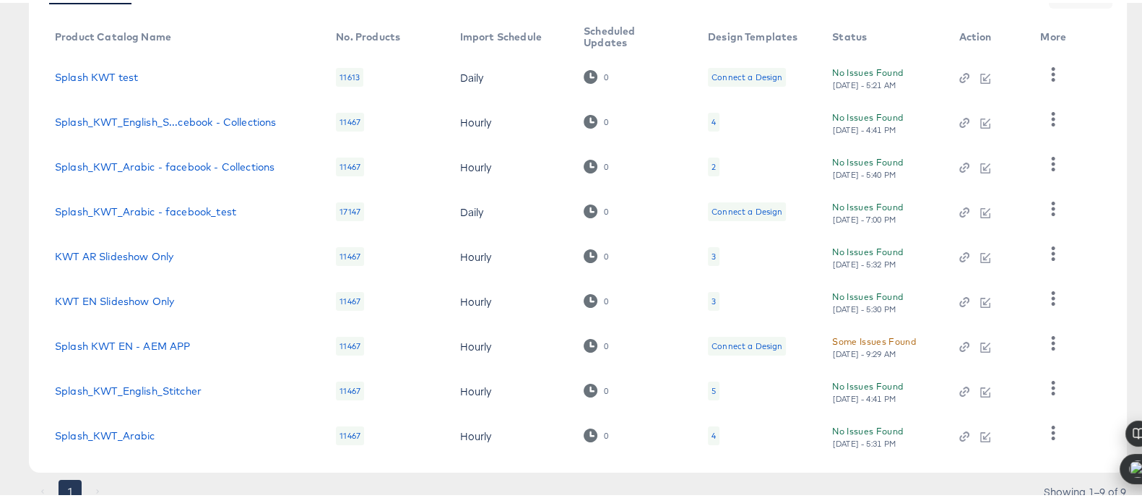
scroll to position [276, 0]
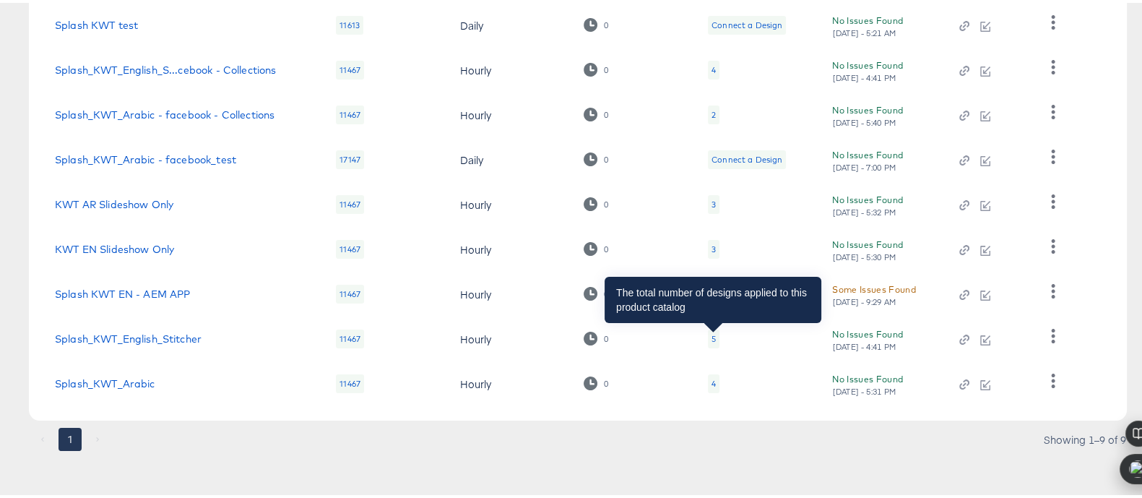
click at [712, 334] on div "5" at bounding box center [713, 336] width 4 height 12
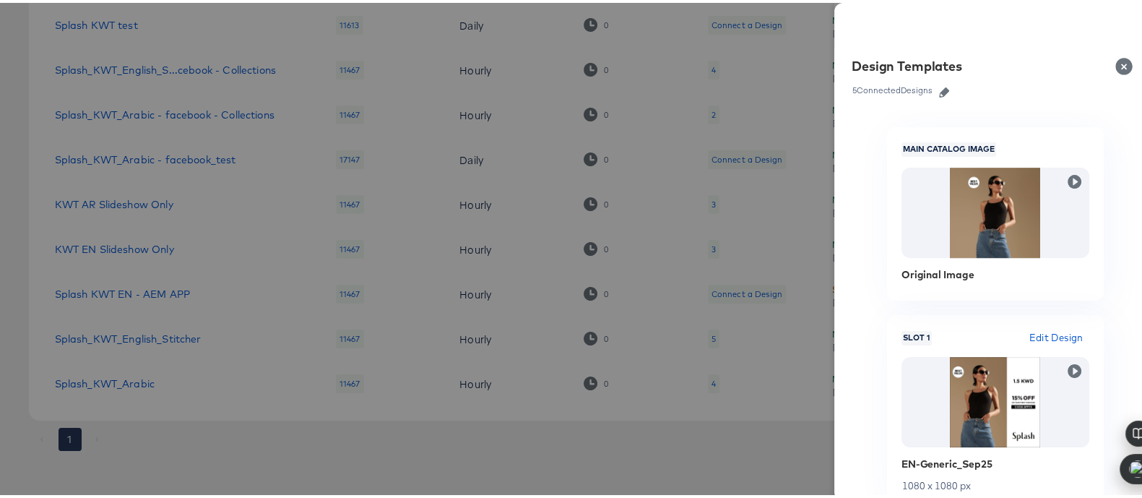
click at [939, 87] on icon "button" at bounding box center [944, 90] width 10 height 10
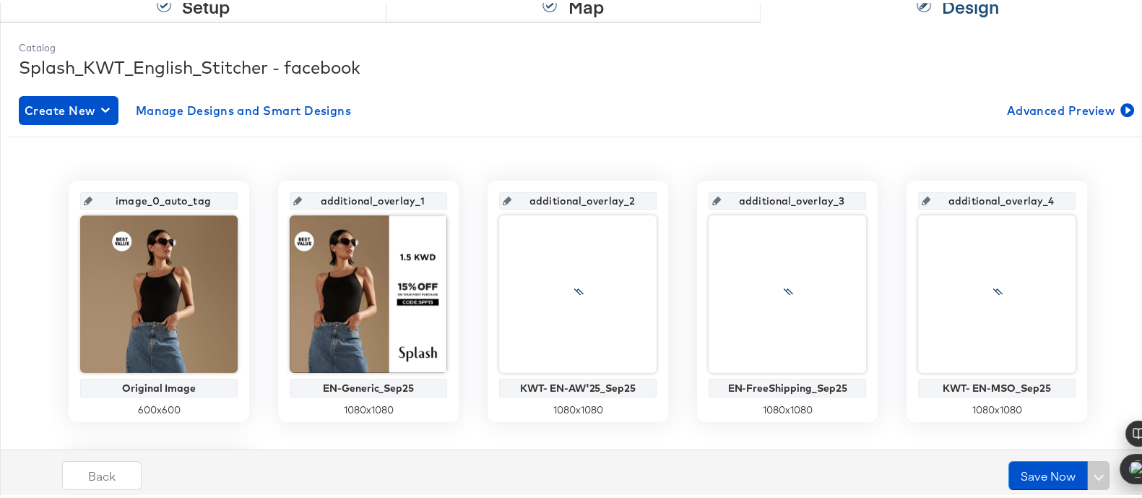
scroll to position [235, 0]
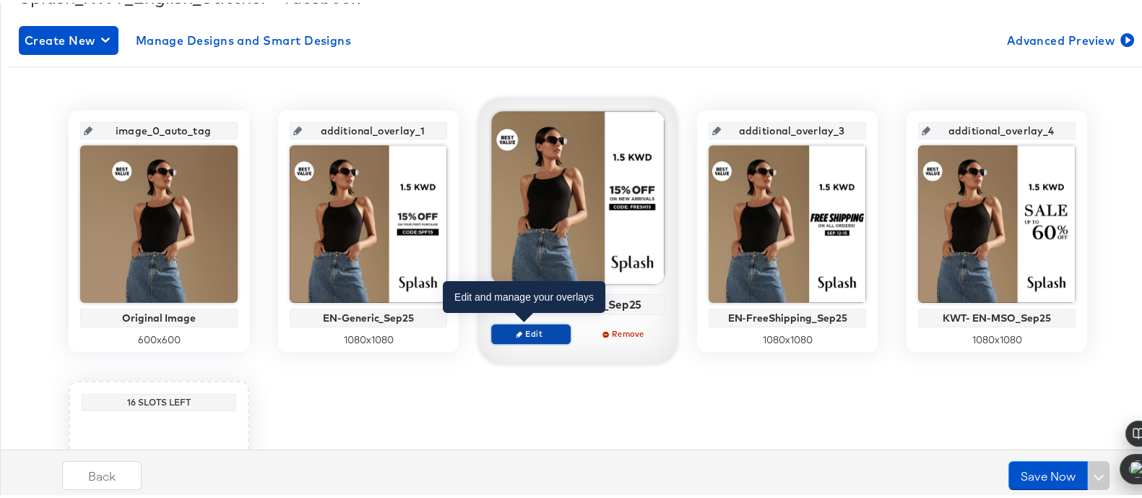
click at [540, 325] on span "Edit" at bounding box center [531, 330] width 66 height 11
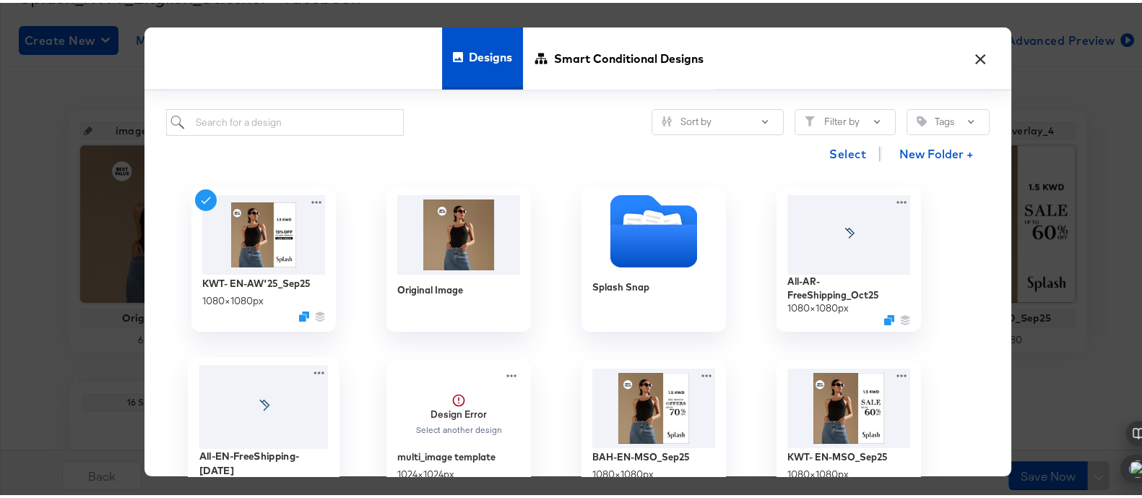
click at [229, 438] on div at bounding box center [263, 403] width 129 height 83
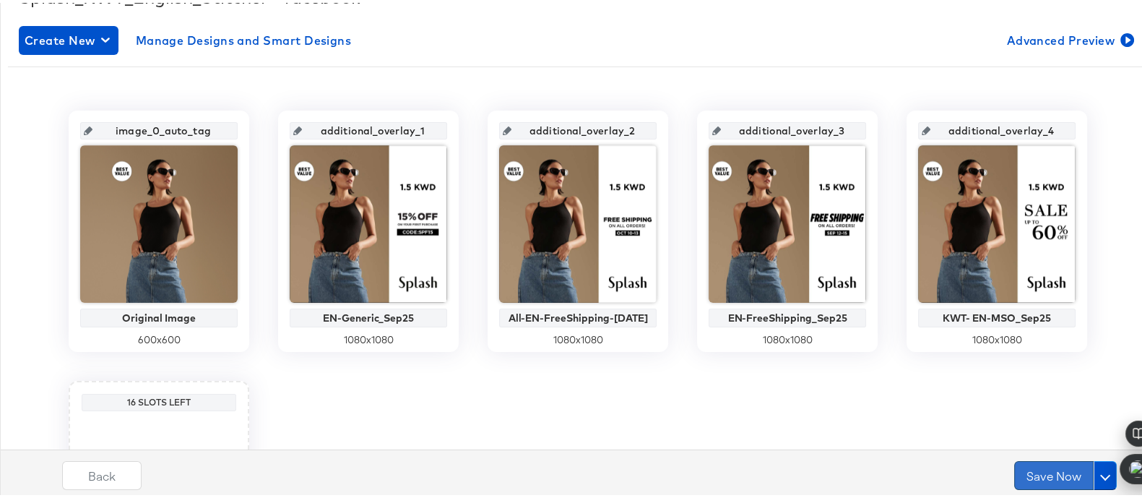
click at [1015, 469] on button "Save Now" at bounding box center [1053, 472] width 79 height 29
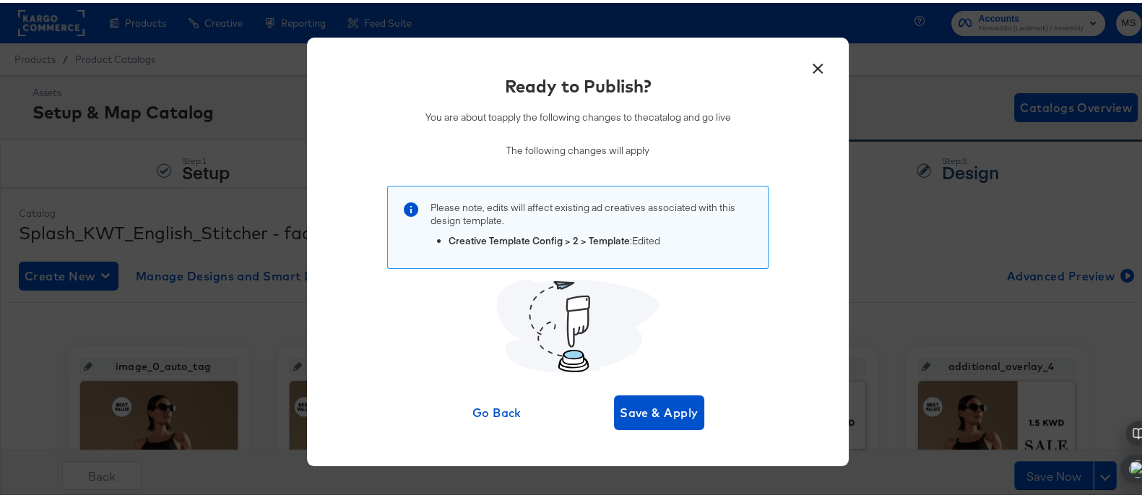
click at [603, 407] on div "Go Back Save & Apply" at bounding box center [578, 409] width 252 height 35
click at [622, 407] on span "Save & Apply" at bounding box center [659, 409] width 79 height 20
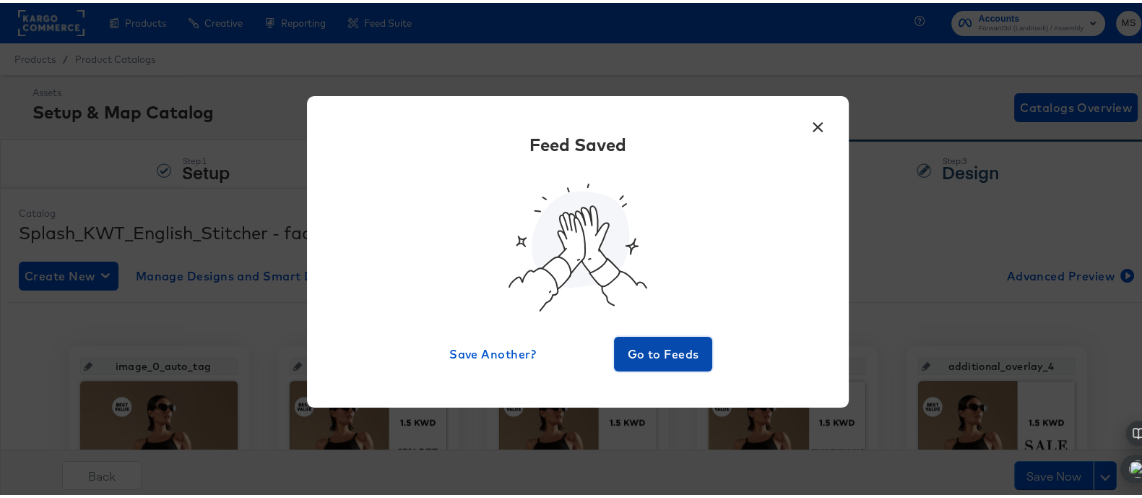
click at [658, 348] on span "Go to Feeds" at bounding box center [663, 351] width 87 height 20
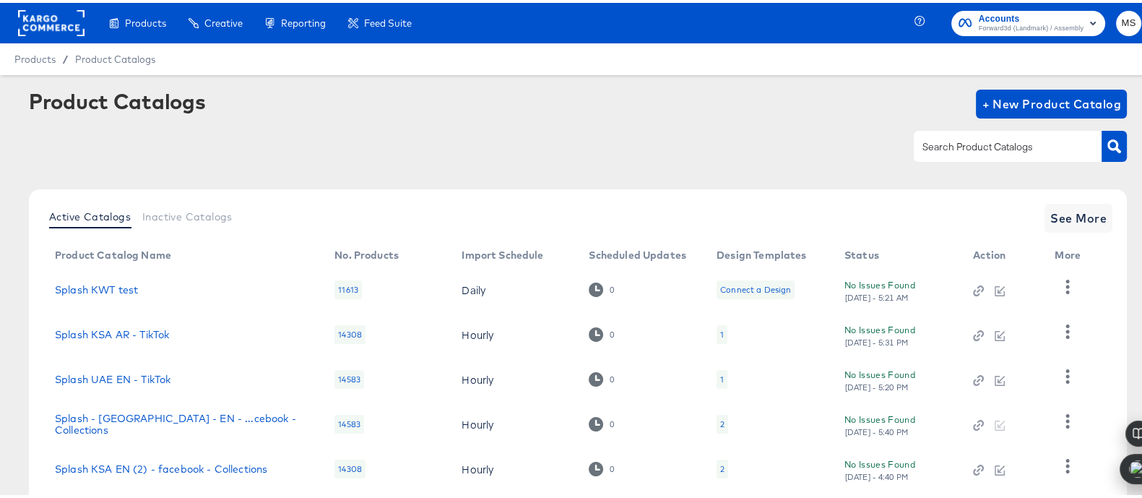
click at [967, 138] on input "text" at bounding box center [996, 144] width 154 height 17
click at [1107, 142] on button "button" at bounding box center [1113, 143] width 25 height 31
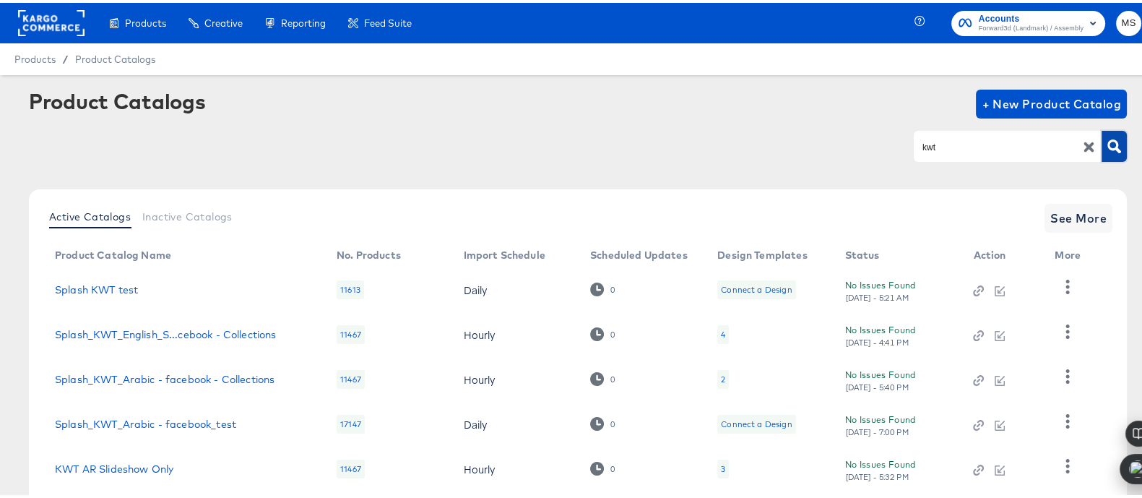
scroll to position [85, 0]
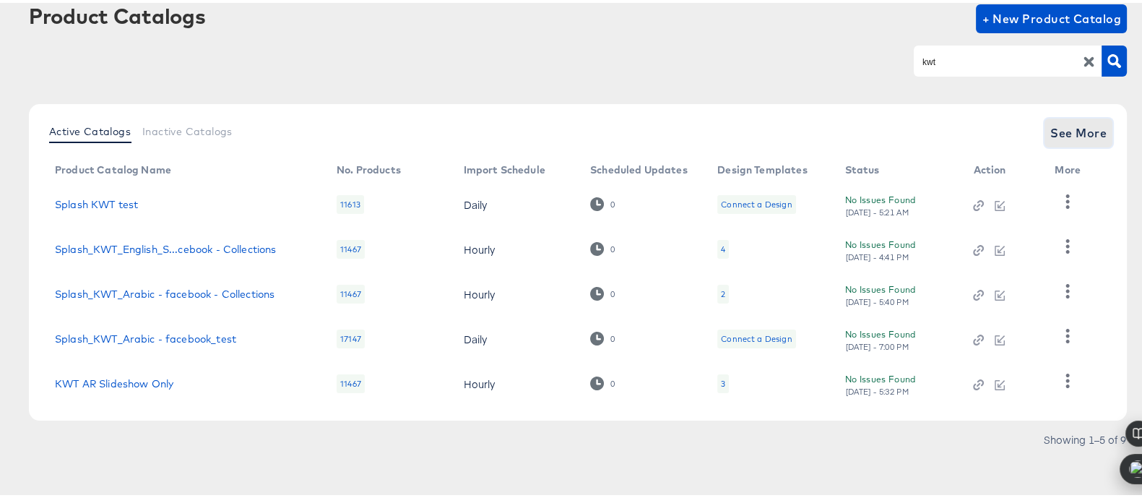
click at [1050, 124] on span "See More" at bounding box center [1078, 130] width 56 height 20
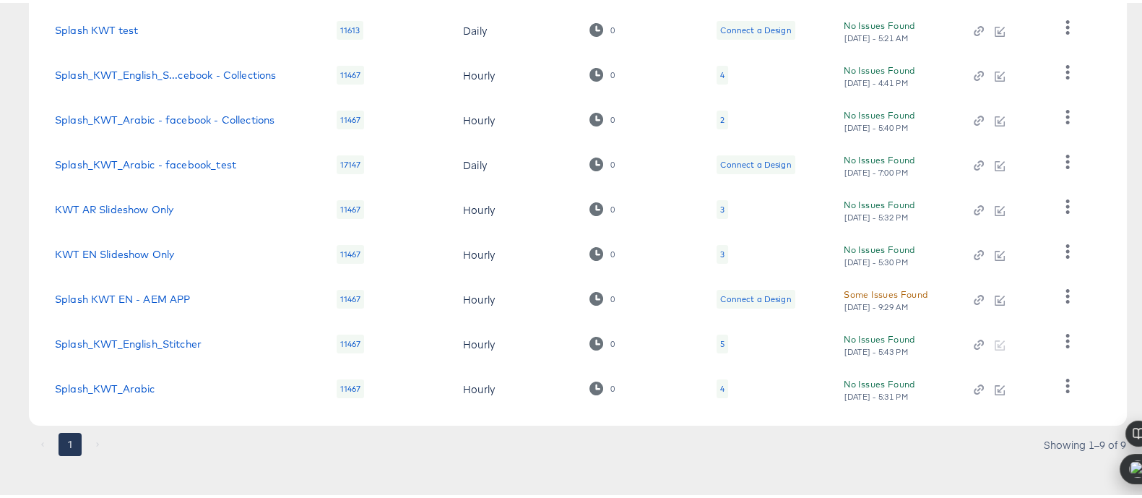
scroll to position [264, 0]
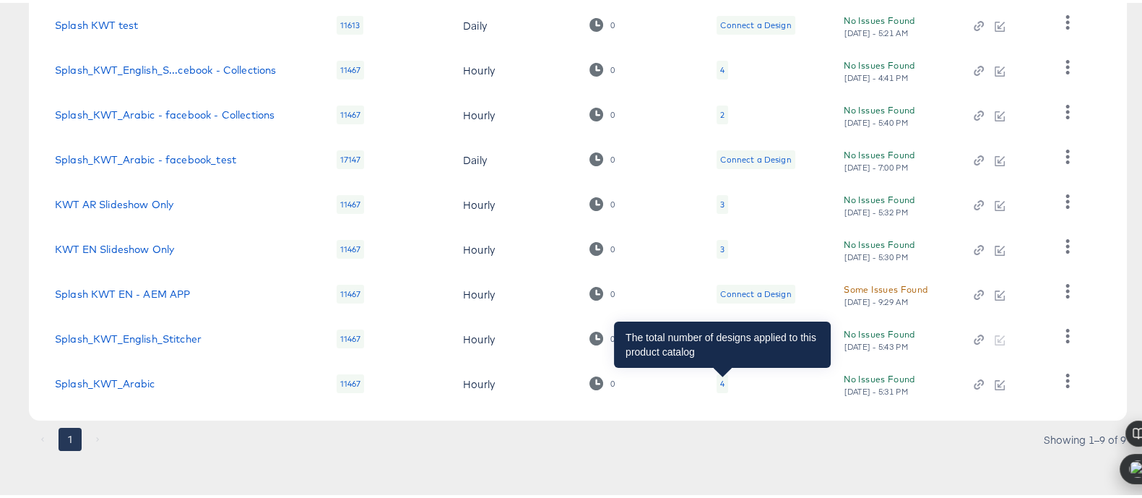
click at [722, 380] on div "4" at bounding box center [722, 381] width 4 height 12
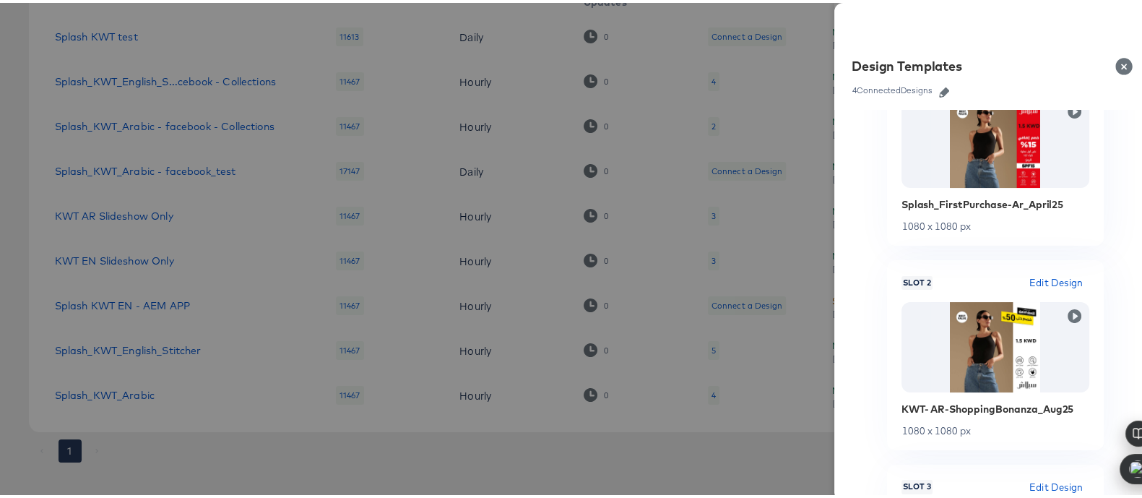
scroll to position [0, 0]
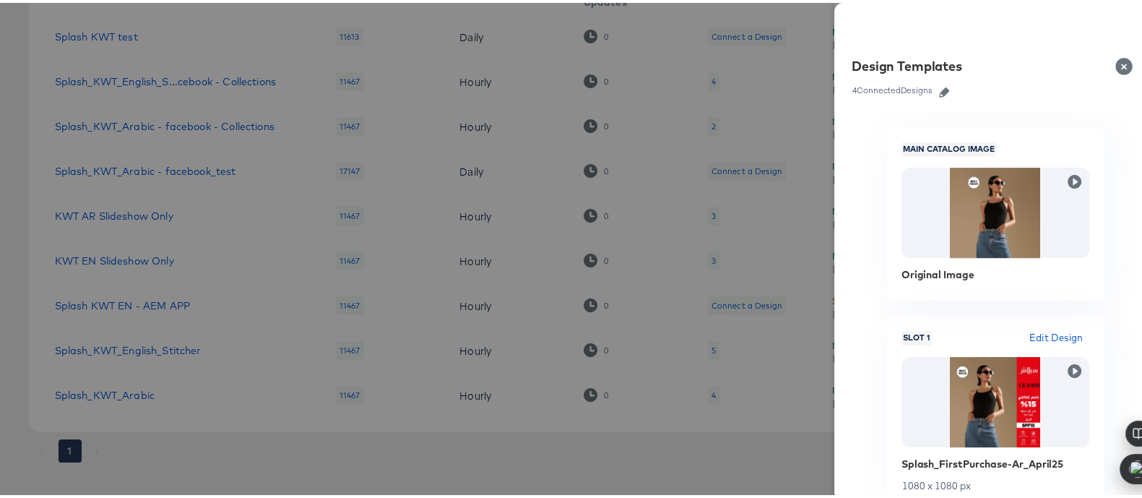
click at [1113, 62] on button "Close" at bounding box center [1126, 63] width 40 height 40
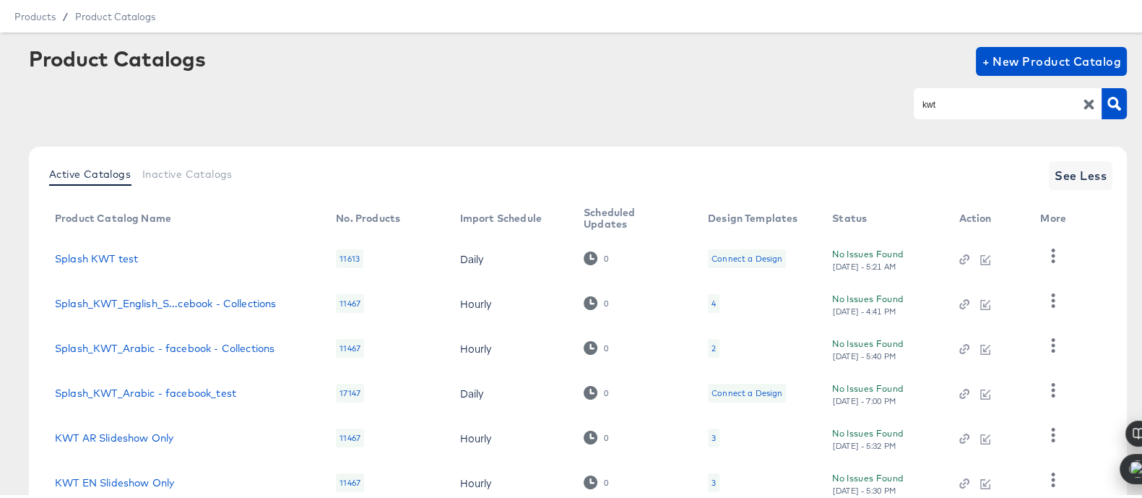
scroll to position [39, 0]
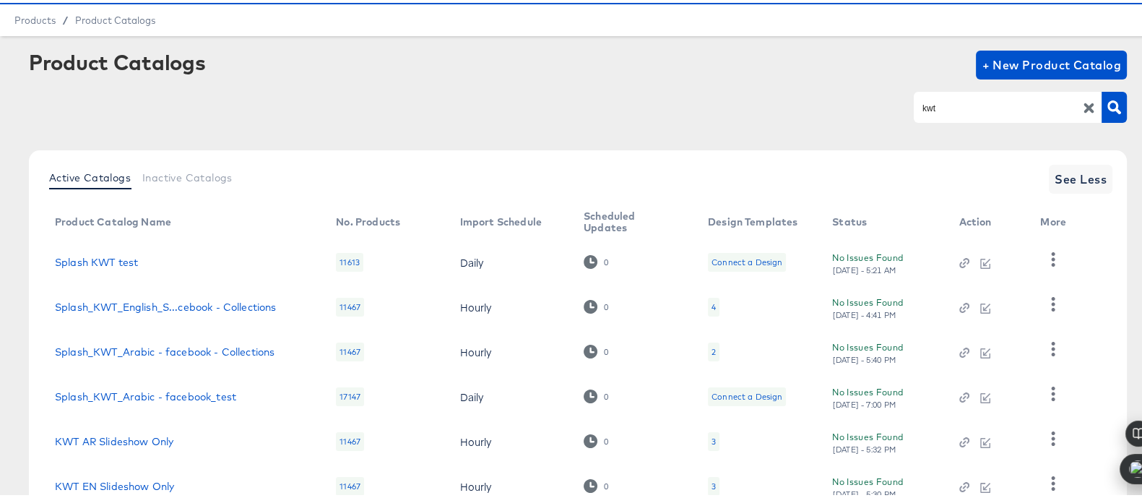
click at [963, 105] on input "kwt" at bounding box center [996, 105] width 154 height 17
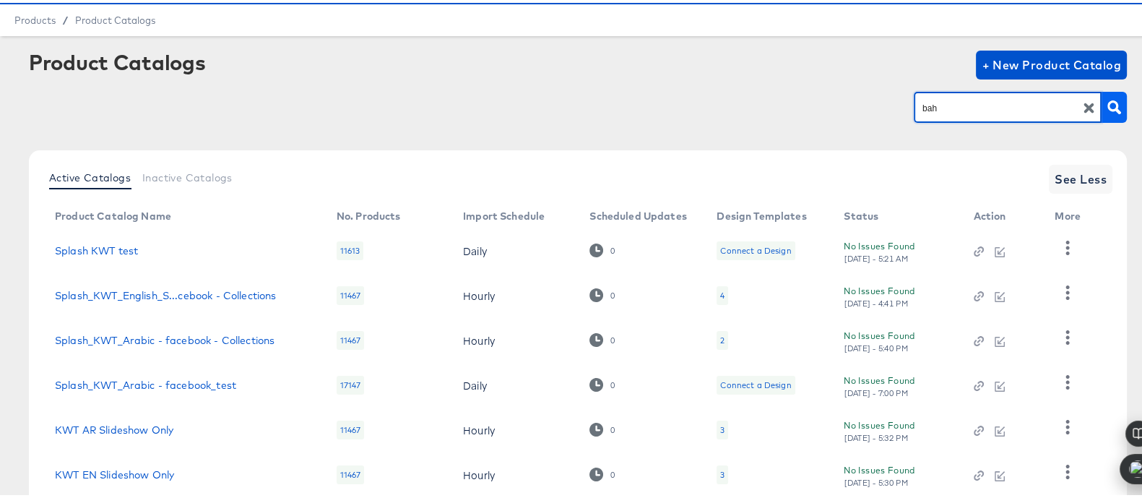
type input "bah"
click at [1107, 110] on icon "button" at bounding box center [1114, 105] width 14 height 14
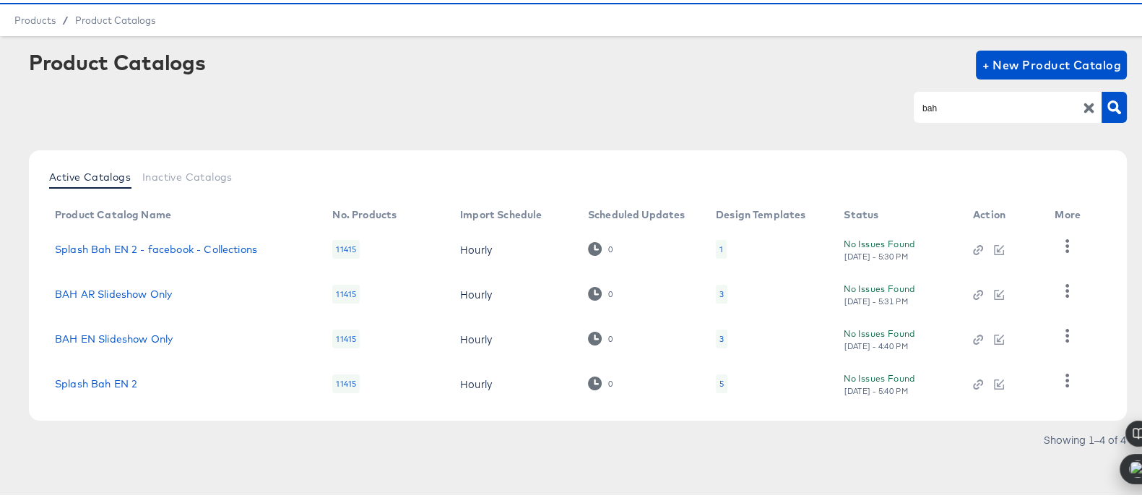
click at [725, 380] on div "5" at bounding box center [722, 380] width 12 height 19
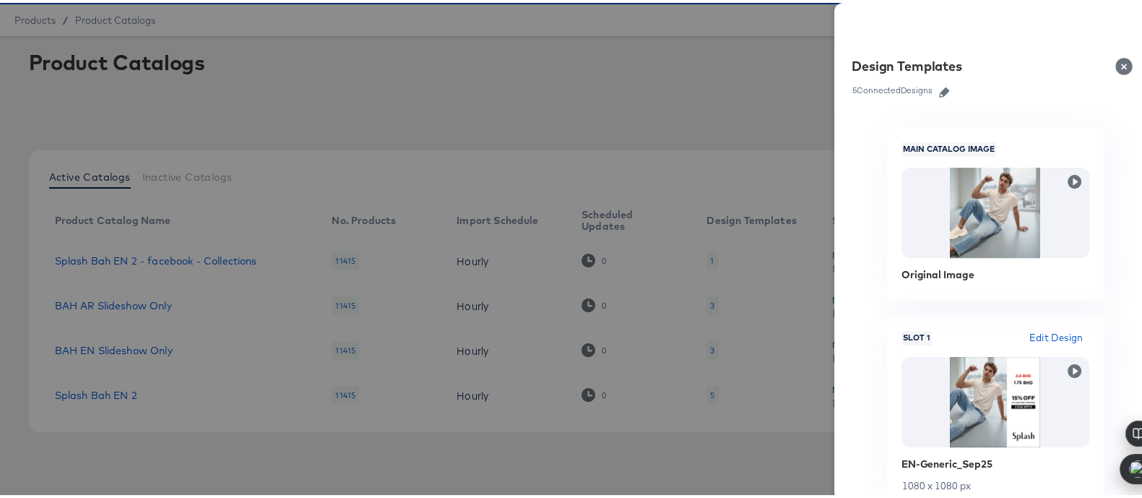
click at [939, 93] on icon "button" at bounding box center [944, 90] width 10 height 10
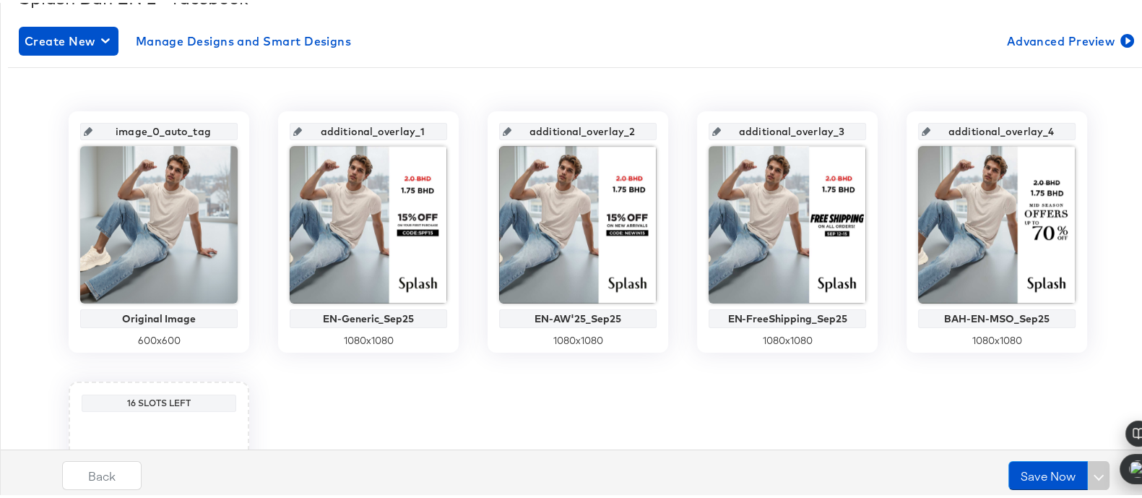
scroll to position [272, 0]
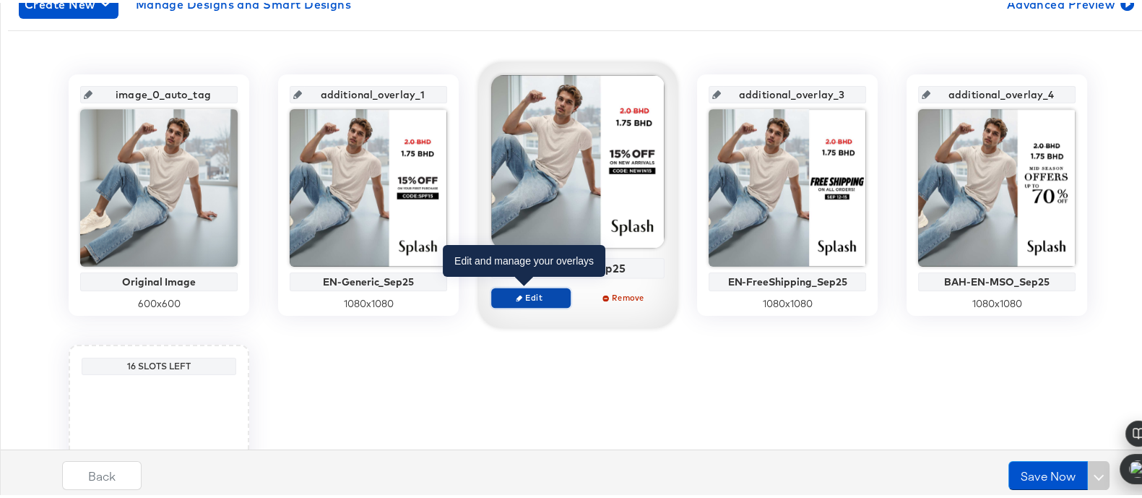
click at [531, 285] on button "Edit" at bounding box center [530, 295] width 79 height 20
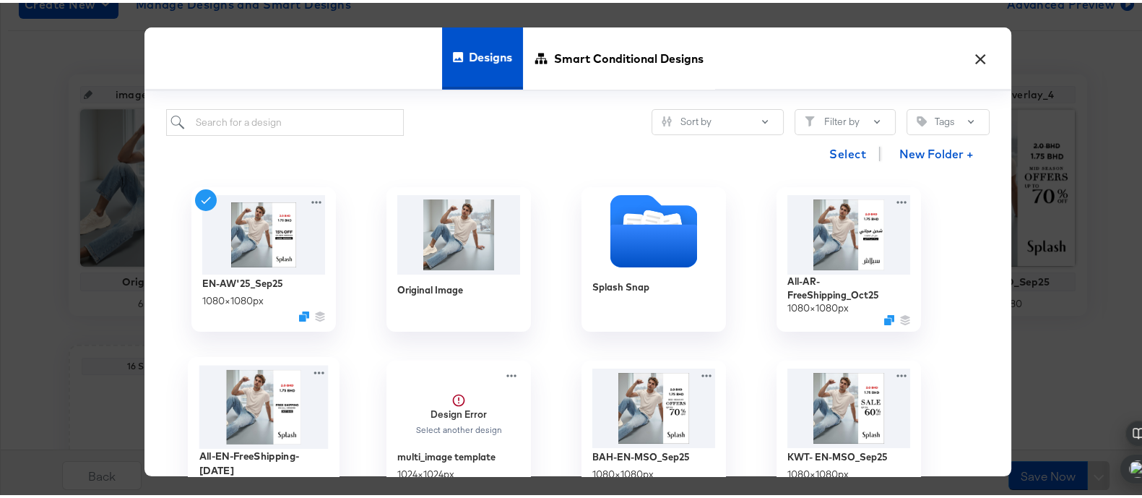
click at [256, 410] on img at bounding box center [263, 403] width 129 height 83
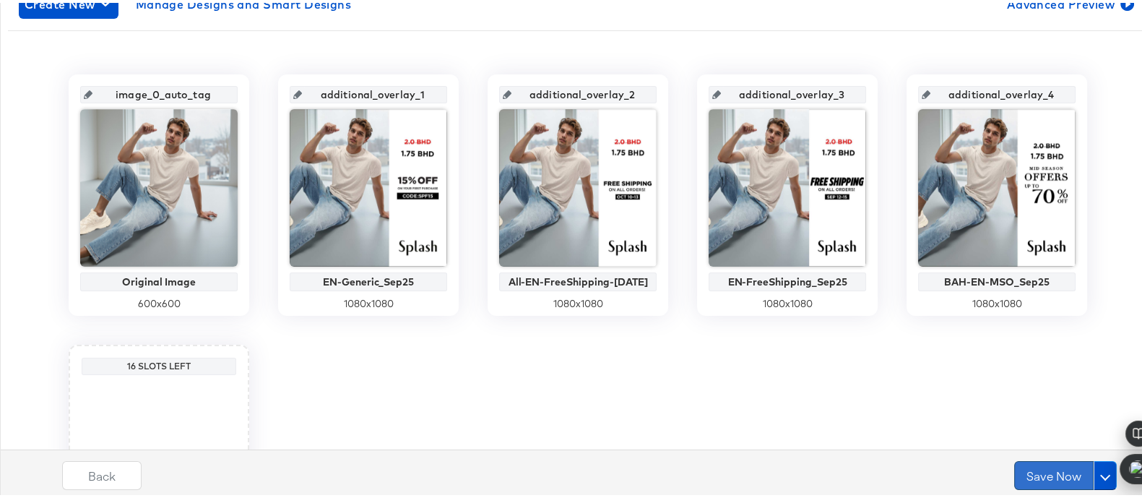
click at [1033, 469] on button "Save Now" at bounding box center [1053, 472] width 79 height 29
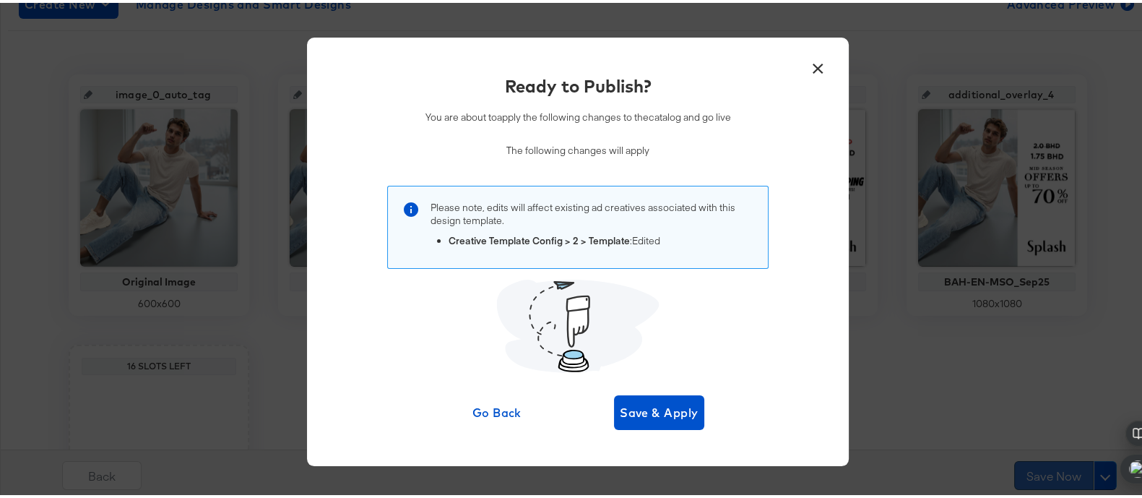
scroll to position [0, 0]
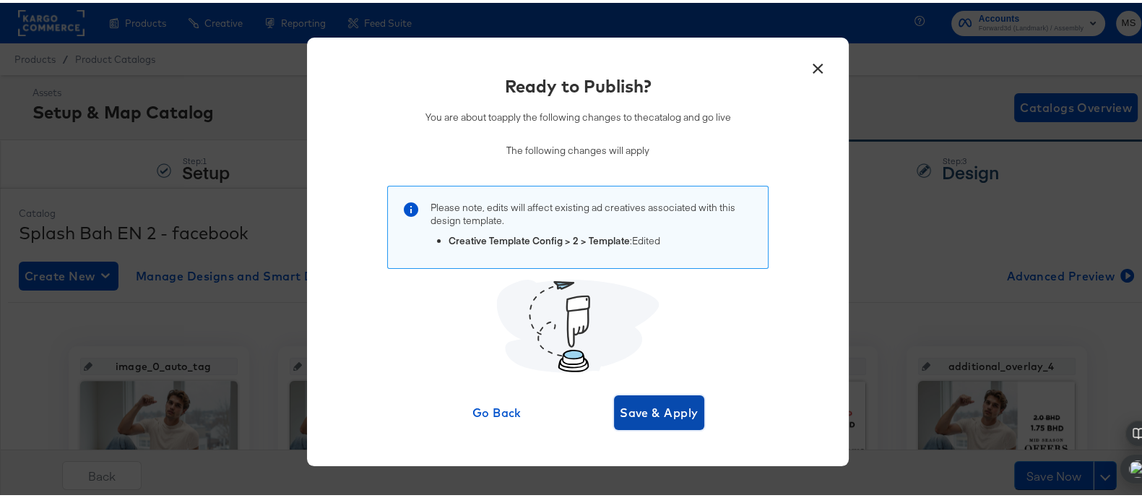
click at [618, 397] on button "Save & Apply" at bounding box center [659, 409] width 90 height 35
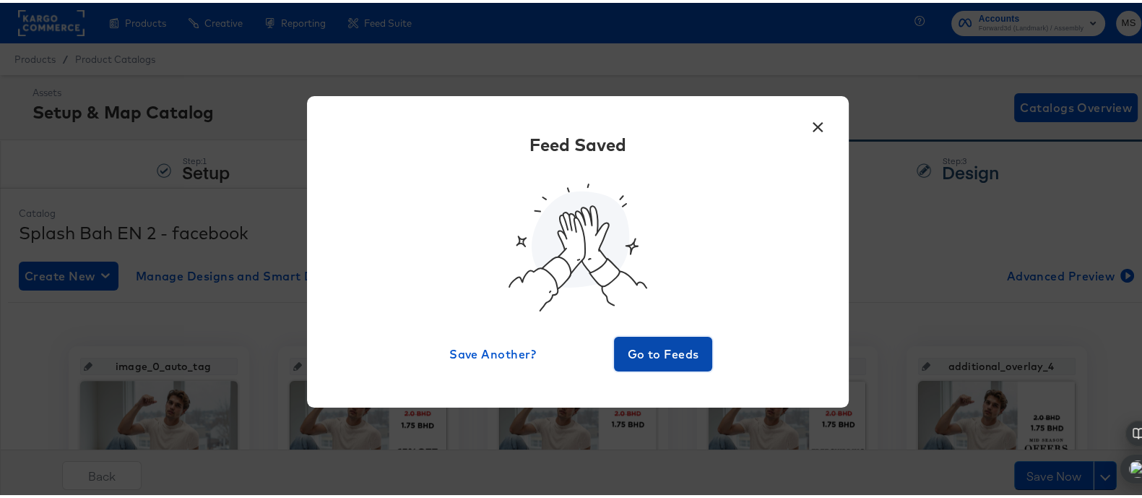
click at [659, 355] on span "Go to Feeds" at bounding box center [663, 351] width 87 height 20
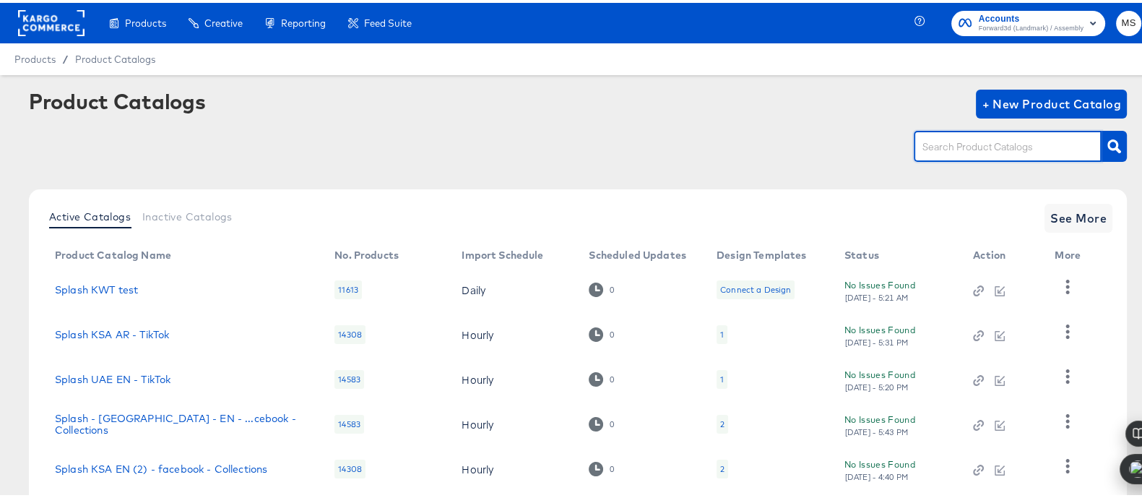
click at [1044, 149] on input "text" at bounding box center [996, 144] width 154 height 17
click at [973, 139] on input "ksa" at bounding box center [996, 144] width 154 height 17
type input "bh"
click at [1107, 142] on icon "button" at bounding box center [1114, 144] width 14 height 14
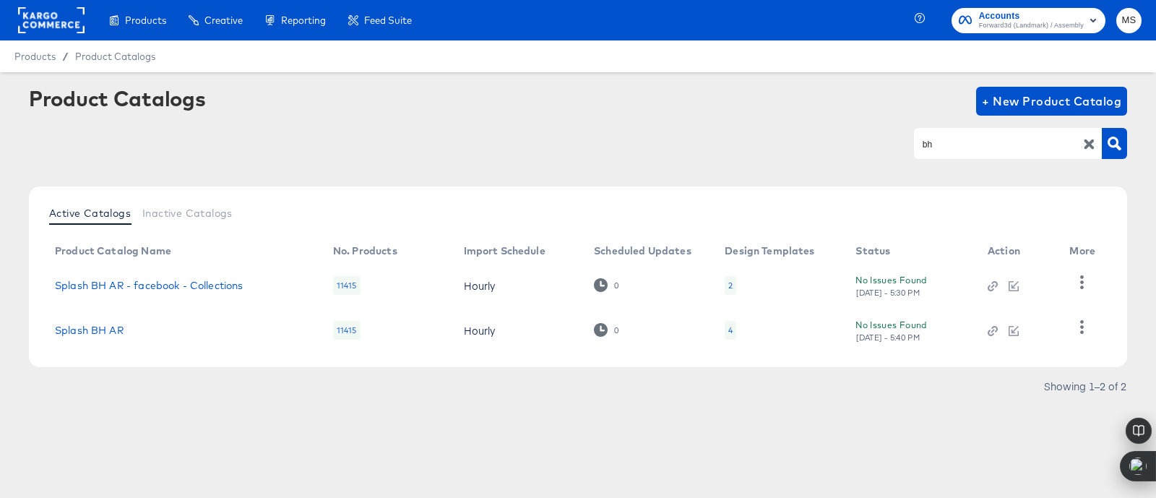
click at [732, 331] on div "4" at bounding box center [730, 330] width 12 height 19
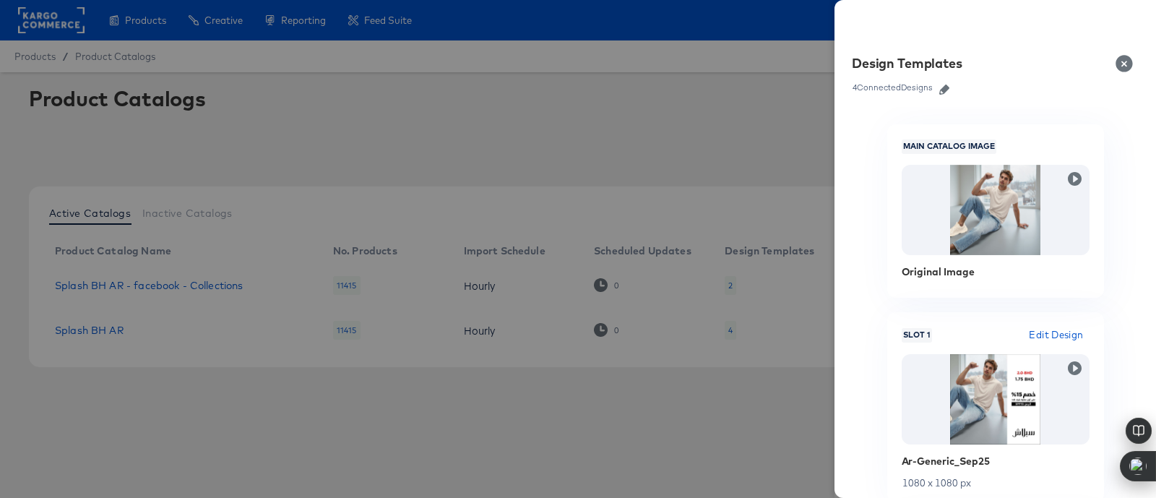
click at [948, 85] on icon "button" at bounding box center [944, 90] width 10 height 10
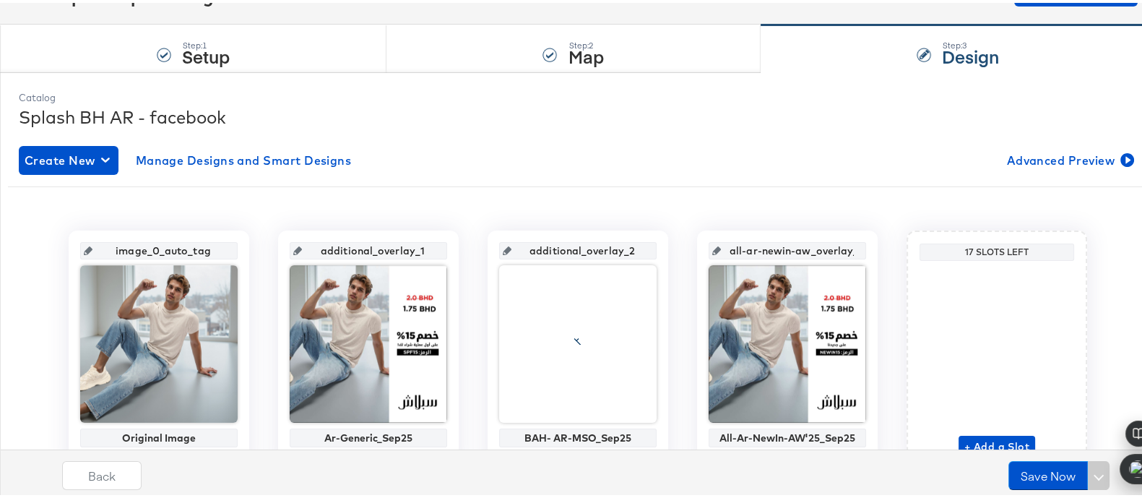
scroll to position [191, 0]
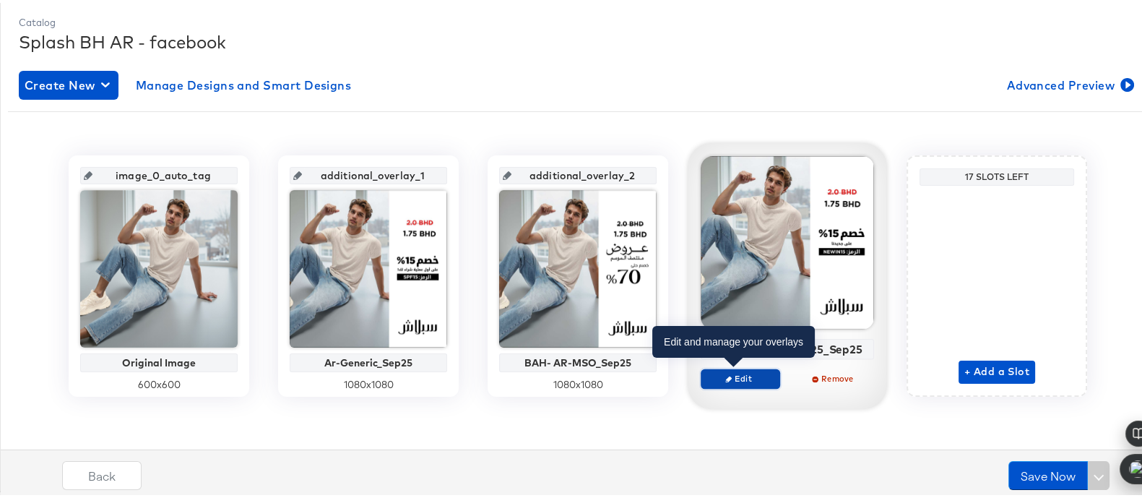
click at [749, 374] on span "Edit" at bounding box center [740, 375] width 66 height 11
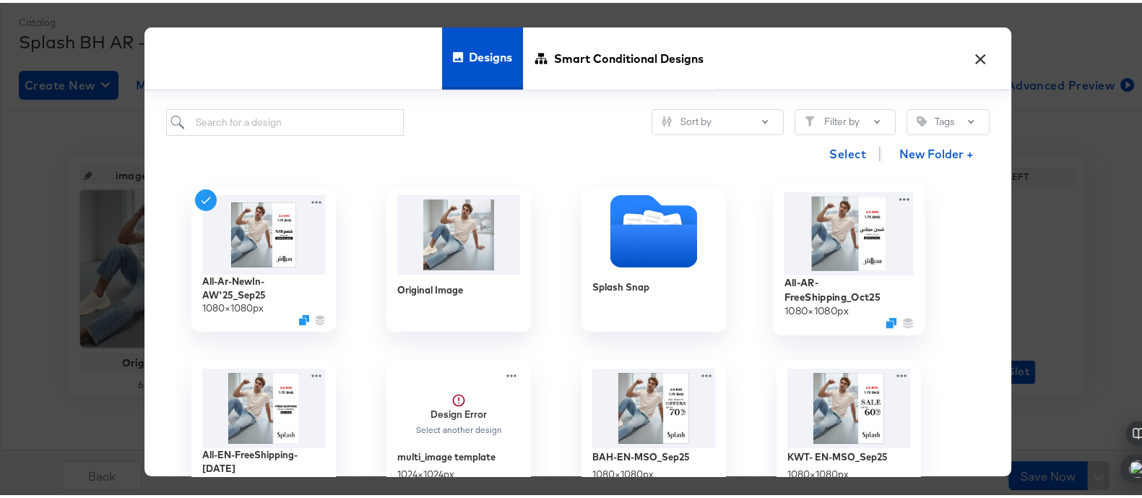
click at [854, 259] on img at bounding box center [848, 230] width 129 height 83
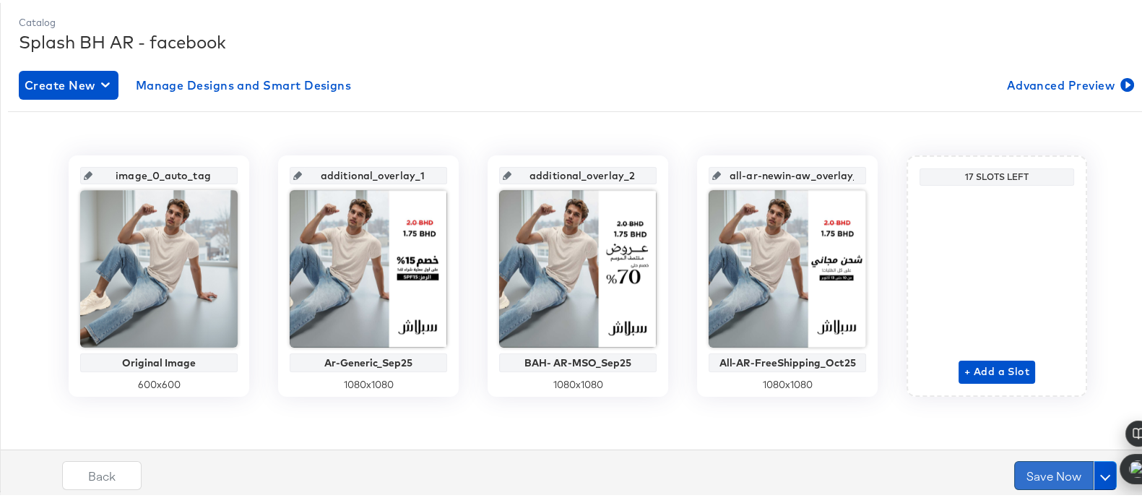
click at [1052, 472] on button "Save Now" at bounding box center [1053, 472] width 79 height 29
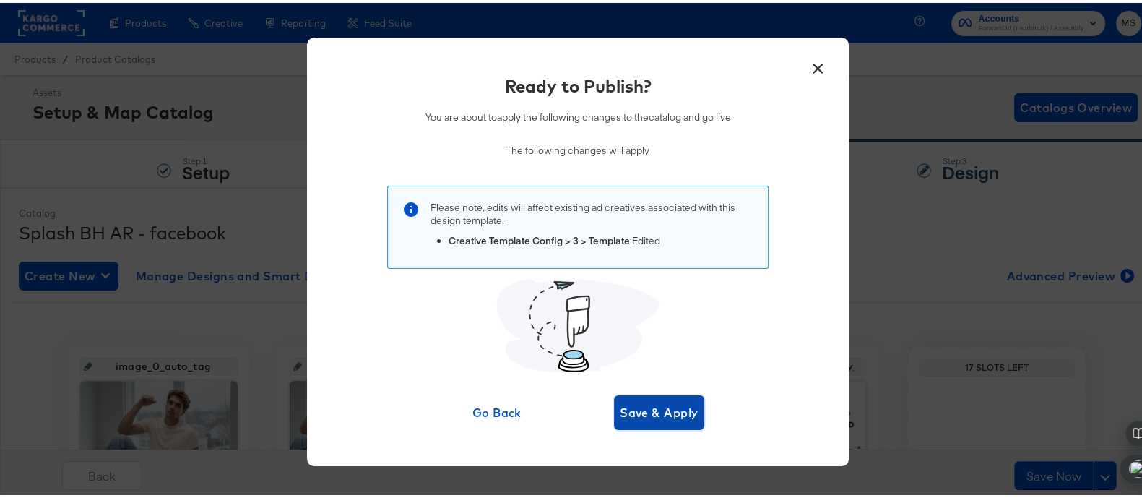
click at [639, 406] on span "Save & Apply" at bounding box center [659, 409] width 79 height 20
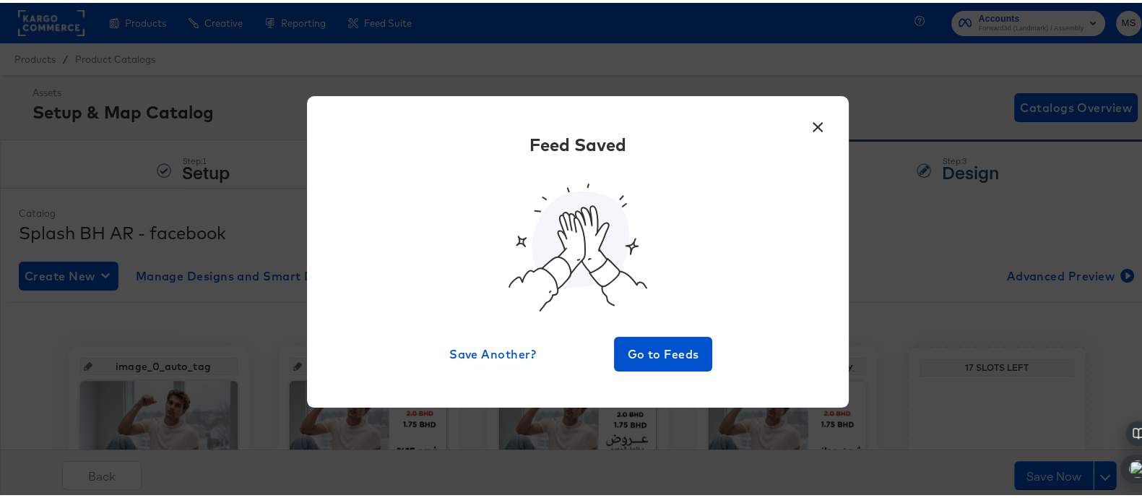
click at [670, 315] on div "Feed Saved Save Another? Go to Feeds" at bounding box center [578, 248] width 498 height 238
click at [669, 345] on span "Go to Feeds" at bounding box center [663, 351] width 87 height 20
